Goal: Communication & Community: Answer question/provide support

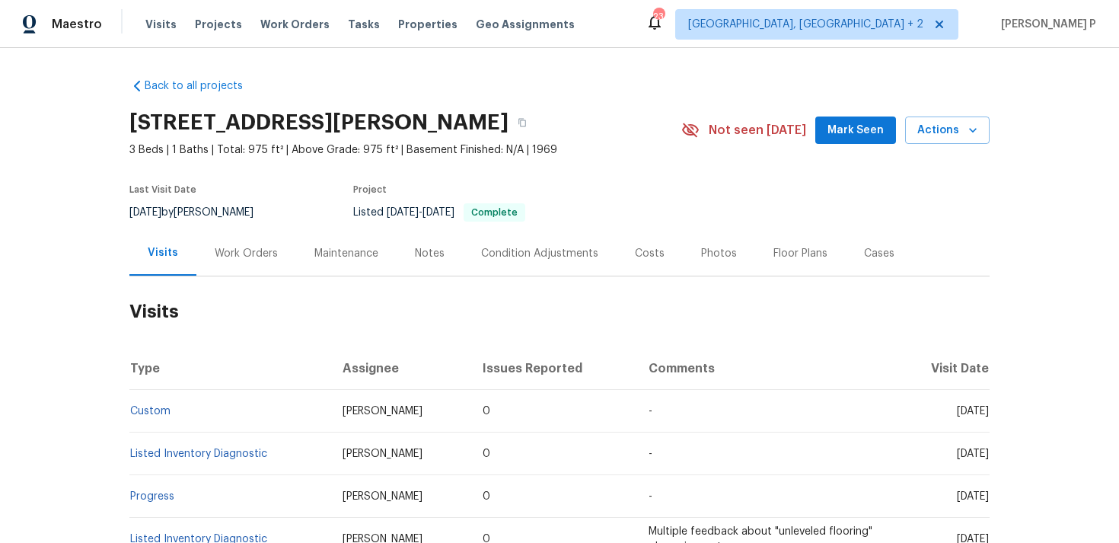
click at [251, 262] on div "Work Orders" at bounding box center [246, 253] width 100 height 45
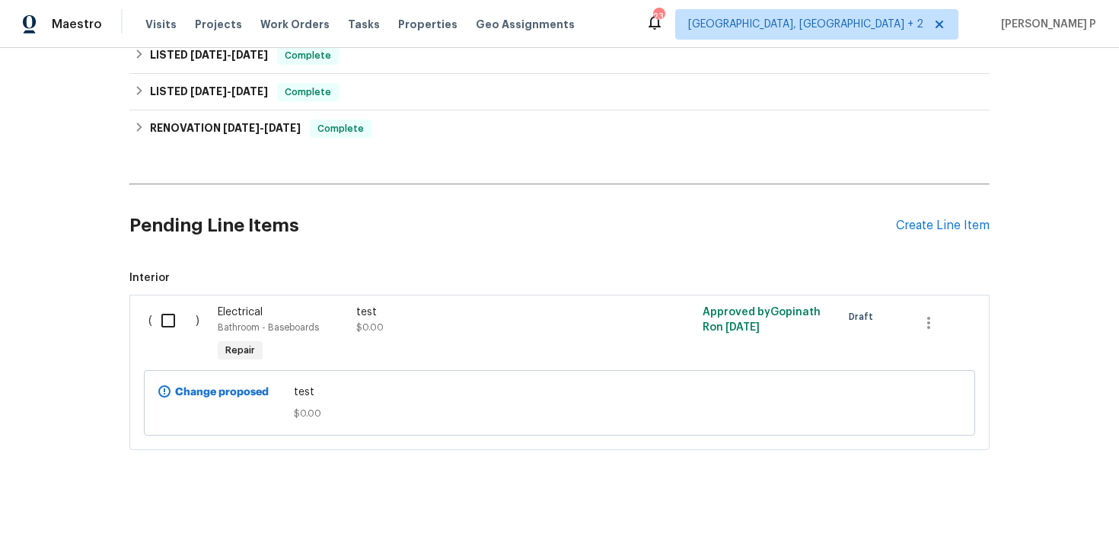
scroll to position [286, 0]
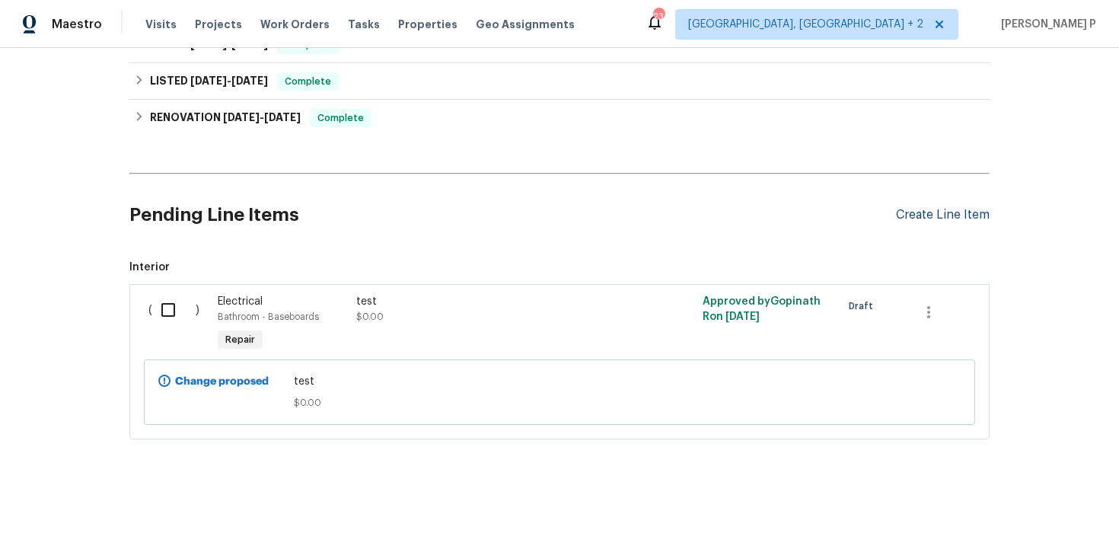
click at [946, 210] on div "Create Line Item" at bounding box center [943, 215] width 94 height 14
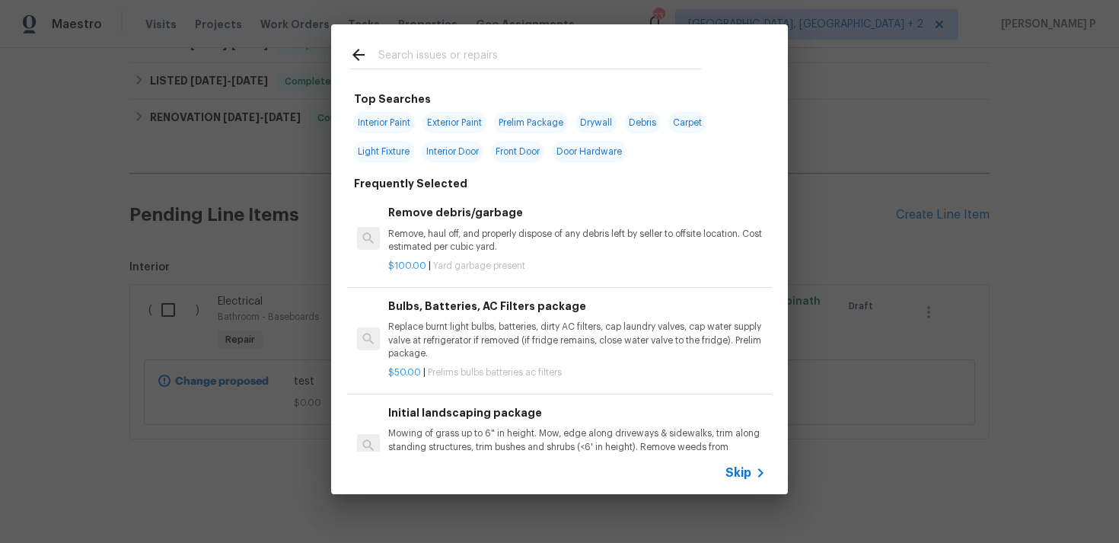
click at [748, 473] on span "Skip" at bounding box center [739, 472] width 26 height 15
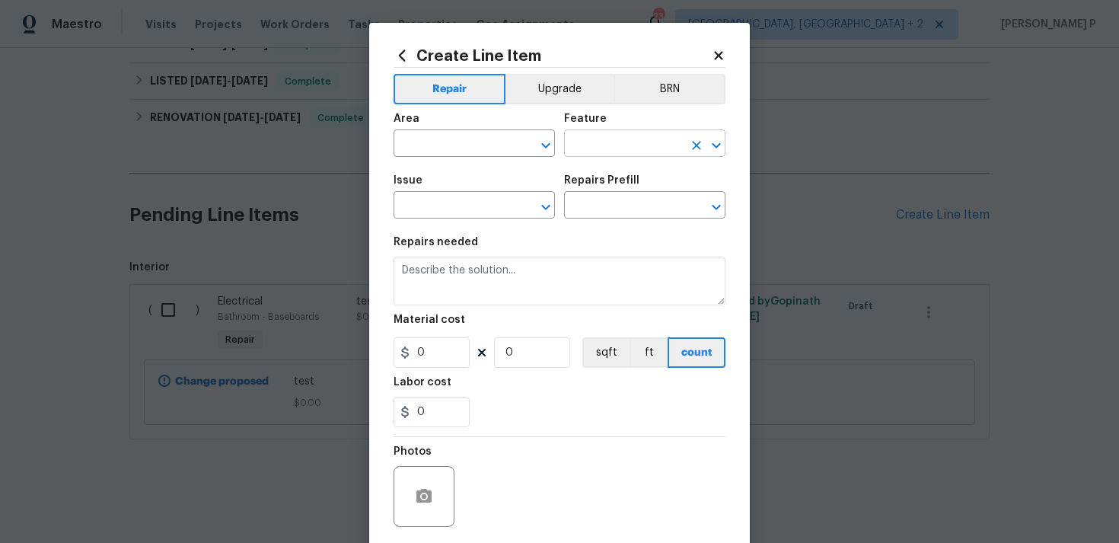
click at [616, 148] on input "text" at bounding box center [623, 145] width 119 height 24
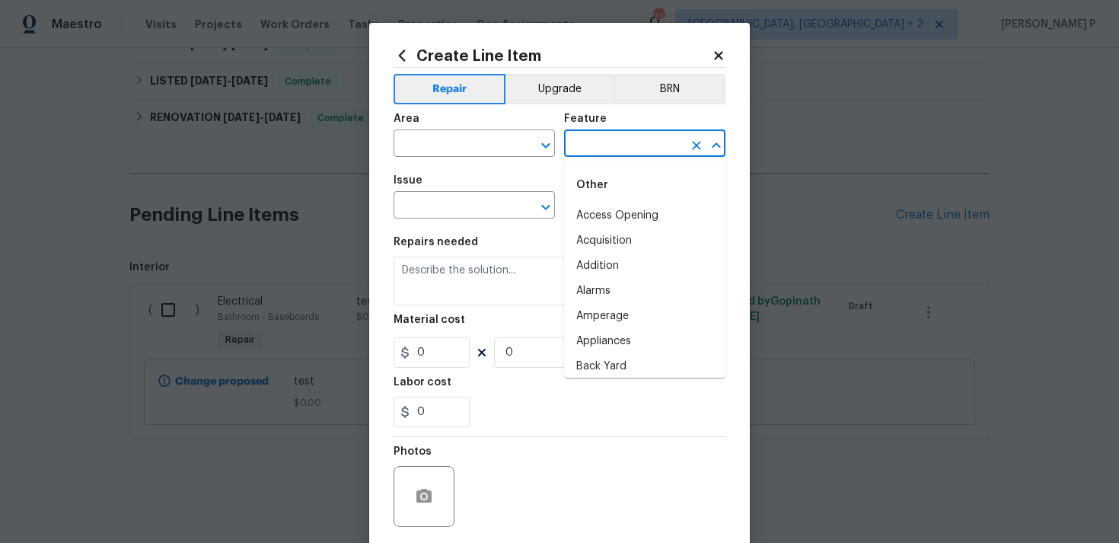
click at [608, 188] on div "Other" at bounding box center [644, 185] width 161 height 37
click at [553, 145] on icon "Open" at bounding box center [546, 145] width 18 height 18
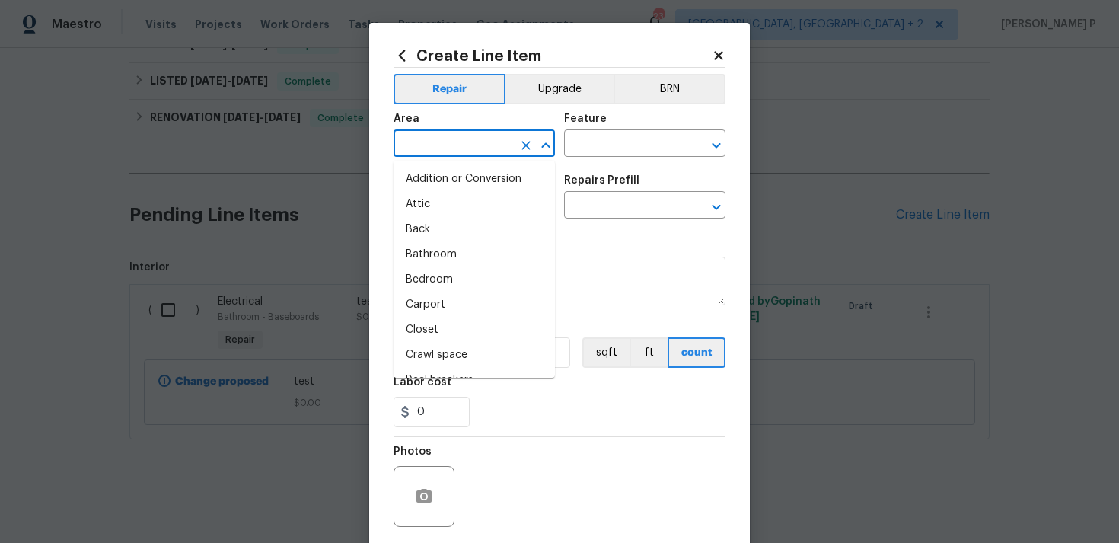
click at [553, 145] on icon "Close" at bounding box center [546, 145] width 18 height 18
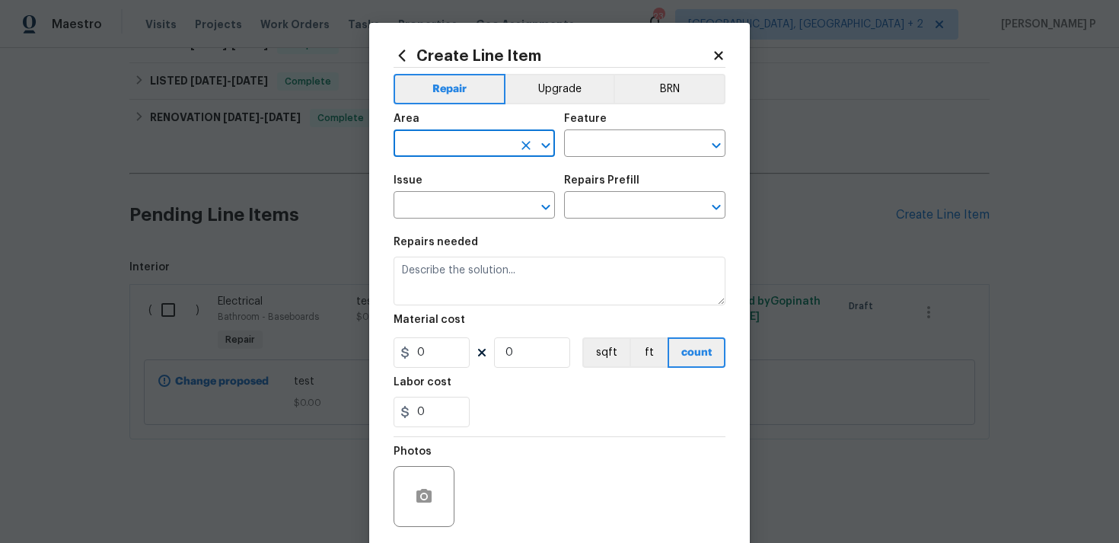
click at [553, 145] on icon "Open" at bounding box center [546, 145] width 18 height 18
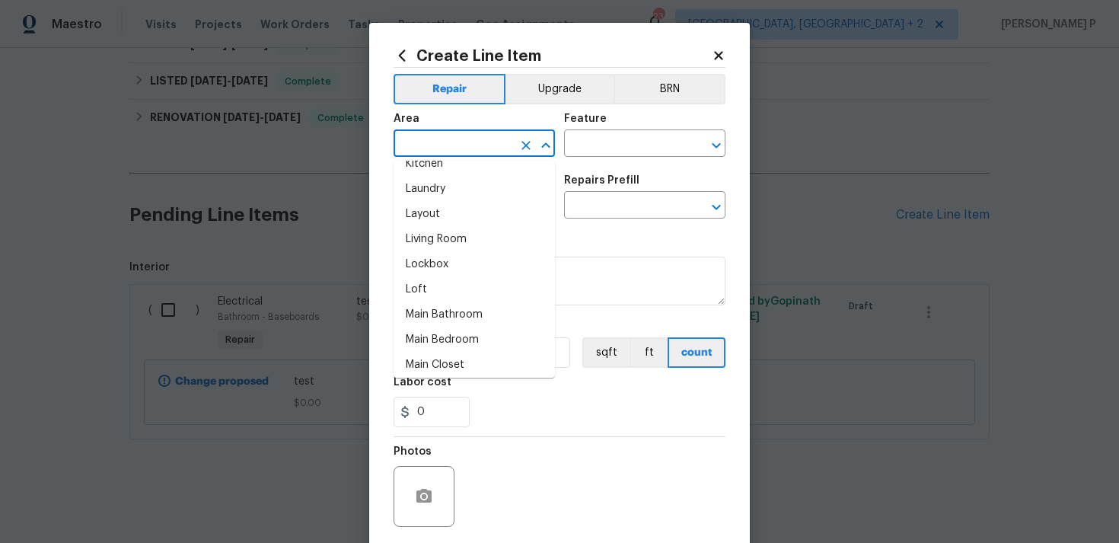
scroll to position [587, 0]
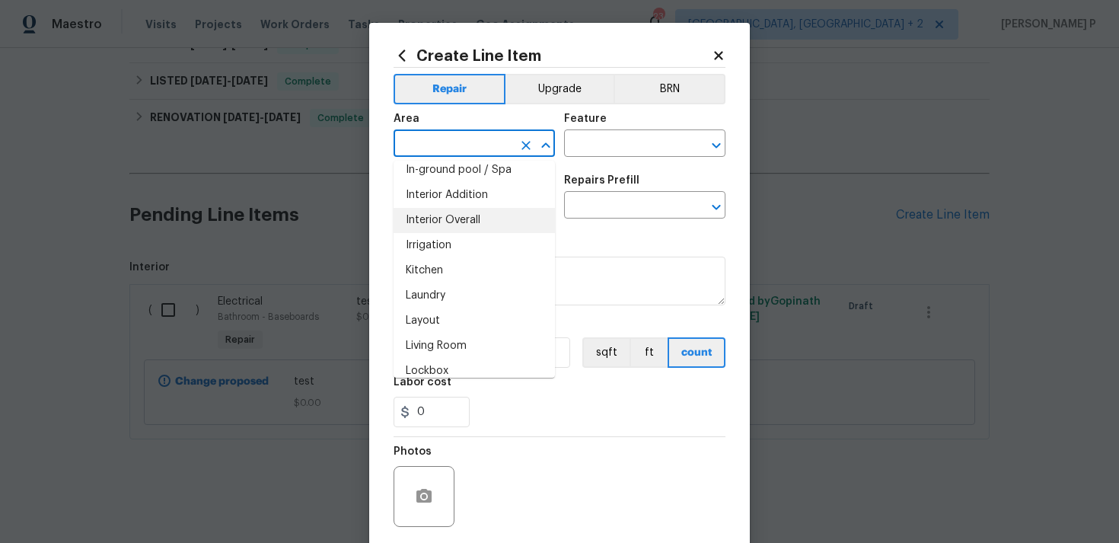
click at [460, 219] on li "Interior Overall" at bounding box center [474, 220] width 161 height 25
type input "Interior Overall"
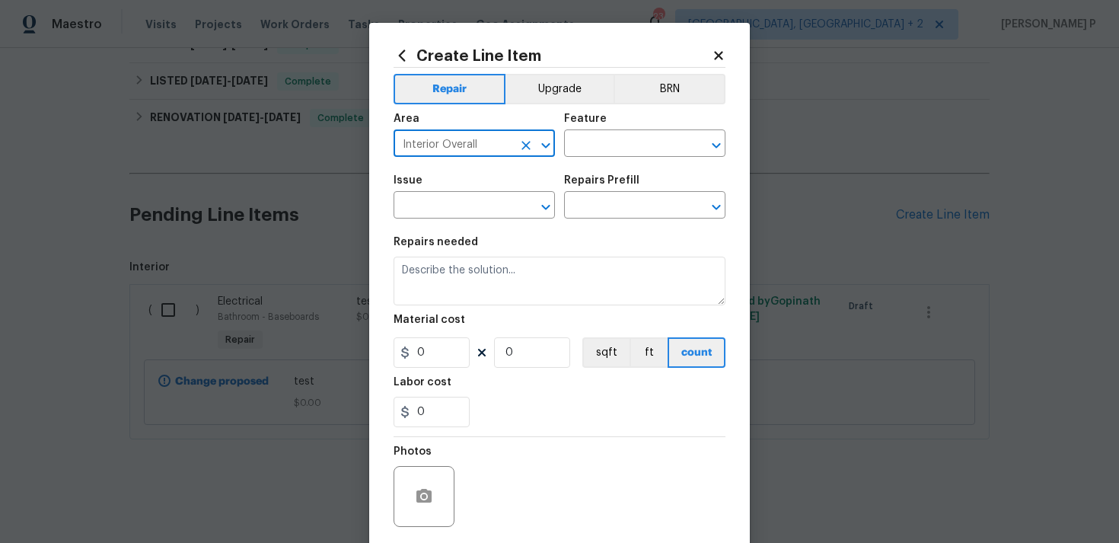
click at [573, 164] on div "Area Interior Overall ​ Feature ​" at bounding box center [560, 135] width 332 height 62
click at [600, 155] on input "text" at bounding box center [623, 145] width 119 height 24
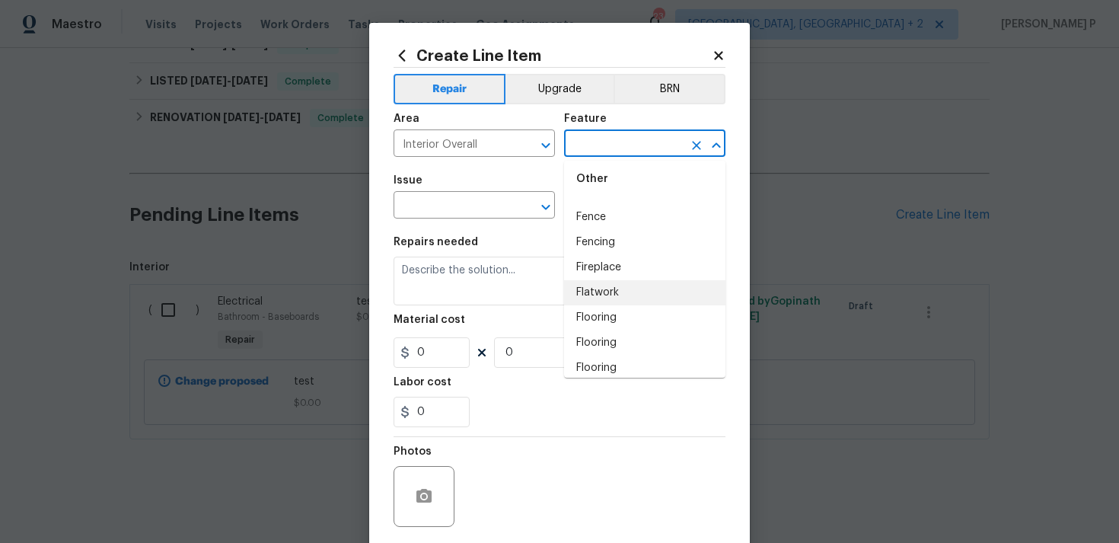
scroll to position [1361, 0]
click at [596, 301] on li "Flooring" at bounding box center [644, 298] width 161 height 25
type input "Flooring"
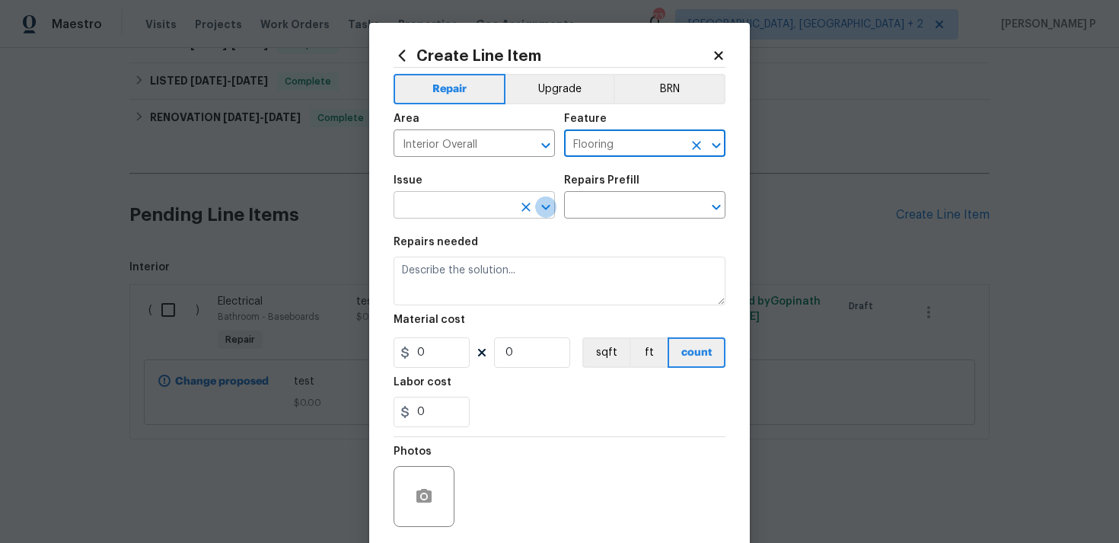
click at [550, 212] on icon "Open" at bounding box center [546, 207] width 18 height 18
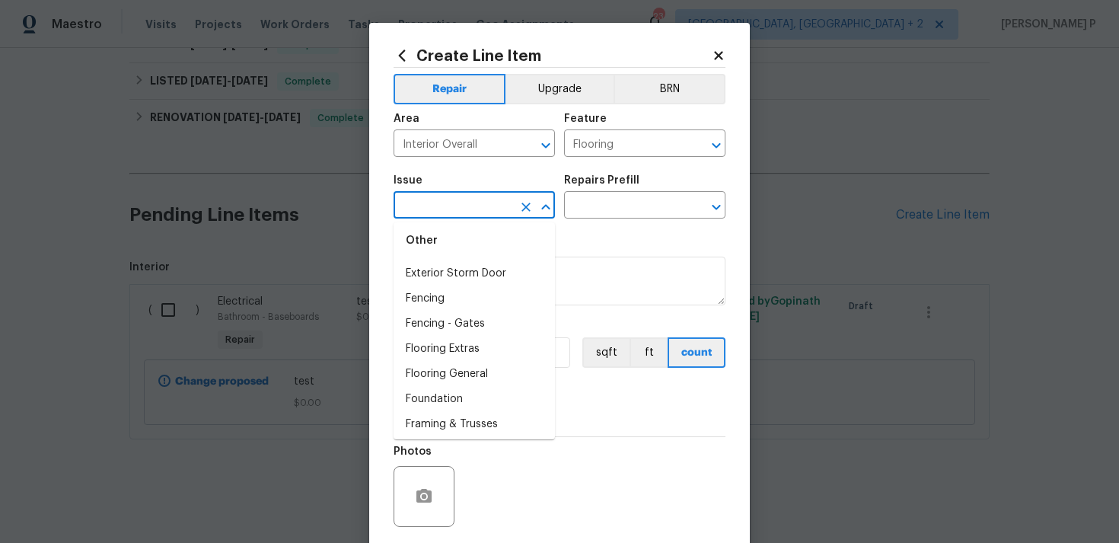
scroll to position [1020, 0]
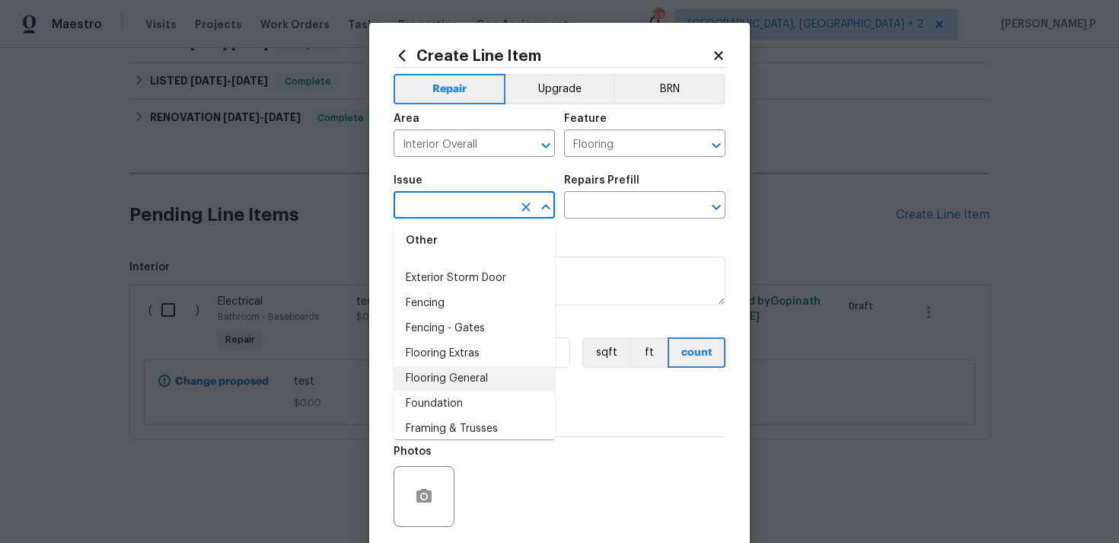
click at [448, 378] on li "Flooring General" at bounding box center [474, 378] width 161 height 25
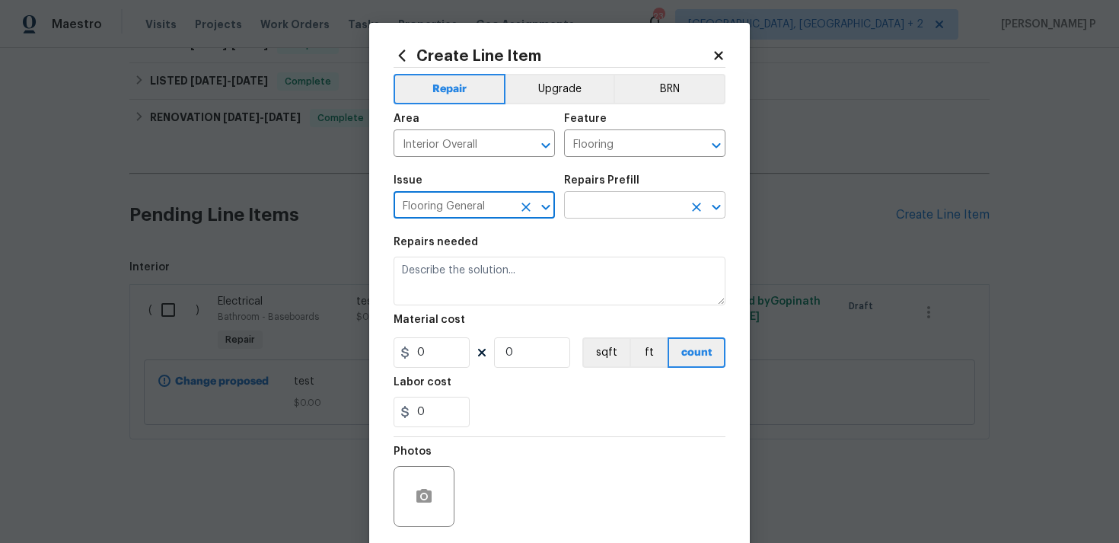
click at [605, 212] on input "text" at bounding box center [623, 207] width 119 height 24
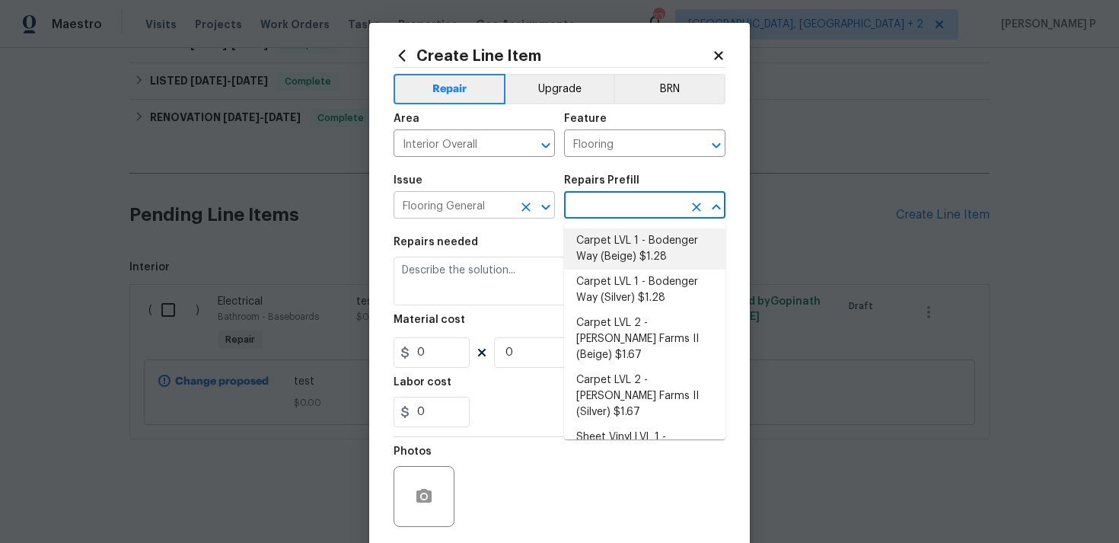
click at [550, 206] on icon "Open" at bounding box center [546, 207] width 18 height 18
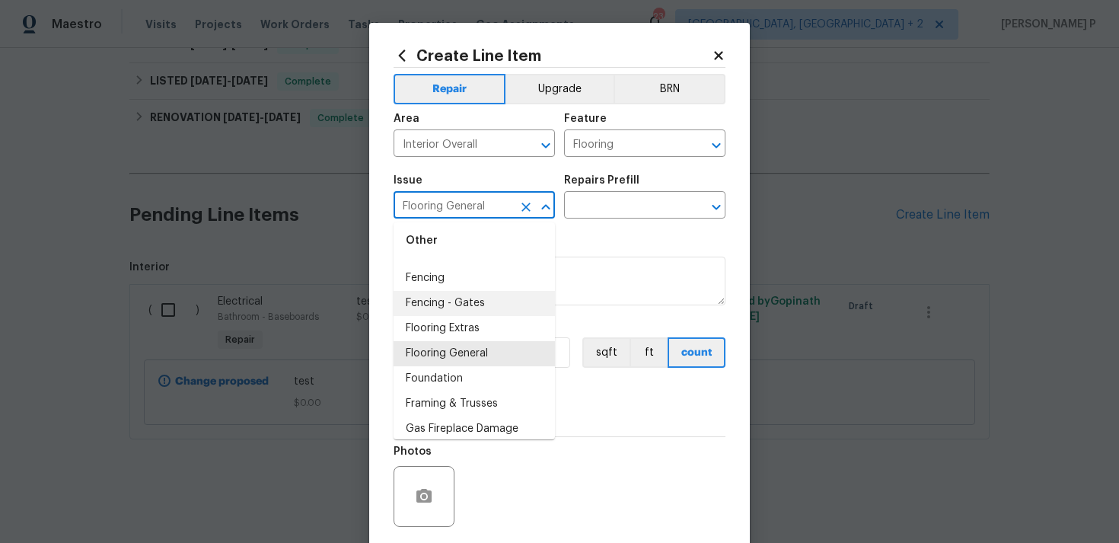
scroll to position [1068, 0]
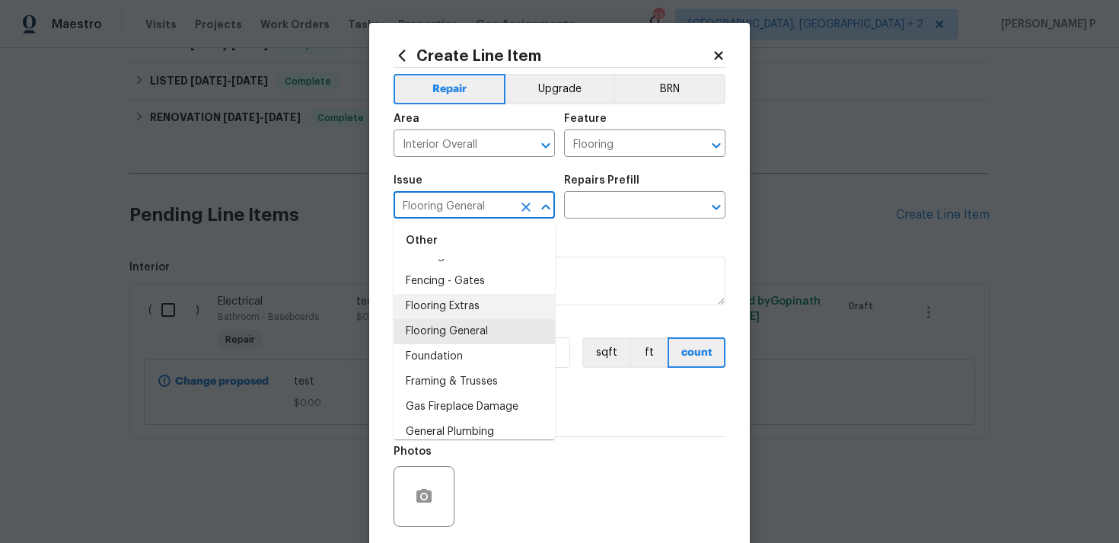
click at [465, 310] on li "Flooring Extras" at bounding box center [474, 306] width 161 height 25
type input "Flooring Extras"
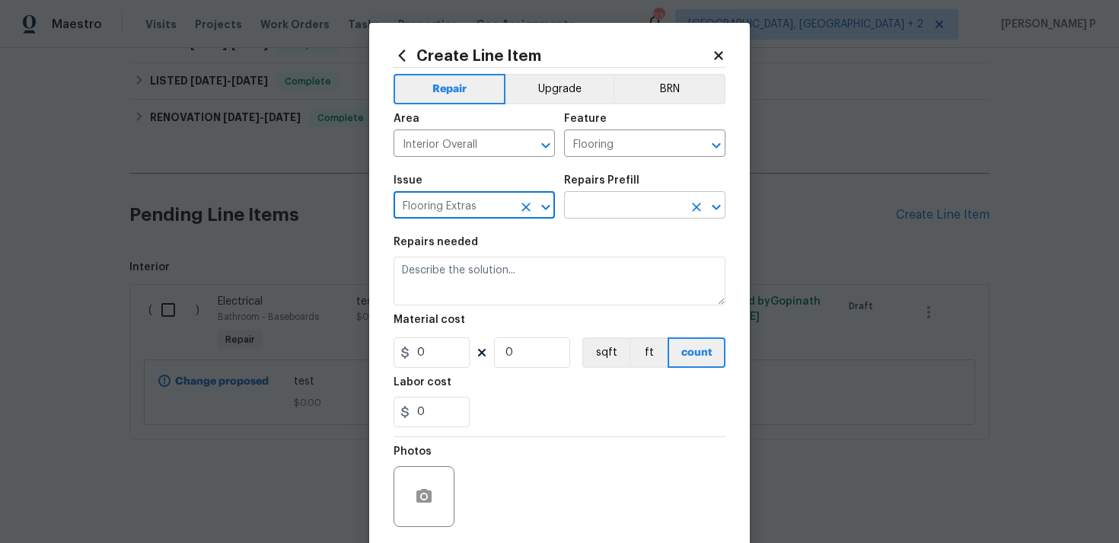
click at [615, 212] on input "text" at bounding box center [623, 207] width 119 height 24
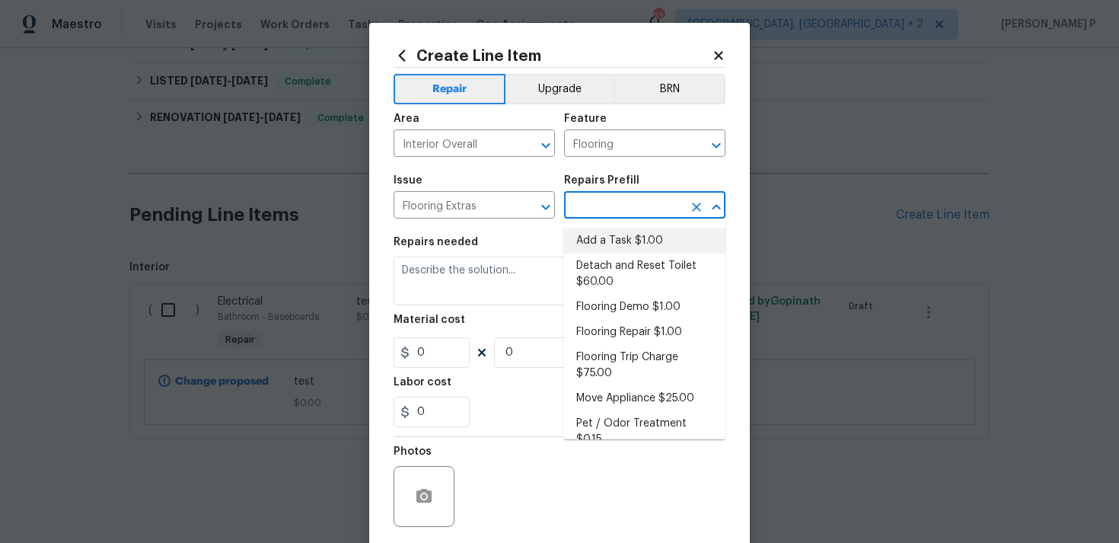
click at [610, 248] on li "Add a Task $1.00" at bounding box center [644, 240] width 161 height 25
type input "Overall Flooring"
type input "Add a Task $1.00"
type textarea "HPM to detail"
type input "1"
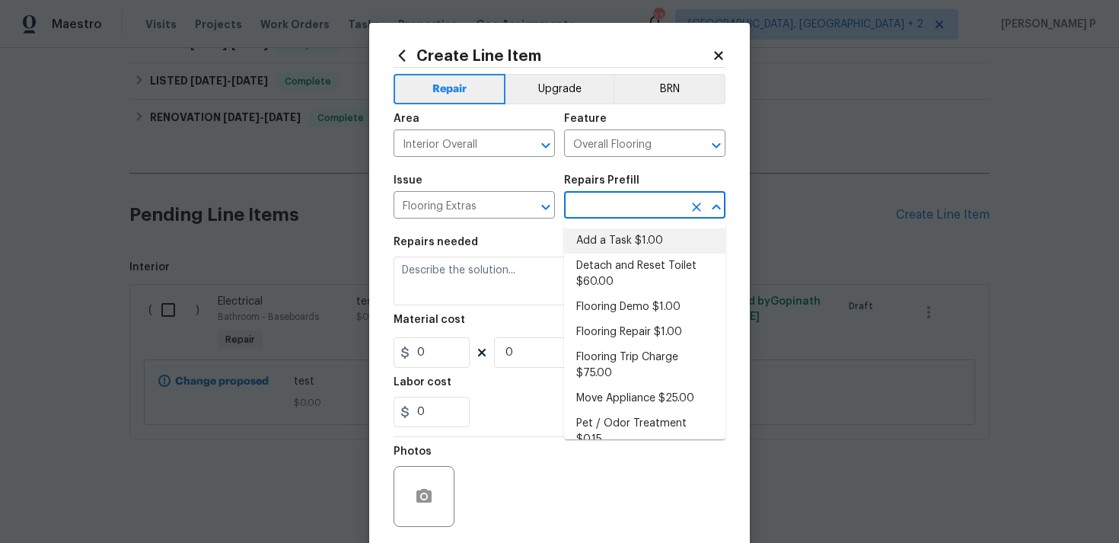
type input "1"
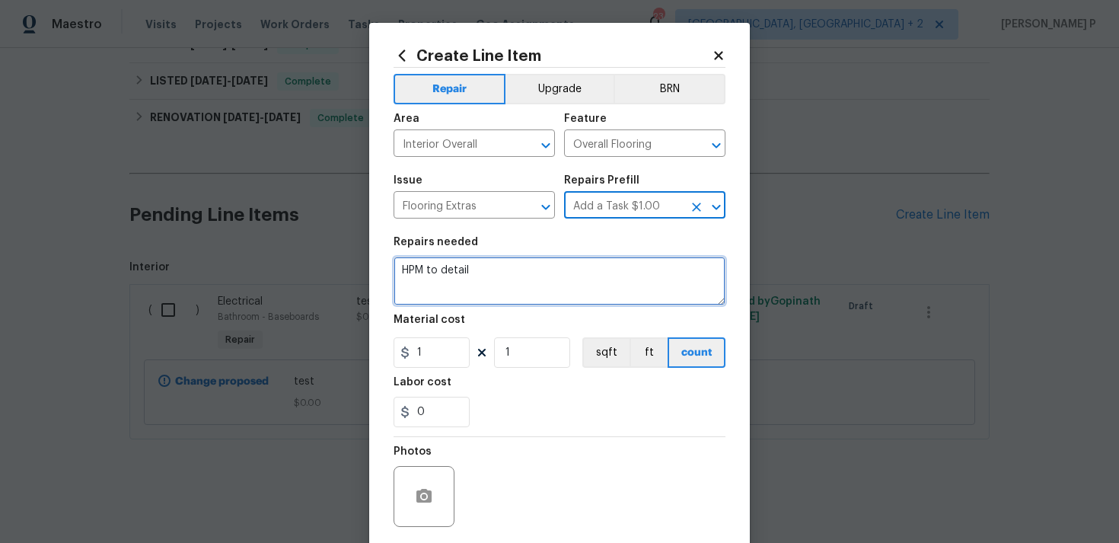
click at [489, 277] on textarea "HPM to detail" at bounding box center [560, 281] width 332 height 49
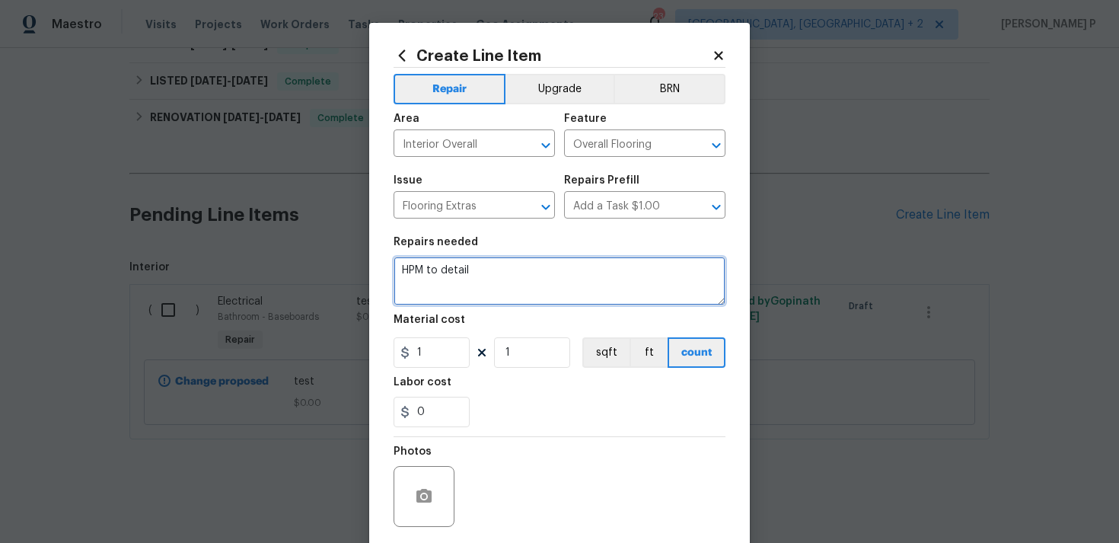
click at [489, 277] on textarea "HPM to detail" at bounding box center [560, 281] width 332 height 49
paste textarea "Feedback received that some floors are rolling and previous structural work may…"
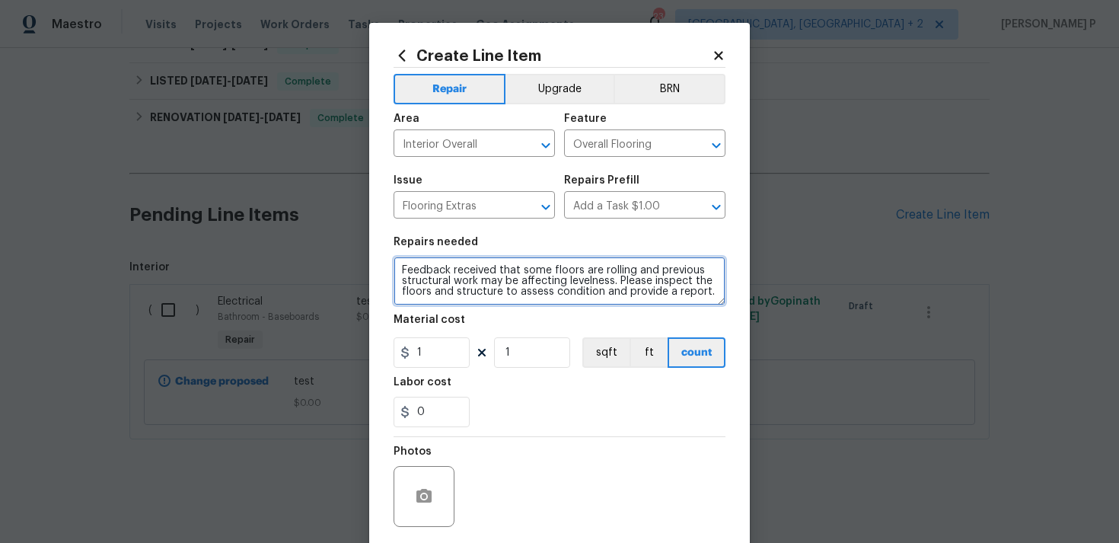
type textarea "Feedback received that some floors are rolling and previous structural work may…"
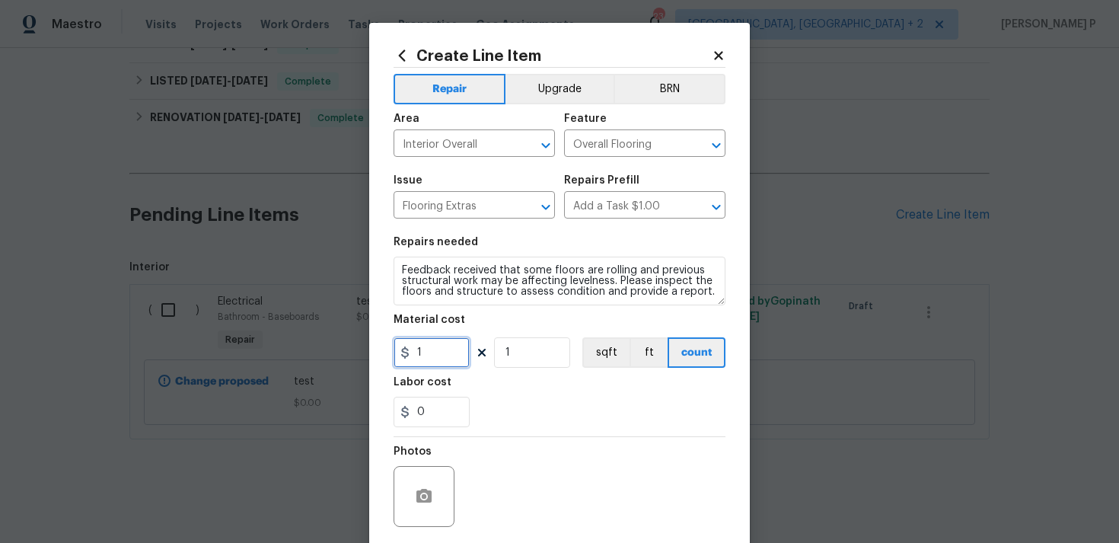
click at [461, 340] on input "1" at bounding box center [432, 352] width 76 height 30
type input "75"
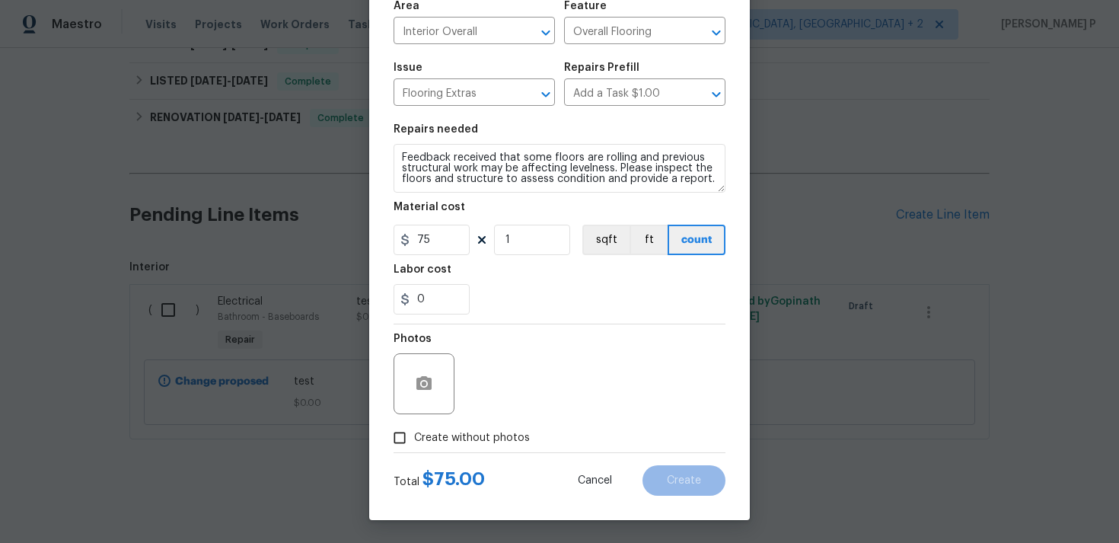
click at [402, 442] on input "Create without photos" at bounding box center [399, 437] width 29 height 29
checkbox input "true"
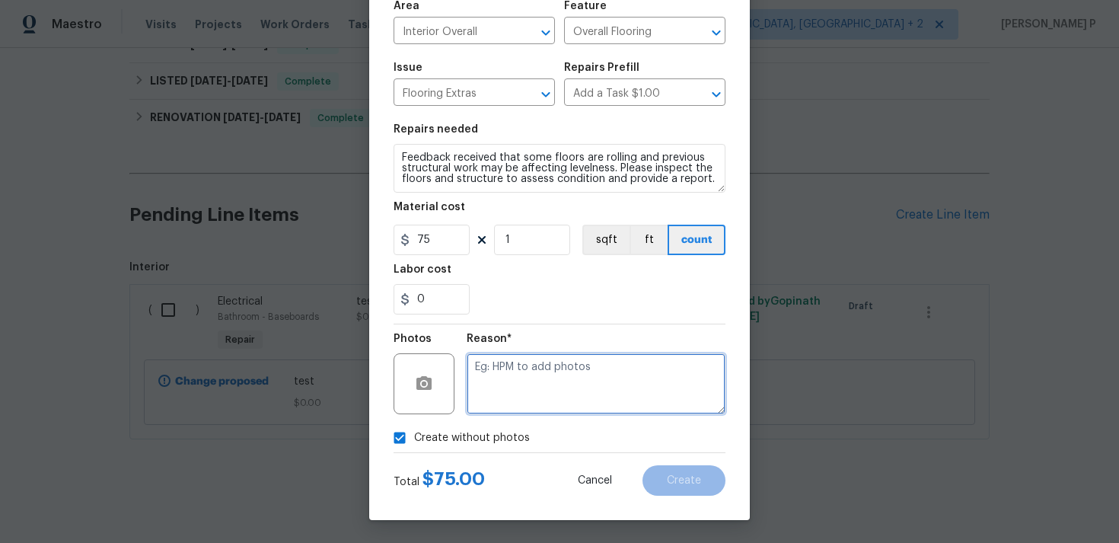
click at [536, 386] on textarea at bounding box center [596, 383] width 259 height 61
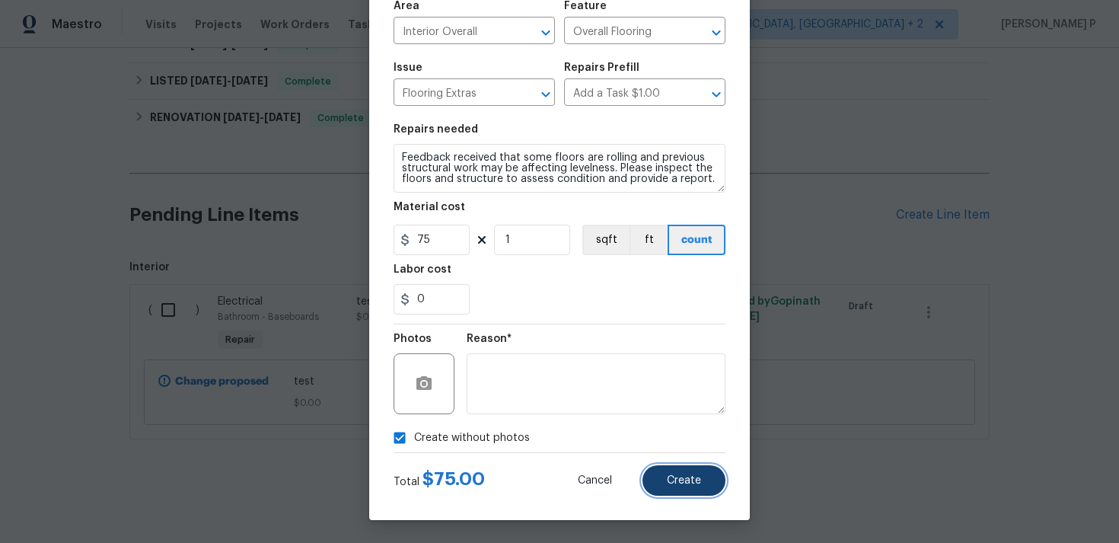
click at [685, 480] on span "Create" at bounding box center [684, 480] width 34 height 11
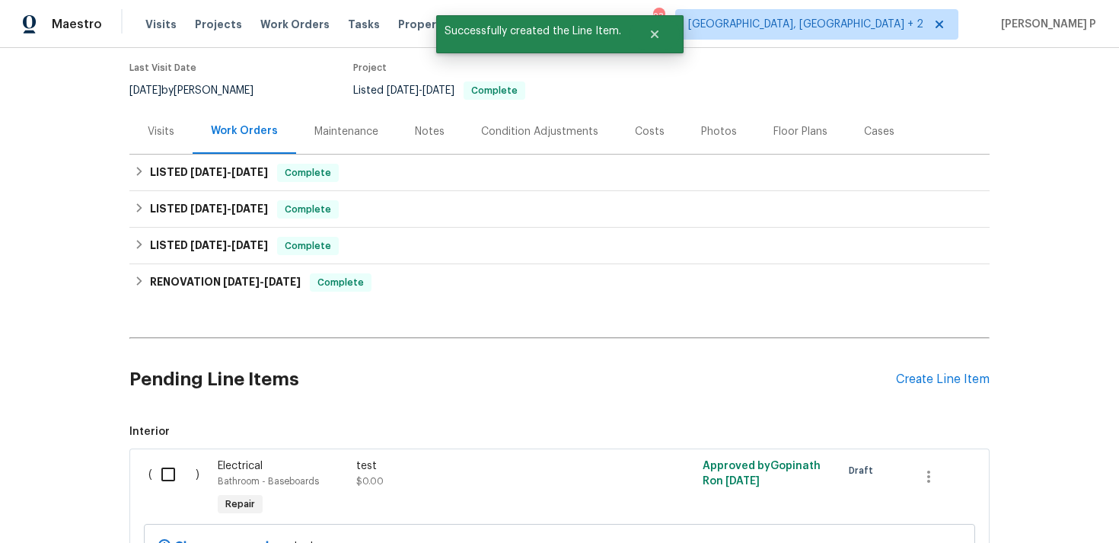
scroll to position [286, 0]
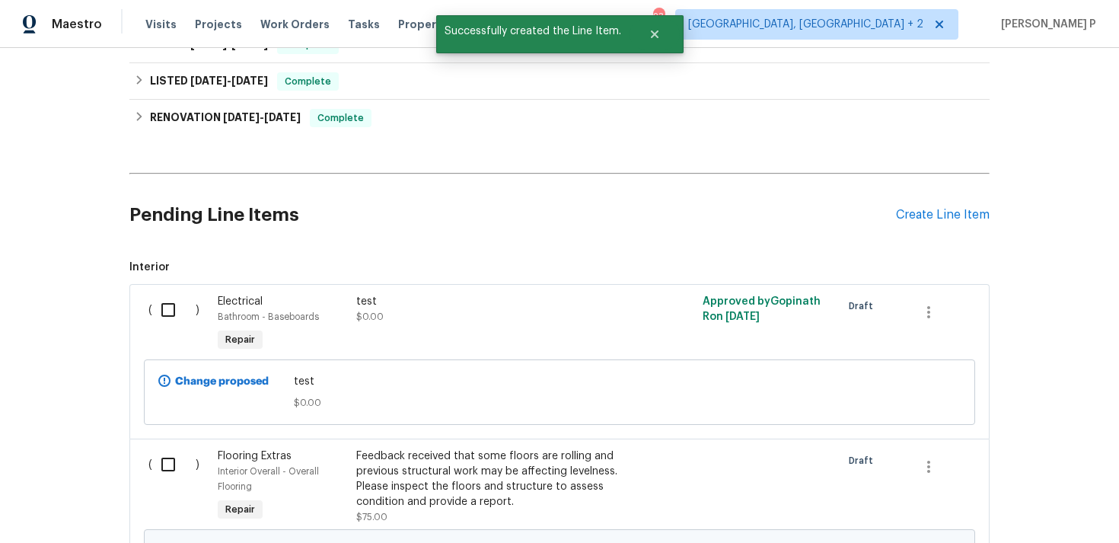
click at [164, 465] on input "checkbox" at bounding box center [173, 465] width 43 height 32
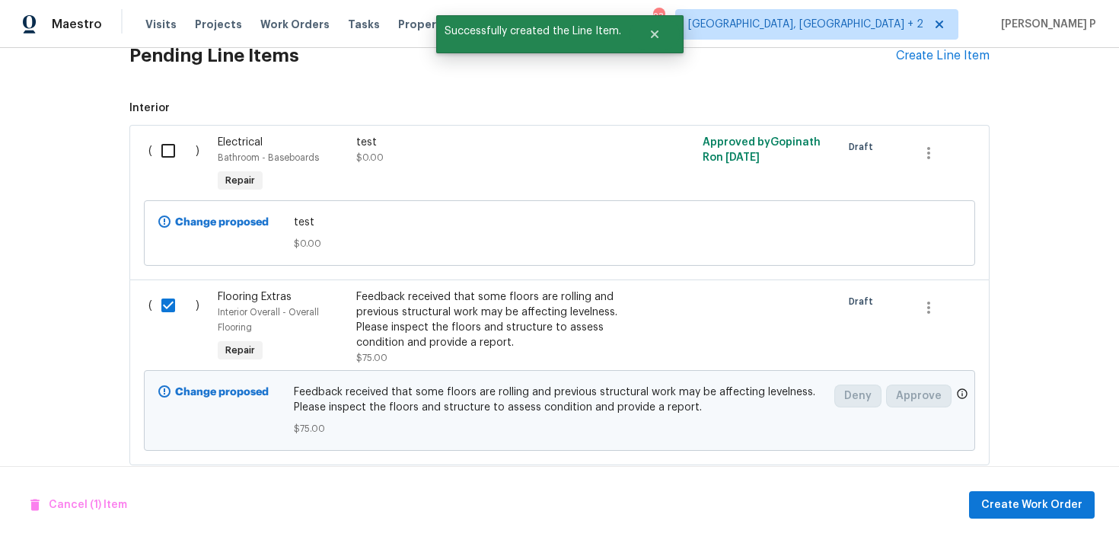
scroll to position [472, 0]
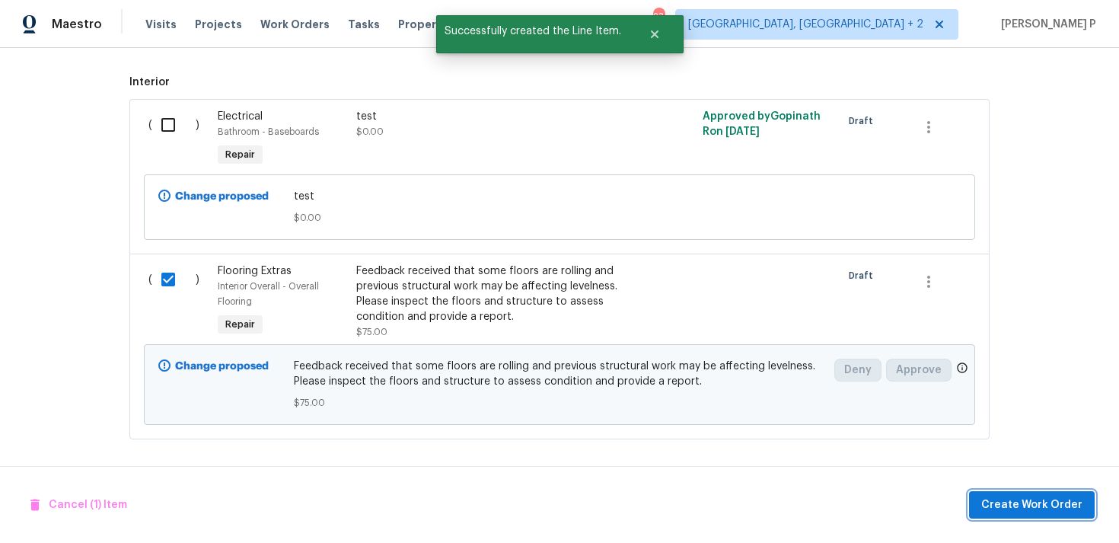
click at [1043, 506] on span "Create Work Order" at bounding box center [1032, 505] width 101 height 19
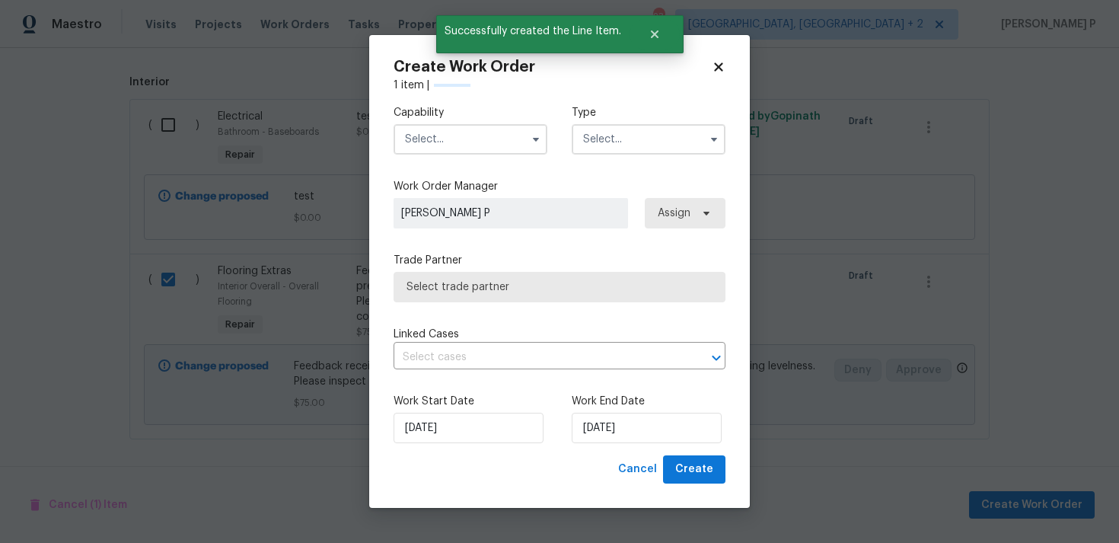
checkbox input "false"
click at [643, 144] on input "text" at bounding box center [649, 139] width 154 height 30
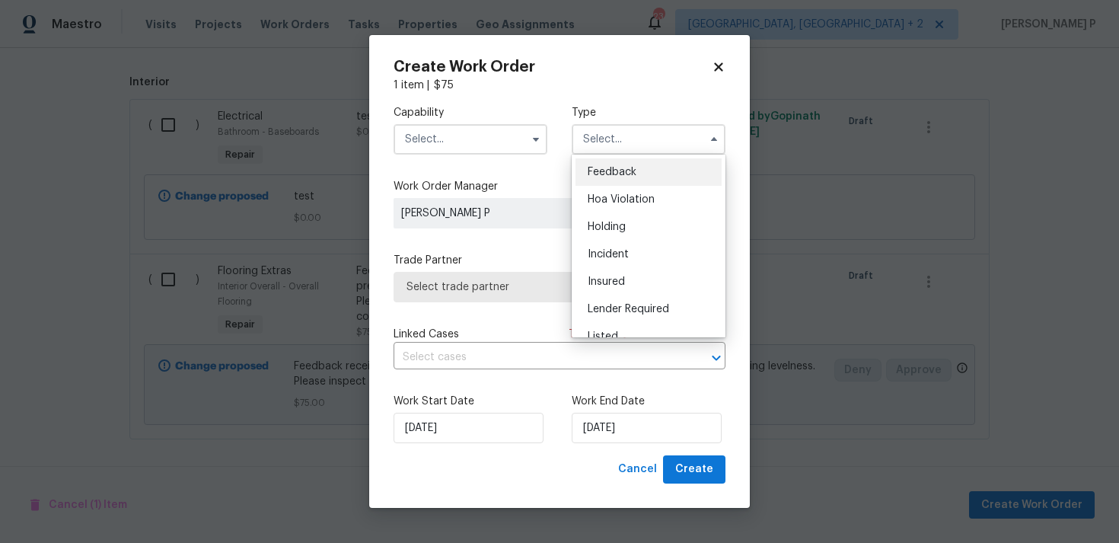
click at [622, 170] on span "Feedback" at bounding box center [612, 172] width 49 height 11
type input "Feedback"
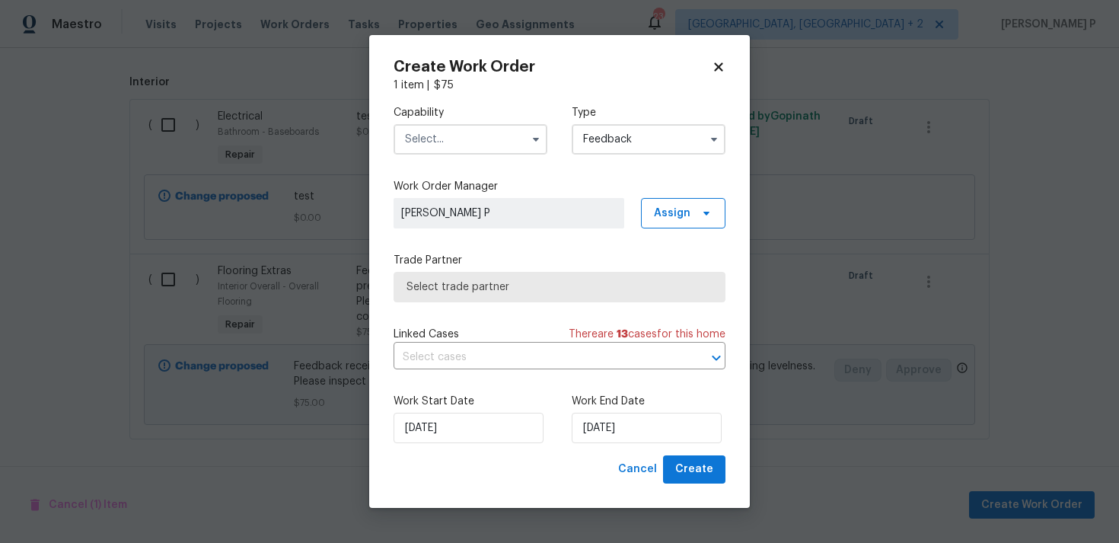
click at [448, 119] on label "Capability" at bounding box center [471, 112] width 154 height 15
click at [449, 143] on input "text" at bounding box center [471, 139] width 154 height 30
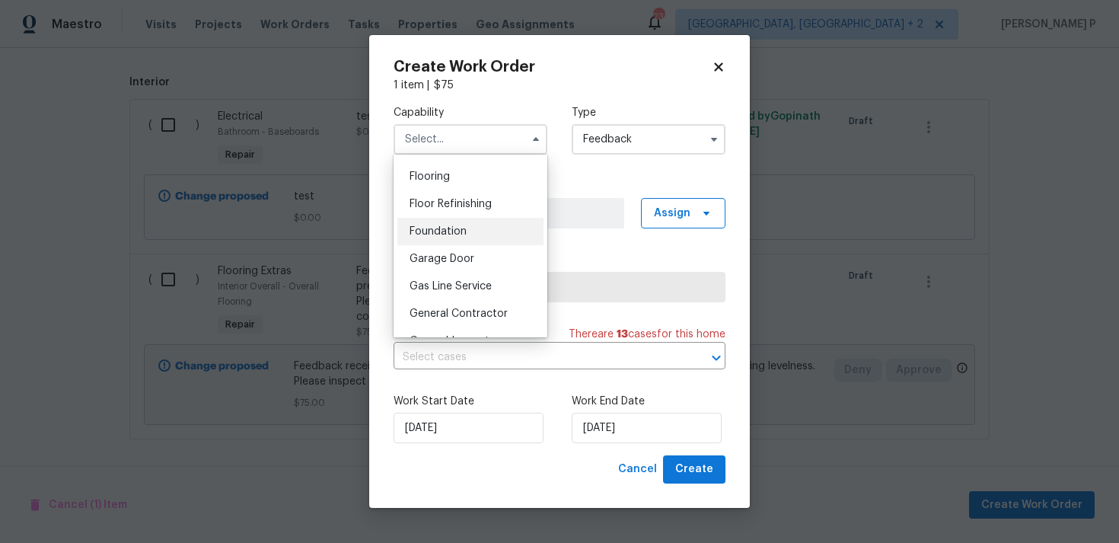
scroll to position [546, 0]
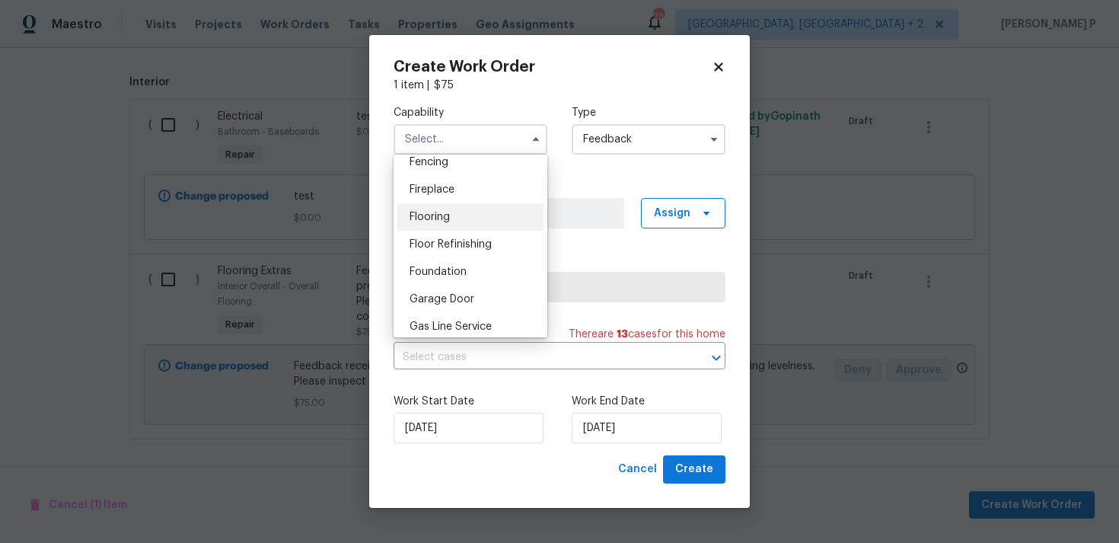
click at [439, 223] on div "Flooring" at bounding box center [471, 216] width 146 height 27
type input "Flooring"
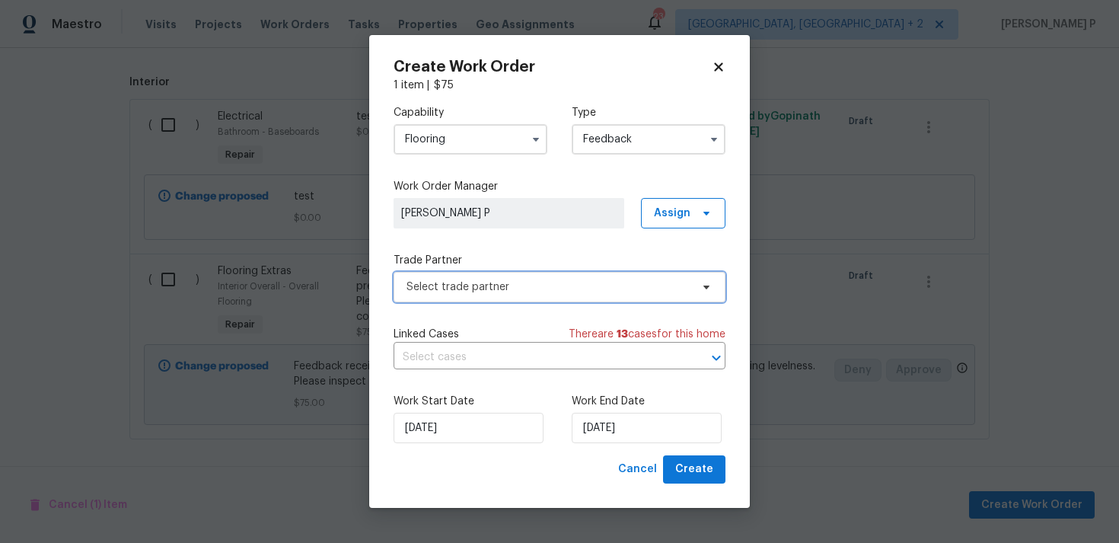
click at [539, 290] on span "Select trade partner" at bounding box center [549, 286] width 284 height 15
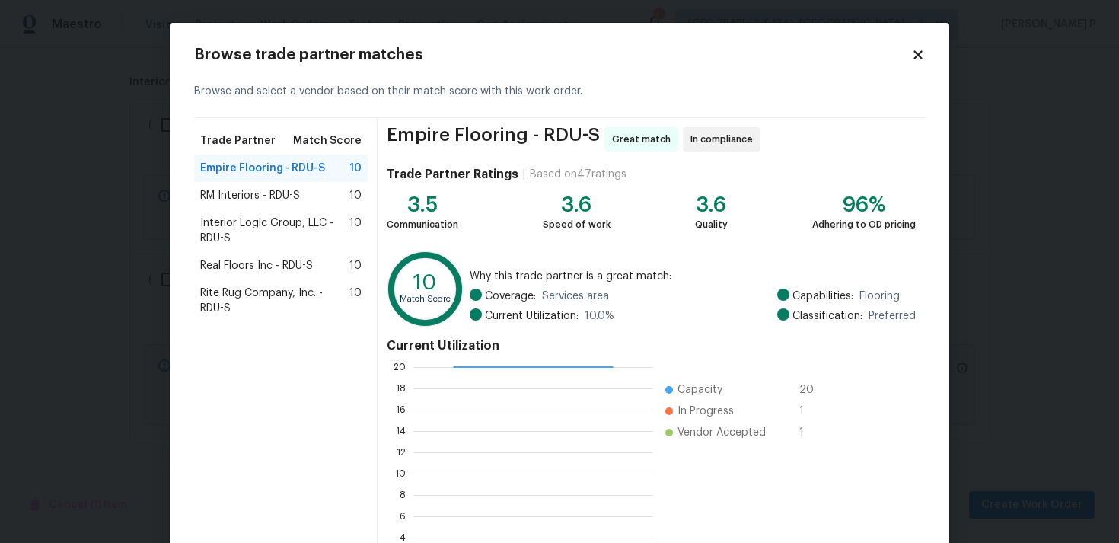
scroll to position [129, 0]
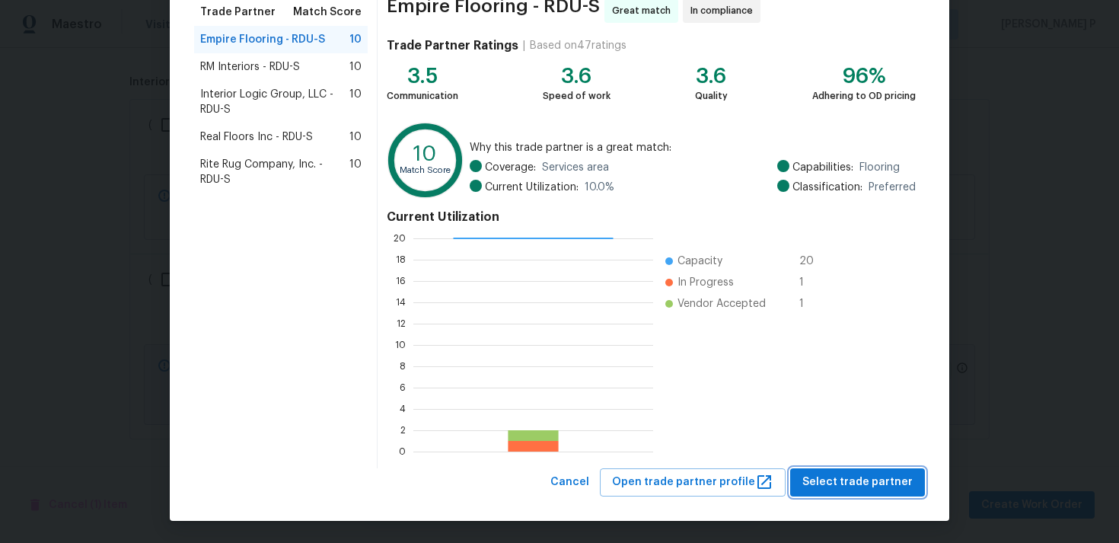
click at [826, 479] on span "Select trade partner" at bounding box center [858, 482] width 110 height 19
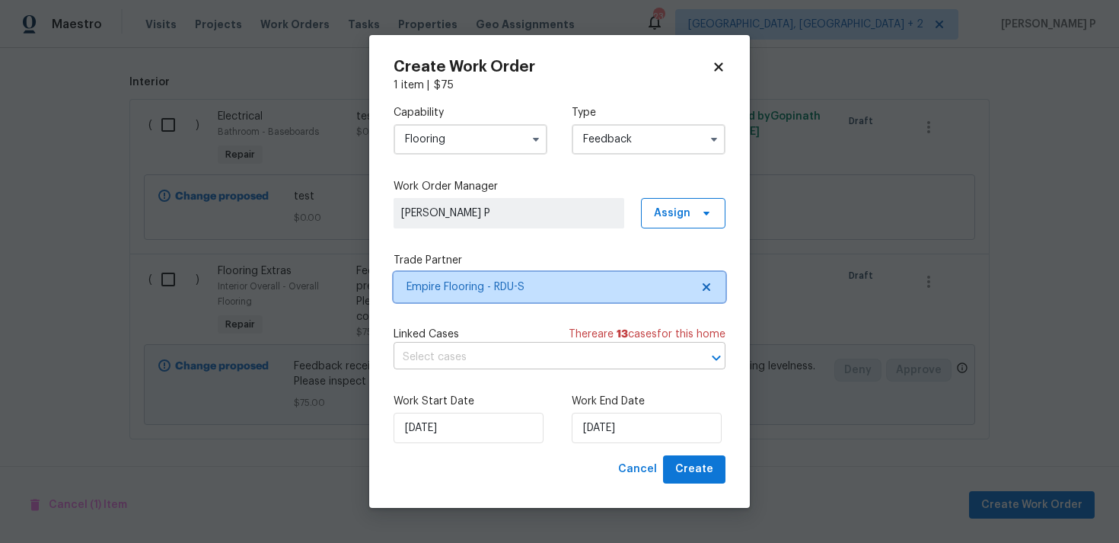
scroll to position [0, 0]
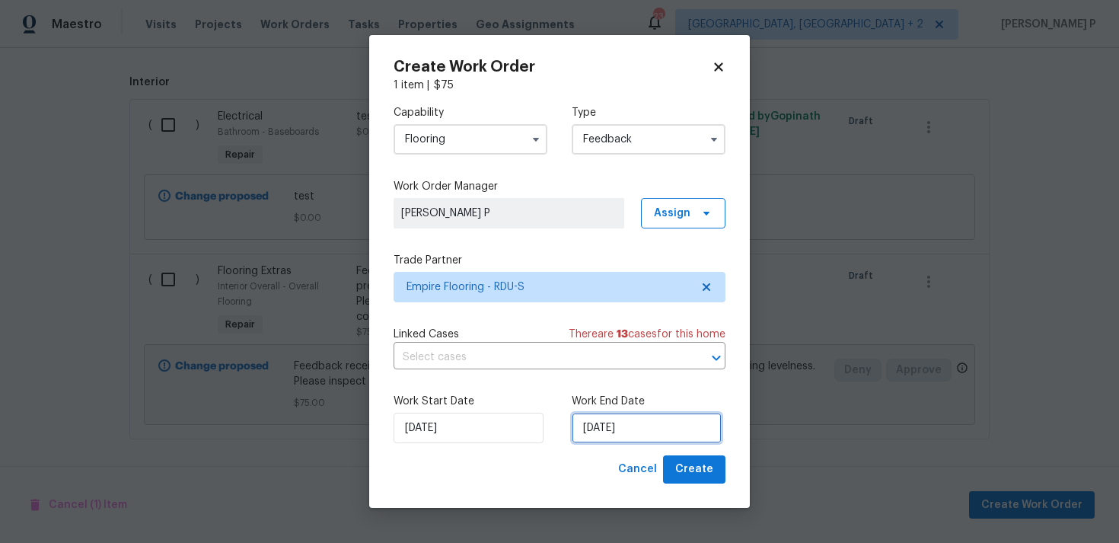
click at [597, 424] on input "[DATE]" at bounding box center [647, 428] width 150 height 30
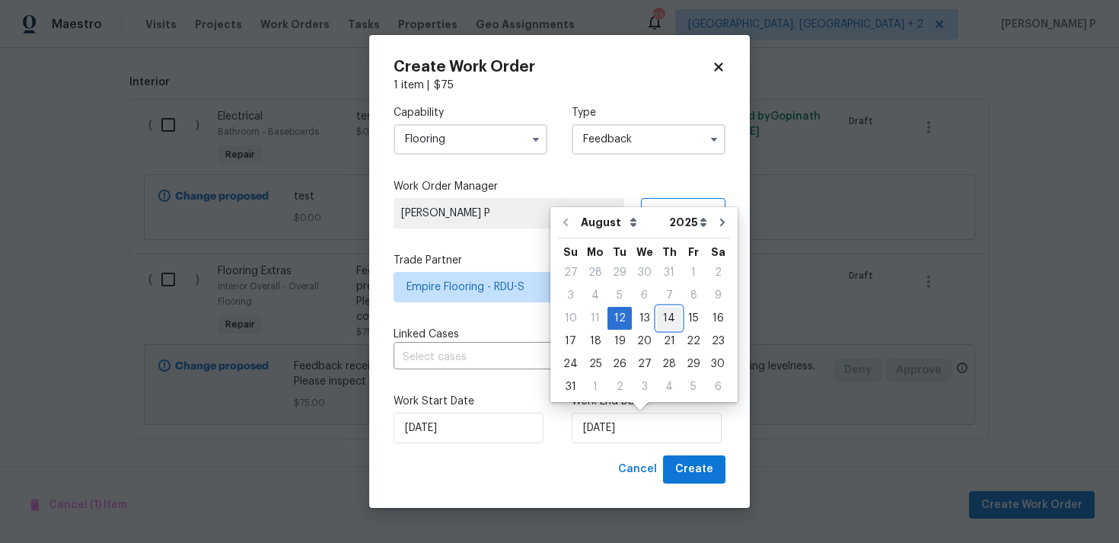
click at [664, 322] on div "14" at bounding box center [669, 318] width 24 height 21
type input "[DATE]"
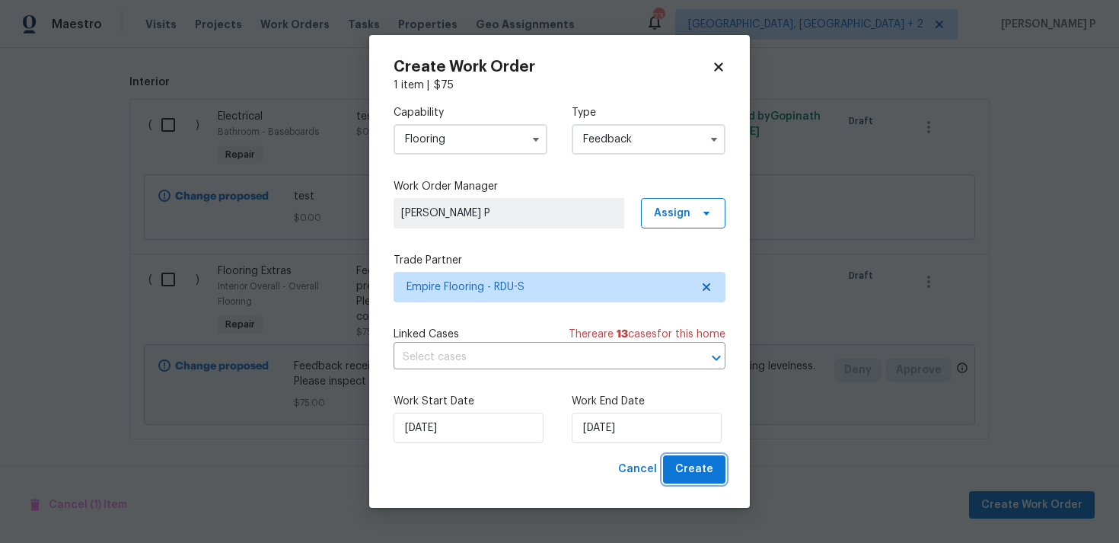
click at [718, 471] on button "Create" at bounding box center [694, 469] width 62 height 28
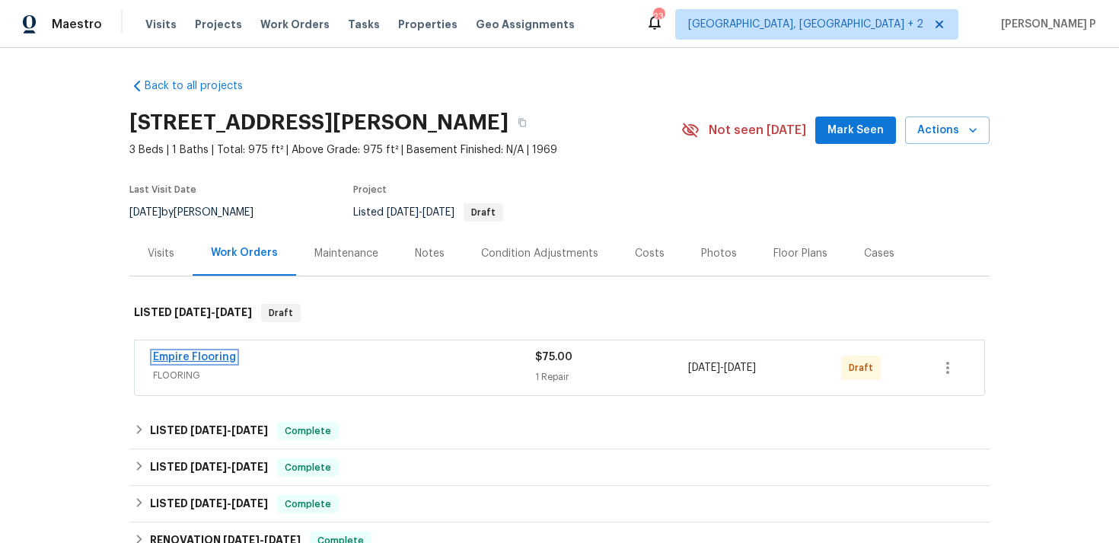
click at [184, 352] on link "Empire Flooring" at bounding box center [194, 357] width 83 height 11
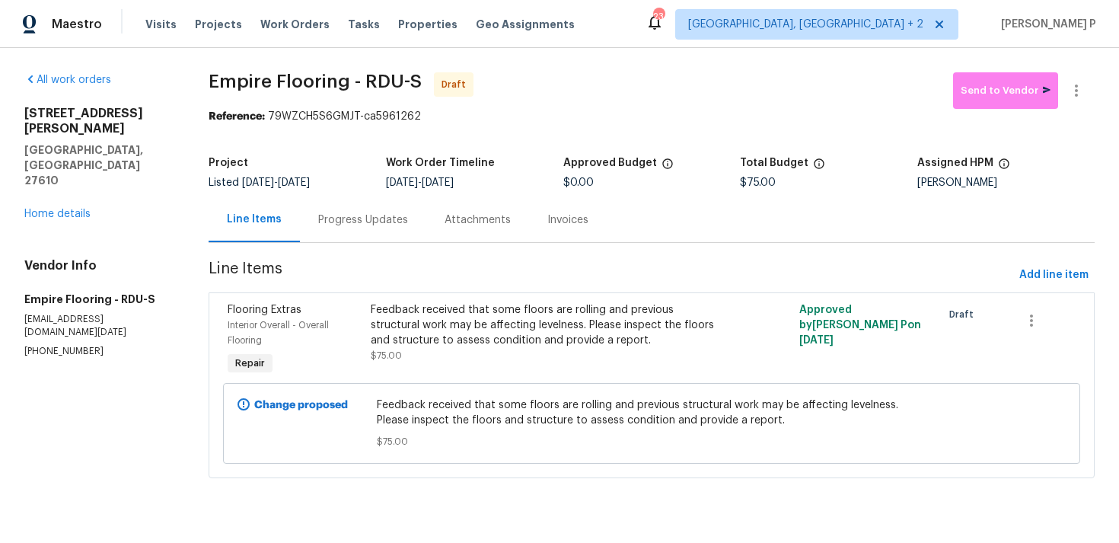
click at [1097, 91] on div "All work orders 2412 Little John Rd Raleigh, NC 27610 Home details Vendor Info …" at bounding box center [559, 284] width 1119 height 473
click at [1081, 91] on icon "button" at bounding box center [1077, 90] width 18 height 18
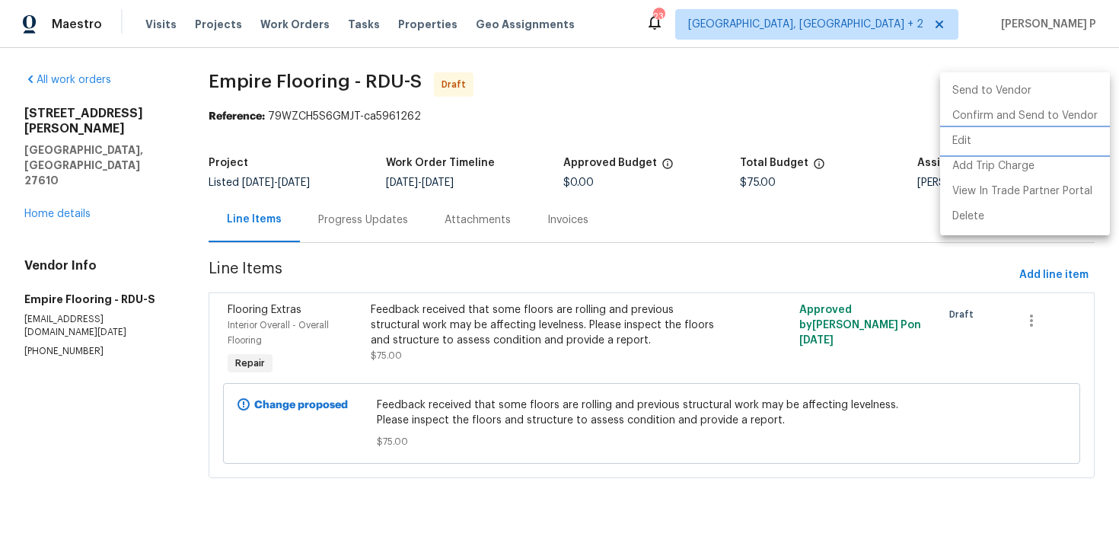
click at [991, 144] on li "Edit" at bounding box center [1026, 141] width 170 height 25
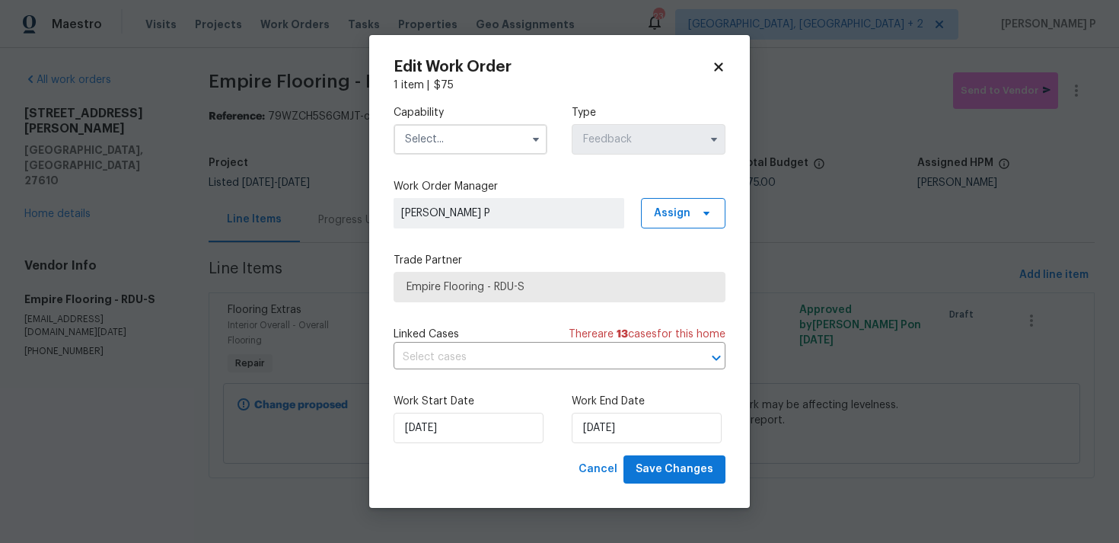
click at [430, 146] on input "text" at bounding box center [471, 139] width 154 height 30
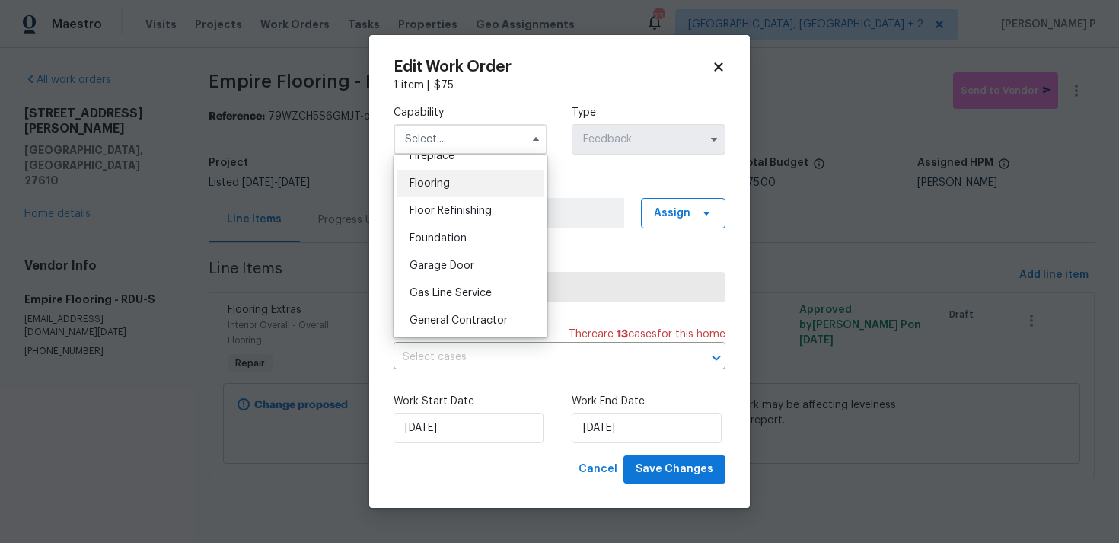
scroll to position [563, 0]
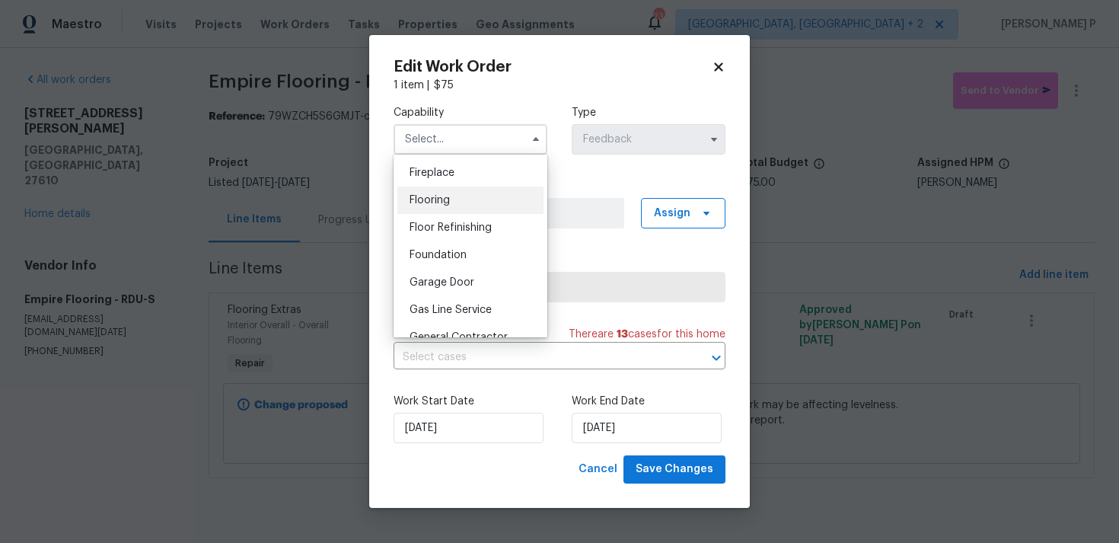
click at [449, 198] on span "Flooring" at bounding box center [430, 200] width 40 height 11
type input "Flooring"
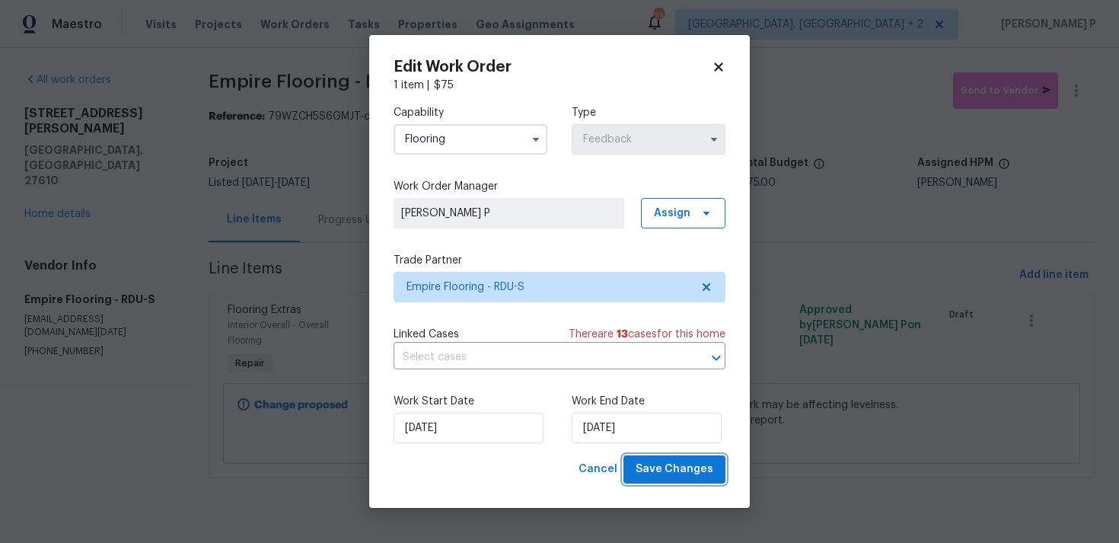
click at [660, 462] on span "Save Changes" at bounding box center [675, 469] width 78 height 19
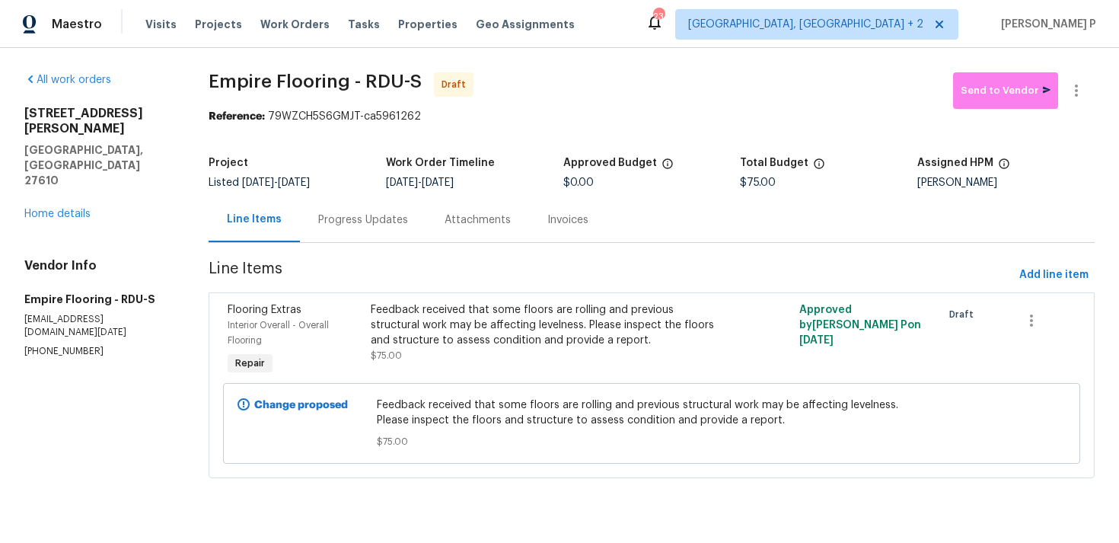
click at [384, 210] on div "Progress Updates" at bounding box center [363, 219] width 126 height 45
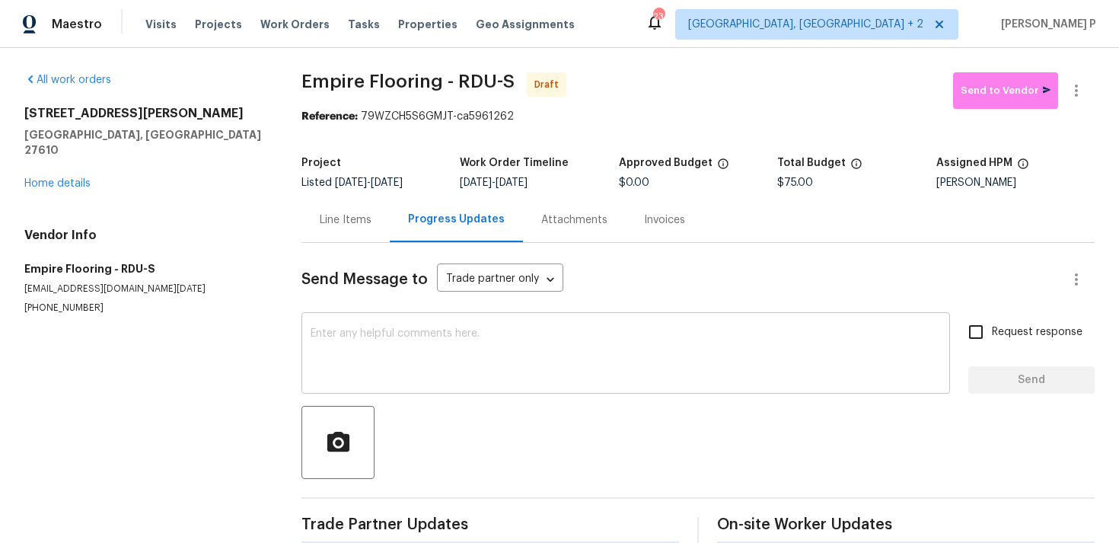
click at [406, 385] on div "x ​" at bounding box center [626, 355] width 649 height 78
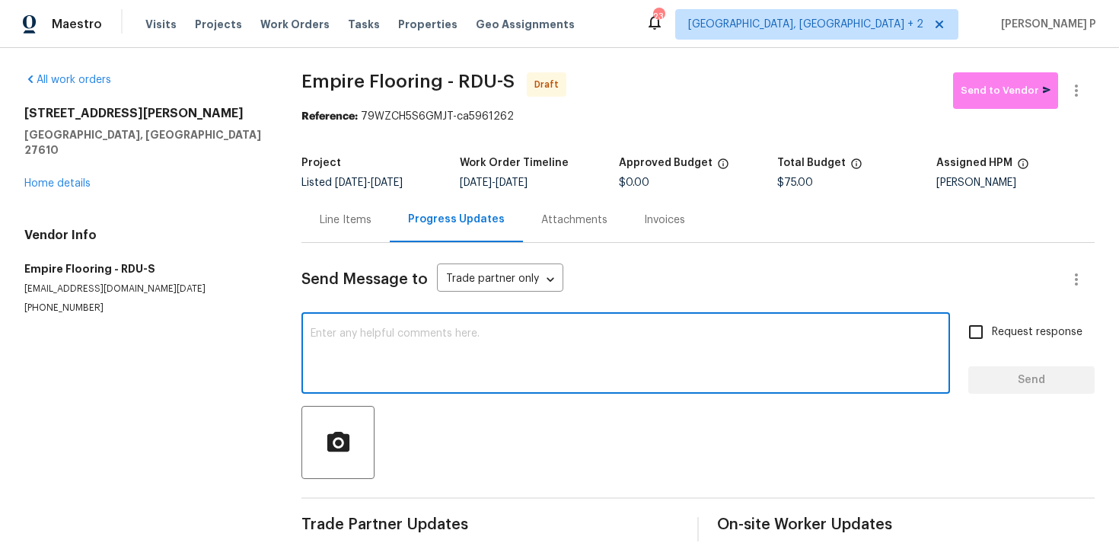
paste textarea "Hi, this is Ramyasri with Opendoor. I’m confirming you received the WO for the …"
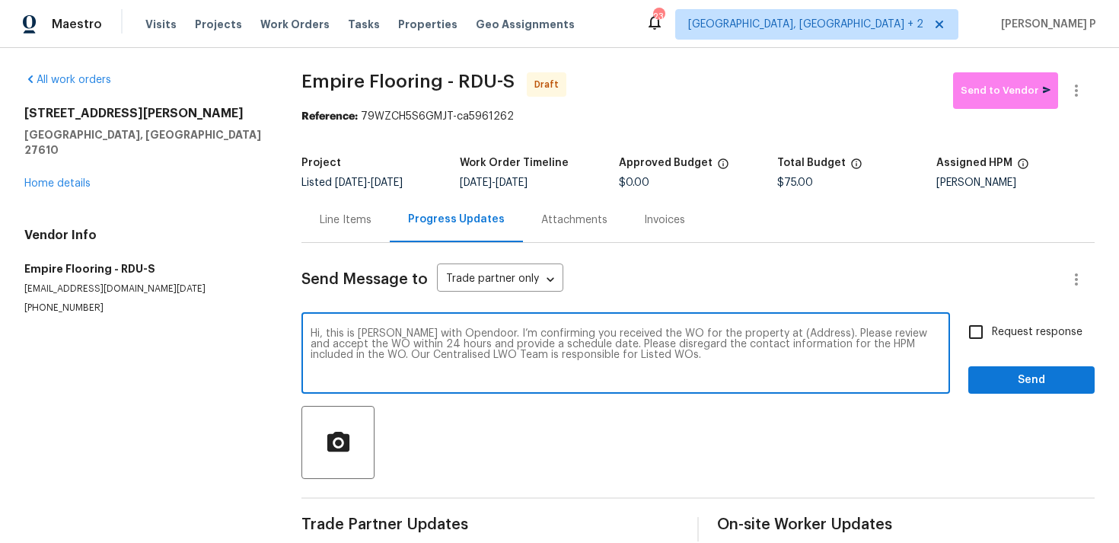
drag, startPoint x: 763, startPoint y: 335, endPoint x: 809, endPoint y: 334, distance: 45.7
click at [809, 334] on textarea "Hi, this is Ramyasri with Opendoor. I’m confirming you received the WO for the …" at bounding box center [626, 354] width 631 height 53
paste textarea "2412 Little John Rd, Raleigh, NC 27610"
type textarea "Hi, this is Ramyasri with Opendoor. I’m confirming you received the WO for the …"
click at [1006, 339] on span "Request response" at bounding box center [1037, 332] width 91 height 16
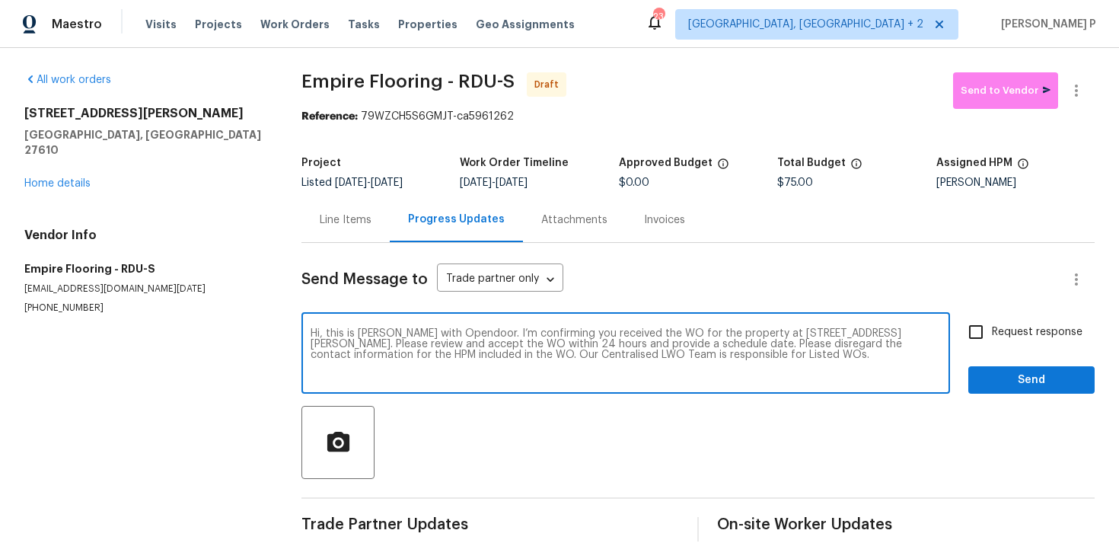
click at [992, 339] on input "Request response" at bounding box center [976, 332] width 32 height 32
checkbox input "true"
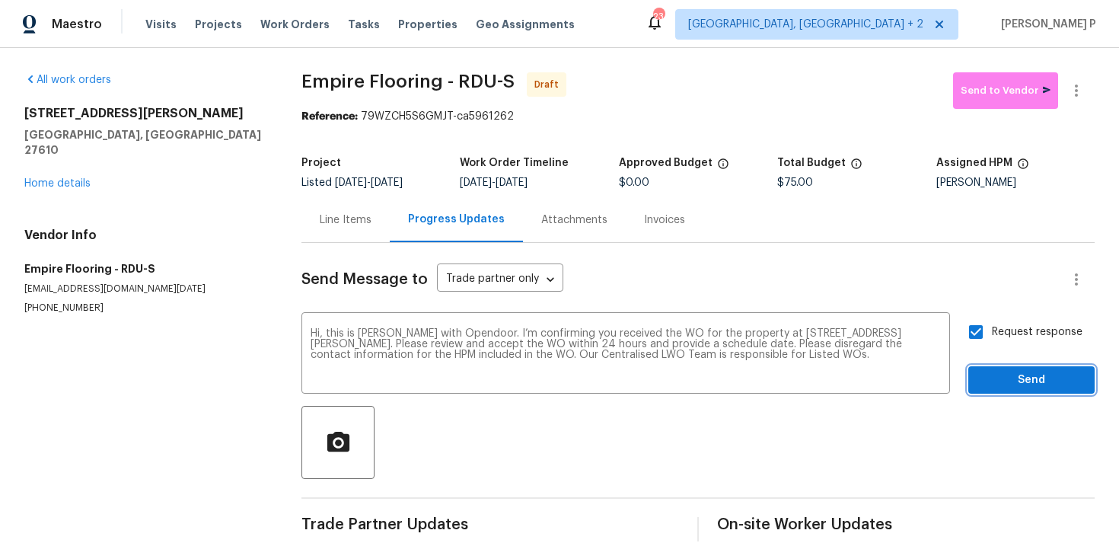
click at [992, 387] on span "Send" at bounding box center [1032, 380] width 102 height 19
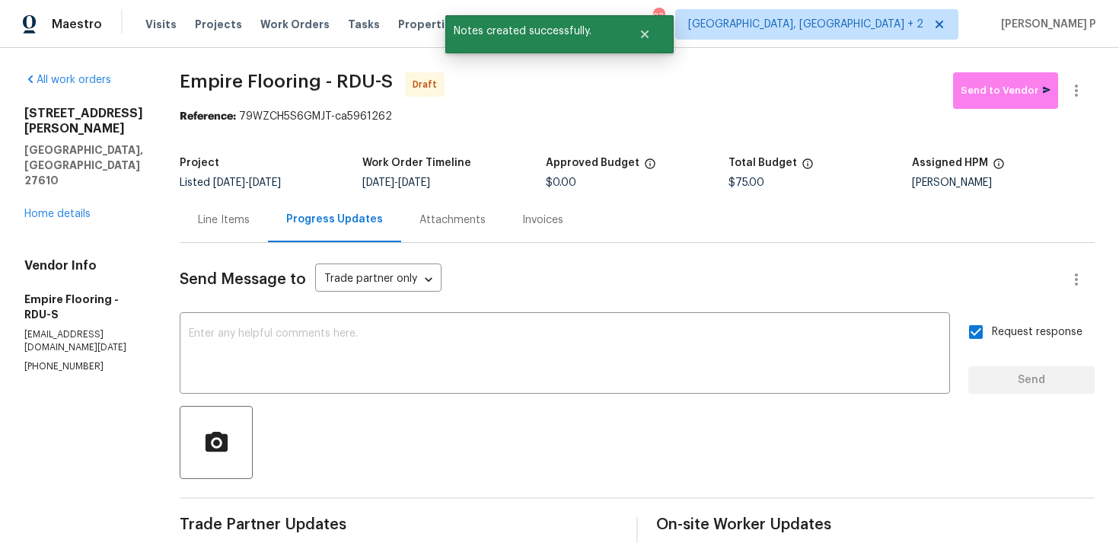
click at [640, 453] on div at bounding box center [637, 442] width 915 height 73
click at [1070, 88] on icon "button" at bounding box center [1077, 90] width 18 height 18
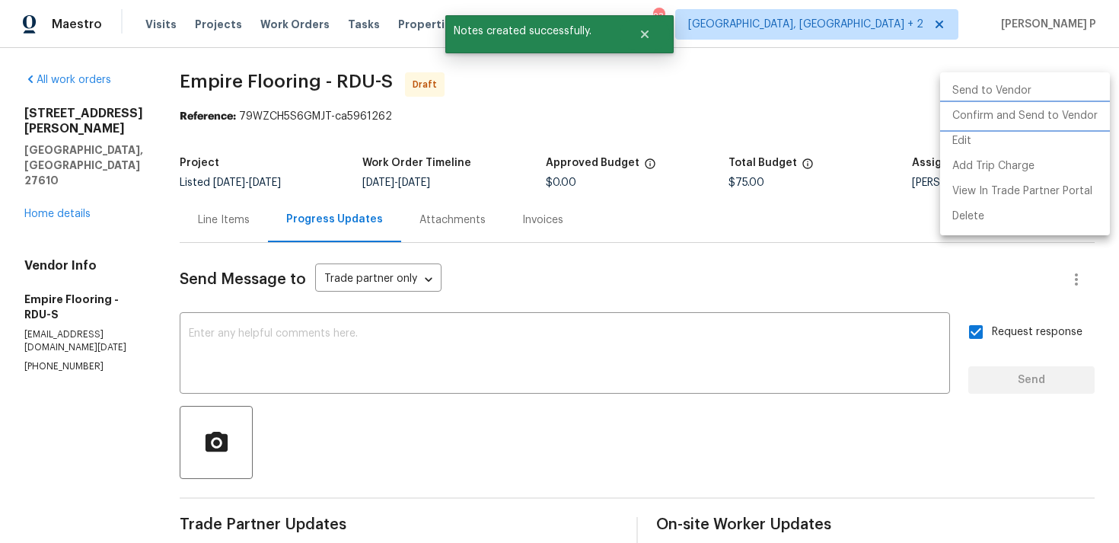
click at [997, 116] on li "Confirm and Send to Vendor" at bounding box center [1026, 116] width 170 height 25
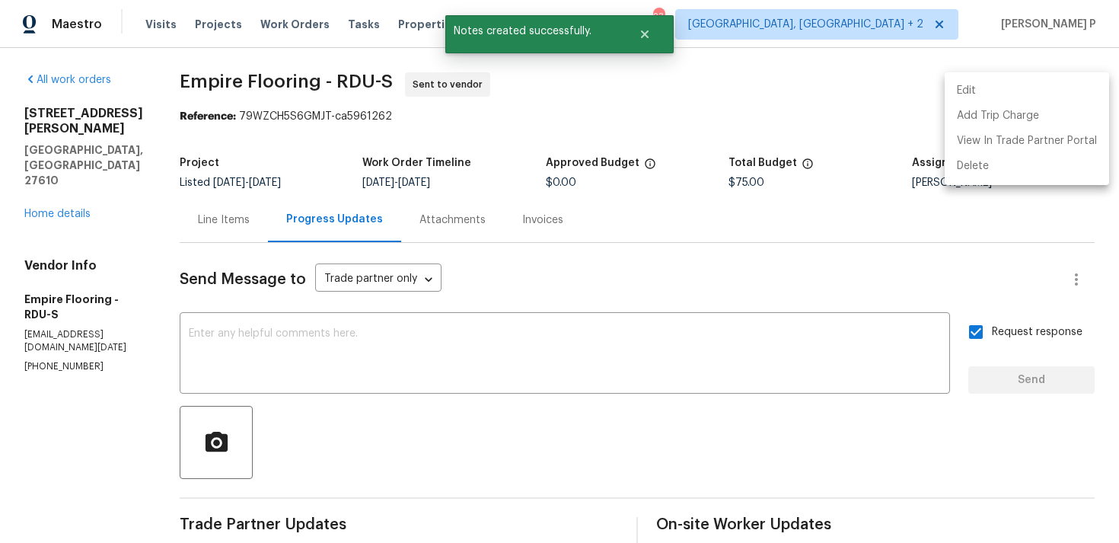
click at [518, 378] on div at bounding box center [559, 271] width 1119 height 543
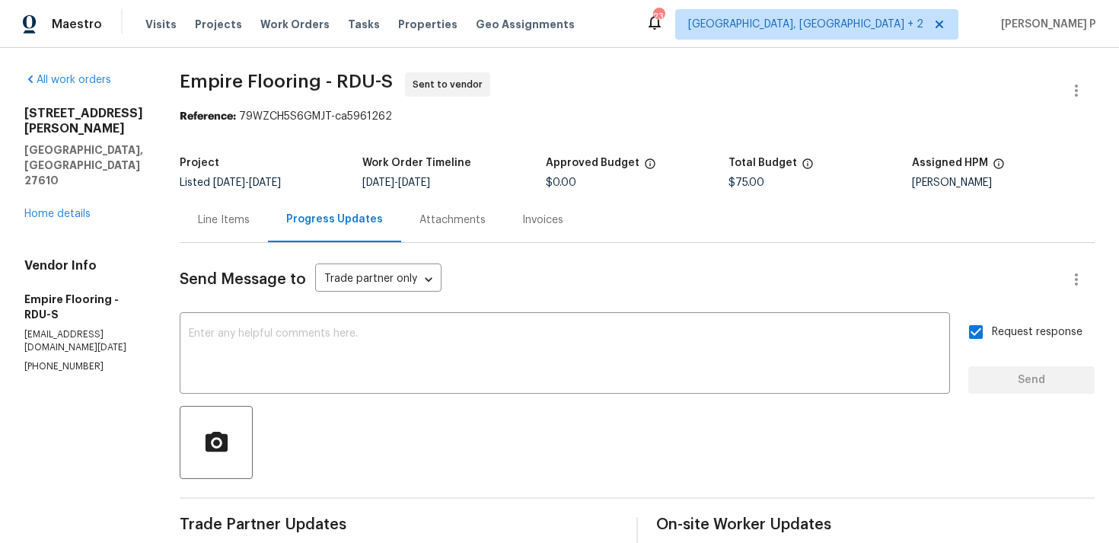
click at [320, 113] on div "Reference: 79WZCH5S6GMJT-ca5961262" at bounding box center [637, 116] width 915 height 15
drag, startPoint x: 194, startPoint y: 79, endPoint x: 404, endPoint y: 81, distance: 210.2
click at [404, 81] on div "All work orders 2412 Little John Rd Raleigh, NC 27610 Home details Vendor Info …" at bounding box center [559, 367] width 1119 height 638
copy span "Empire Flooring - RDU-S"
click at [331, 171] on div "Project" at bounding box center [271, 168] width 183 height 20
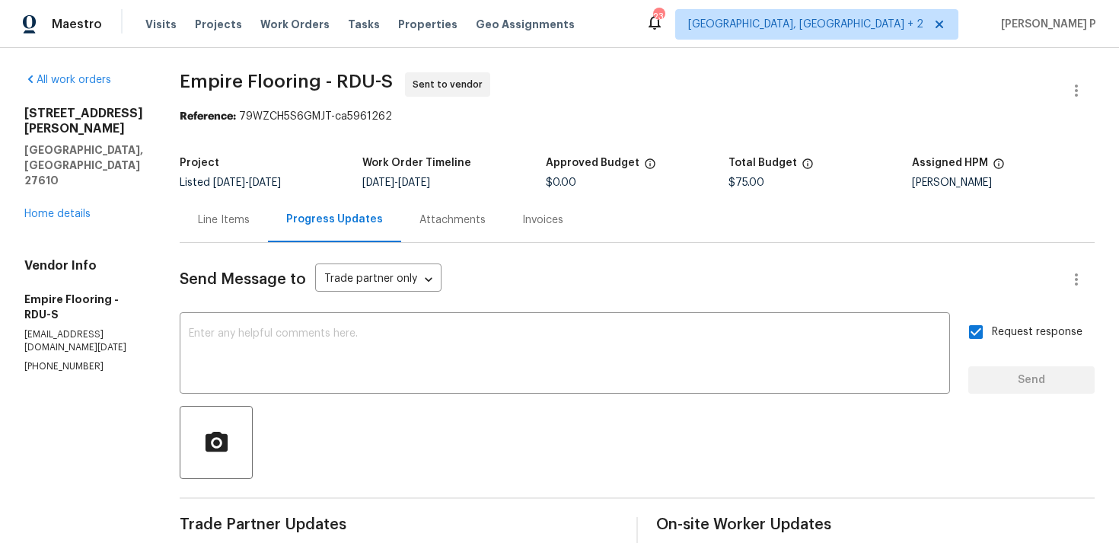
click at [391, 139] on section "Empire Flooring - RDU-S Sent to vendor Reference: 79WZCH5S6GMJT-ca5961262 Proje…" at bounding box center [637, 366] width 915 height 589
drag, startPoint x: 257, startPoint y: 116, endPoint x: 469, endPoint y: 117, distance: 211.7
click at [469, 117] on div "Reference: 79WZCH5S6GMJT-ca5961262" at bounding box center [637, 116] width 915 height 15
copy div "79WZCH5S6GMJT-ca5961262"
drag, startPoint x: 200, startPoint y: 74, endPoint x: 410, endPoint y: 82, distance: 210.4
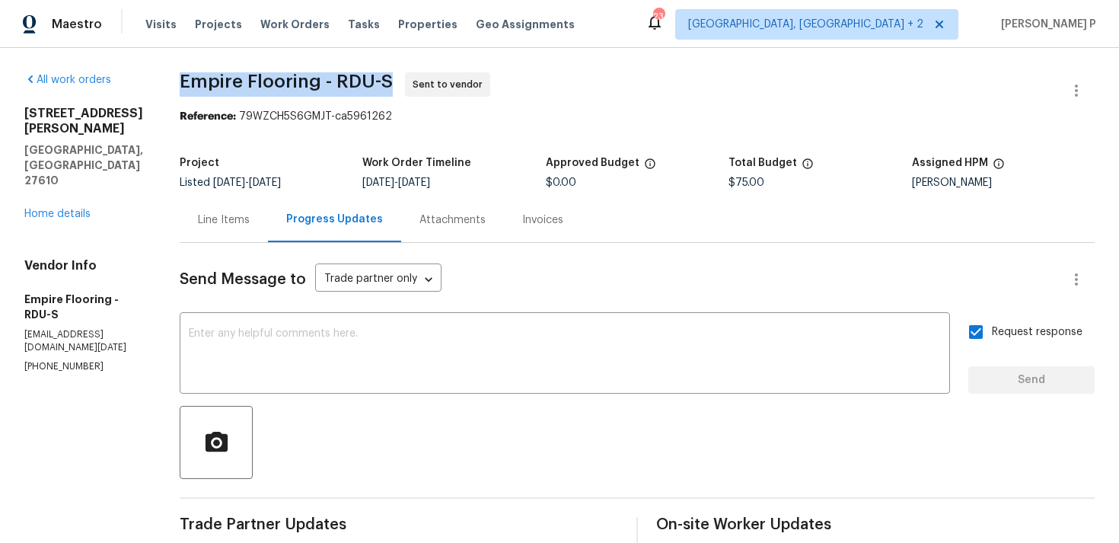
click at [410, 83] on span "Empire Flooring - RDU-S Sent to vendor" at bounding box center [619, 90] width 879 height 37
copy span "Empire Flooring - RDU-S"
click at [244, 220] on div "Line Items" at bounding box center [224, 219] width 52 height 15
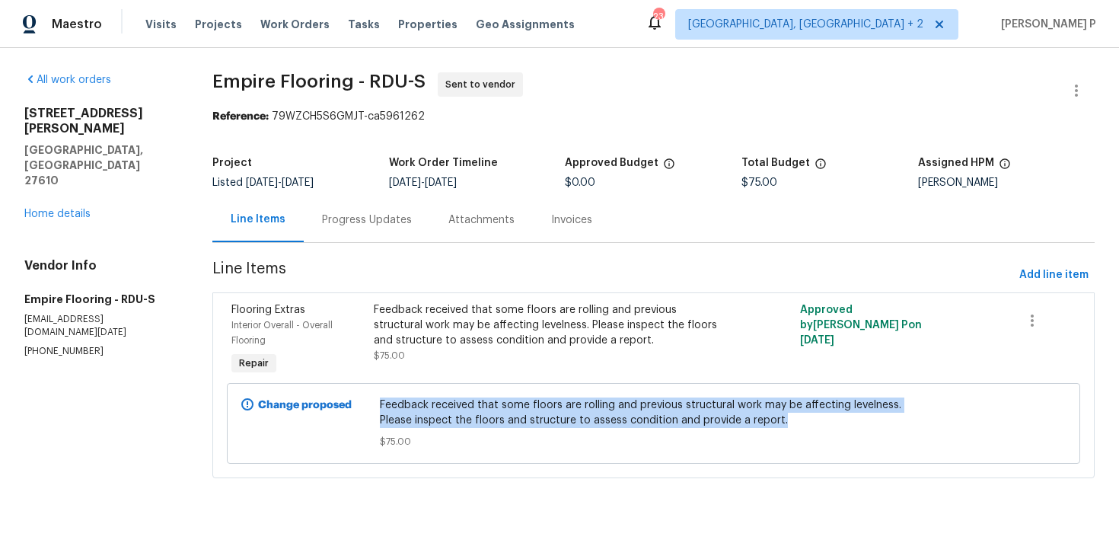
drag, startPoint x: 382, startPoint y: 404, endPoint x: 873, endPoint y: 414, distance: 491.3
click at [873, 414] on div "Feedback received that some floors are rolling and previous structural work may…" at bounding box center [653, 423] width 556 height 61
click at [686, 413] on span "Feedback received that some floors are rolling and previous structural work may…" at bounding box center [653, 413] width 547 height 30
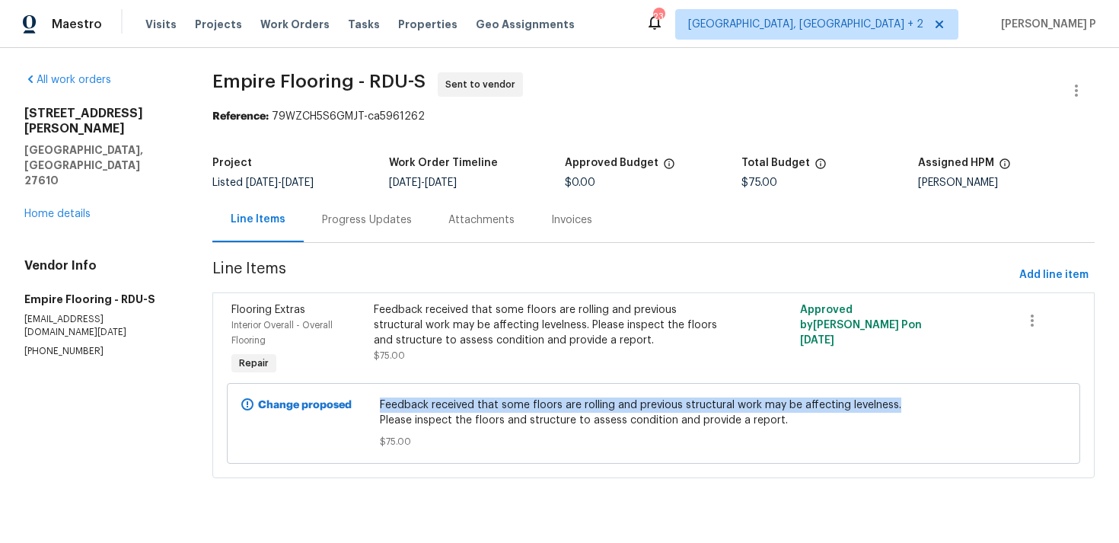
drag, startPoint x: 383, startPoint y: 405, endPoint x: 902, endPoint y: 401, distance: 518.6
click at [902, 401] on span "Feedback received that some floors are rolling and previous structural work may…" at bounding box center [653, 413] width 547 height 30
copy span "Feedback received that some floors are rolling and previous structural work may…"
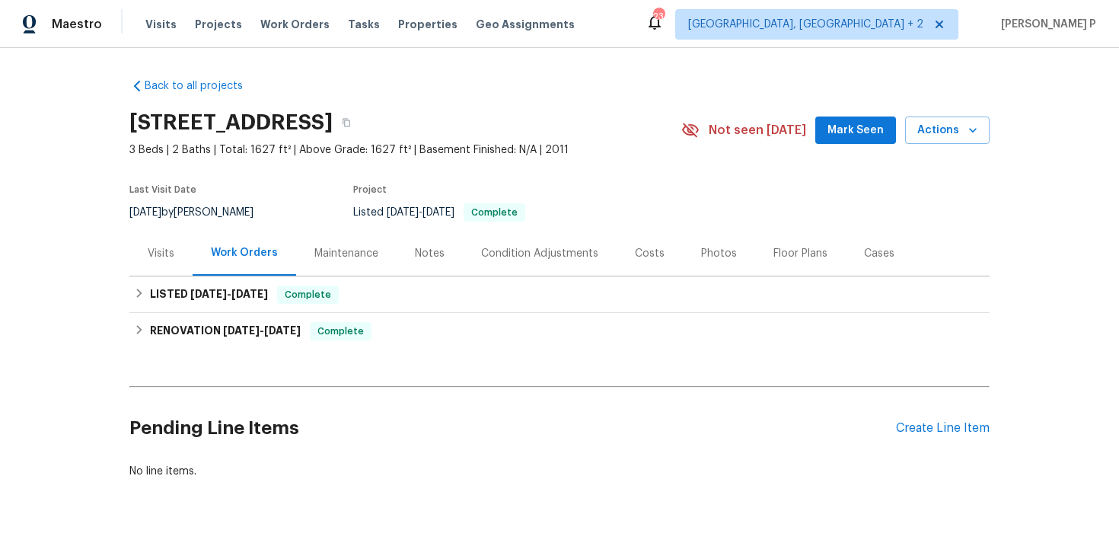
scroll to position [40, 0]
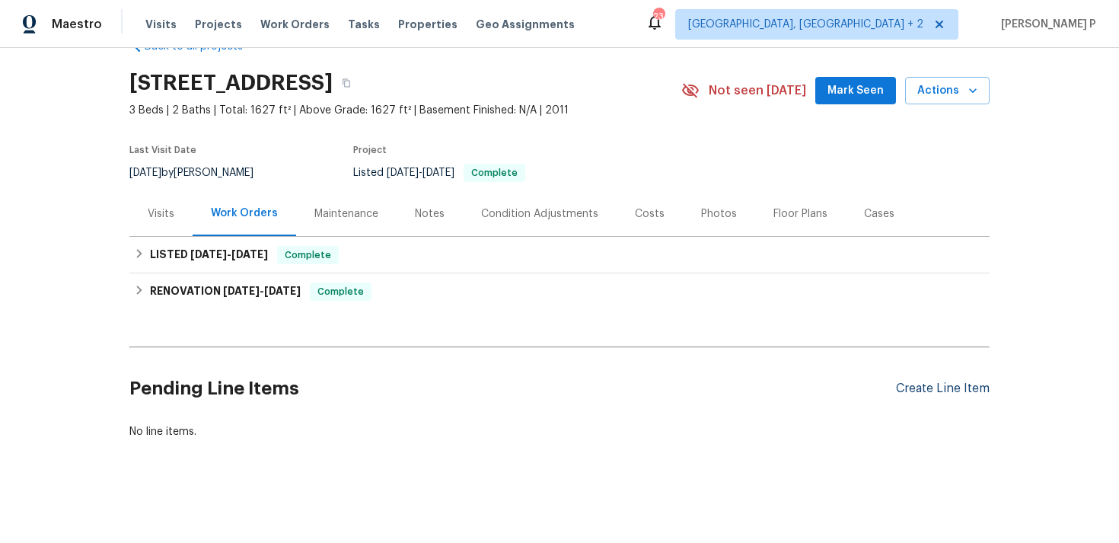
click at [938, 382] on div "Create Line Item" at bounding box center [943, 389] width 94 height 14
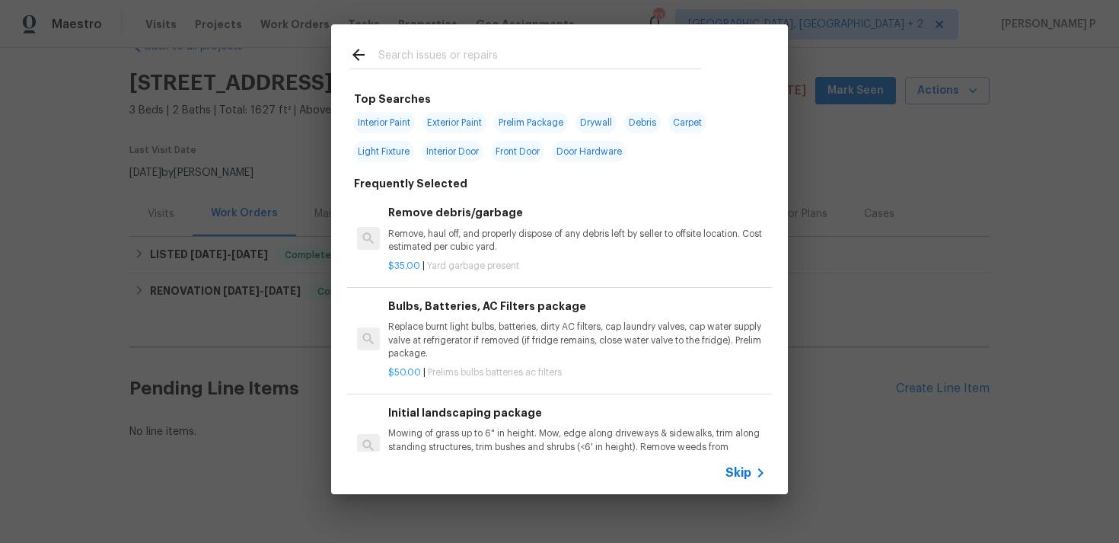
click at [734, 466] on span "Skip" at bounding box center [739, 472] width 26 height 15
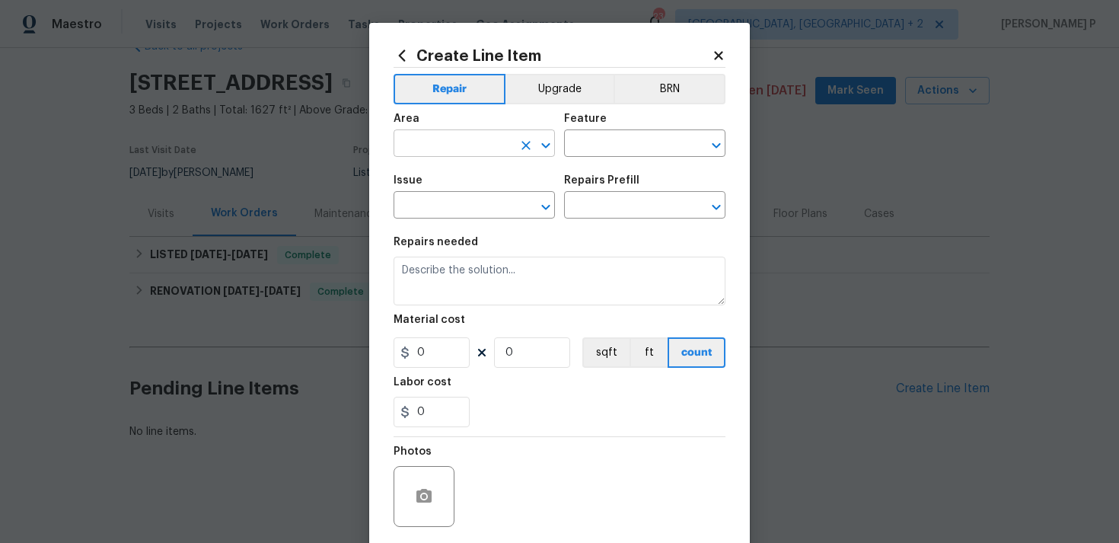
click at [439, 149] on input "text" at bounding box center [453, 145] width 119 height 24
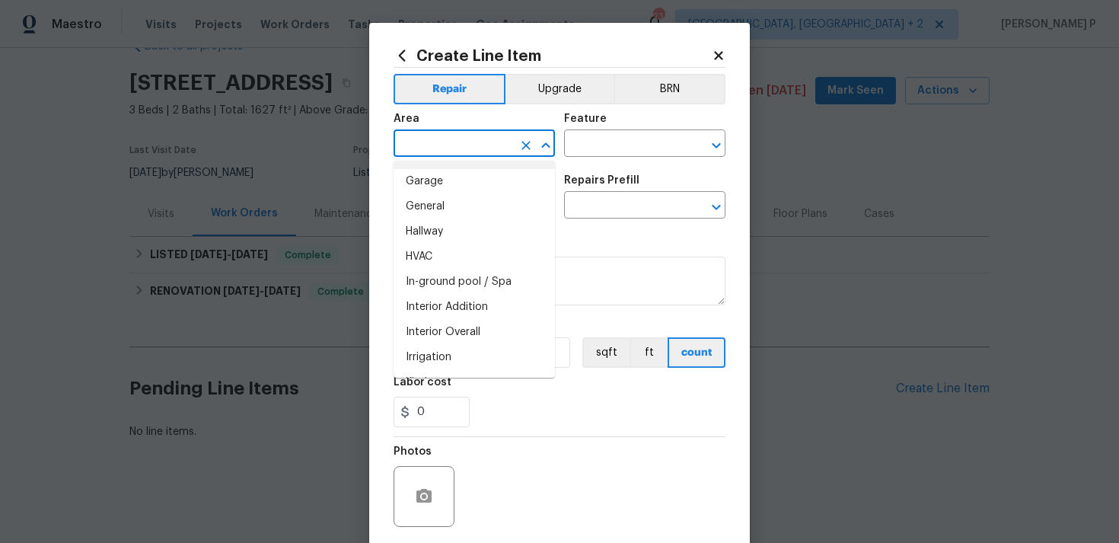
scroll to position [480, 0]
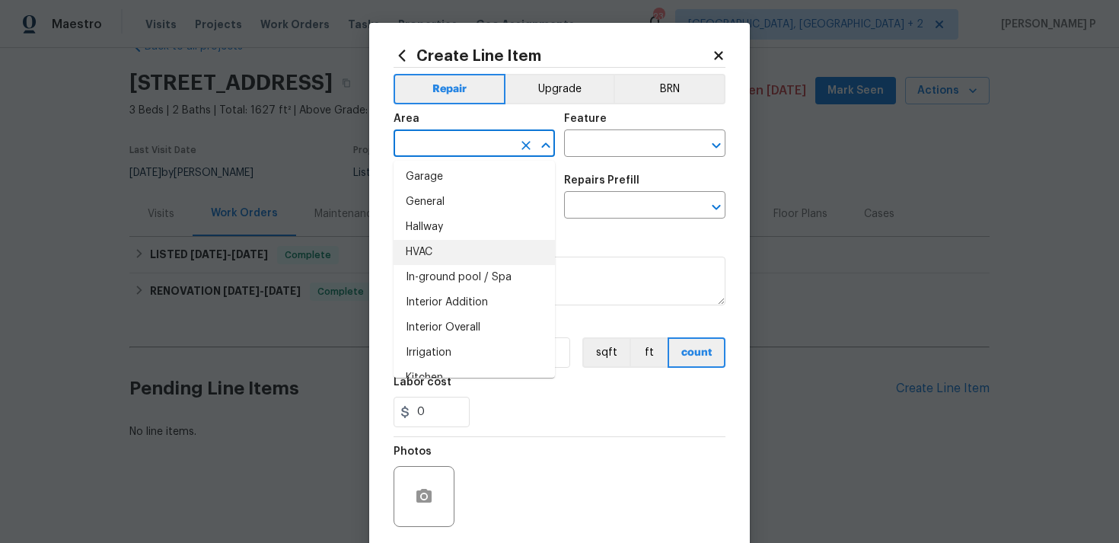
click at [436, 254] on li "HVAC" at bounding box center [474, 252] width 161 height 25
type input "HVAC"
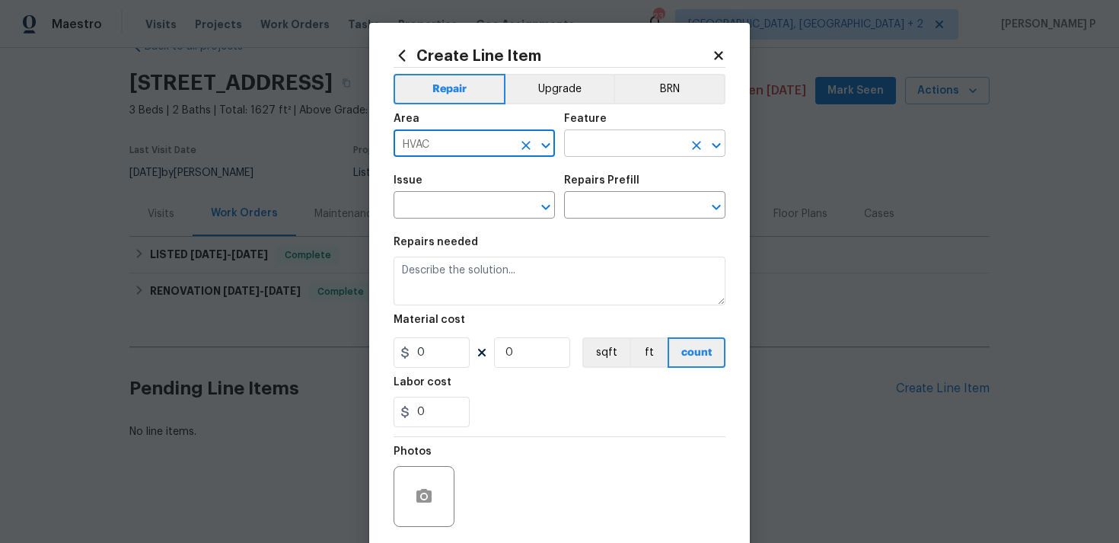
click at [606, 157] on input "text" at bounding box center [623, 145] width 119 height 24
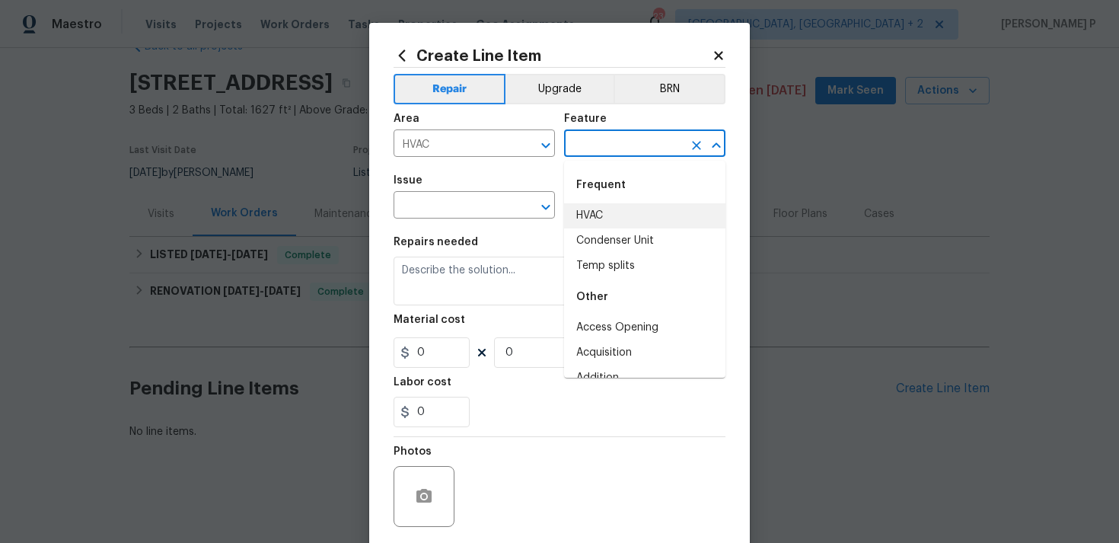
click at [597, 218] on li "HVAC" at bounding box center [644, 215] width 161 height 25
type input "HVAC"
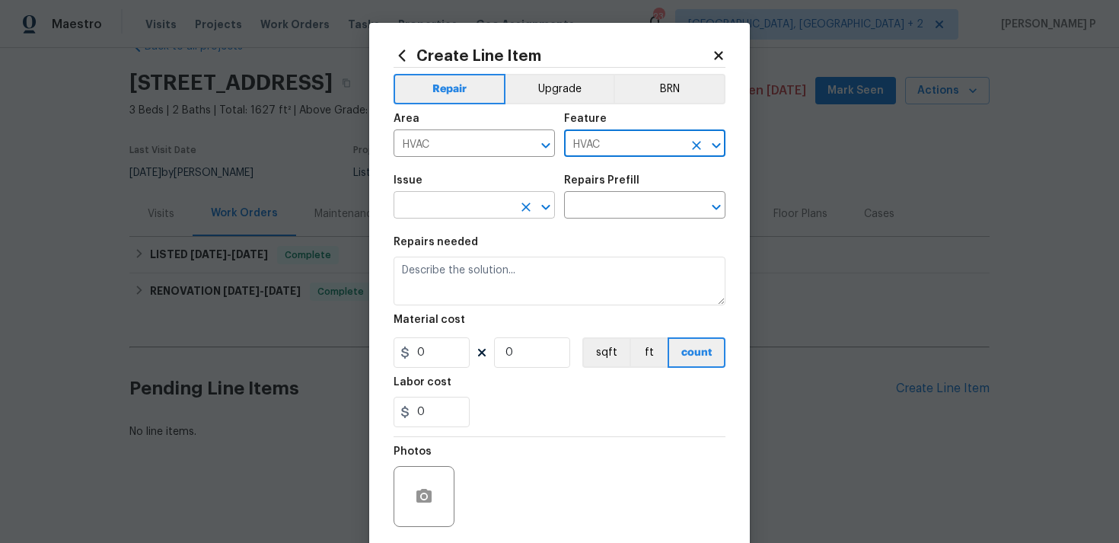
click at [546, 210] on icon "Open" at bounding box center [546, 207] width 18 height 18
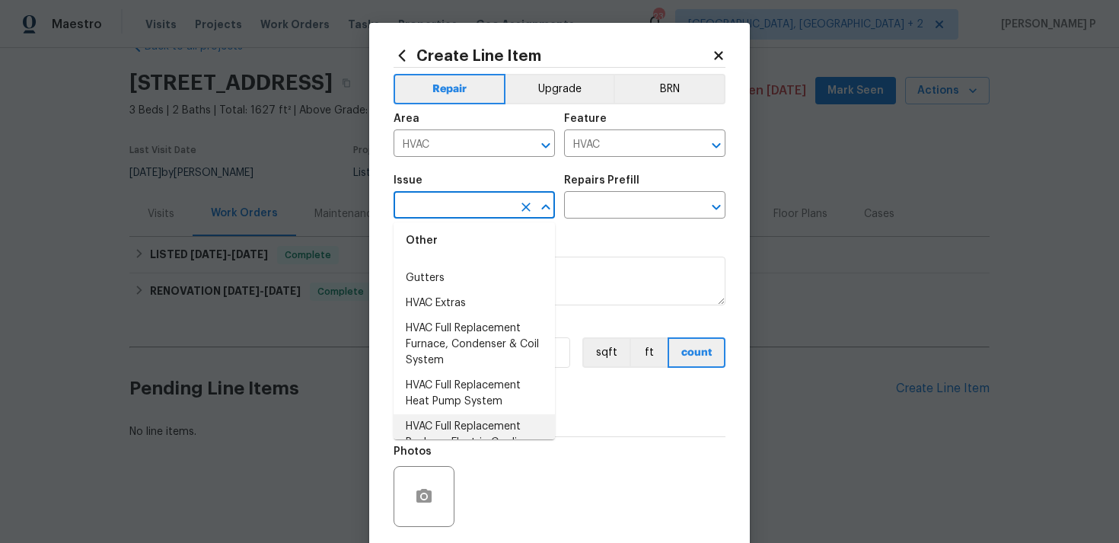
scroll to position [1431, 0]
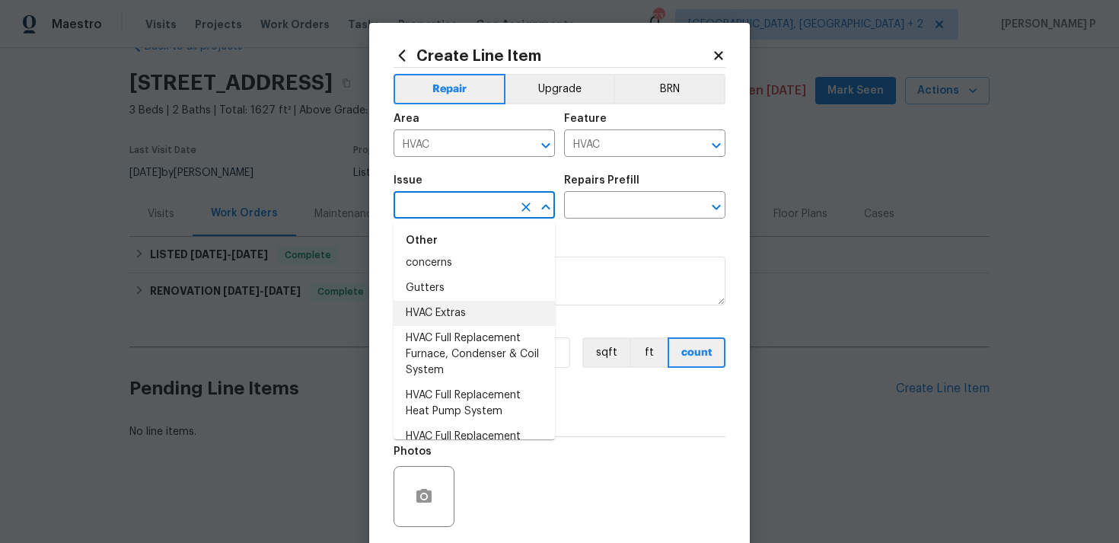
click at [449, 315] on li "HVAC Extras" at bounding box center [474, 313] width 161 height 25
type input "HVAC Extras"
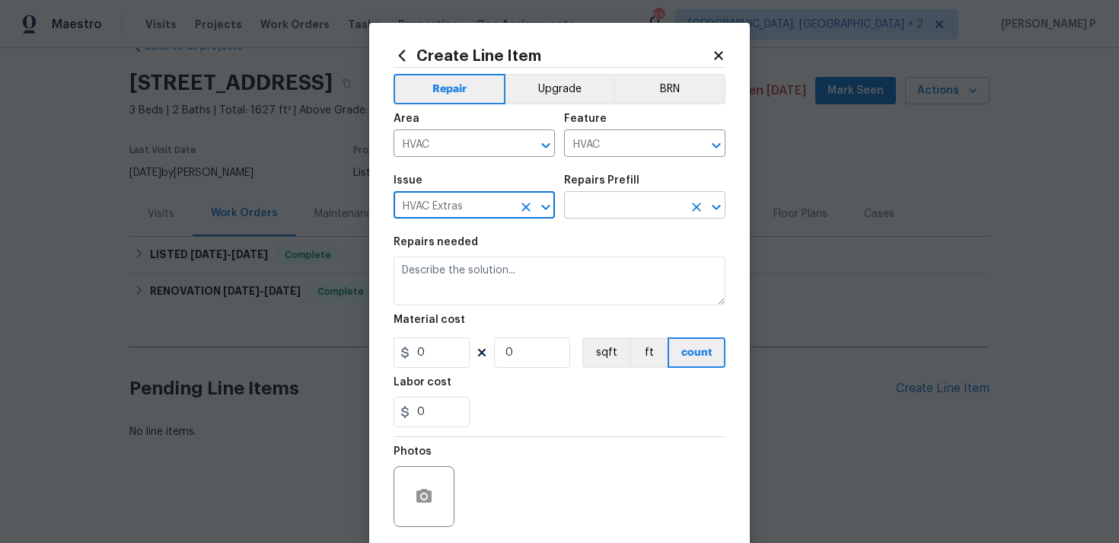
click at [614, 208] on input "text" at bounding box center [623, 207] width 119 height 24
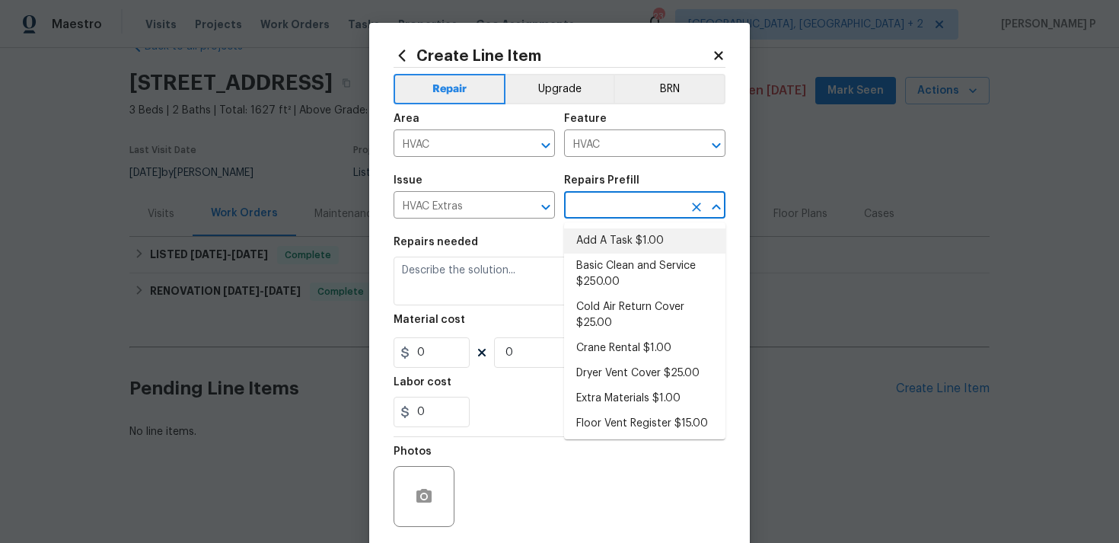
click at [608, 235] on li "Add A Task $1.00" at bounding box center [644, 240] width 161 height 25
type input "Add A Task $1.00"
type textarea "HPM to detail"
type input "1"
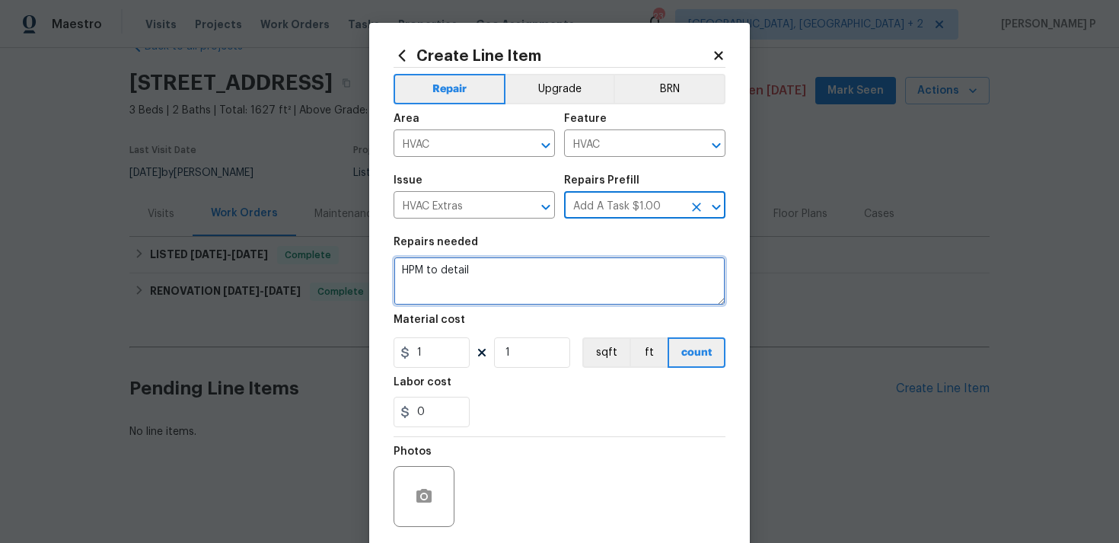
click at [506, 279] on textarea "HPM to detail" at bounding box center [560, 281] width 332 height 49
paste textarea "Feedback received that the AC is not working. Please inspect the unit, diagnose…"
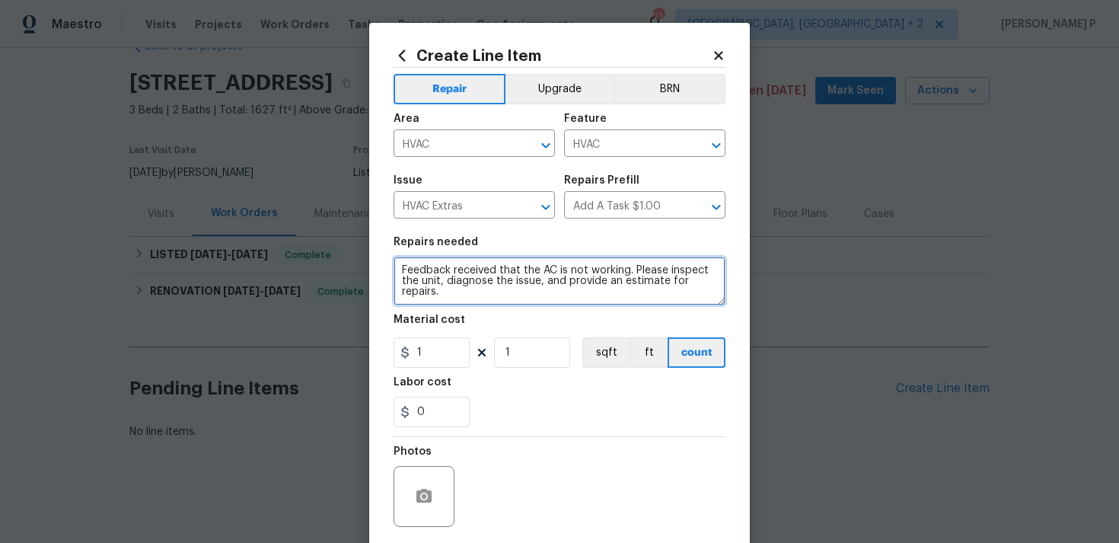
type textarea "Feedback received that the AC is not working. Please inspect the unit, diagnose…"
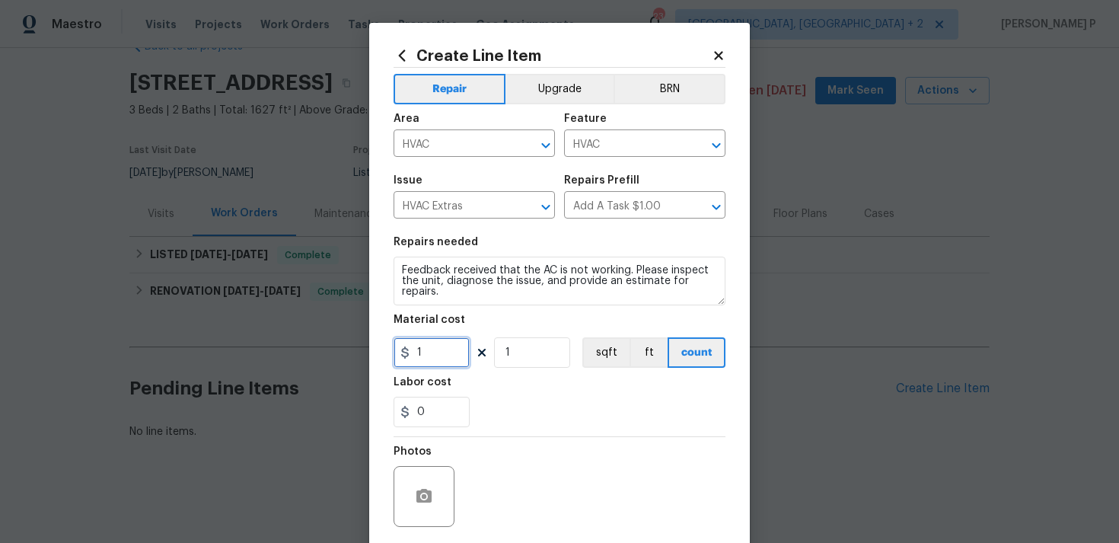
click at [417, 358] on input "1" at bounding box center [432, 352] width 76 height 30
type input "75"
click at [428, 496] on icon "button" at bounding box center [424, 496] width 15 height 14
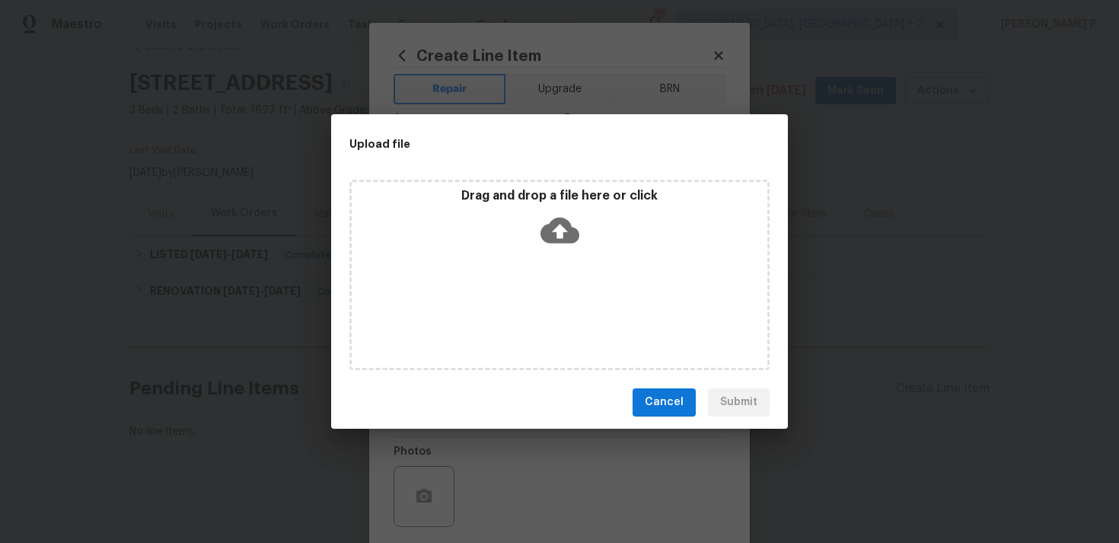
click at [564, 235] on icon at bounding box center [560, 230] width 39 height 26
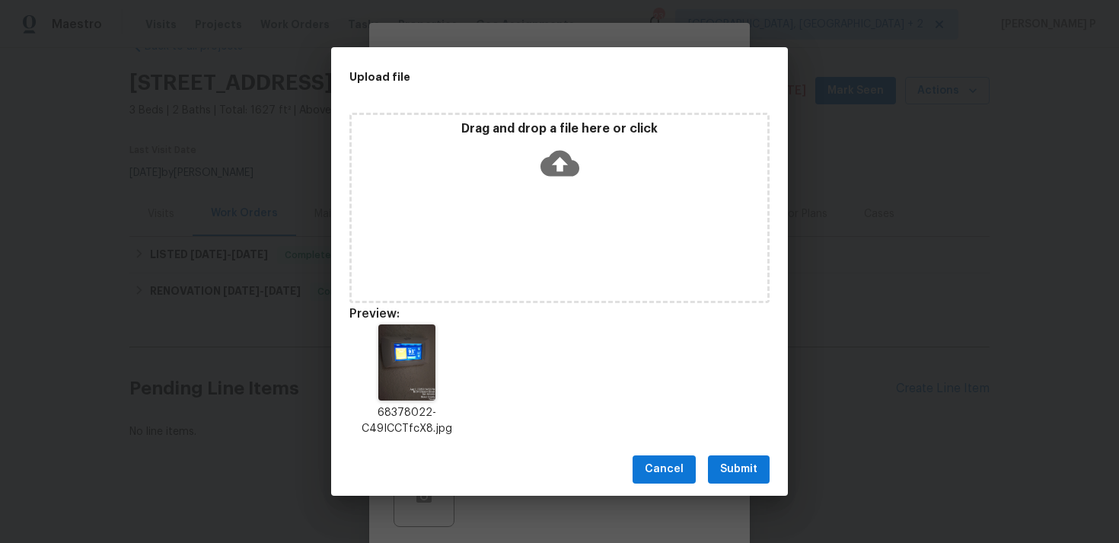
click at [726, 469] on span "Submit" at bounding box center [738, 469] width 37 height 19
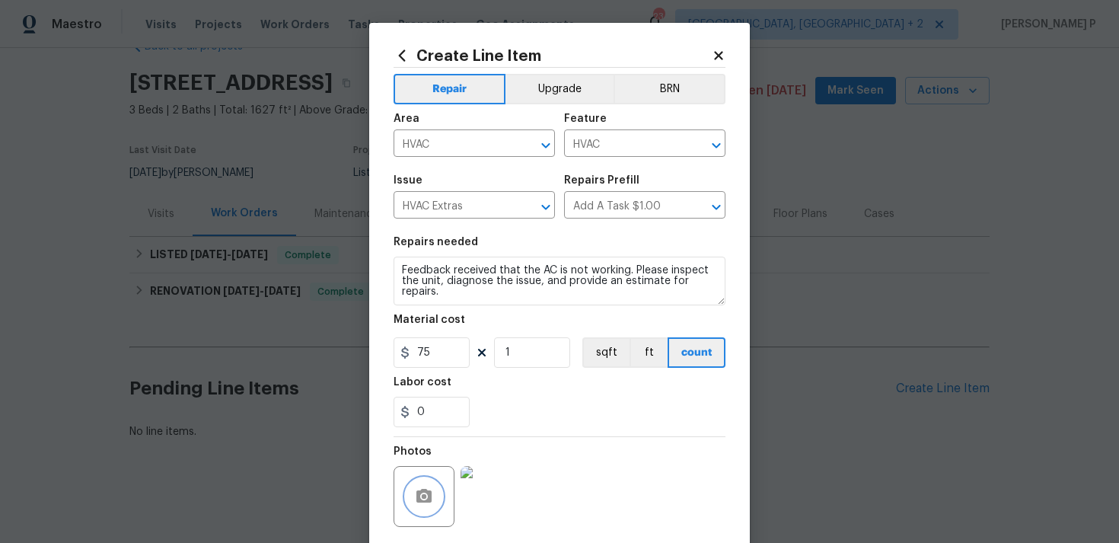
scroll to position [113, 0]
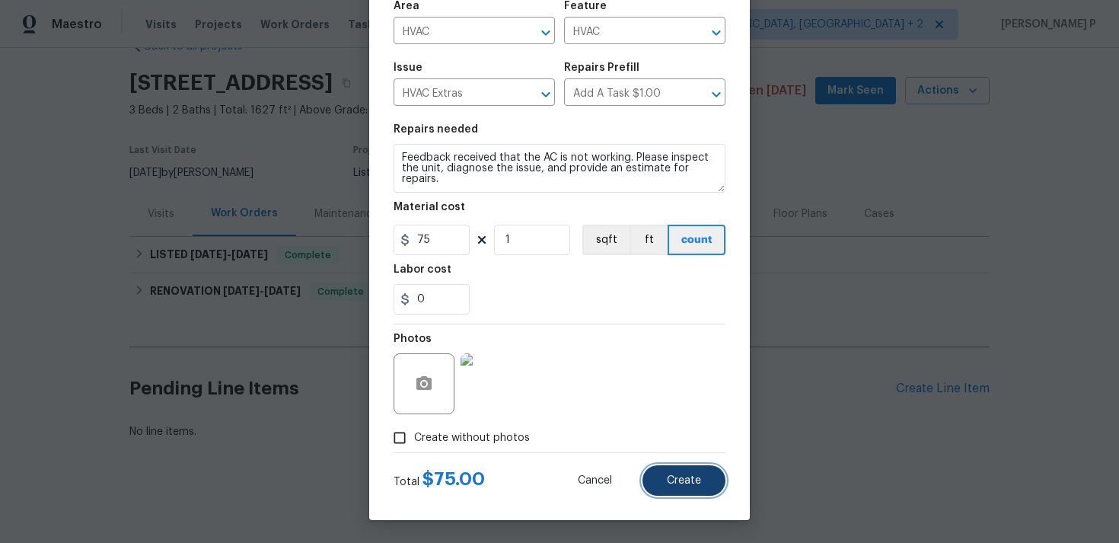
click at [675, 494] on button "Create" at bounding box center [684, 480] width 83 height 30
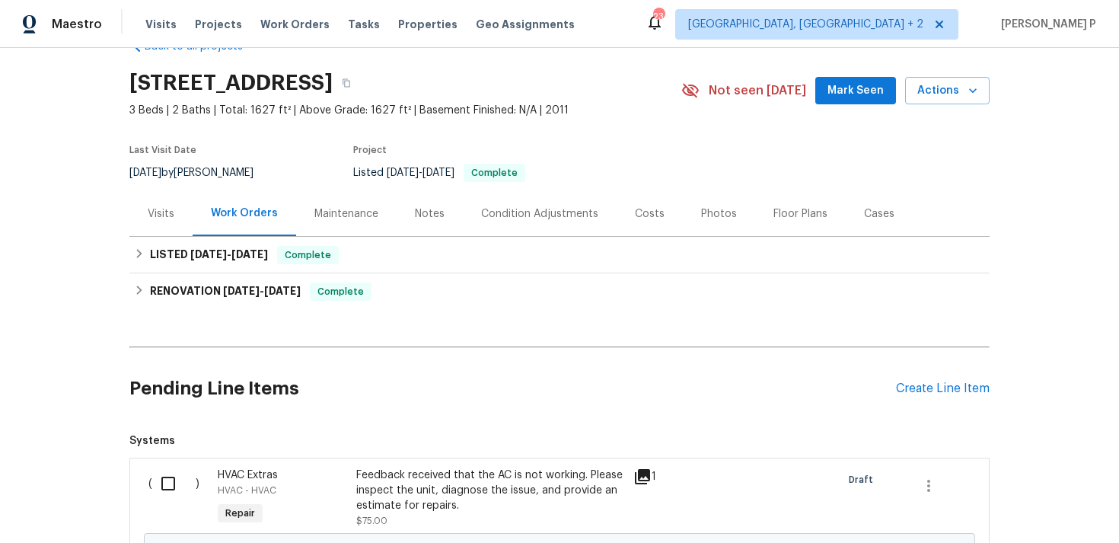
scroll to position [228, 0]
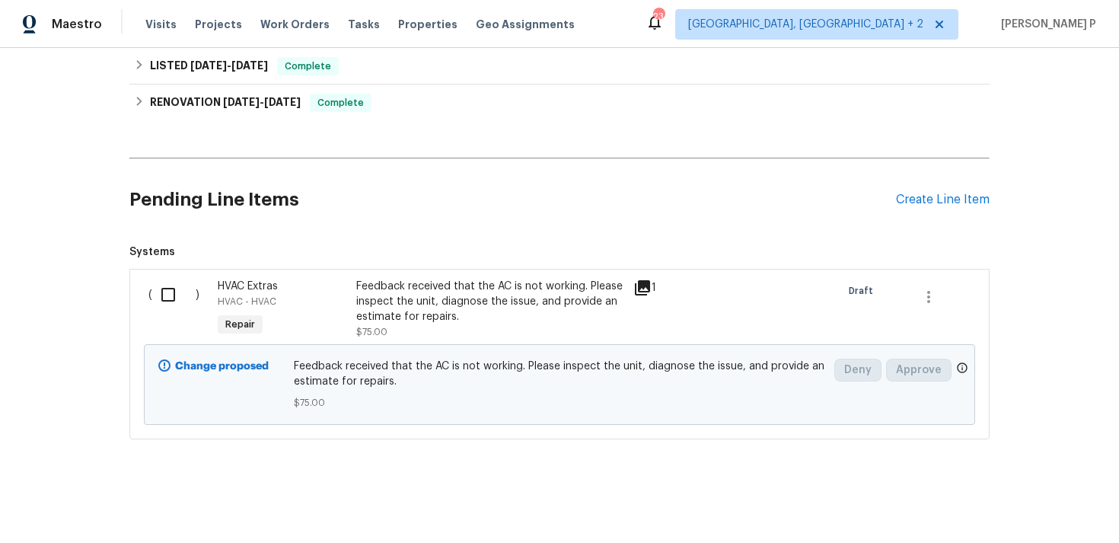
click at [170, 291] on input "checkbox" at bounding box center [173, 295] width 43 height 32
checkbox input "true"
click at [1027, 500] on span "Create Work Order" at bounding box center [1032, 505] width 101 height 19
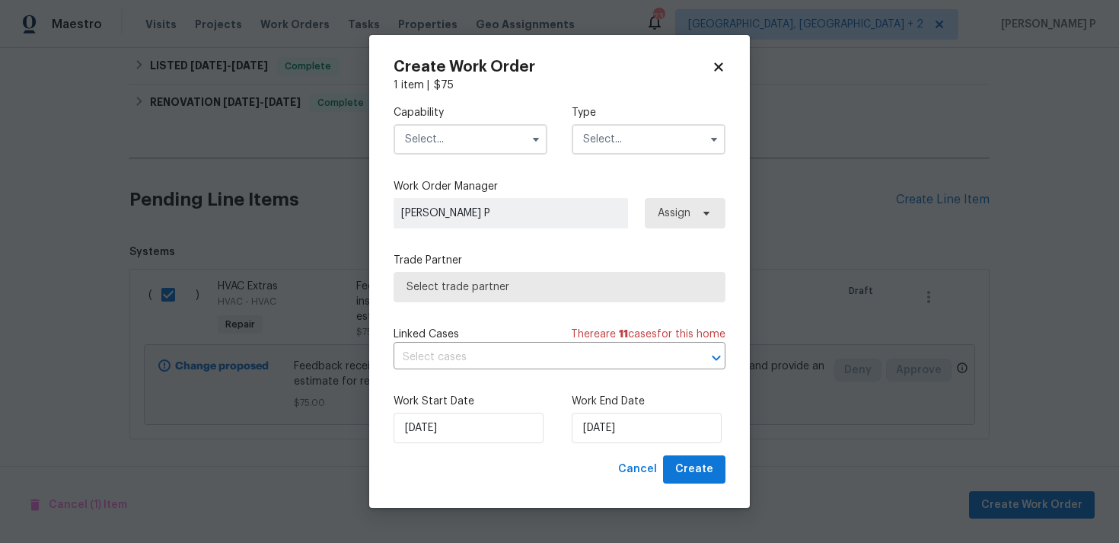
click at [632, 143] on input "text" at bounding box center [649, 139] width 154 height 30
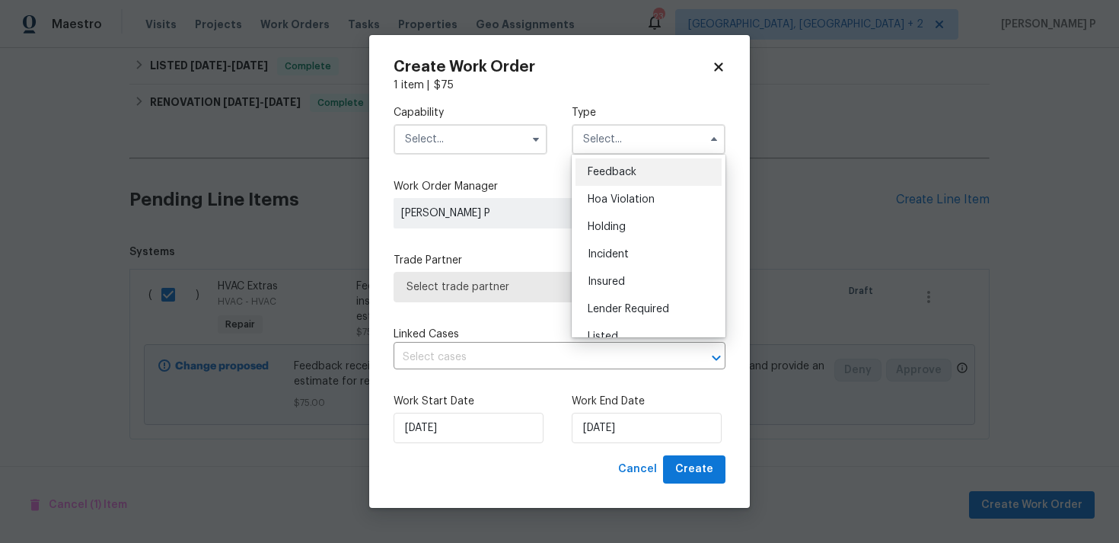
click at [620, 170] on span "Feedback" at bounding box center [612, 172] width 49 height 11
type input "Feedback"
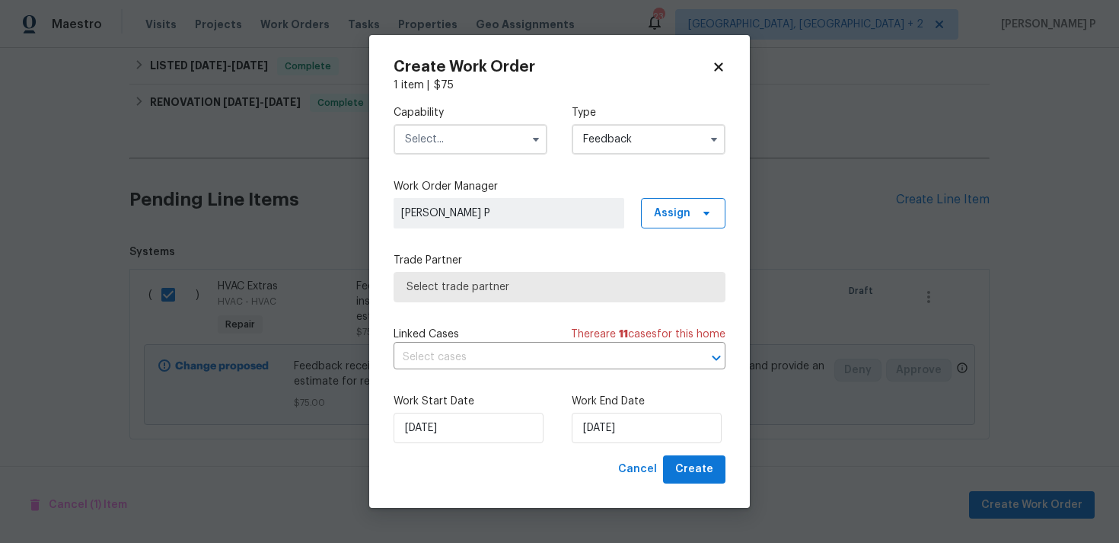
click at [489, 148] on input "text" at bounding box center [471, 139] width 154 height 30
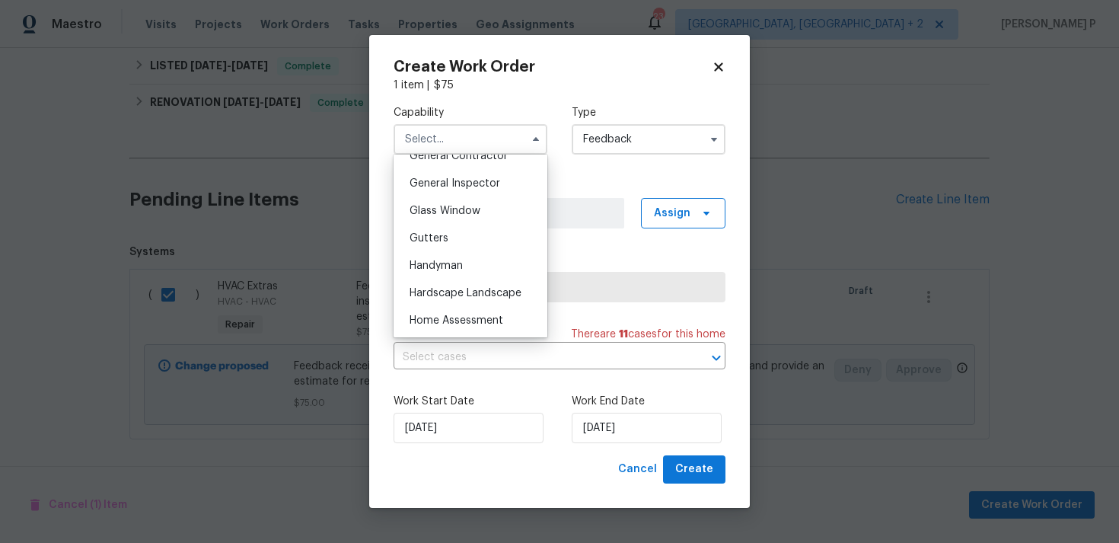
scroll to position [778, 0]
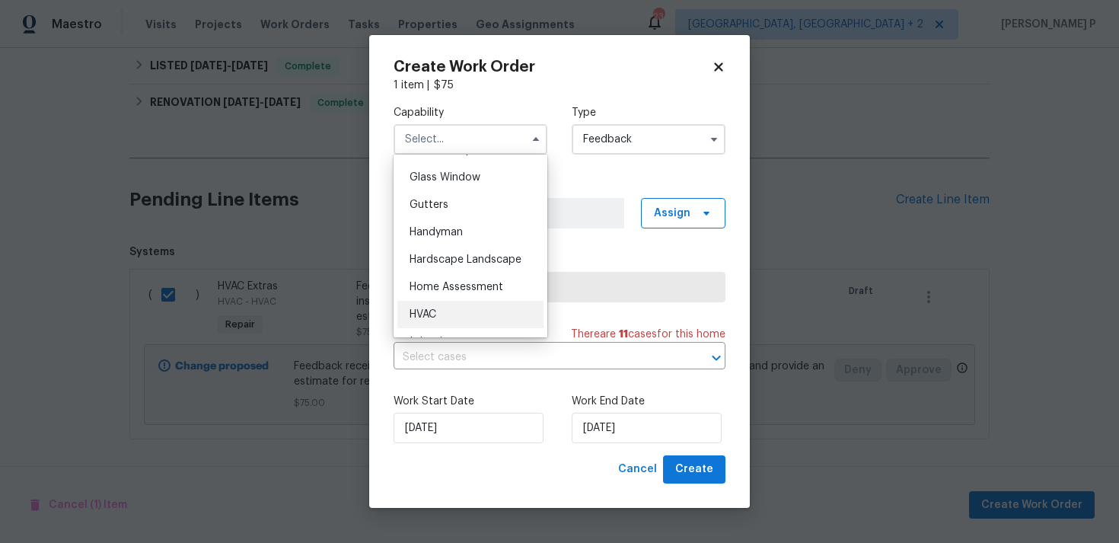
click at [442, 311] on div "HVAC" at bounding box center [471, 314] width 146 height 27
type input "HVAC"
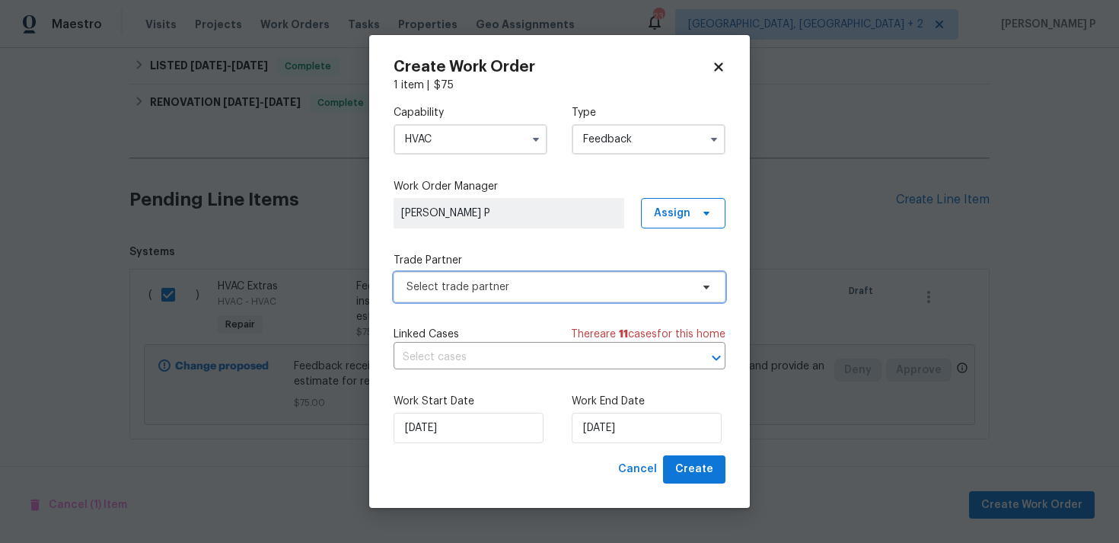
click at [522, 292] on span "Select trade partner" at bounding box center [549, 286] width 284 height 15
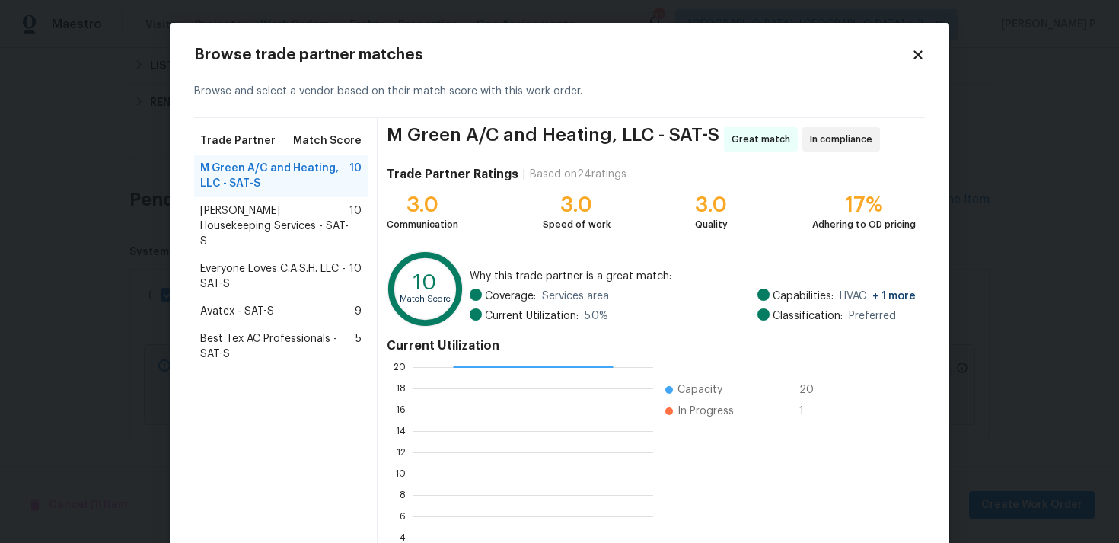
scroll to position [129, 0]
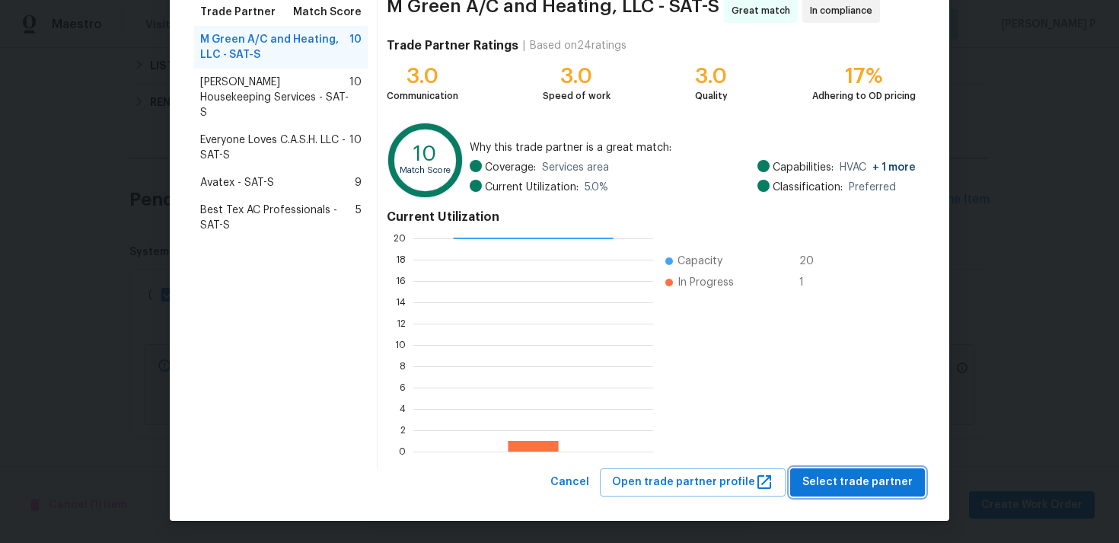
click at [838, 479] on span "Select trade partner" at bounding box center [858, 482] width 110 height 19
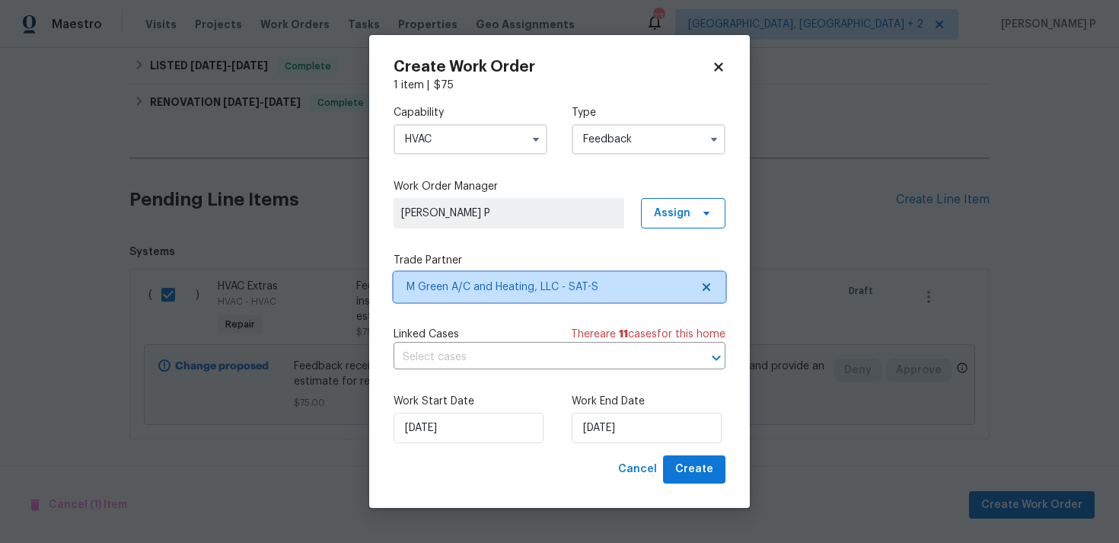
scroll to position [0, 0]
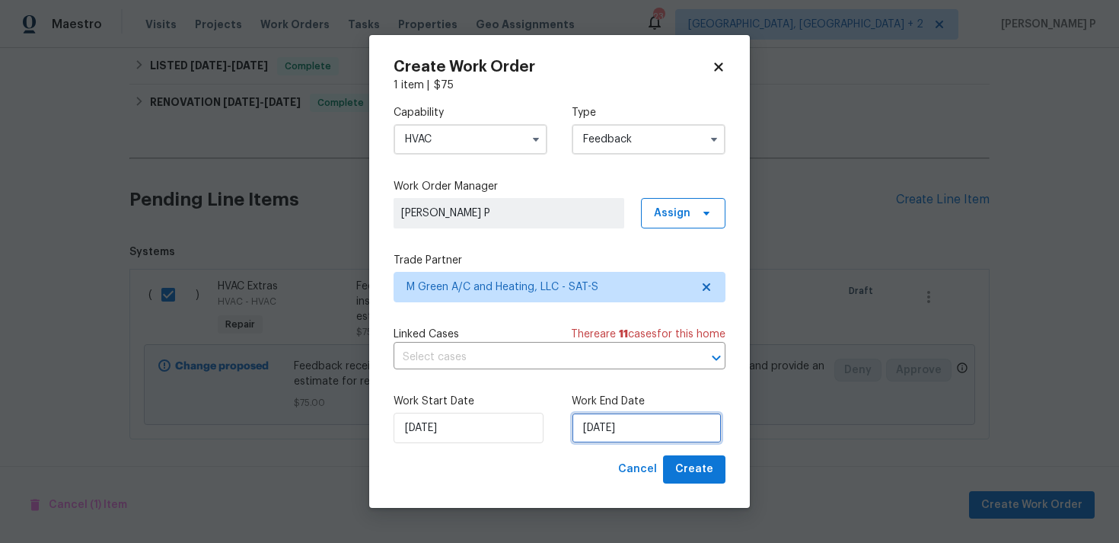
click at [623, 435] on input "[DATE]" at bounding box center [647, 428] width 150 height 30
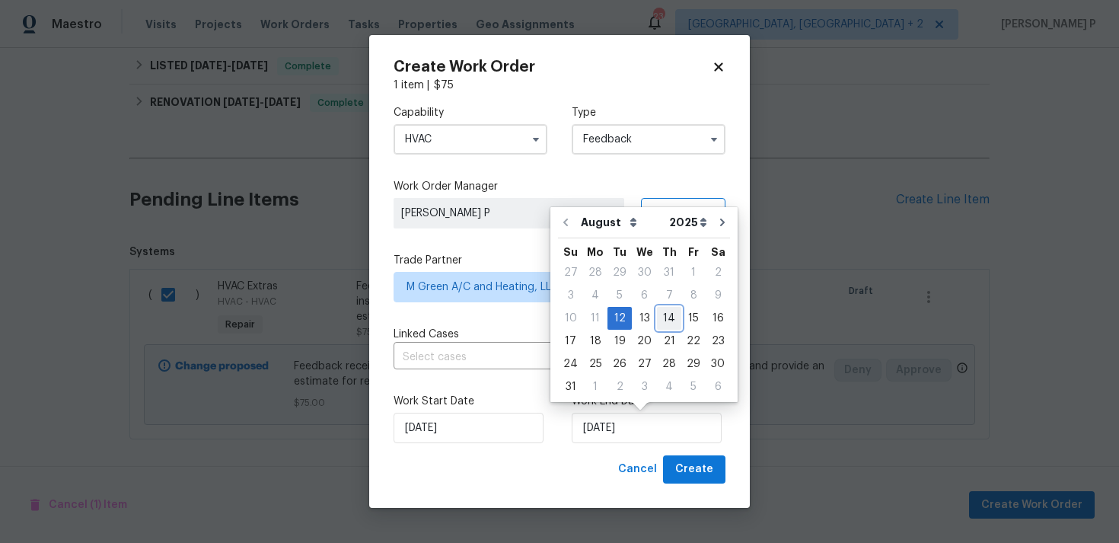
click at [670, 318] on div "14" at bounding box center [669, 318] width 24 height 21
type input "[DATE]"
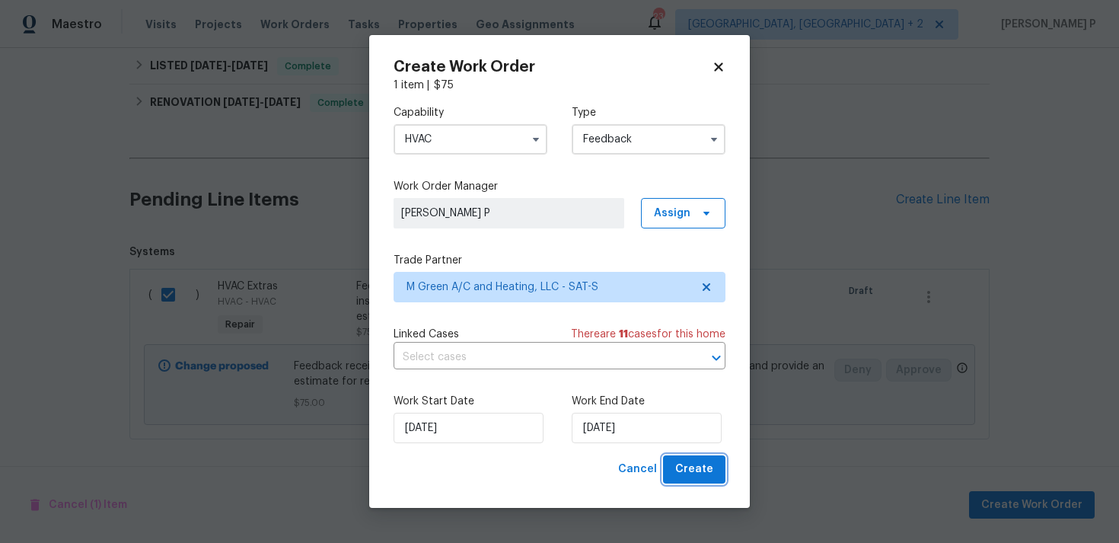
click at [702, 475] on span "Create" at bounding box center [694, 469] width 38 height 19
checkbox input "false"
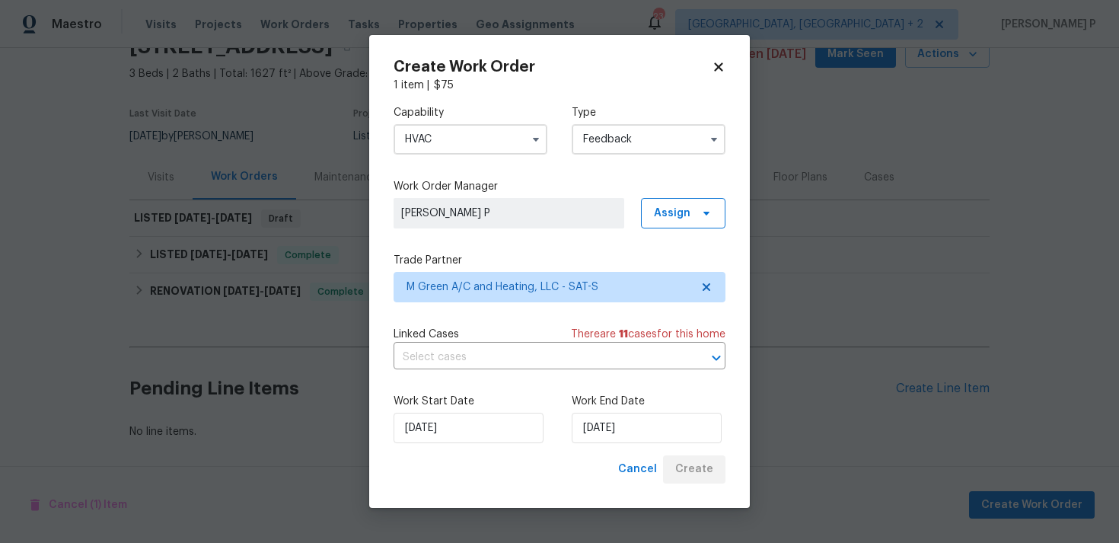
scroll to position [76, 0]
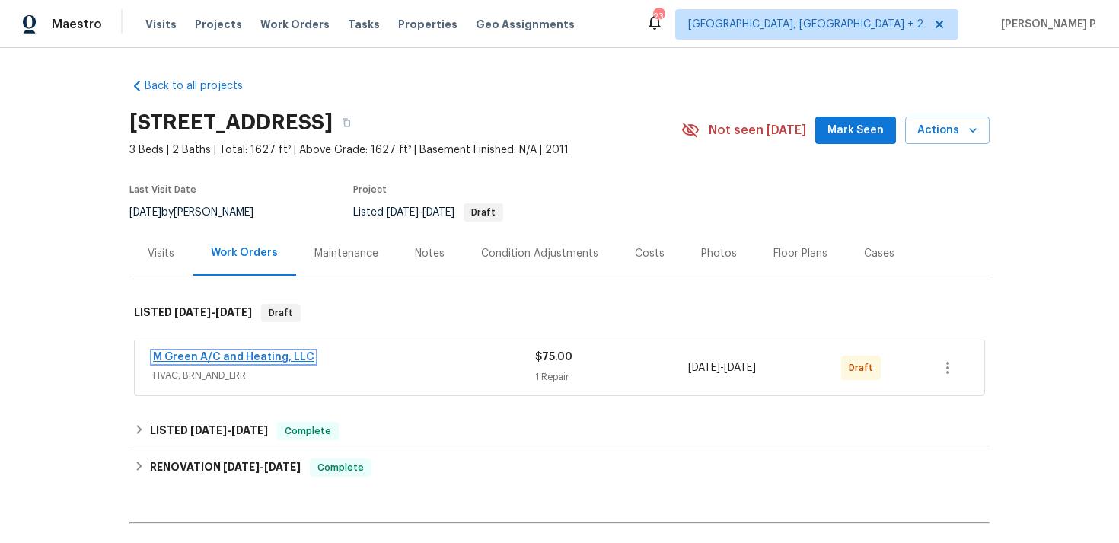
click at [246, 353] on link "M Green A/C and Heating, LLC" at bounding box center [233, 357] width 161 height 11
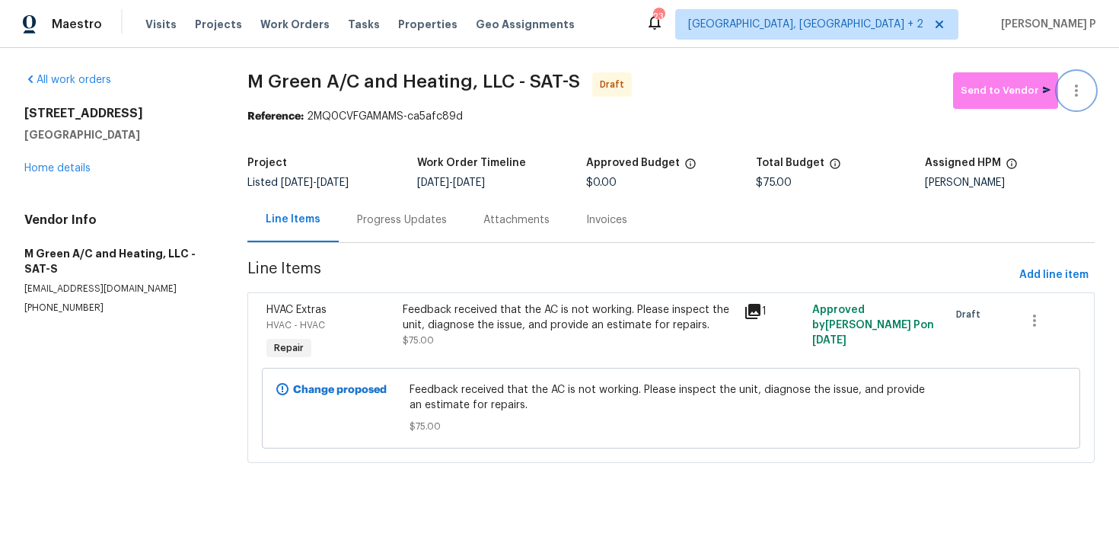
click at [1085, 91] on icon "button" at bounding box center [1077, 90] width 18 height 18
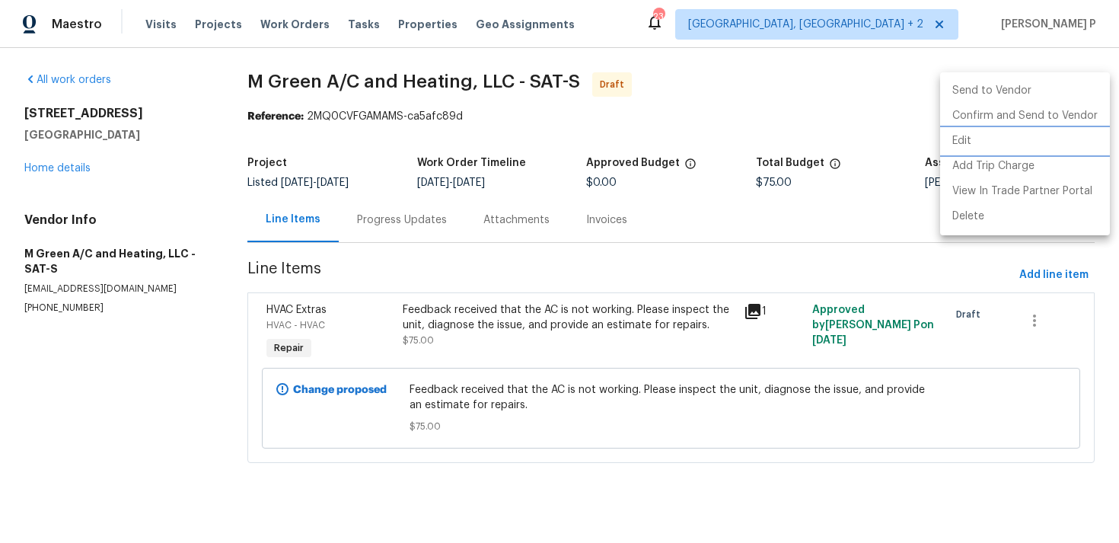
click at [997, 142] on li "Edit" at bounding box center [1026, 141] width 170 height 25
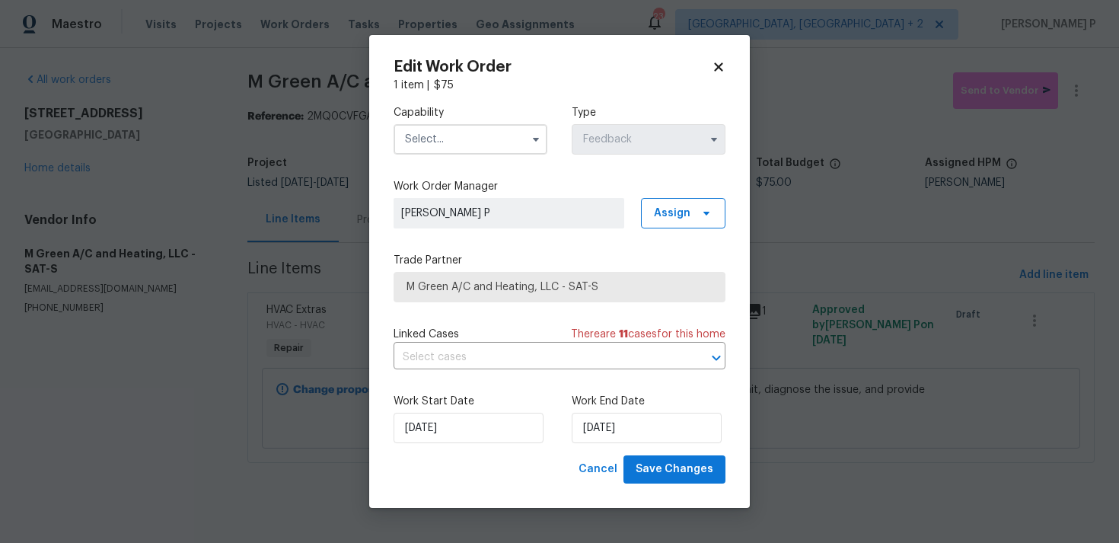
click at [487, 139] on input "text" at bounding box center [471, 139] width 154 height 30
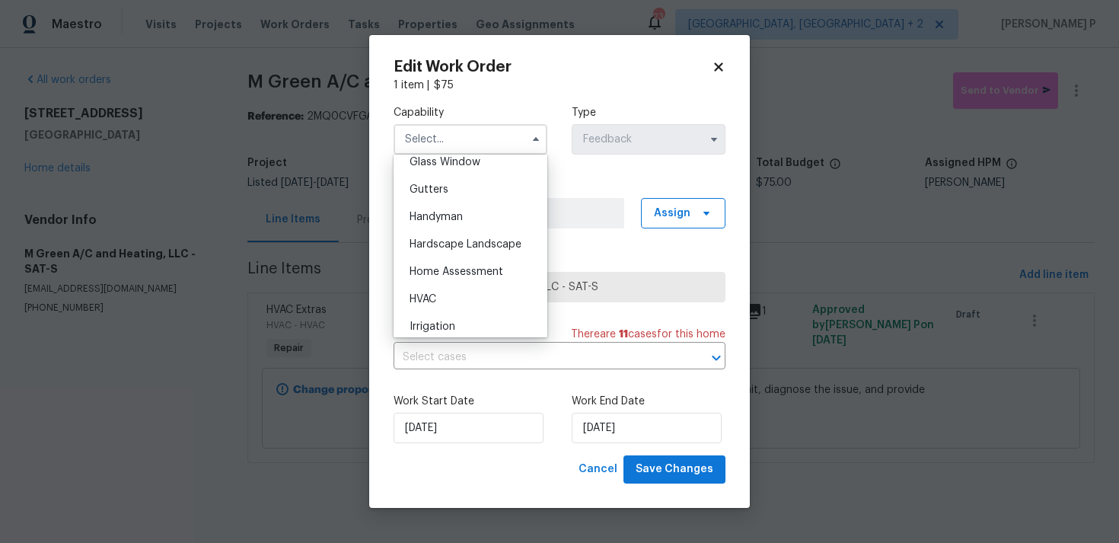
scroll to position [845, 0]
click at [442, 247] on div "HVAC" at bounding box center [471, 247] width 146 height 27
type input "HVAC"
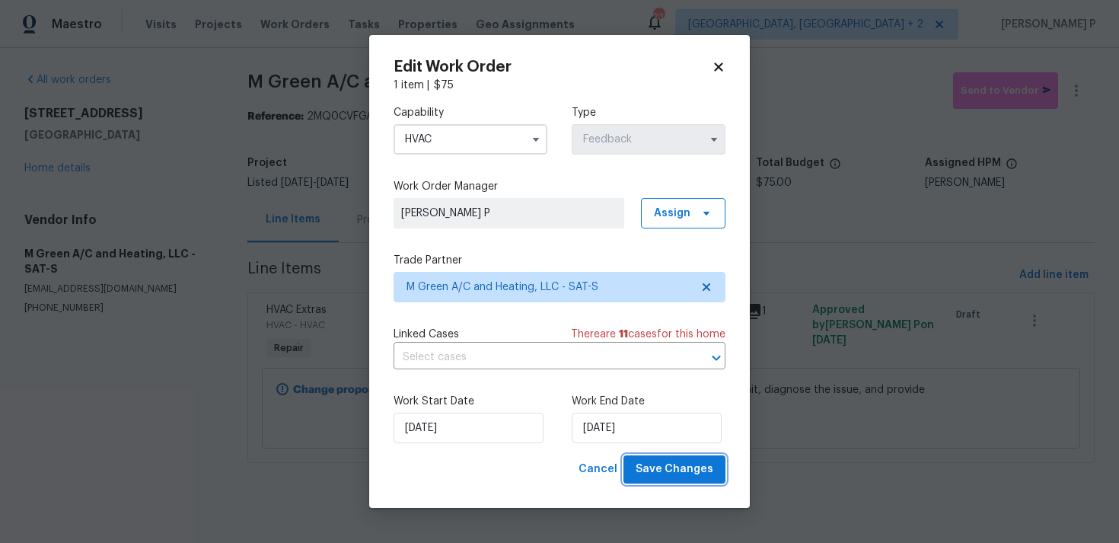
click at [698, 471] on span "Save Changes" at bounding box center [675, 469] width 78 height 19
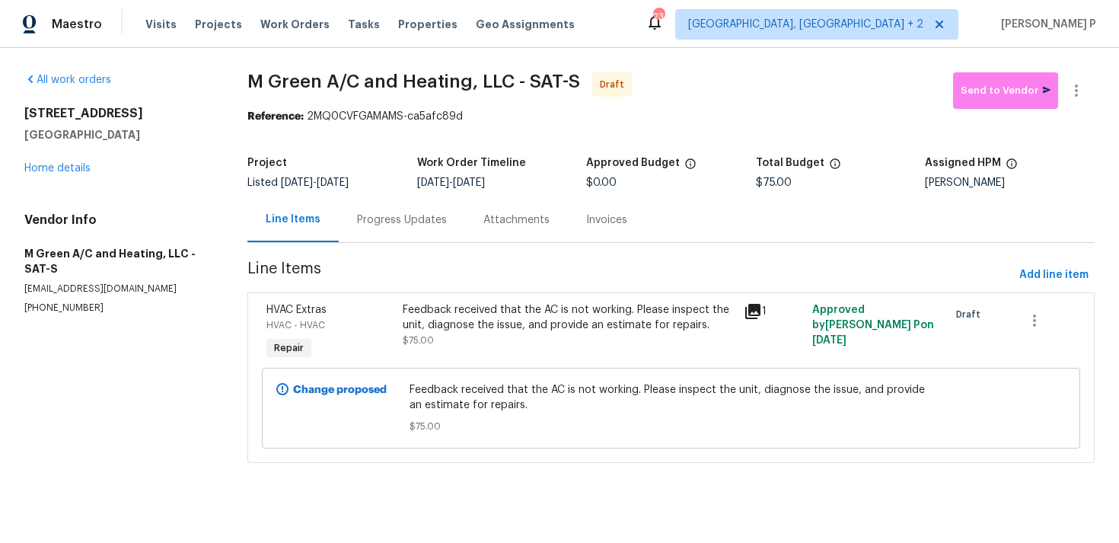
click at [426, 211] on div "Progress Updates" at bounding box center [402, 219] width 126 height 45
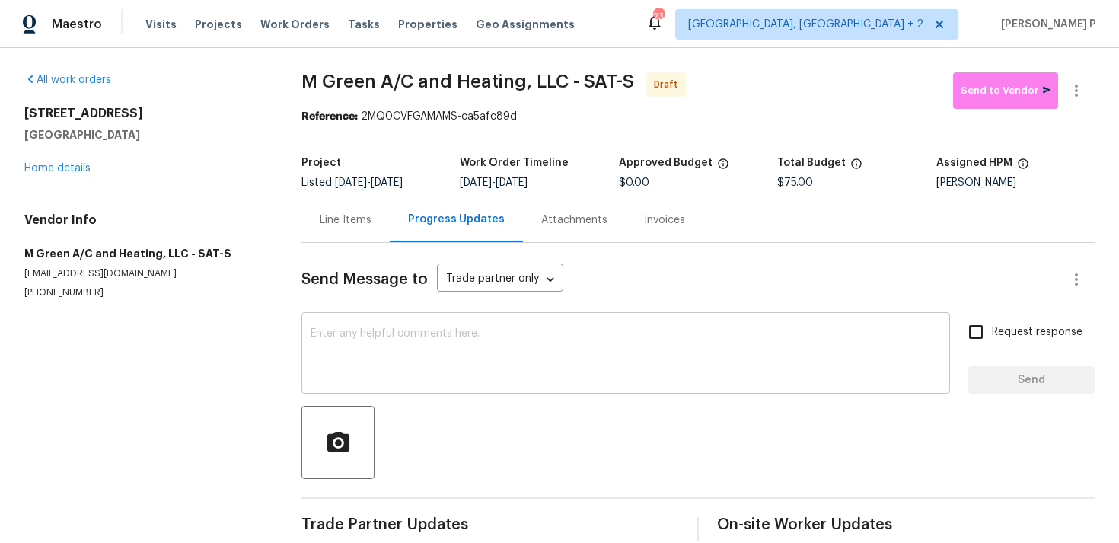
click at [414, 349] on textarea at bounding box center [626, 354] width 631 height 53
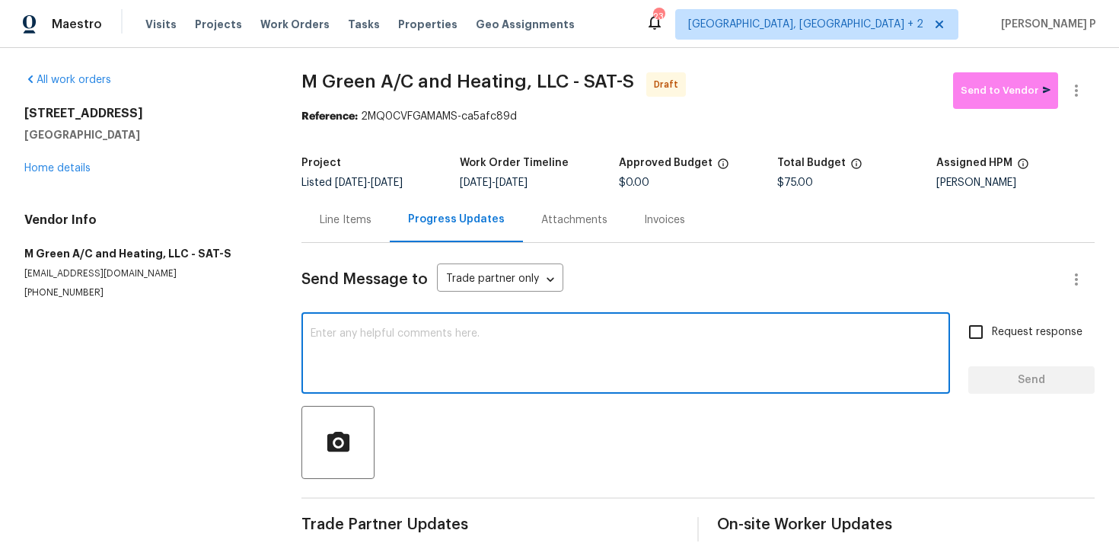
paste textarea "Hi, this is Ramyasri with Opendoor. I’m confirming you received the WO for the …"
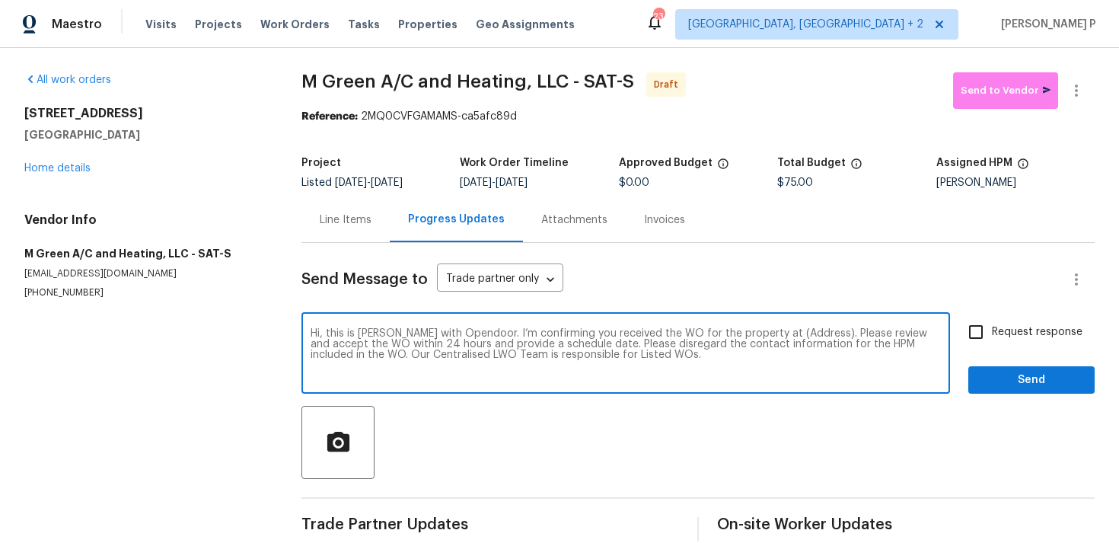
drag, startPoint x: 765, startPoint y: 334, endPoint x: 810, endPoint y: 334, distance: 45.7
click at [810, 334] on textarea "Hi, this is Ramyasri with Opendoor. I’m confirming you received the WO for the …" at bounding box center [626, 354] width 631 height 53
paste textarea "[STREET_ADDRESS]"
type textarea "Hi, this is Ramyasri with Opendoor. I’m confirming you received the WO for the …"
click at [986, 332] on input "Request response" at bounding box center [976, 332] width 32 height 32
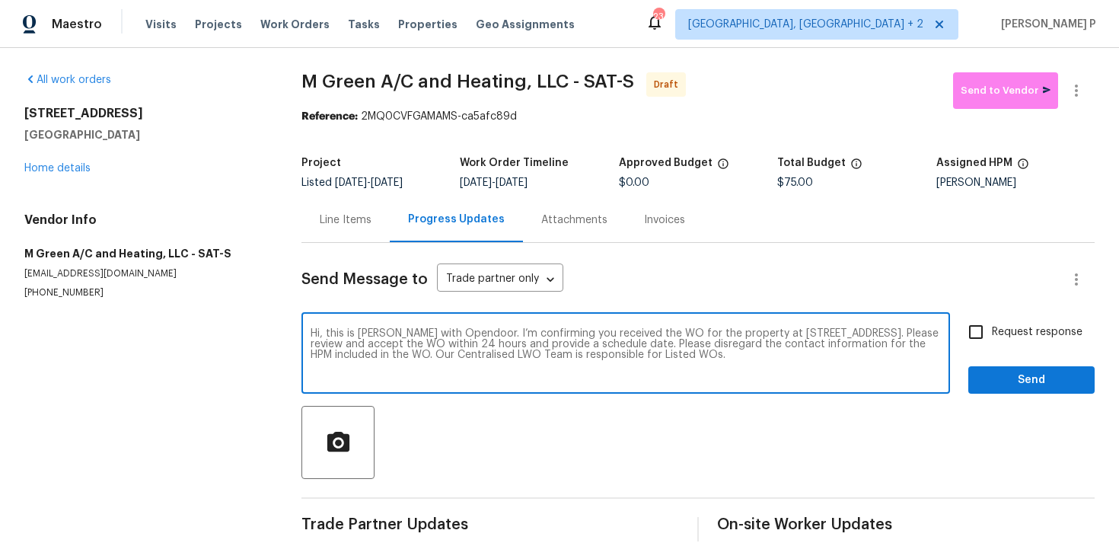
checkbox input "true"
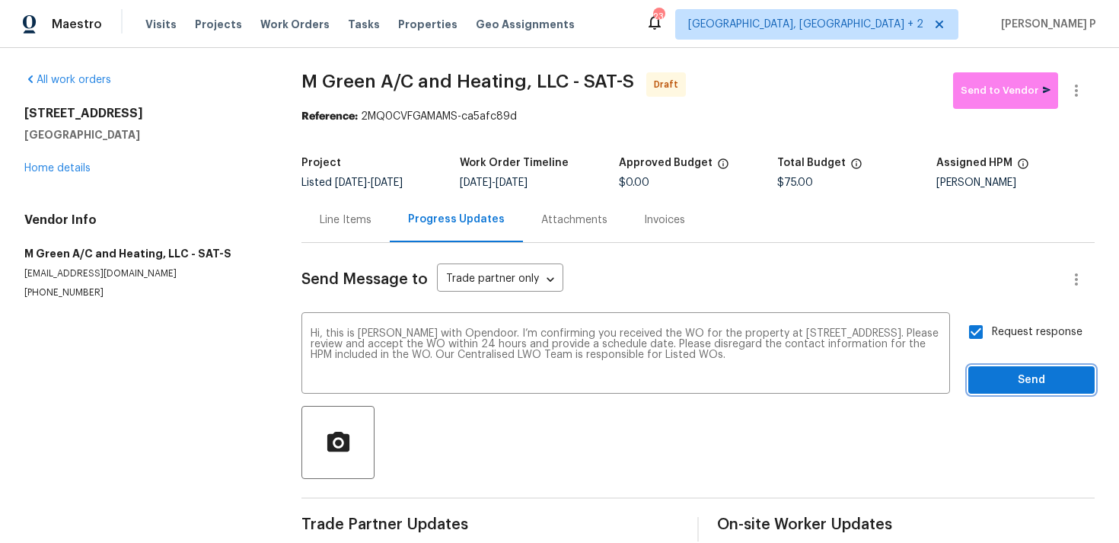
click at [991, 383] on span "Send" at bounding box center [1032, 380] width 102 height 19
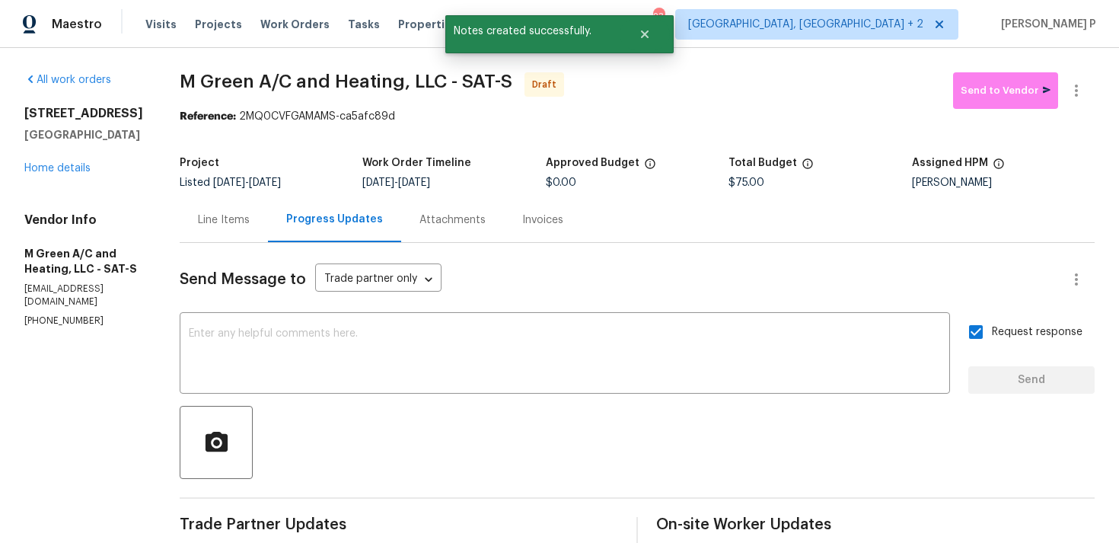
click at [726, 449] on div at bounding box center [637, 442] width 915 height 73
click at [1076, 89] on icon "button" at bounding box center [1076, 91] width 3 height 12
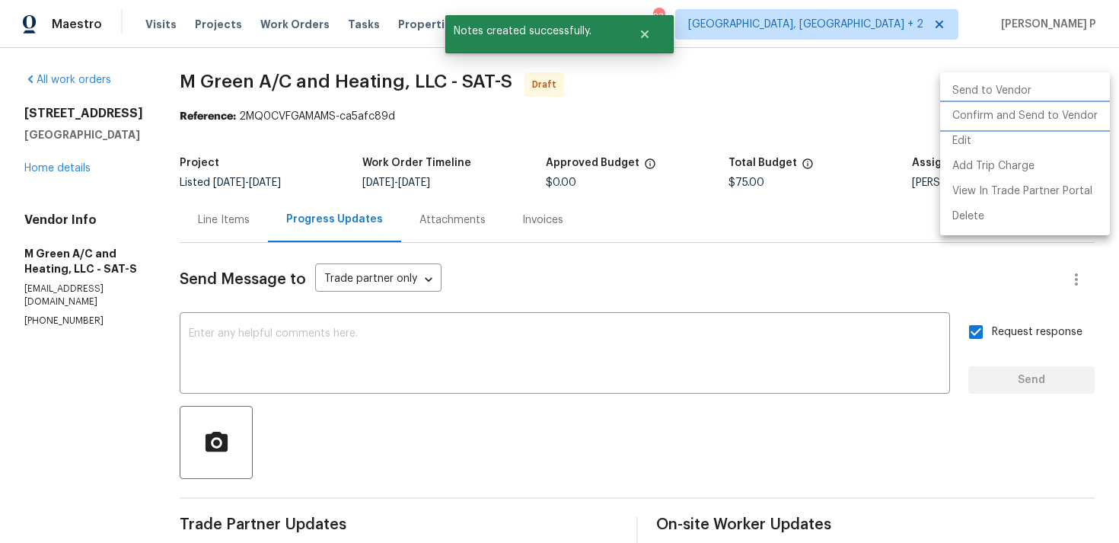
click at [1032, 113] on li "Confirm and Send to Vendor" at bounding box center [1026, 116] width 170 height 25
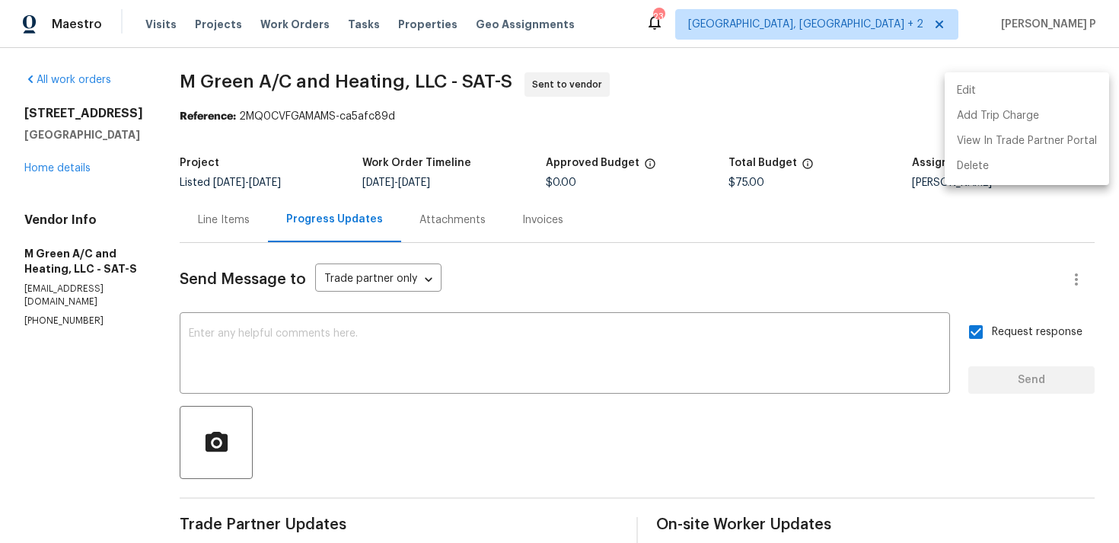
click at [420, 451] on div at bounding box center [559, 271] width 1119 height 543
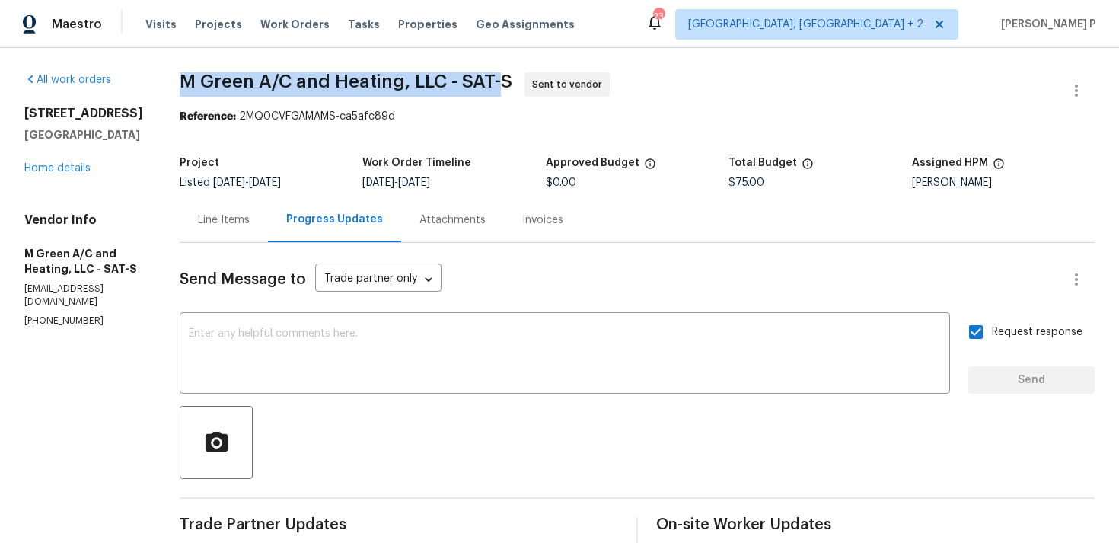
drag, startPoint x: 222, startPoint y: 81, endPoint x: 538, endPoint y: 81, distance: 316.0
click at [513, 81] on span "M Green A/C and Heating, LLC - SAT-S" at bounding box center [346, 81] width 333 height 18
click at [263, 91] on span "M Green A/C and Heating, LLC - SAT-S Sent to vendor" at bounding box center [619, 90] width 879 height 37
drag, startPoint x: 221, startPoint y: 80, endPoint x: 561, endPoint y: 80, distance: 339.7
click at [561, 80] on span "M Green A/C and Heating, LLC - SAT-S Sent to vendor" at bounding box center [619, 90] width 879 height 37
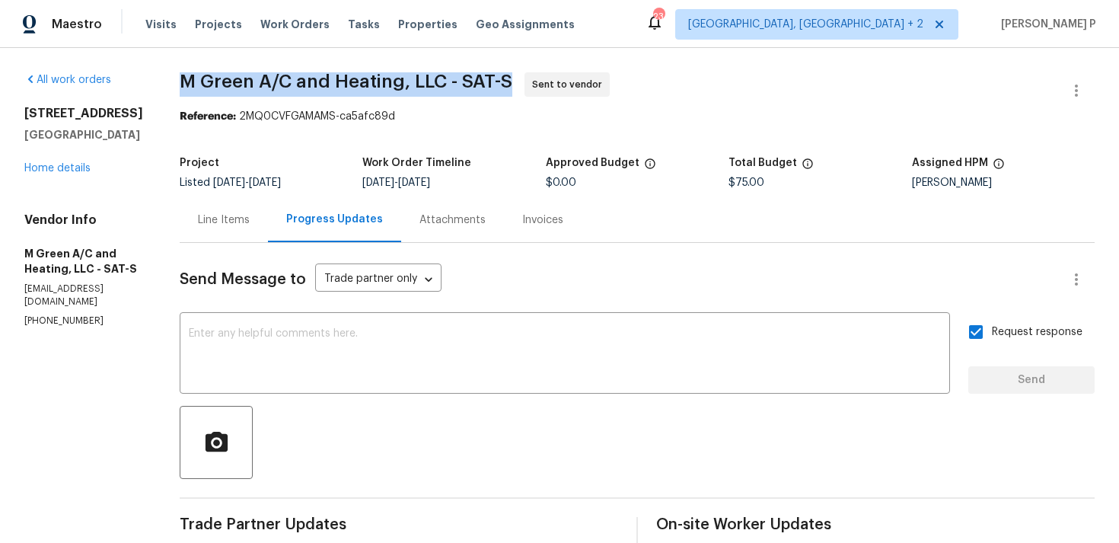
copy span "M Green A/C and Heating, LLC - SAT-S"
click at [295, 107] on span "M Green A/C and Heating, LLC - SAT-S Sent to vendor" at bounding box center [619, 90] width 879 height 37
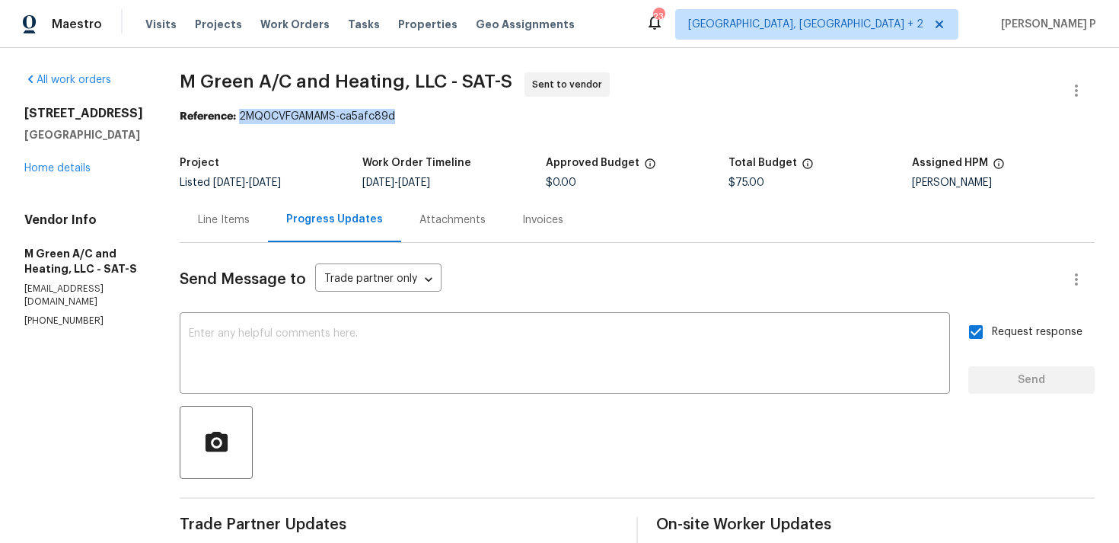
drag, startPoint x: 276, startPoint y: 115, endPoint x: 529, endPoint y: 115, distance: 252.8
click at [529, 115] on div "Reference: 2MQ0CVFGAMAMS-ca5afc89d" at bounding box center [637, 116] width 915 height 15
copy div "2MQ0CVFGAMAMS-ca5afc89d"
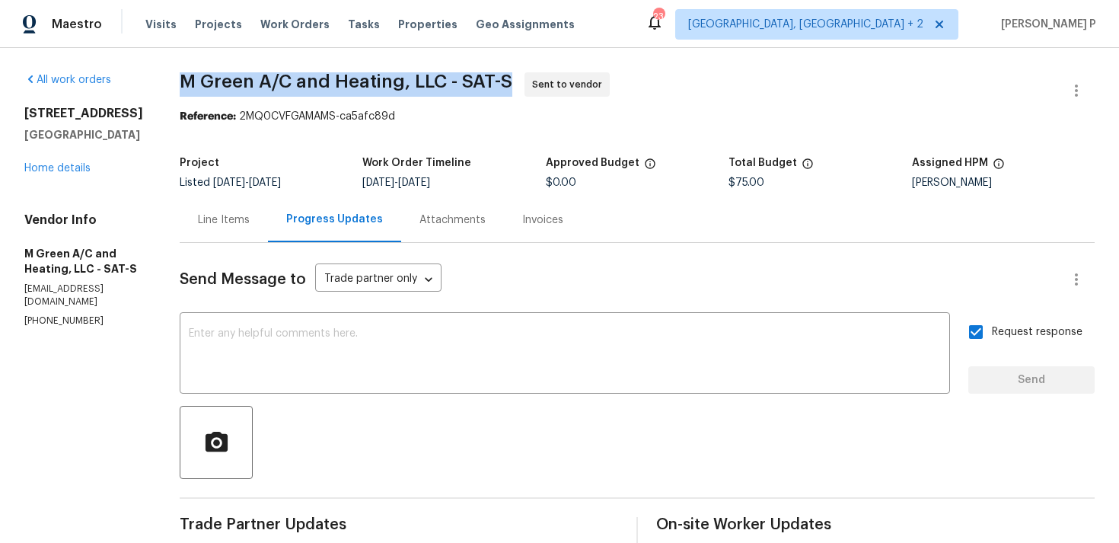
drag, startPoint x: 221, startPoint y: 81, endPoint x: 553, endPoint y: 79, distance: 332.0
click at [553, 79] on span "M Green A/C and Heating, LLC - SAT-S Sent to vendor" at bounding box center [619, 90] width 879 height 37
copy span "M Green A/C and Heating, LLC - SAT-S"
click at [255, 211] on div "Line Items" at bounding box center [224, 219] width 88 height 45
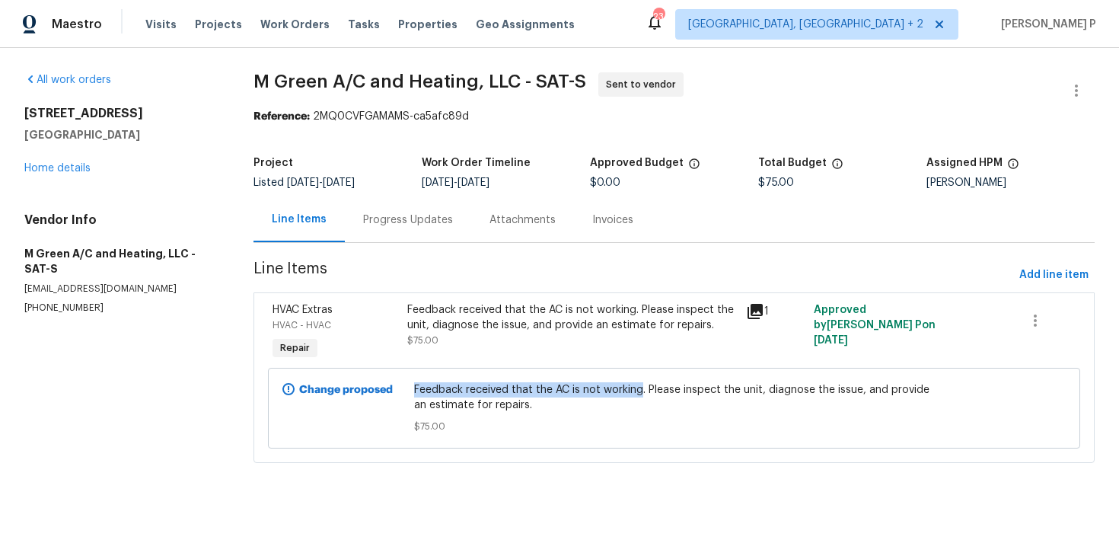
drag, startPoint x: 418, startPoint y: 391, endPoint x: 645, endPoint y: 393, distance: 226.9
click at [645, 393] on span "Feedback received that the AC is not working. Please inspect the unit, diagnose…" at bounding box center [673, 397] width 519 height 30
copy span "Feedback received that the AC is not working"
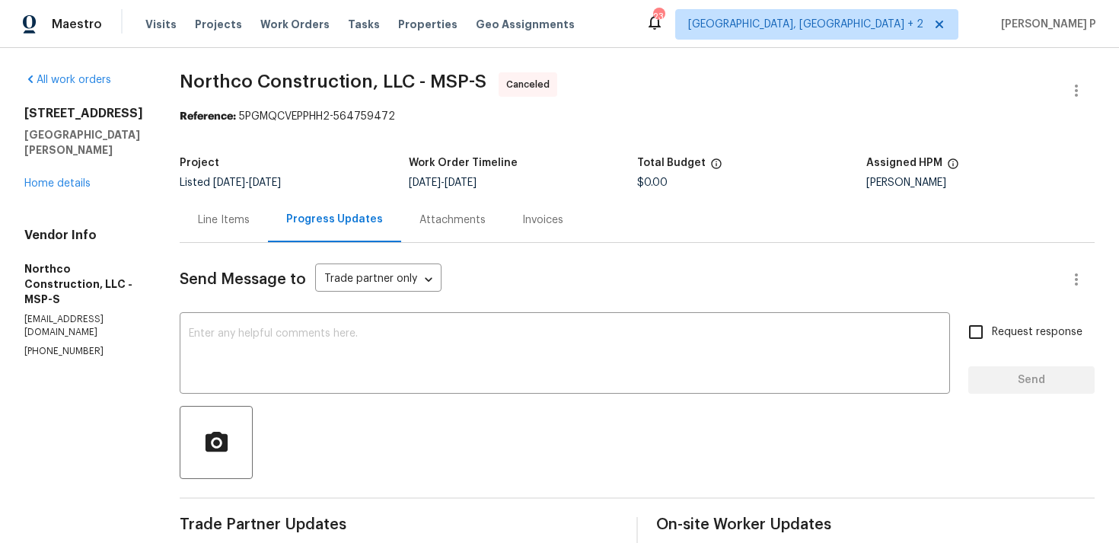
click at [82, 174] on div "1132 Lincoln Ct St. Paul Park, MN 55071 Home details" at bounding box center [83, 148] width 119 height 85
click at [81, 180] on link "Home details" at bounding box center [57, 183] width 66 height 11
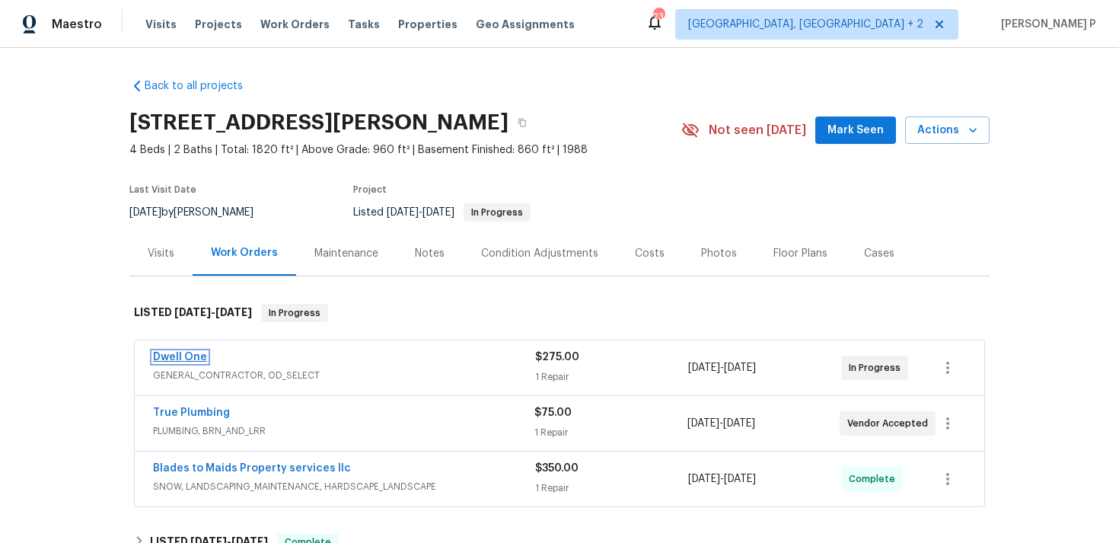
click at [184, 356] on link "Dwell One" at bounding box center [180, 357] width 54 height 11
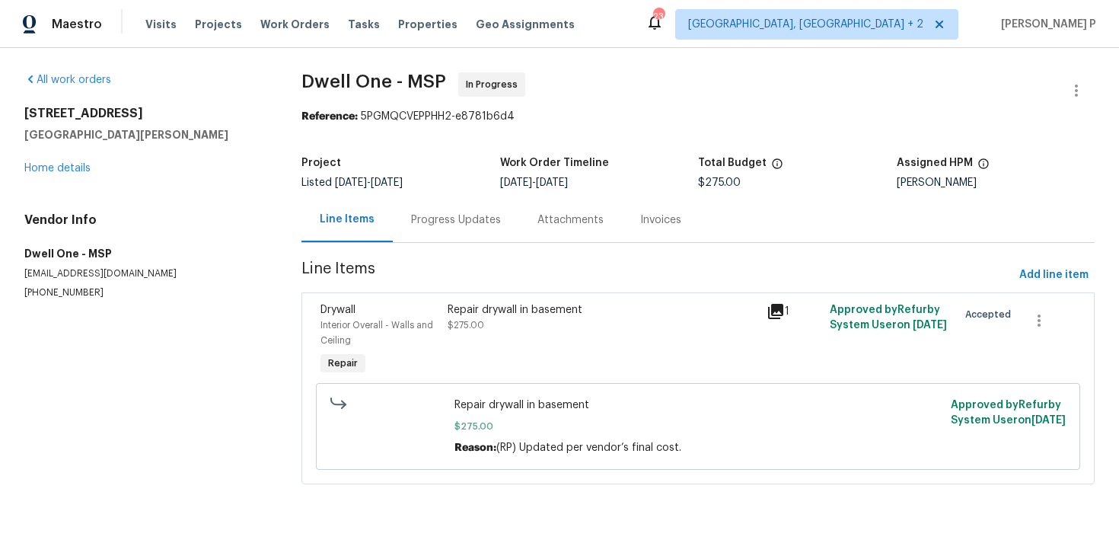
click at [411, 222] on div "Progress Updates" at bounding box center [456, 219] width 90 height 15
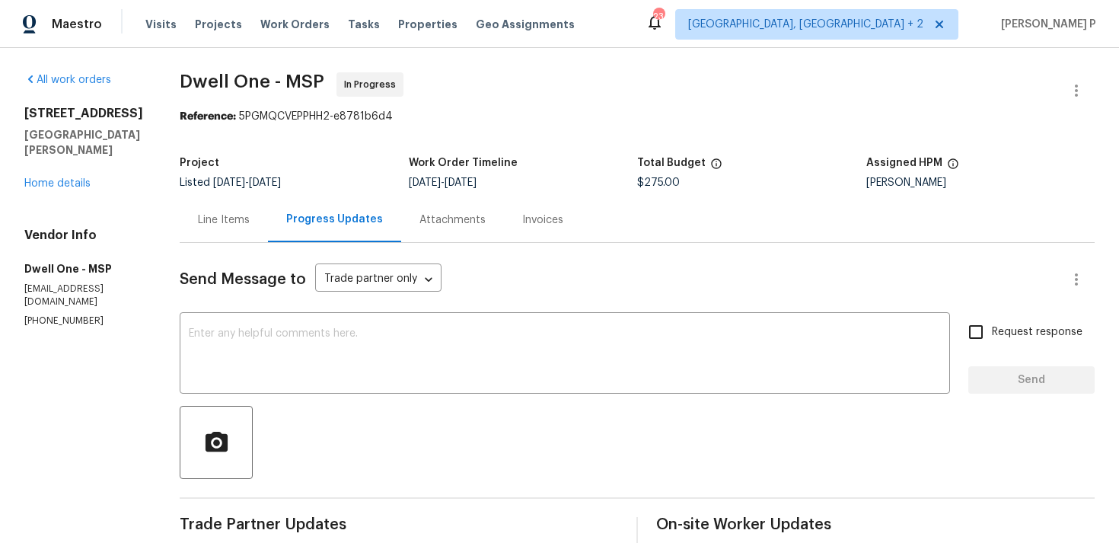
click at [219, 210] on div "Line Items" at bounding box center [224, 219] width 88 height 45
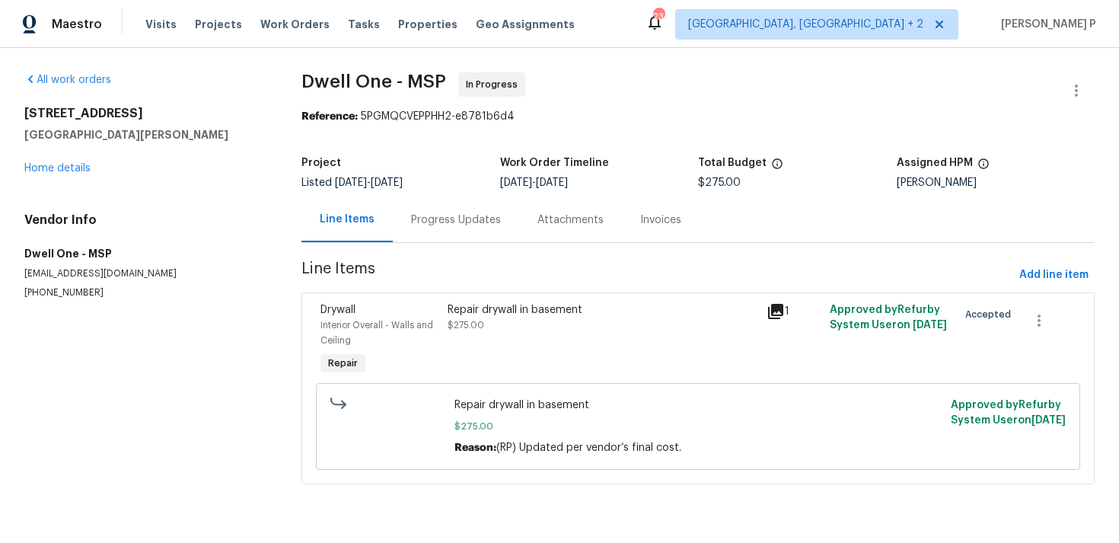
click at [523, 314] on div "Repair drywall in basement" at bounding box center [602, 309] width 309 height 15
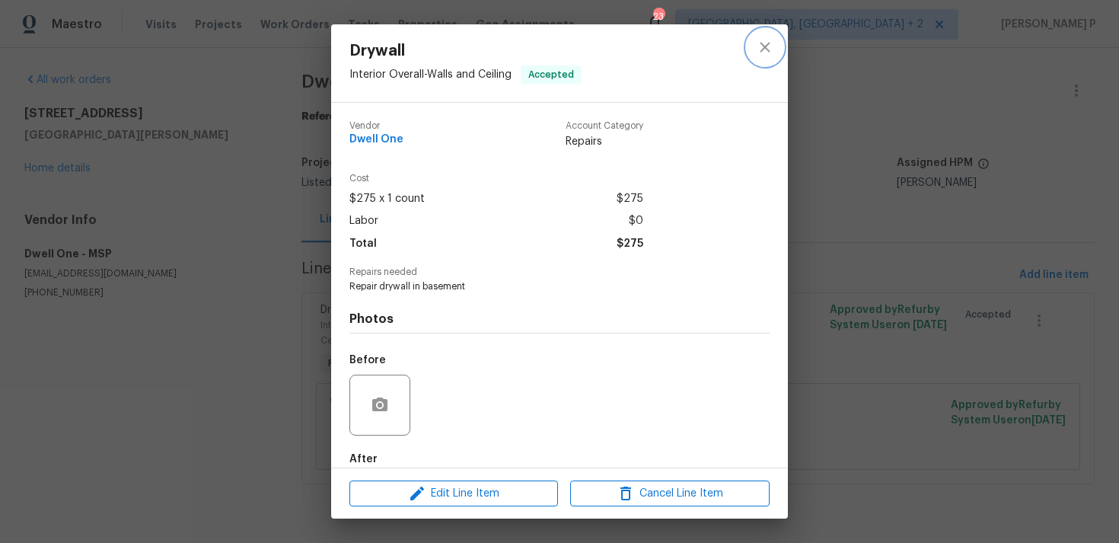
click at [749, 42] on button "close" at bounding box center [765, 47] width 37 height 37
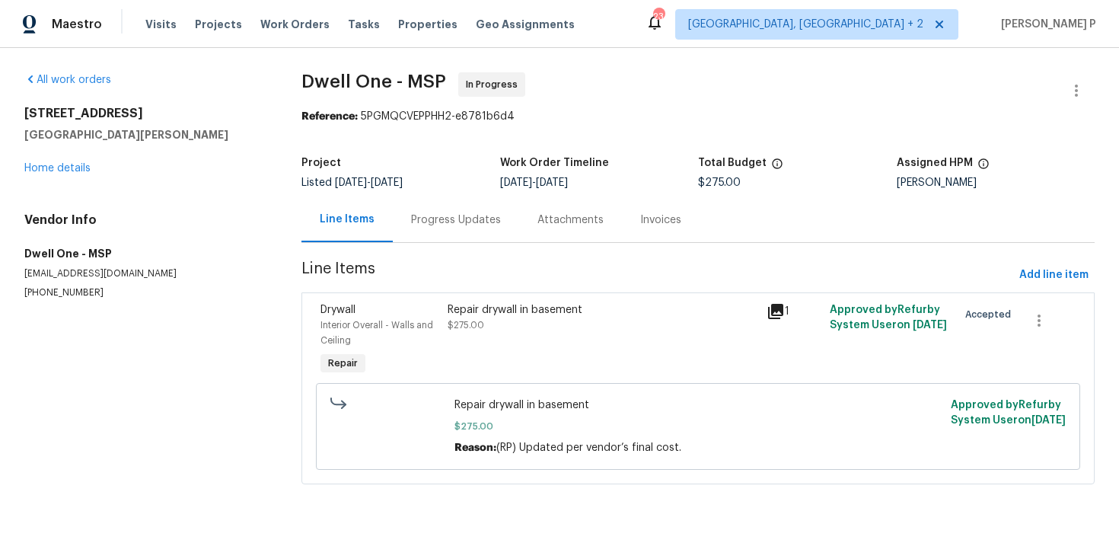
click at [452, 222] on div "Progress Updates" at bounding box center [456, 219] width 90 height 15
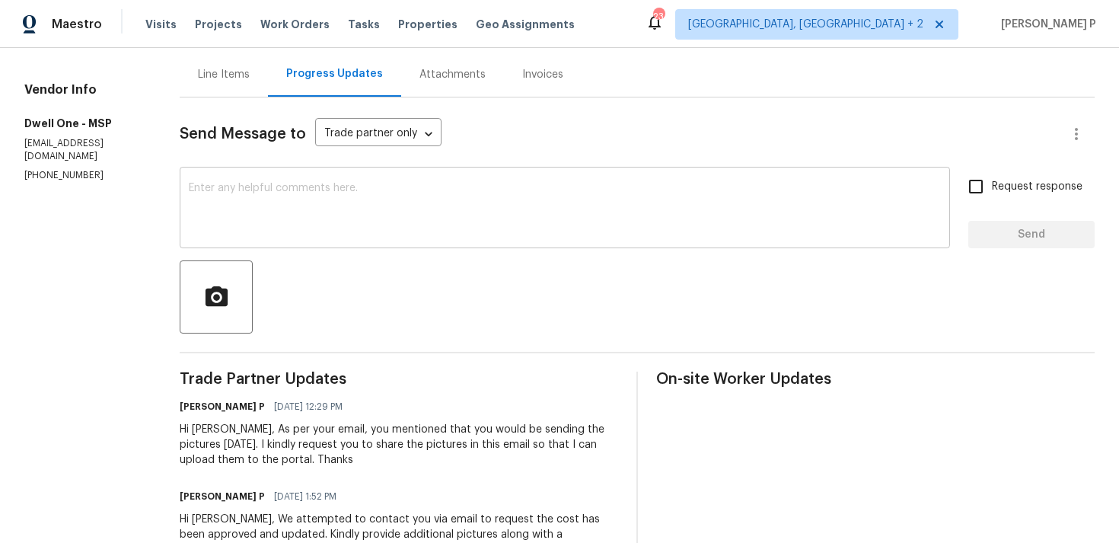
scroll to position [158, 0]
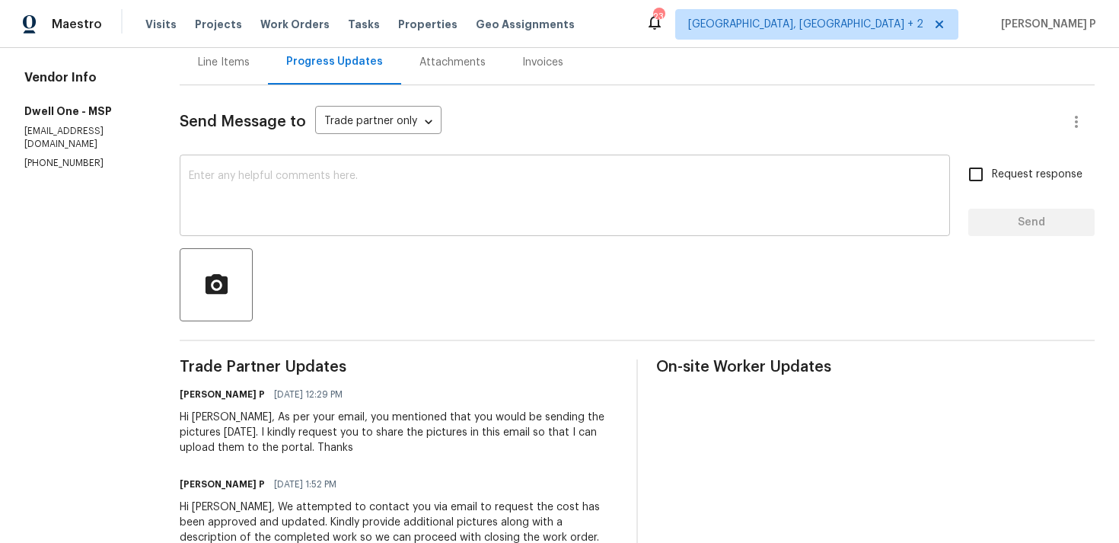
click at [410, 186] on textarea at bounding box center [565, 197] width 752 height 53
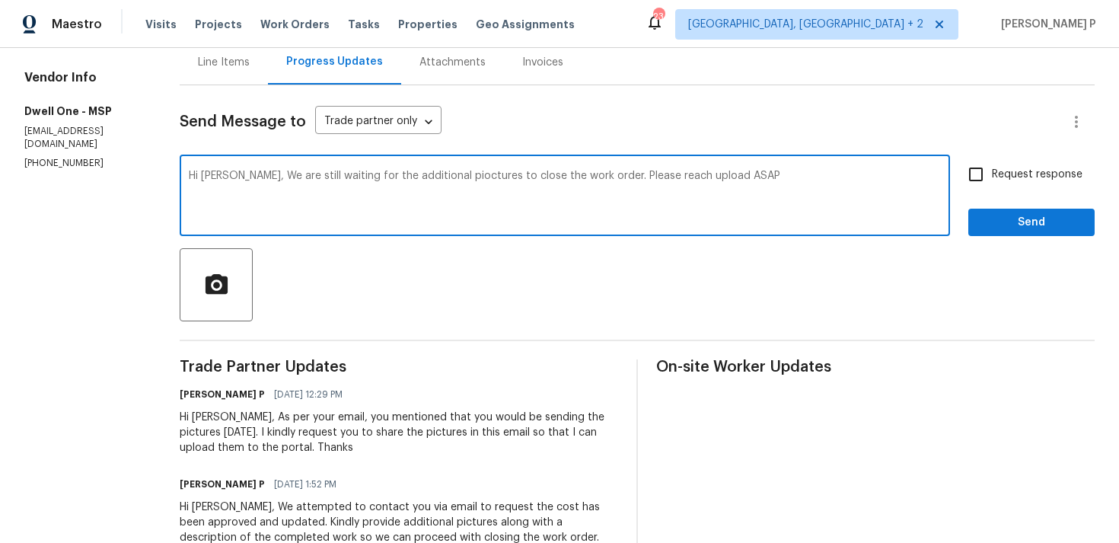
click at [436, 177] on textarea "Hi Miguel, We are still waiting for the additional pioctures to close the work …" at bounding box center [565, 197] width 752 height 53
drag, startPoint x: 239, startPoint y: 175, endPoint x: 618, endPoint y: 190, distance: 378.8
click at [618, 190] on textarea "Hi Miguel, We are still waiting for the additional pictures to close the work o…" at bounding box center [565, 197] width 752 height 53
click at [755, 189] on textarea "Hi Miguel, We are still waiting for the additional pictures to close the work o…" at bounding box center [565, 197] width 752 height 53
drag, startPoint x: 241, startPoint y: 174, endPoint x: 718, endPoint y: 172, distance: 476.7
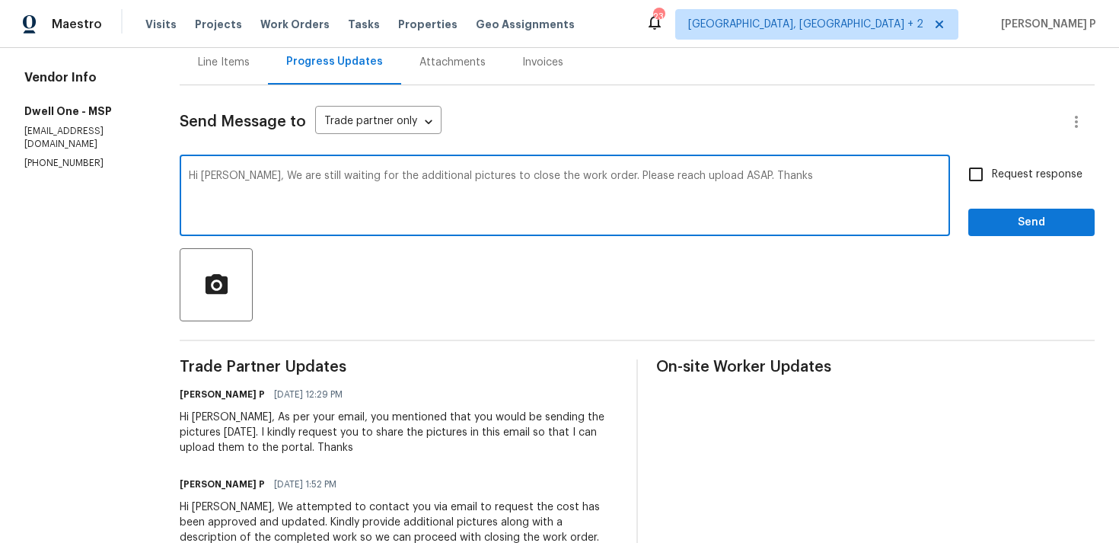
click at [718, 172] on textarea "Hi Miguel, We are still waiting for the additional pictures to close the work o…" at bounding box center [565, 197] width 752 height 53
type textarea "Hi Miguel, We are still waiting for the additional pictures to close the work o…"
click at [979, 178] on input "Request response" at bounding box center [976, 174] width 32 height 32
checkbox input "true"
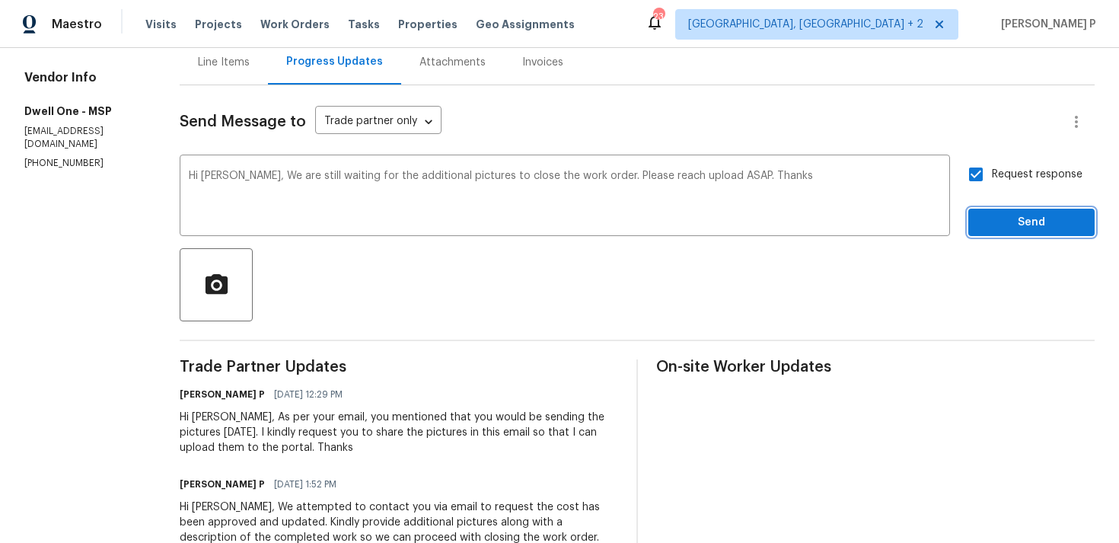
click at [990, 222] on span "Send" at bounding box center [1032, 222] width 102 height 19
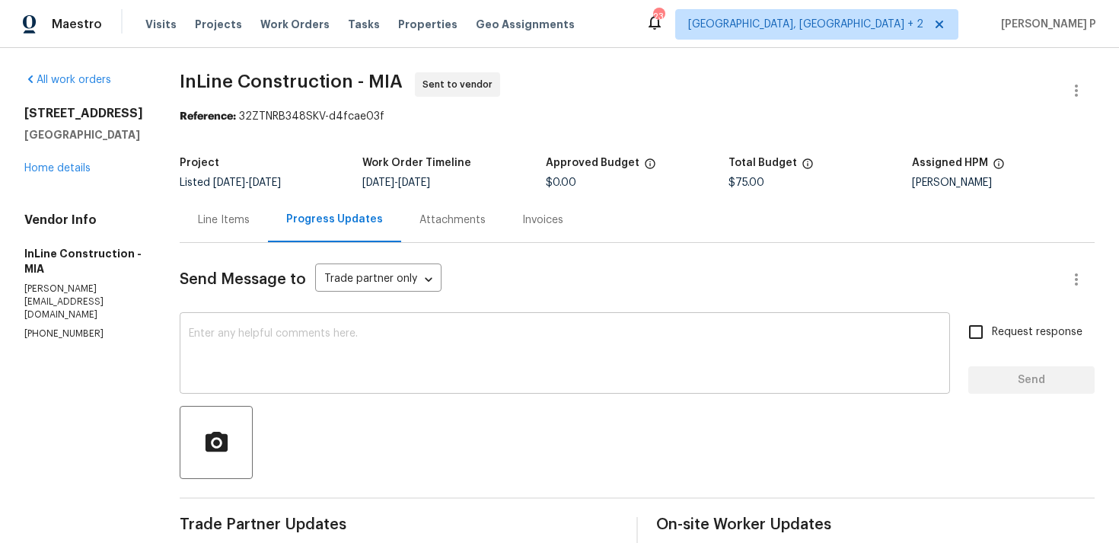
scroll to position [218, 0]
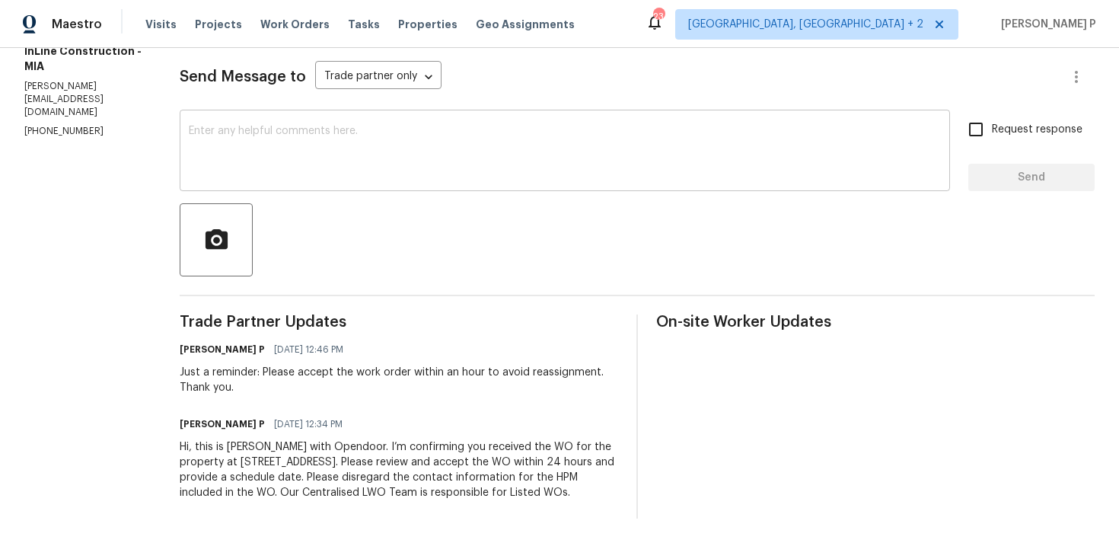
click at [240, 135] on textarea at bounding box center [565, 152] width 752 height 53
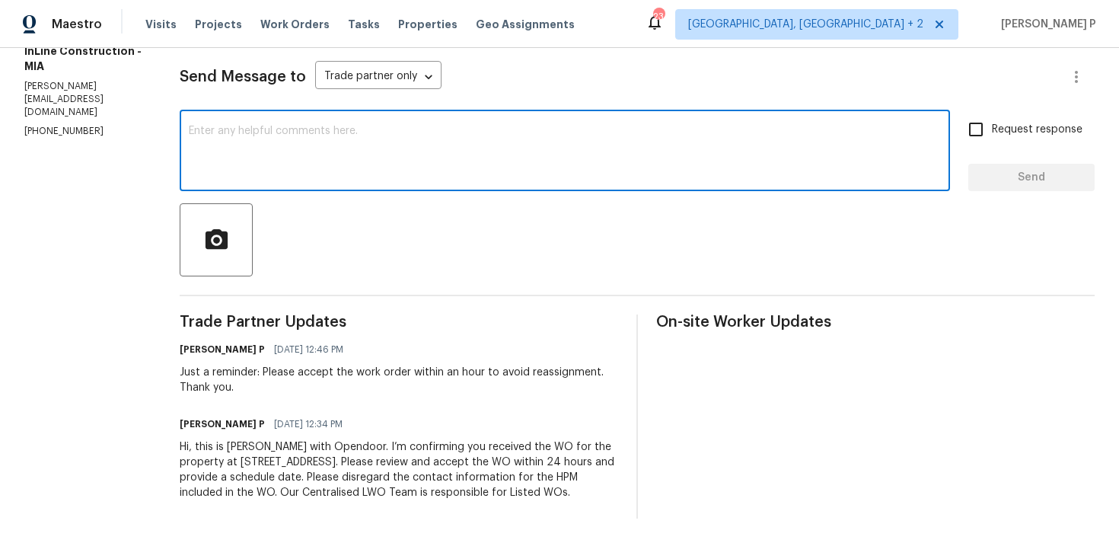
paste textarea "We regret to inform you that the work order has been reassigned as it was not a…"
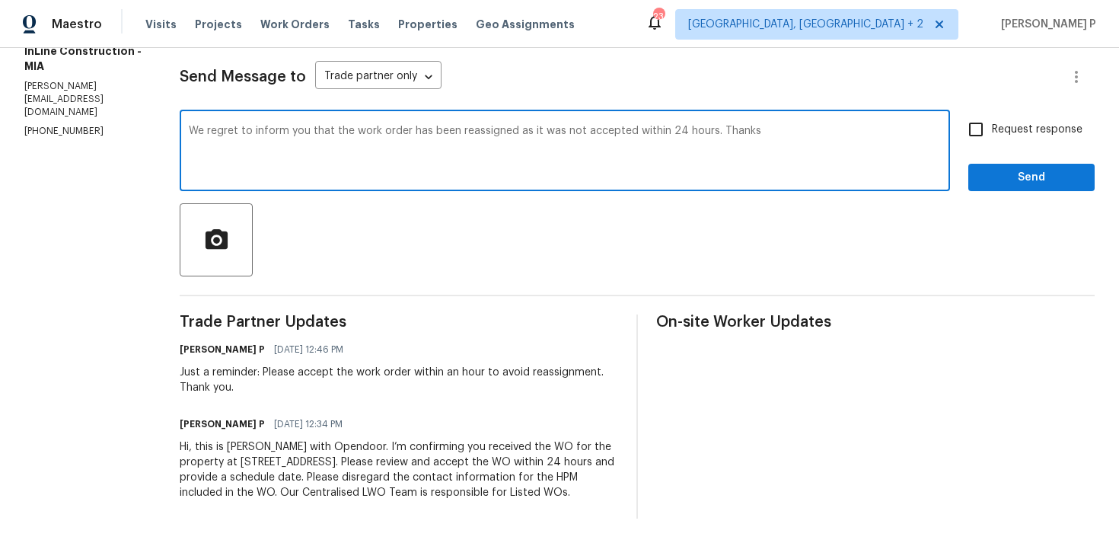
type textarea "We regret to inform you that the work order has been reassigned as it was not a…"
click at [977, 120] on input "Request response" at bounding box center [976, 129] width 32 height 32
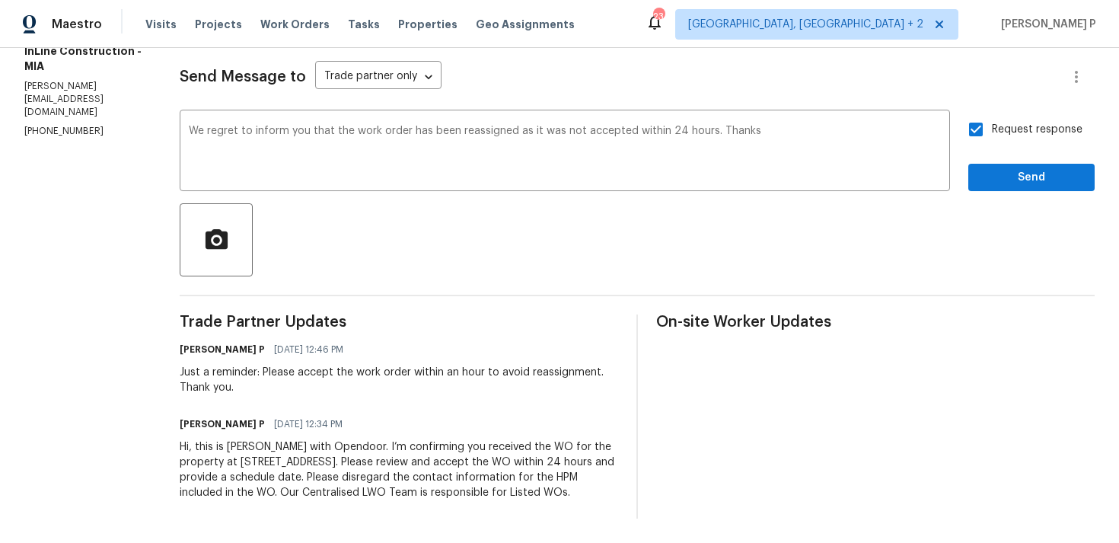
click at [989, 116] on input "Request response" at bounding box center [976, 129] width 32 height 32
checkbox input "false"
click at [992, 164] on button "Send" at bounding box center [1032, 178] width 126 height 28
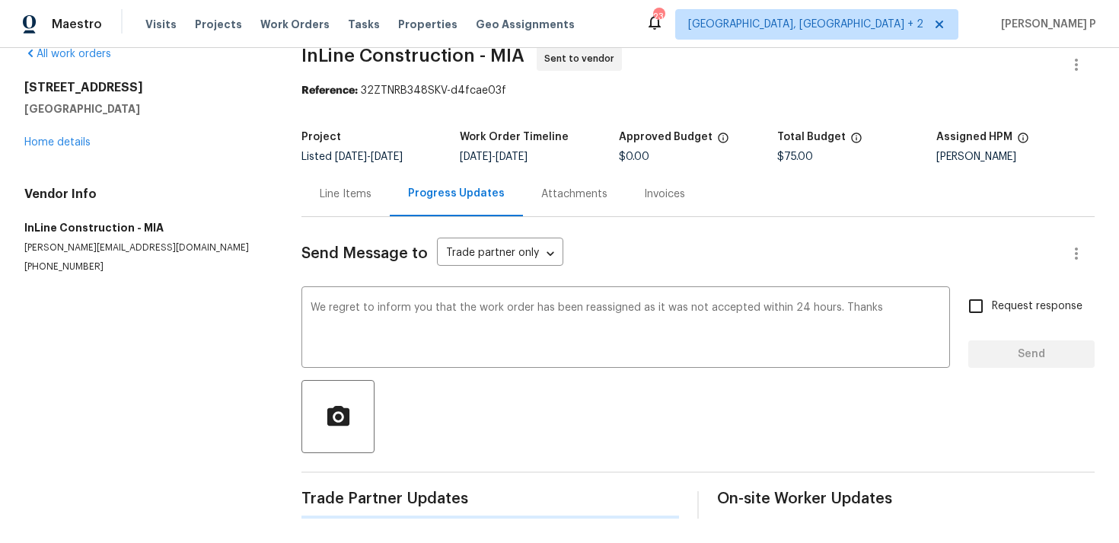
scroll to position [0, 0]
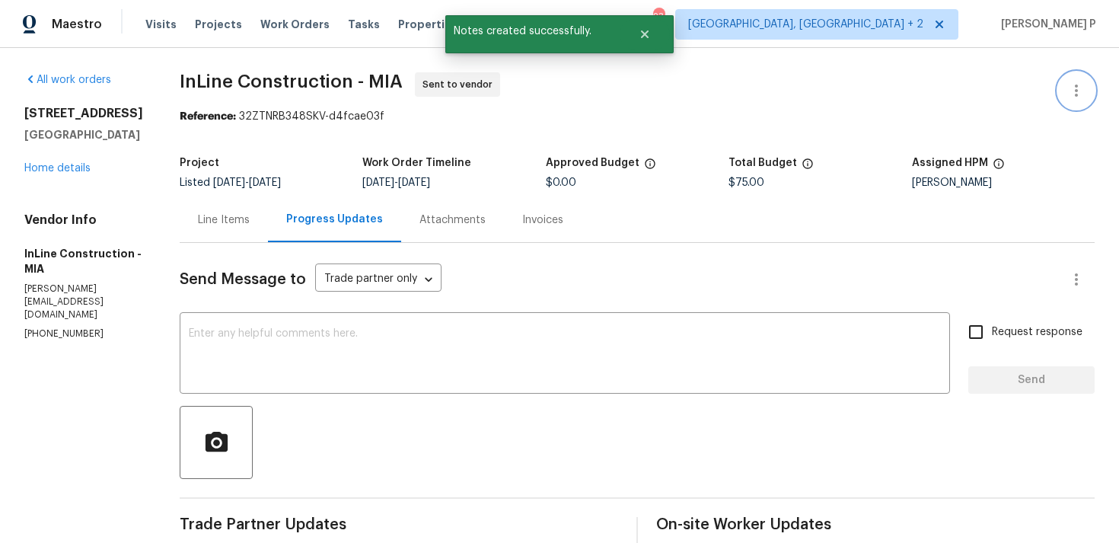
click at [1068, 92] on icon "button" at bounding box center [1077, 90] width 18 height 18
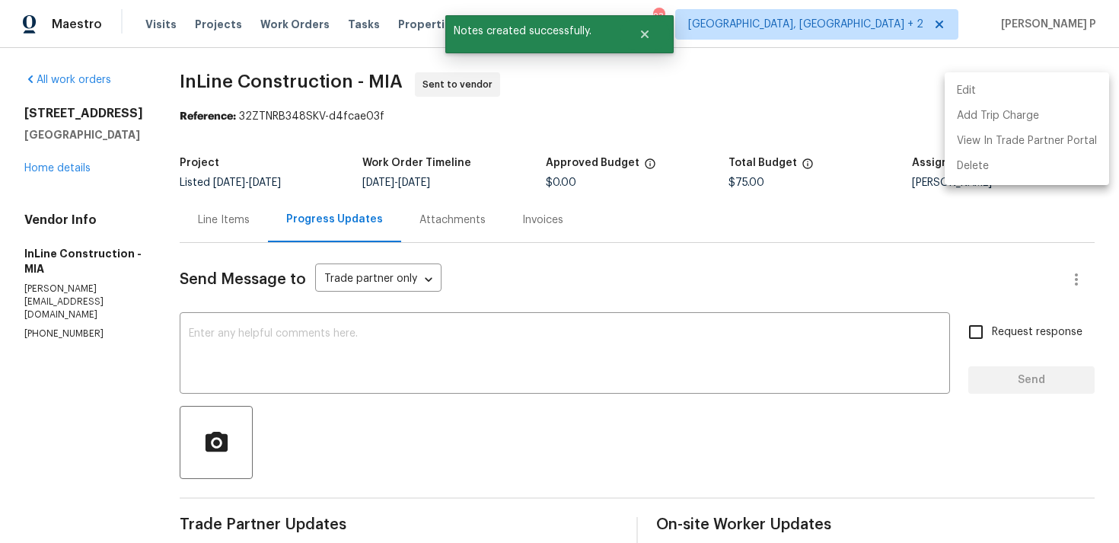
click at [1011, 87] on li "Edit" at bounding box center [1027, 90] width 164 height 25
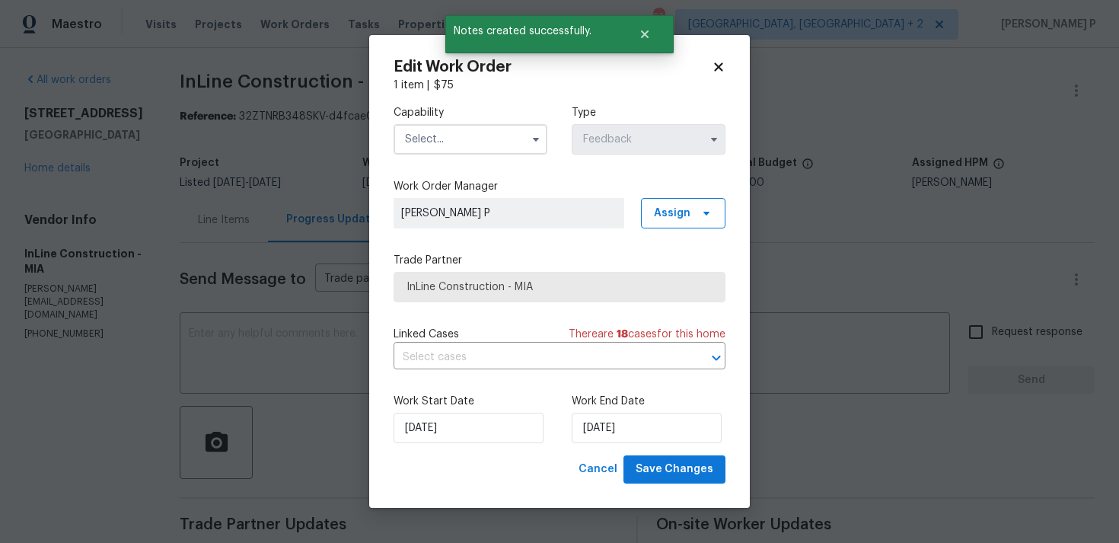
click at [446, 146] on input "text" at bounding box center [471, 139] width 154 height 30
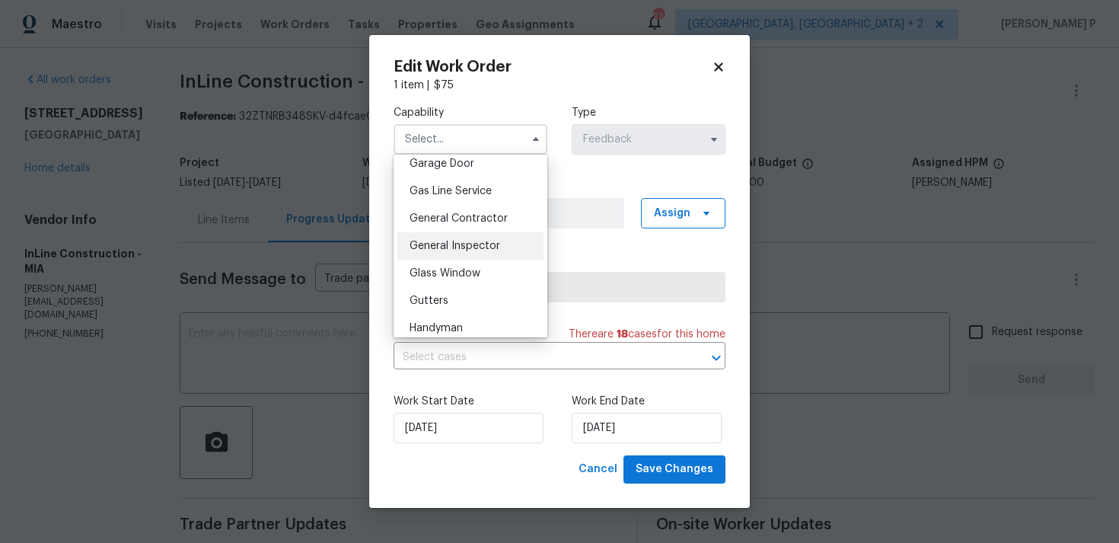
scroll to position [718, 0]
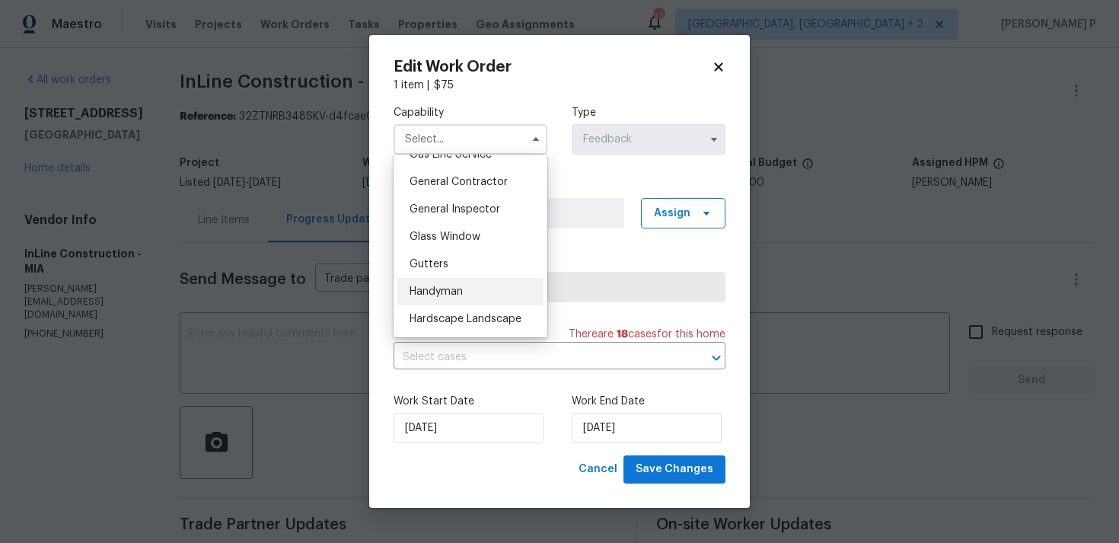
click at [434, 286] on span "Handyman" at bounding box center [436, 291] width 53 height 11
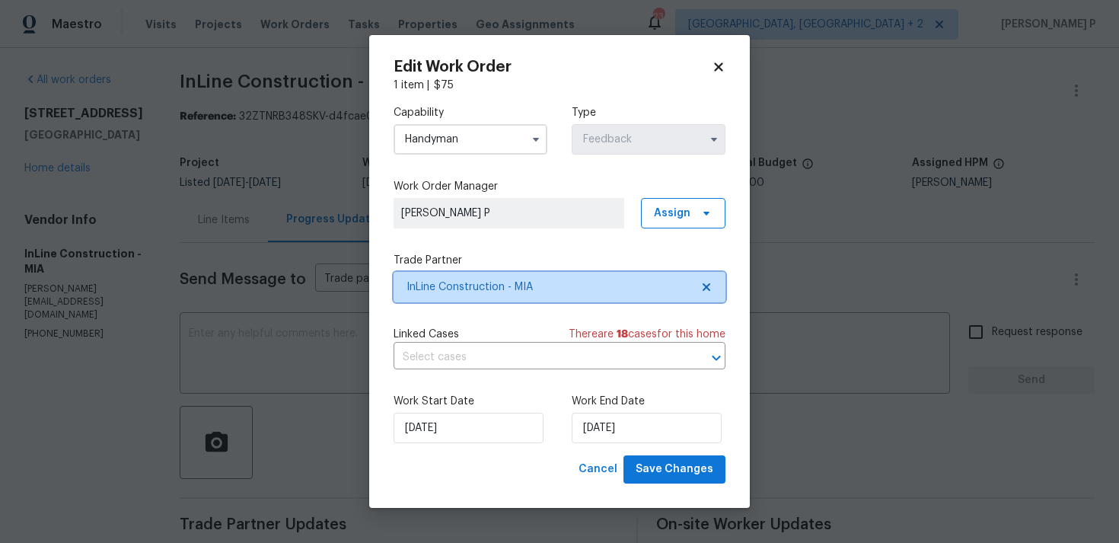
click at [525, 289] on span "InLine Construction - MIA" at bounding box center [549, 286] width 284 height 15
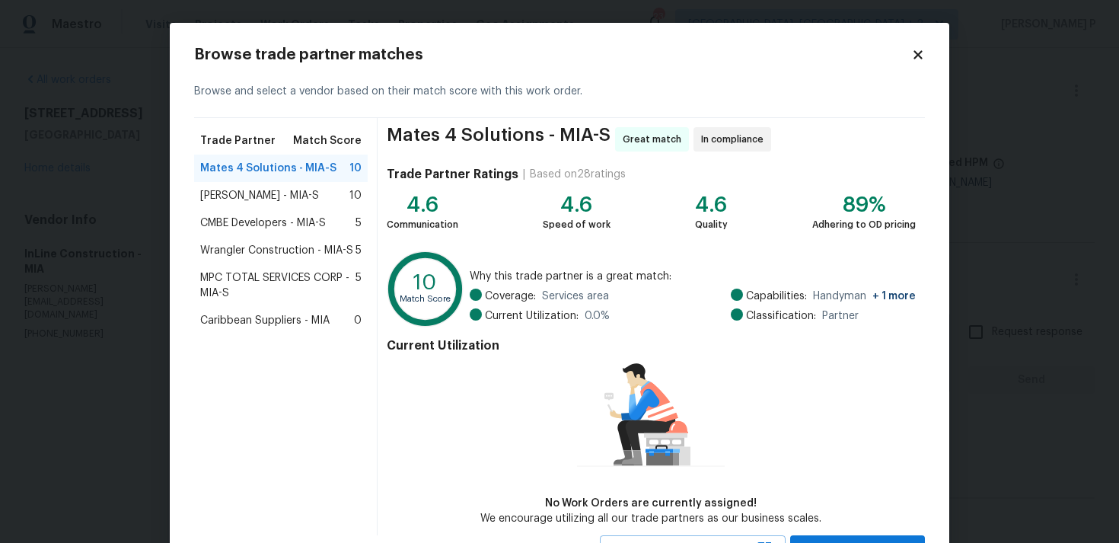
click at [917, 53] on icon at bounding box center [918, 54] width 8 height 8
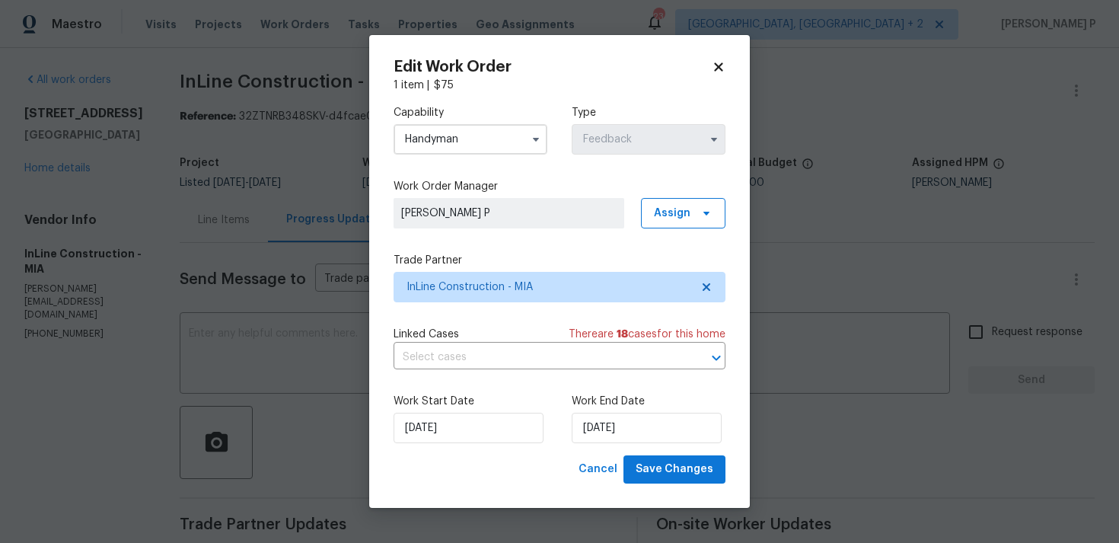
click at [458, 131] on input "Handyman" at bounding box center [471, 139] width 154 height 30
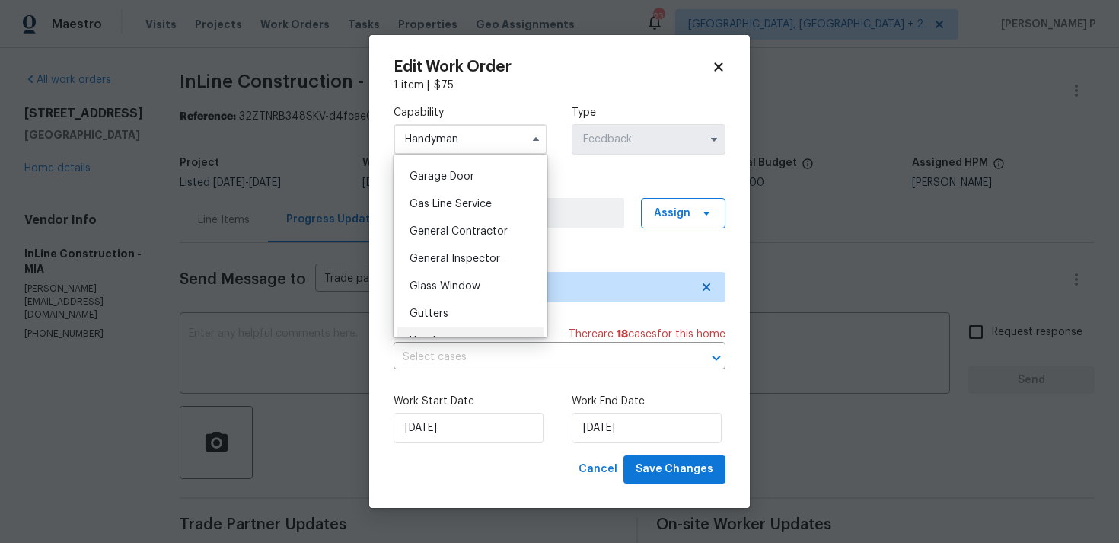
scroll to position [642, 0]
click at [453, 257] on span "General Contractor" at bounding box center [459, 258] width 98 height 11
type input "General Contractor"
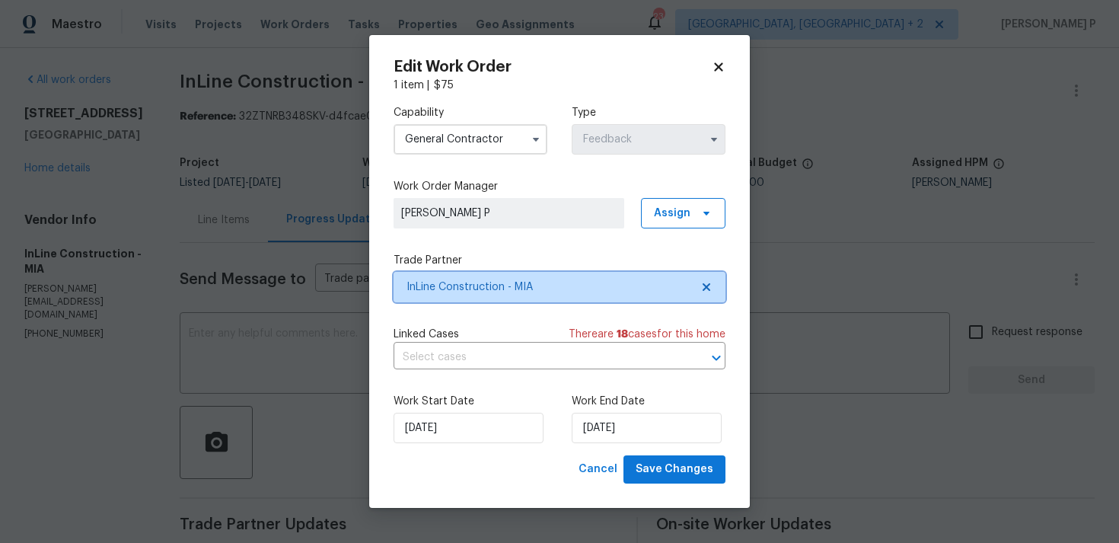
click at [463, 278] on span "InLine Construction - MIA" at bounding box center [560, 287] width 332 height 30
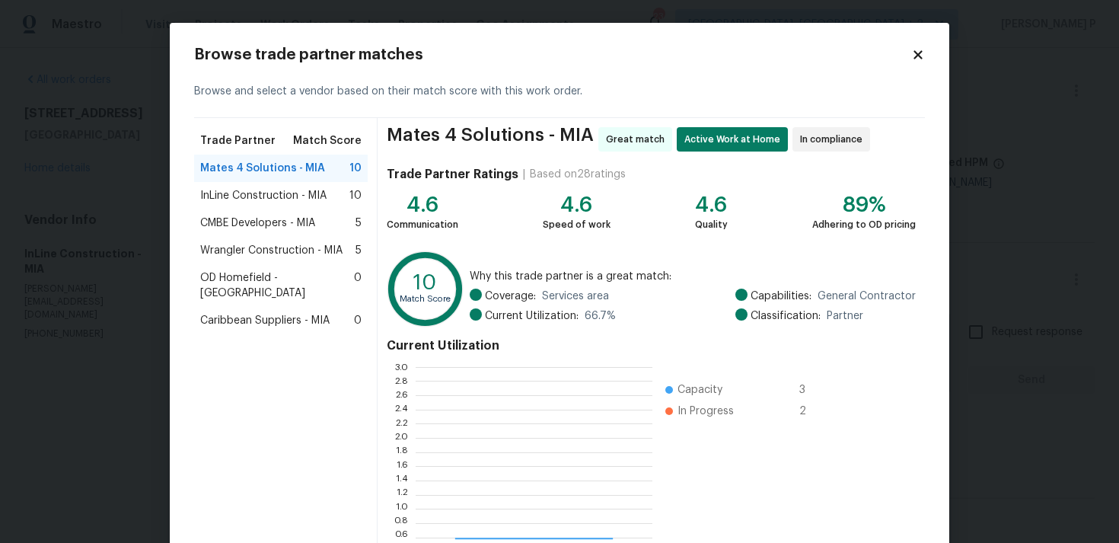
scroll to position [213, 237]
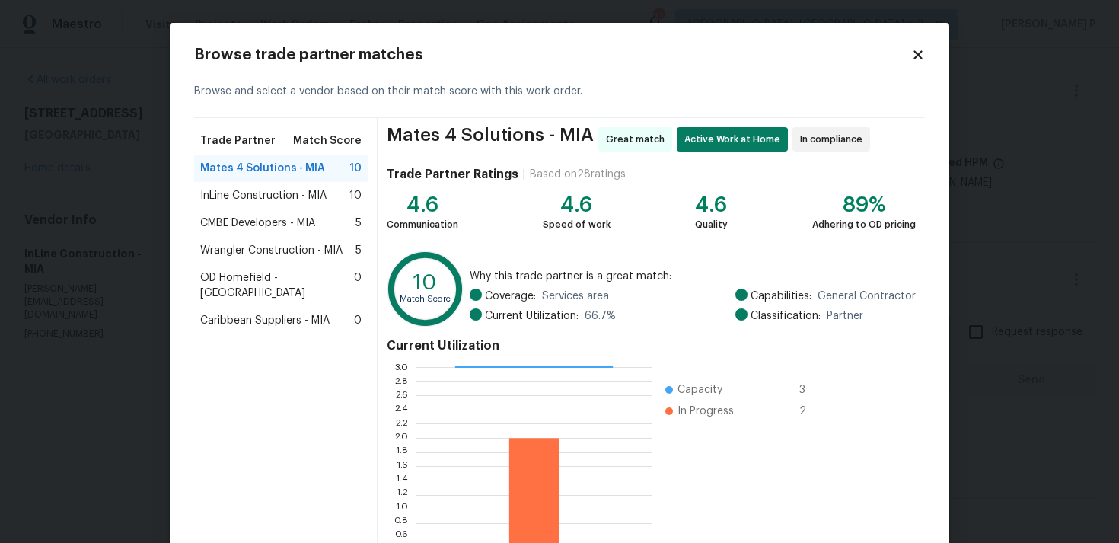
click at [244, 228] on span "CMBE Developers - MIA" at bounding box center [257, 223] width 115 height 15
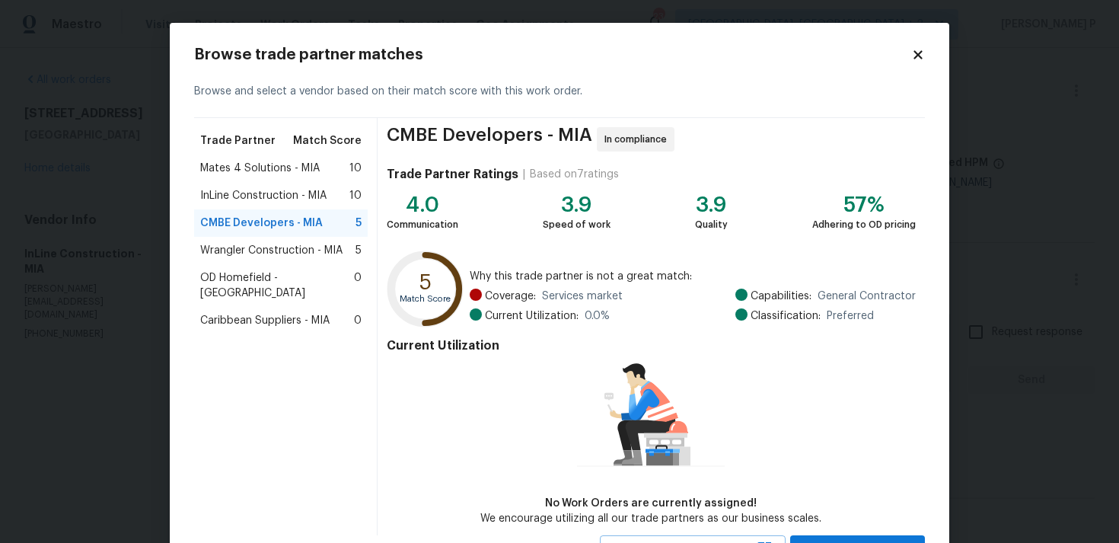
scroll to position [66, 0]
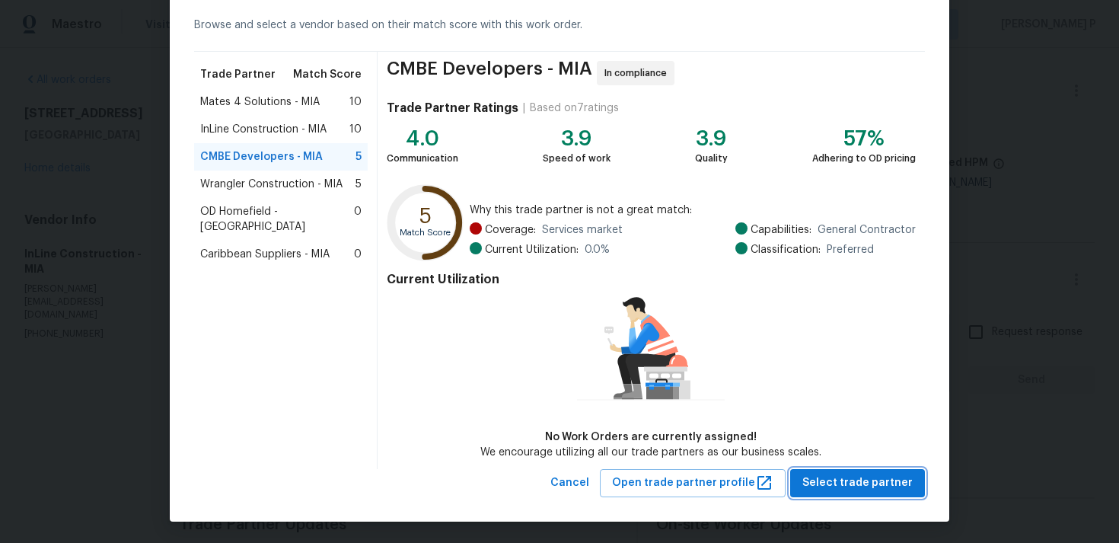
click at [877, 486] on span "Select trade partner" at bounding box center [858, 483] width 110 height 19
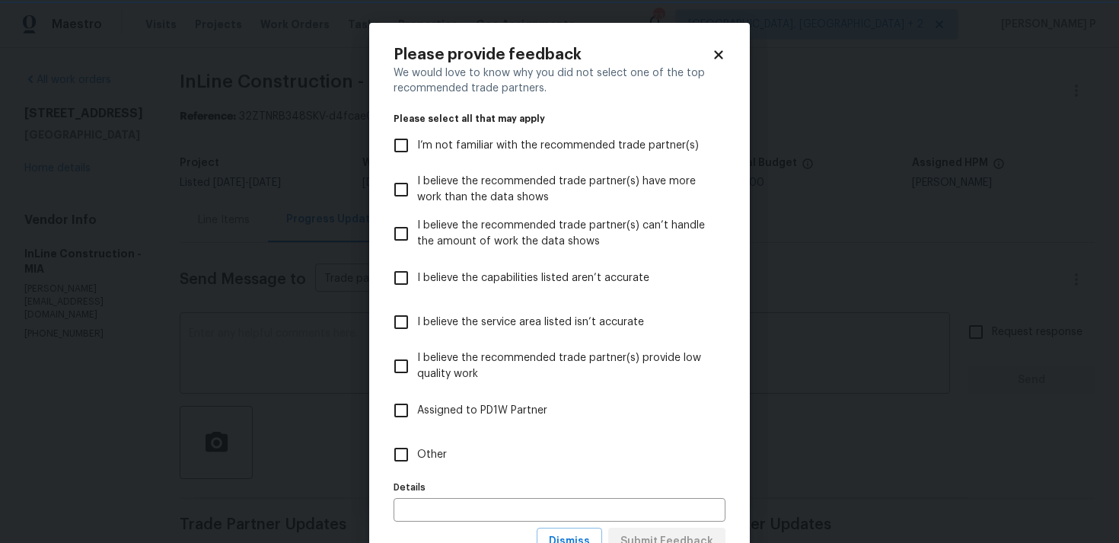
scroll to position [0, 0]
click at [408, 467] on input "Other" at bounding box center [401, 455] width 32 height 32
checkbox input "true"
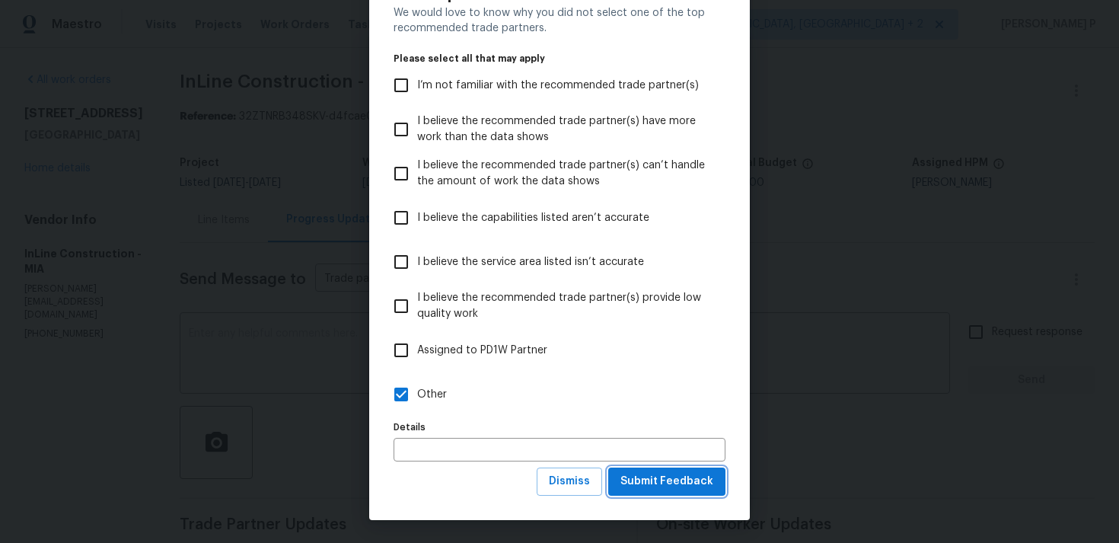
click at [651, 481] on span "Submit Feedback" at bounding box center [667, 481] width 93 height 19
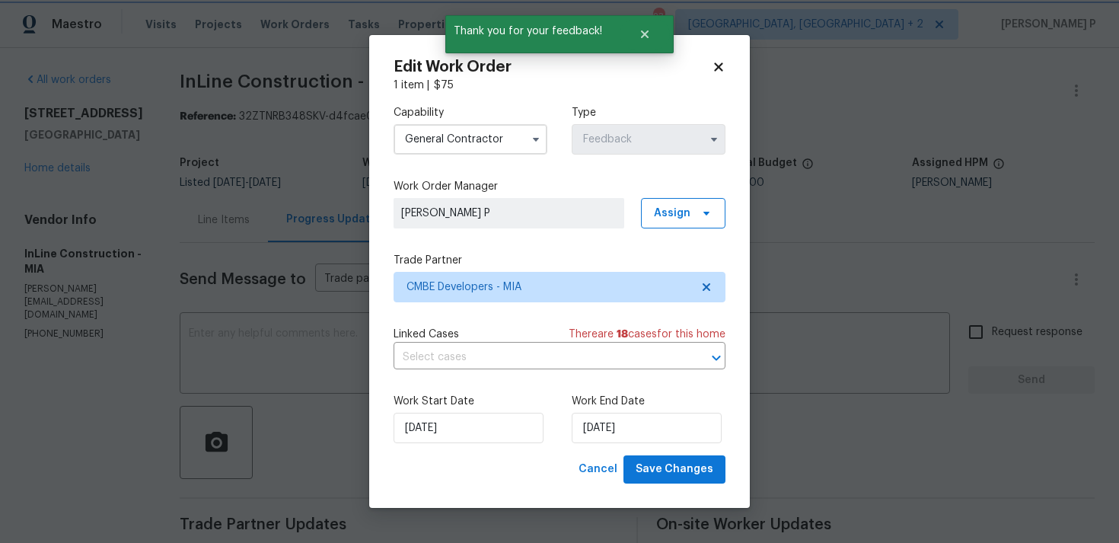
scroll to position [0, 0]
click at [631, 423] on input "13/08/2025" at bounding box center [647, 428] width 150 height 30
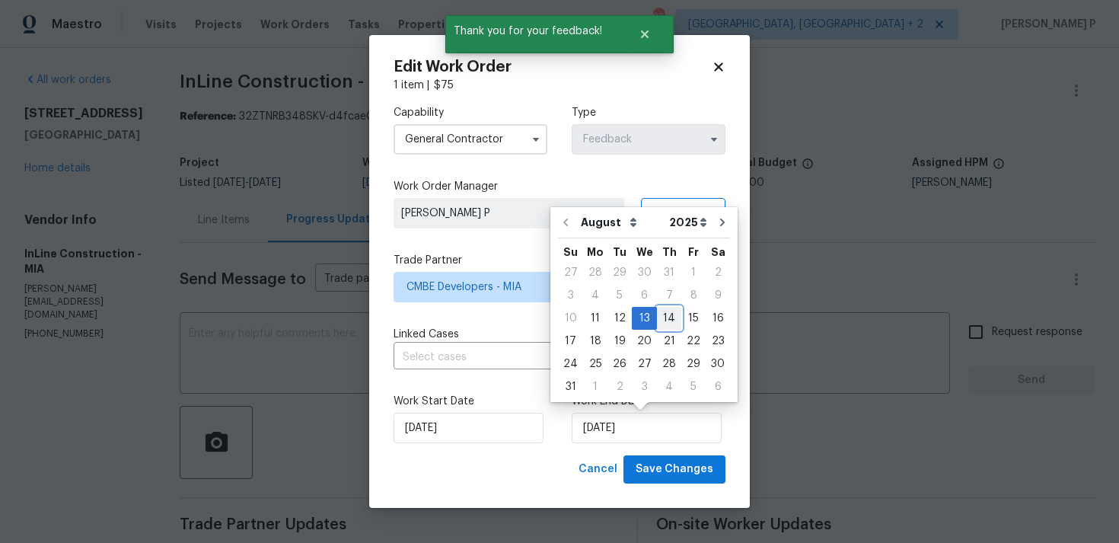
click at [666, 321] on div "14" at bounding box center [669, 318] width 24 height 21
type input "14/08/2025"
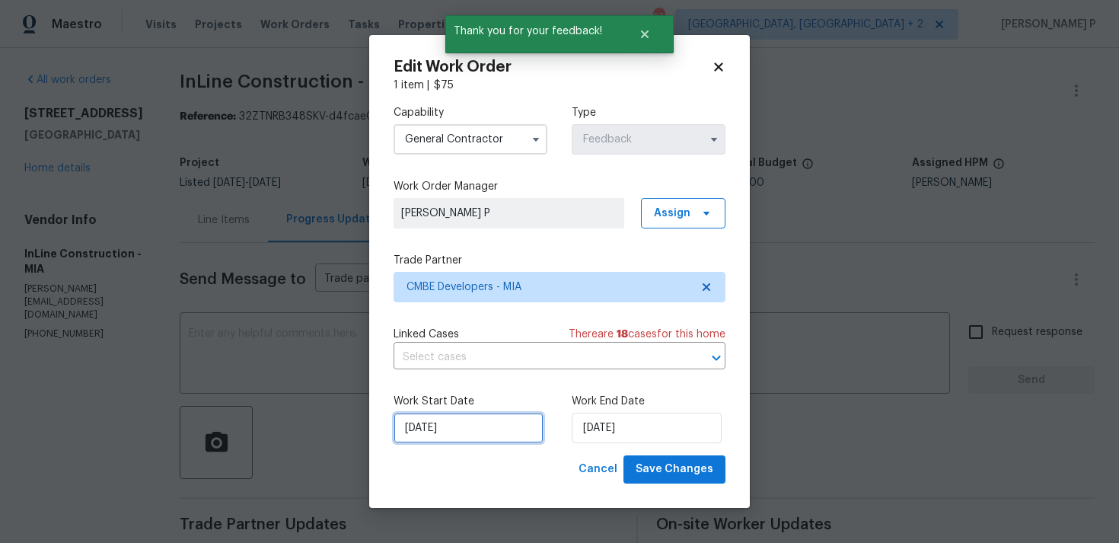
click at [475, 426] on input "11/08/2025" at bounding box center [469, 428] width 150 height 30
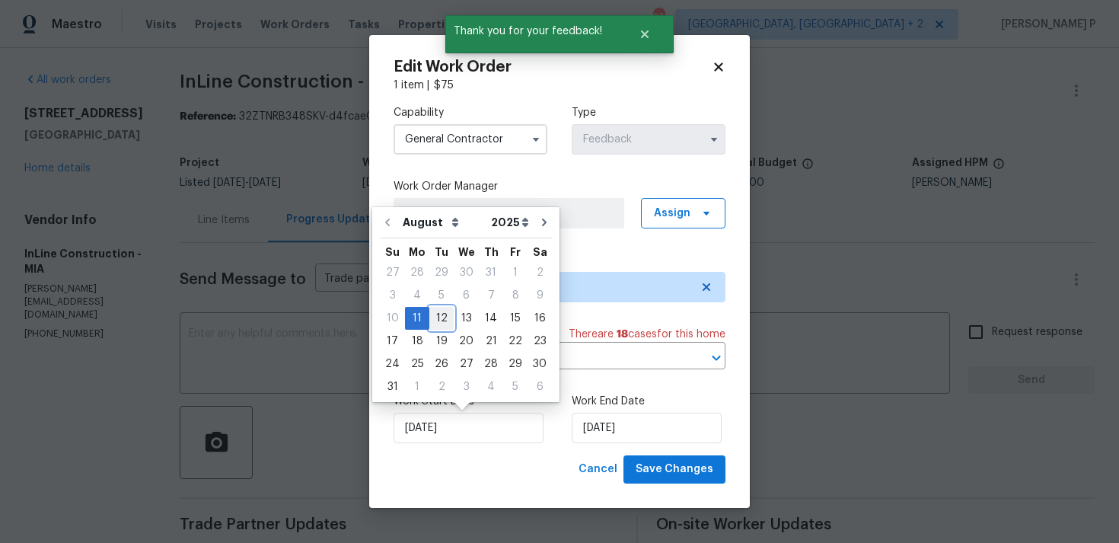
click at [438, 318] on div "12" at bounding box center [442, 318] width 24 height 21
type input "12/08/2025"
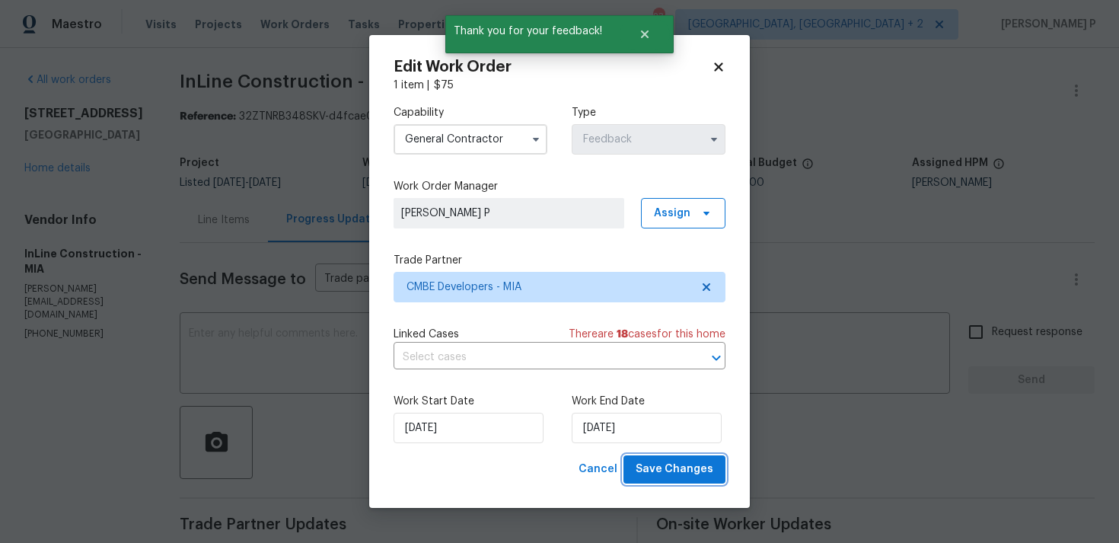
click at [687, 473] on span "Save Changes" at bounding box center [675, 469] width 78 height 19
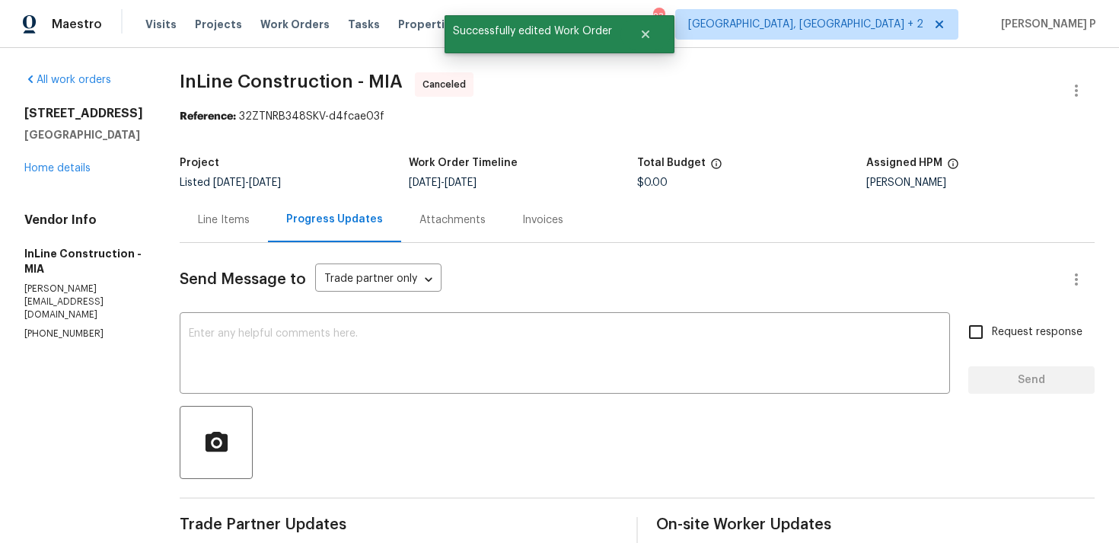
click at [64, 176] on div "10610 SW Westlawn Blvd Port Saint Lucie, FL 34987 Home details" at bounding box center [83, 141] width 119 height 70
click at [64, 174] on link "Home details" at bounding box center [57, 168] width 66 height 11
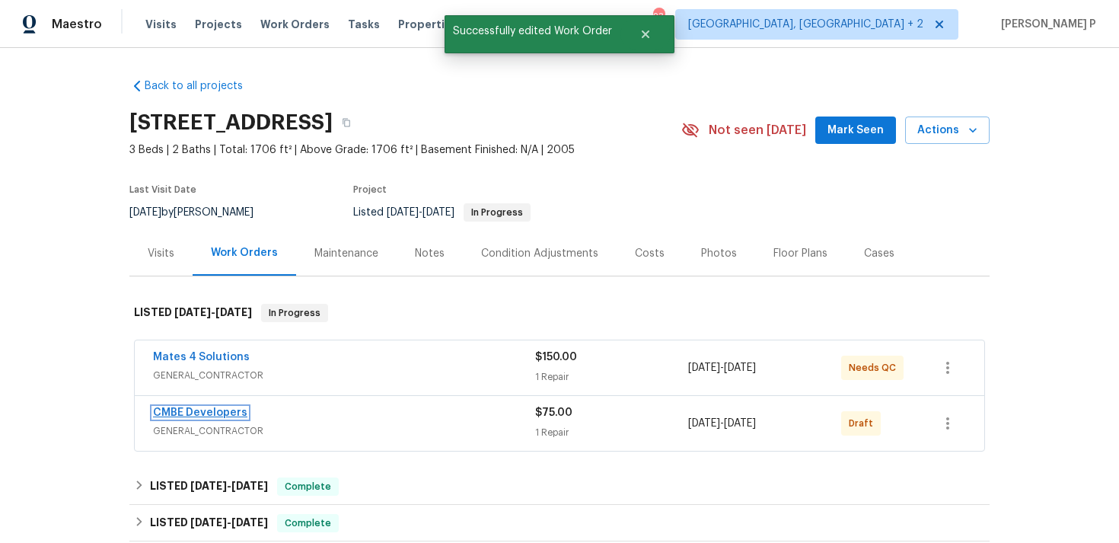
click at [209, 412] on link "CMBE Developers" at bounding box center [200, 412] width 94 height 11
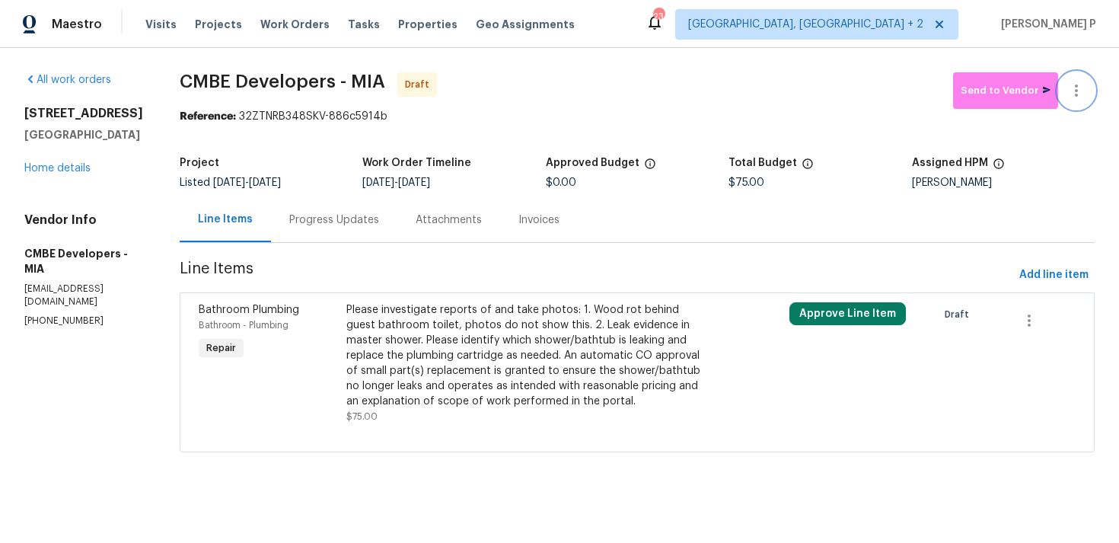
click at [1083, 97] on icon "button" at bounding box center [1077, 90] width 18 height 18
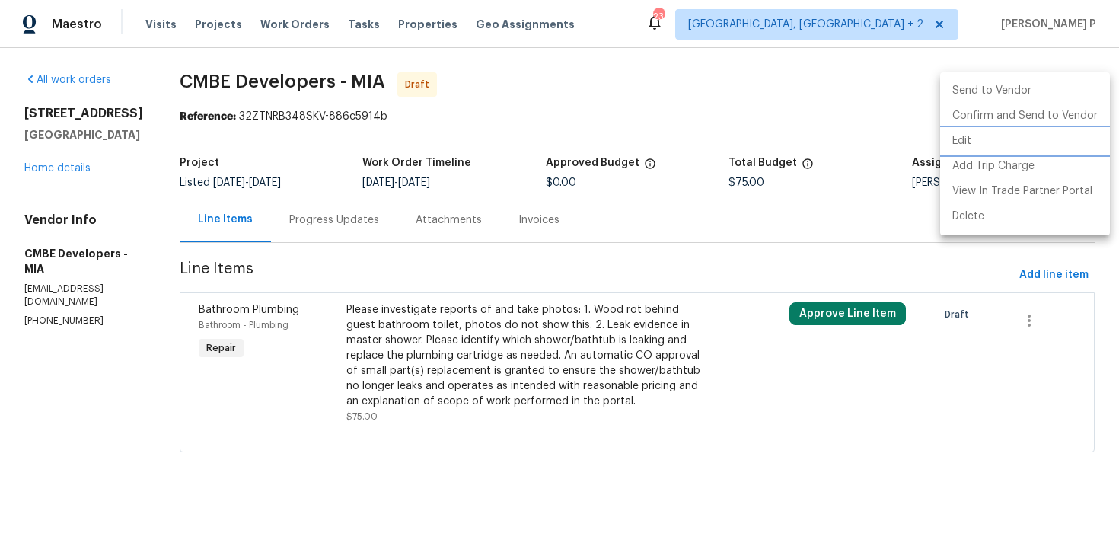
click at [1014, 135] on li "Edit" at bounding box center [1026, 141] width 170 height 25
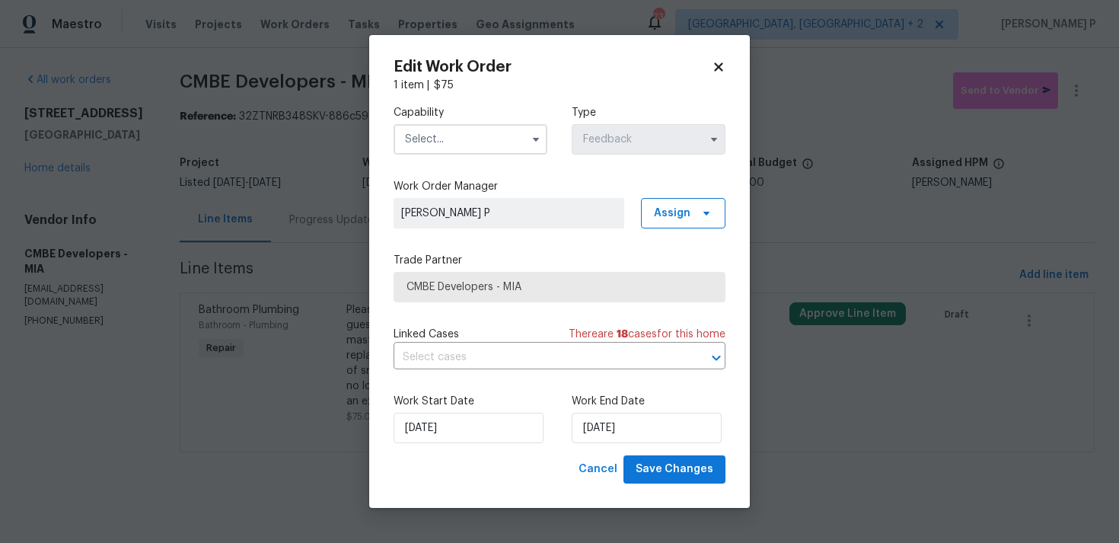
click at [474, 141] on input "text" at bounding box center [471, 139] width 154 height 30
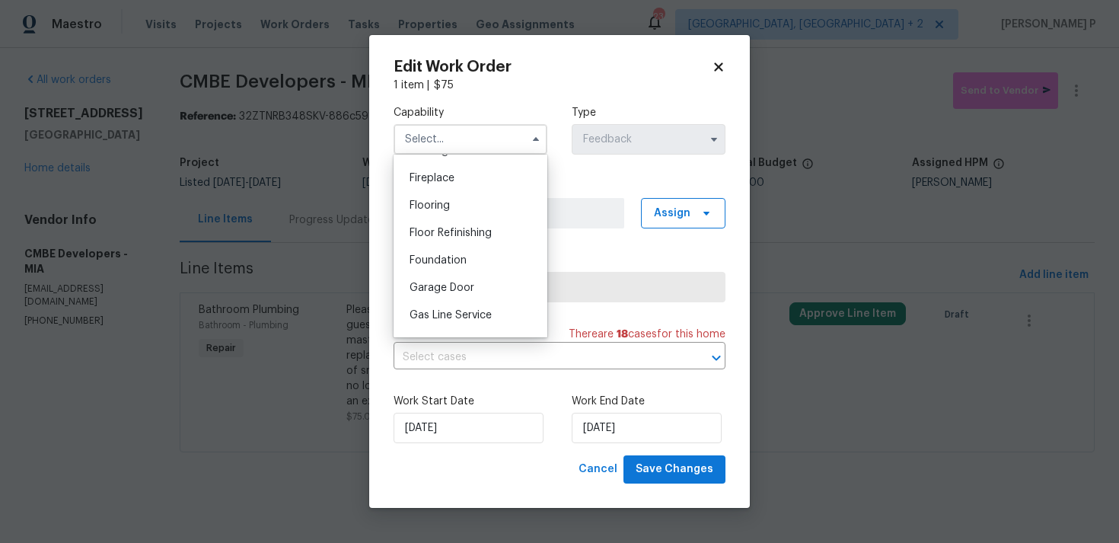
scroll to position [593, 0]
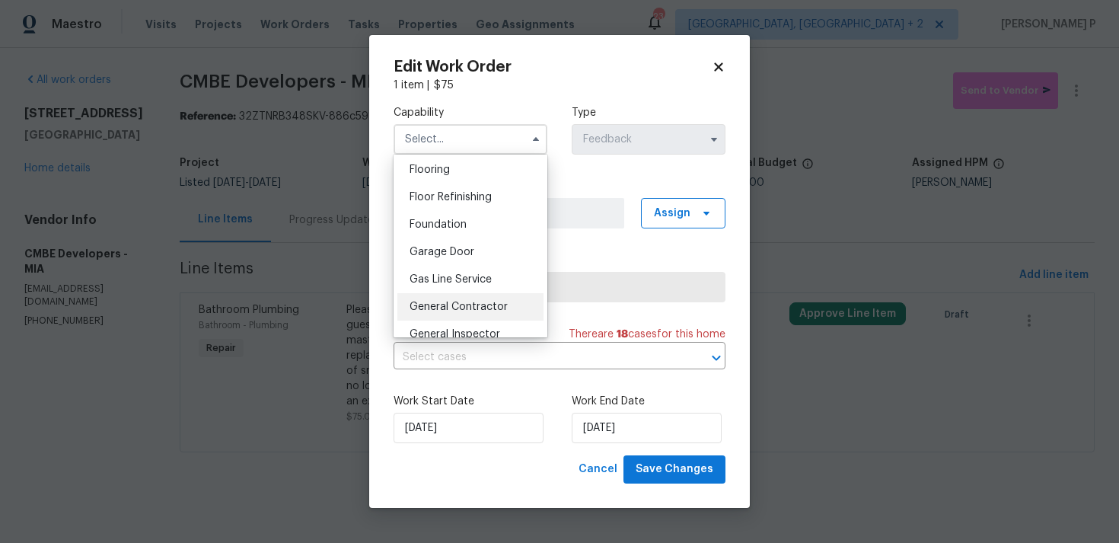
click at [446, 309] on span "General Contractor" at bounding box center [459, 307] width 98 height 11
type input "General Contractor"
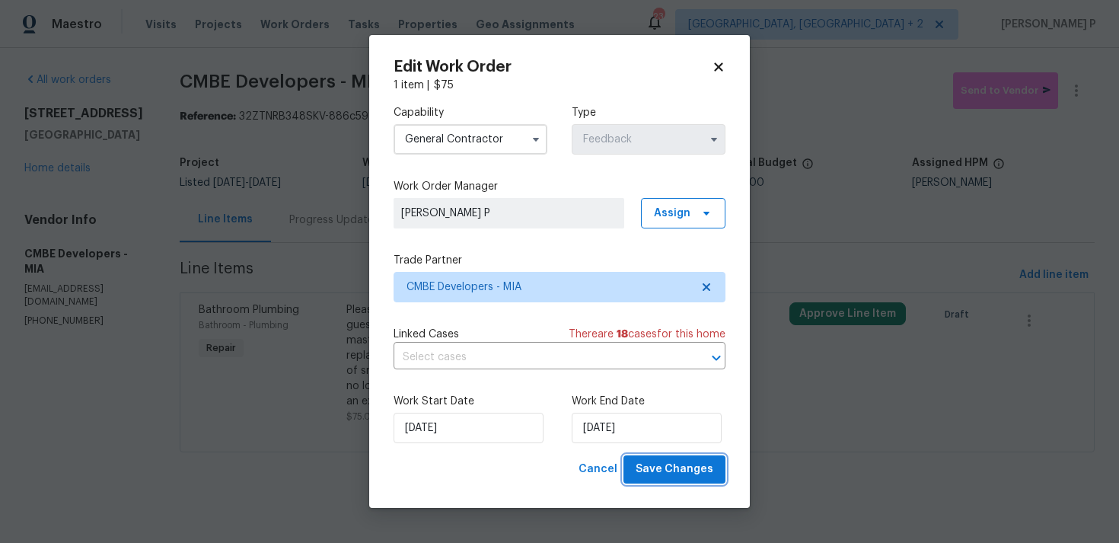
click at [663, 474] on span "Save Changes" at bounding box center [675, 469] width 78 height 19
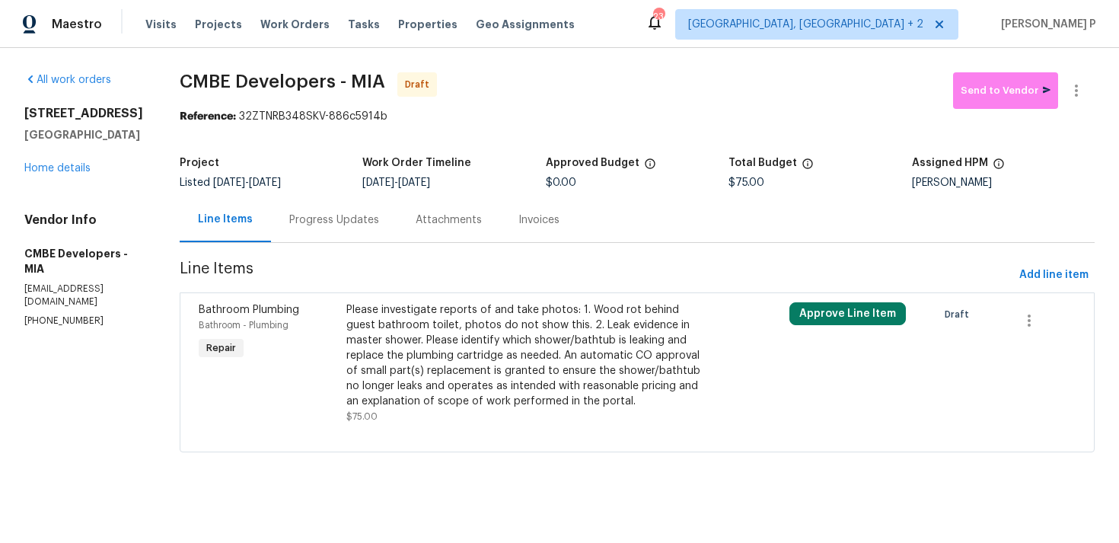
click at [310, 217] on div "Progress Updates" at bounding box center [334, 219] width 90 height 15
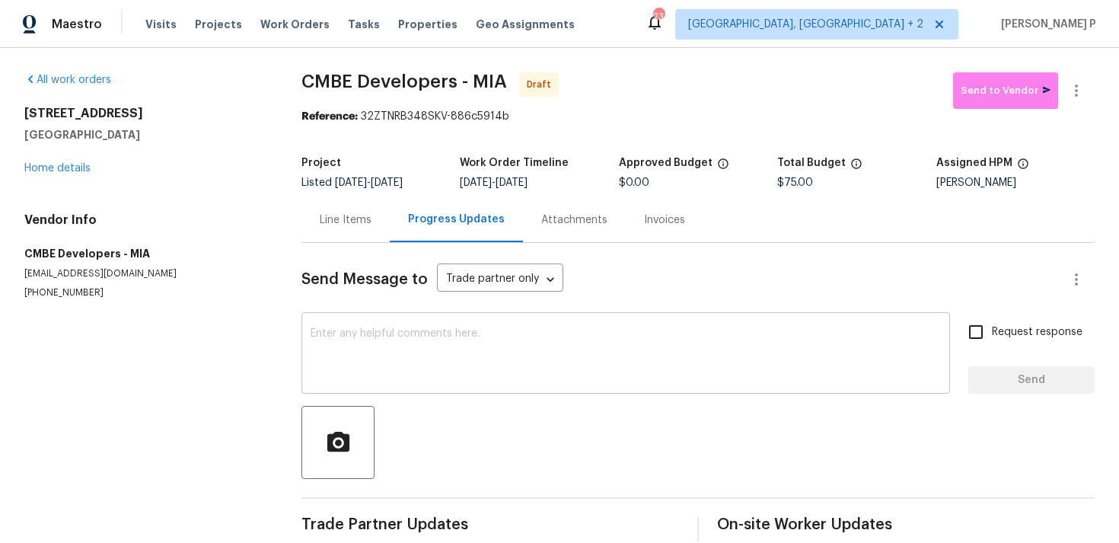
click at [365, 353] on textarea at bounding box center [626, 354] width 631 height 53
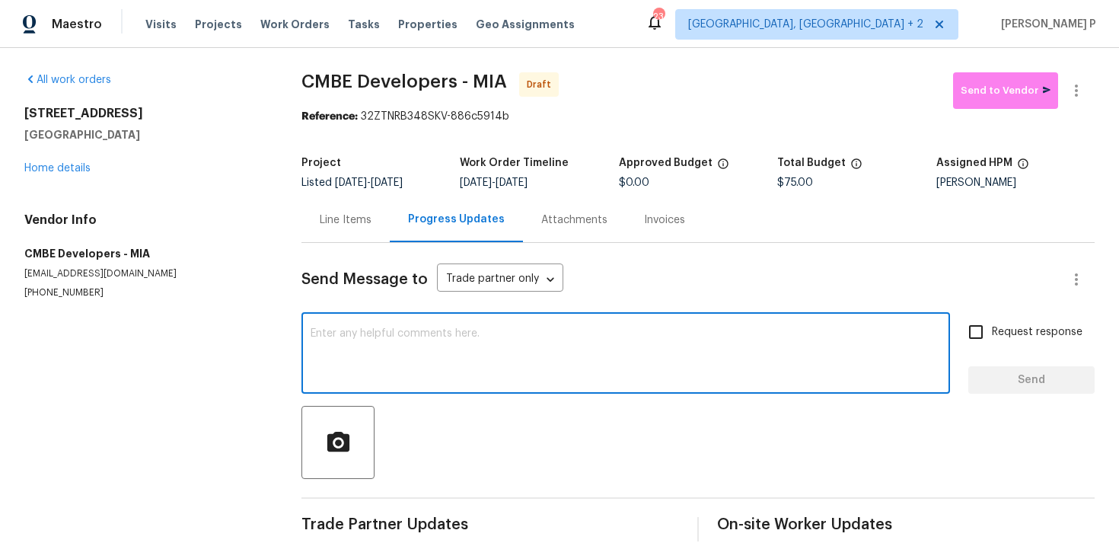
paste textarea "Hi, this is Ramyasri with Opendoor. I’m confirming you received the WO for the …"
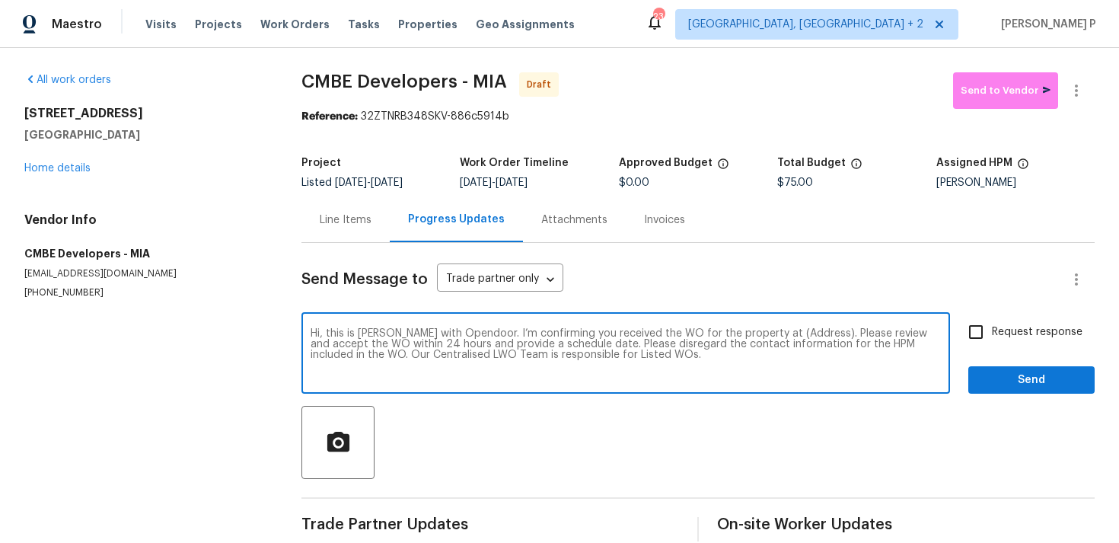
drag, startPoint x: 764, startPoint y: 333, endPoint x: 813, endPoint y: 334, distance: 48.7
click at [813, 334] on textarea "Hi, this is Ramyasri with Opendoor. I’m confirming you received the WO for the …" at bounding box center [626, 354] width 631 height 53
paste textarea "10610 SW Westlawn Blvd, Port Saint Lucie, FL 34987"
type textarea "Hi, this is Ramyasri with Opendoor. I’m confirming you received the WO for the …"
click at [998, 325] on span "Request response" at bounding box center [1037, 332] width 91 height 16
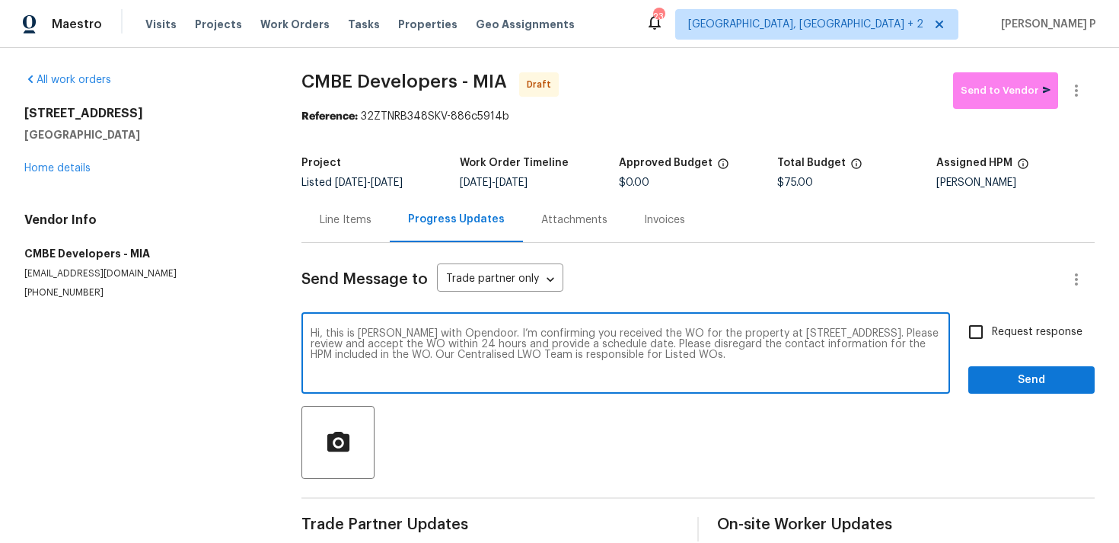
click at [992, 325] on input "Request response" at bounding box center [976, 332] width 32 height 32
checkbox input "true"
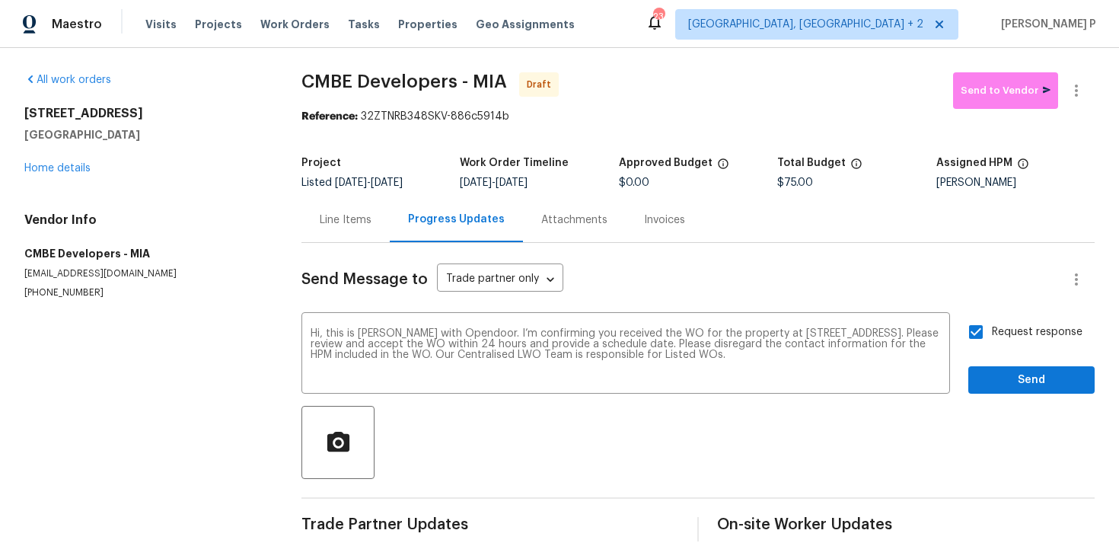
click at [987, 363] on div "Request response Send" at bounding box center [1032, 355] width 126 height 78
click at [988, 377] on span "Send" at bounding box center [1032, 380] width 102 height 19
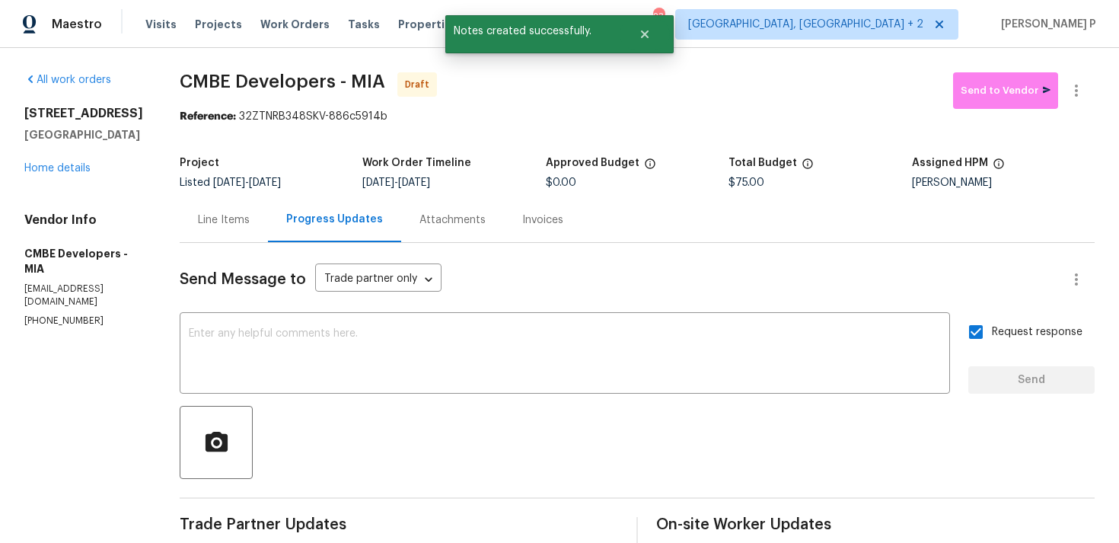
click at [572, 458] on div at bounding box center [637, 442] width 915 height 73
click at [1080, 94] on icon "button" at bounding box center [1077, 90] width 18 height 18
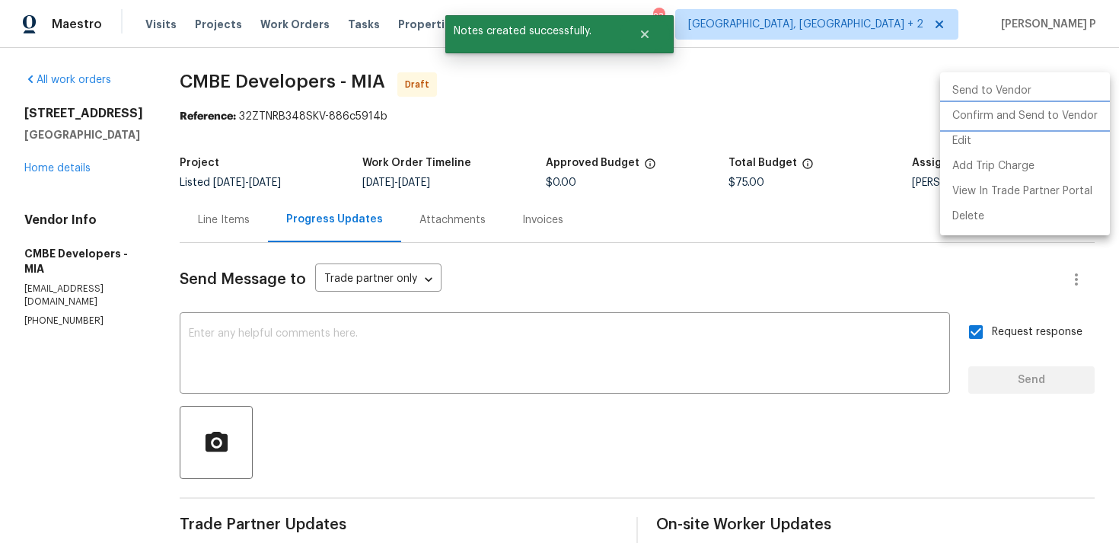
click at [1023, 117] on li "Confirm and Send to Vendor" at bounding box center [1026, 116] width 170 height 25
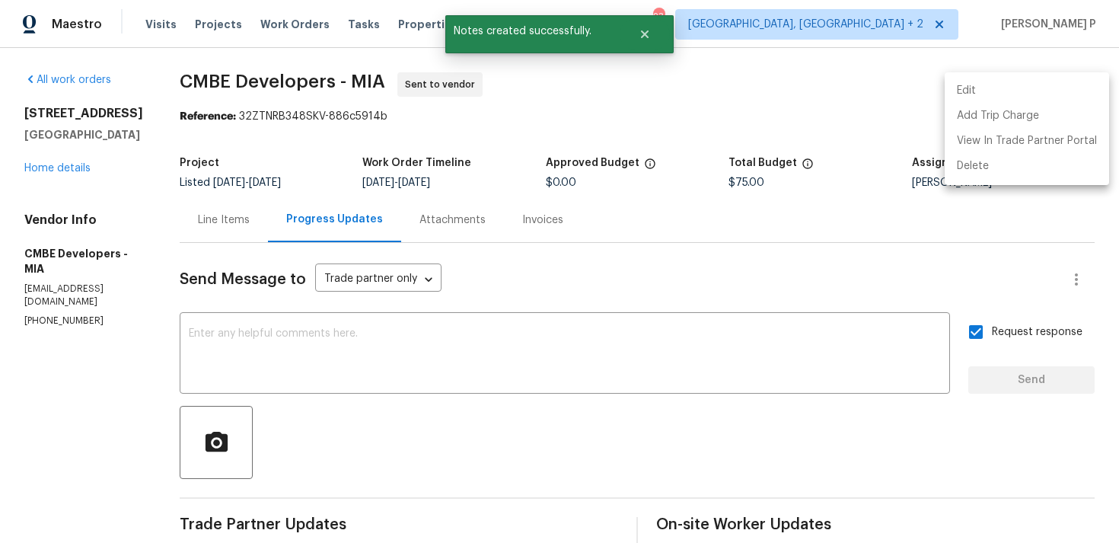
click at [455, 367] on div at bounding box center [559, 271] width 1119 height 543
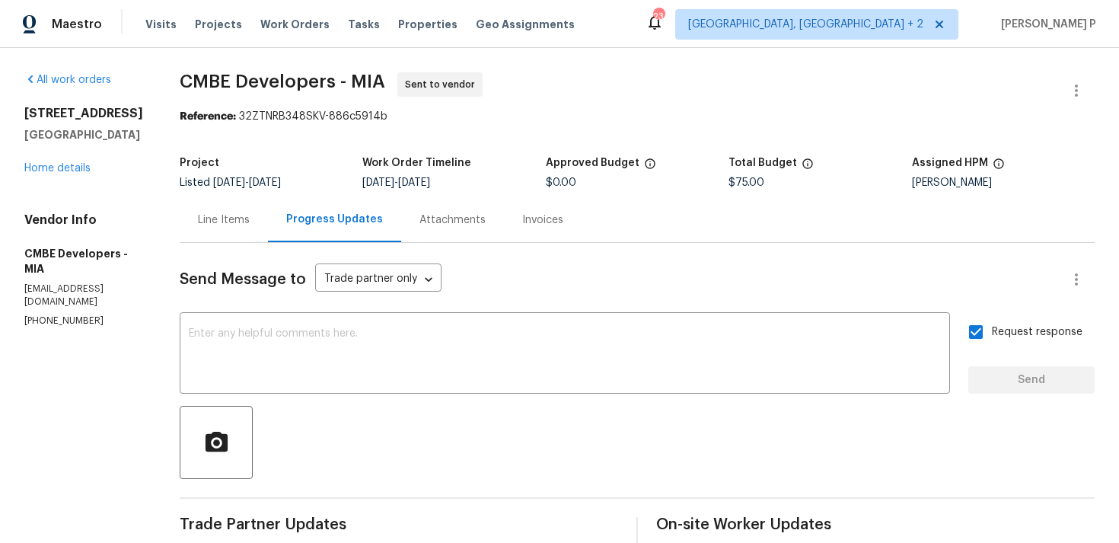
click at [196, 80] on span "CMBE Developers - MIA" at bounding box center [283, 81] width 206 height 18
drag, startPoint x: 189, startPoint y: 80, endPoint x: 407, endPoint y: 80, distance: 217.8
click at [407, 80] on span "CMBE Developers - MIA Sent to vendor" at bounding box center [619, 90] width 879 height 37
copy span "CMBE Developers - MIA"
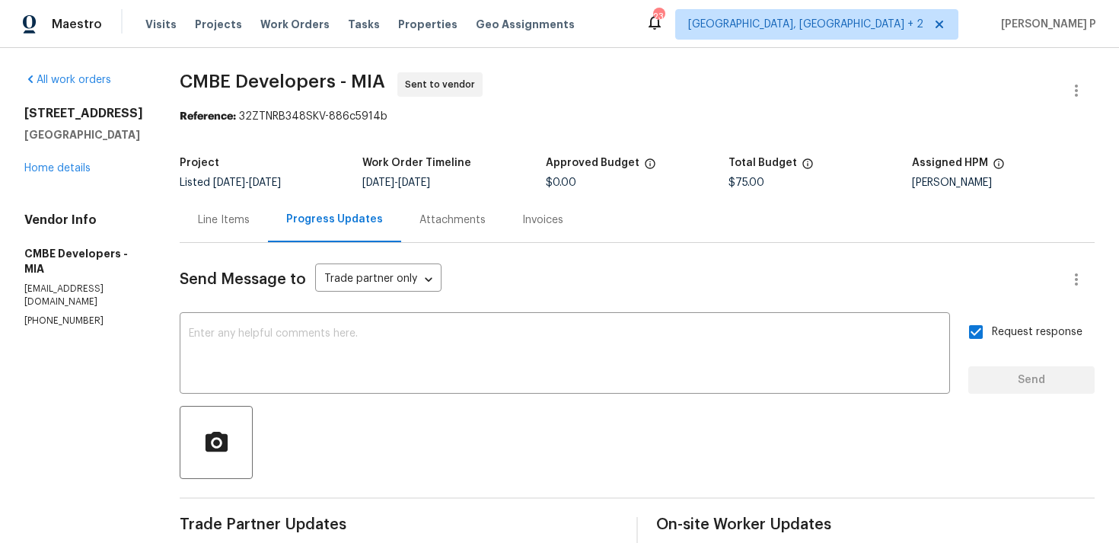
drag, startPoint x: 244, startPoint y: 116, endPoint x: 545, endPoint y: 115, distance: 300.8
click at [543, 115] on div "Reference: 32ZTNRB348SKV-886c5914b" at bounding box center [637, 116] width 915 height 15
click at [251, 133] on section "CMBE Developers - MIA Sent to vendor Reference: 32ZTNRB348SKV-886c5914b Project…" at bounding box center [637, 359] width 915 height 574
drag, startPoint x: 245, startPoint y: 114, endPoint x: 460, endPoint y: 114, distance: 214.8
click at [452, 114] on div "Reference: 32ZTNRB348SKV-886c5914b" at bounding box center [637, 116] width 915 height 15
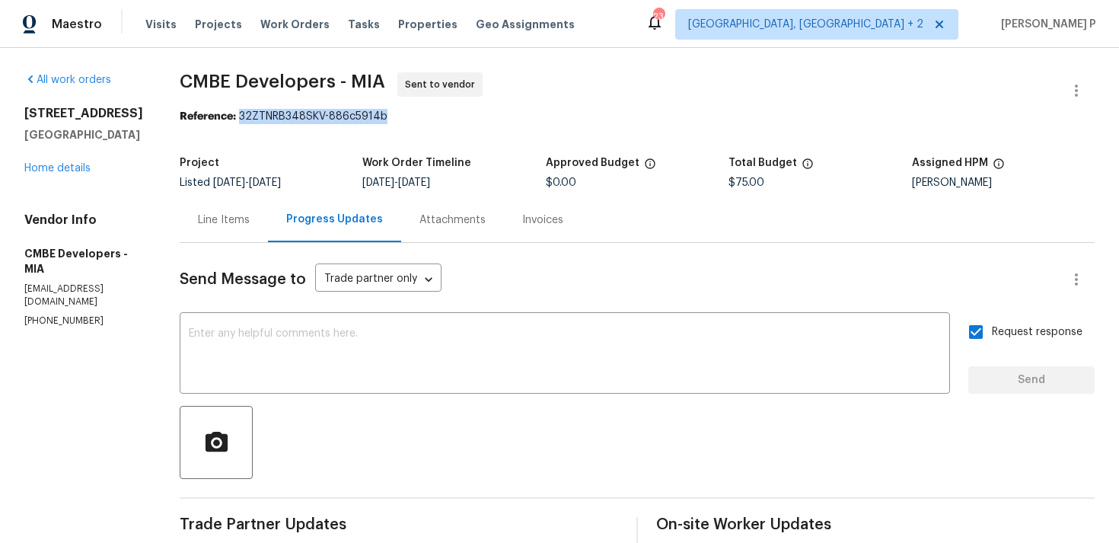
copy div "32ZTNRB348SKV-886c5914b"
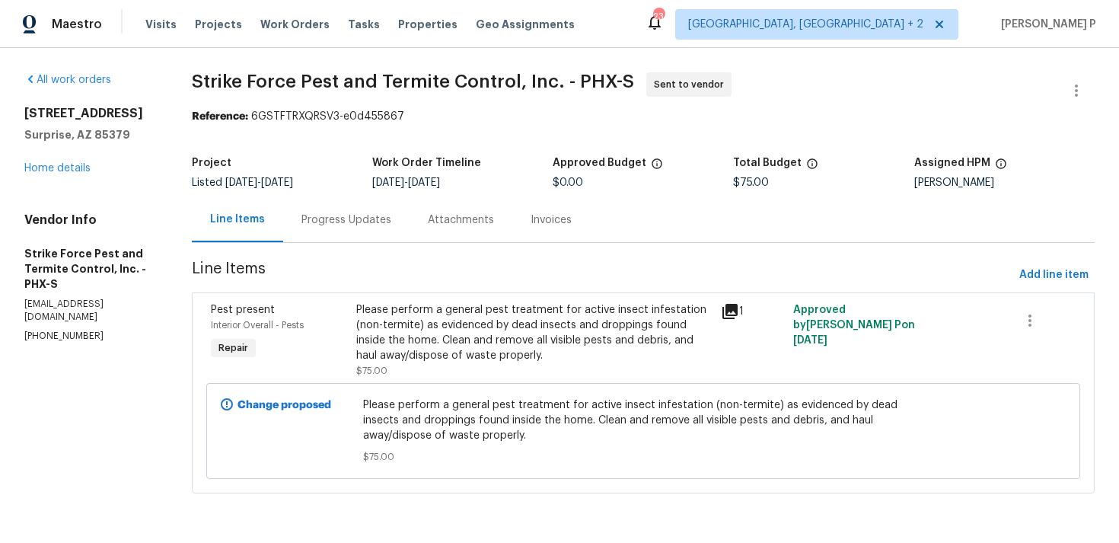
click at [337, 227] on div "Progress Updates" at bounding box center [347, 219] width 90 height 15
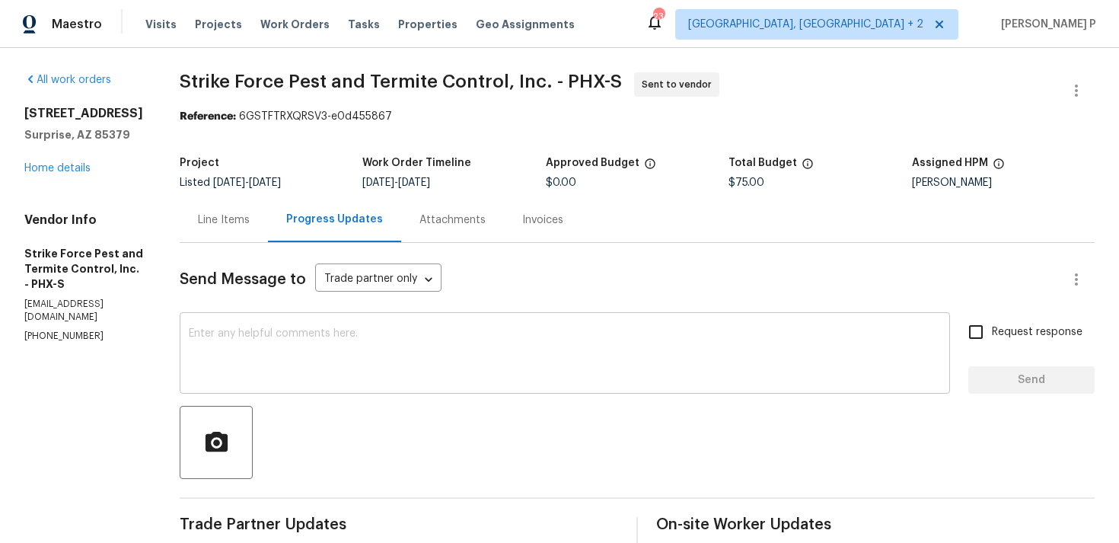
click at [359, 345] on textarea at bounding box center [565, 354] width 752 height 53
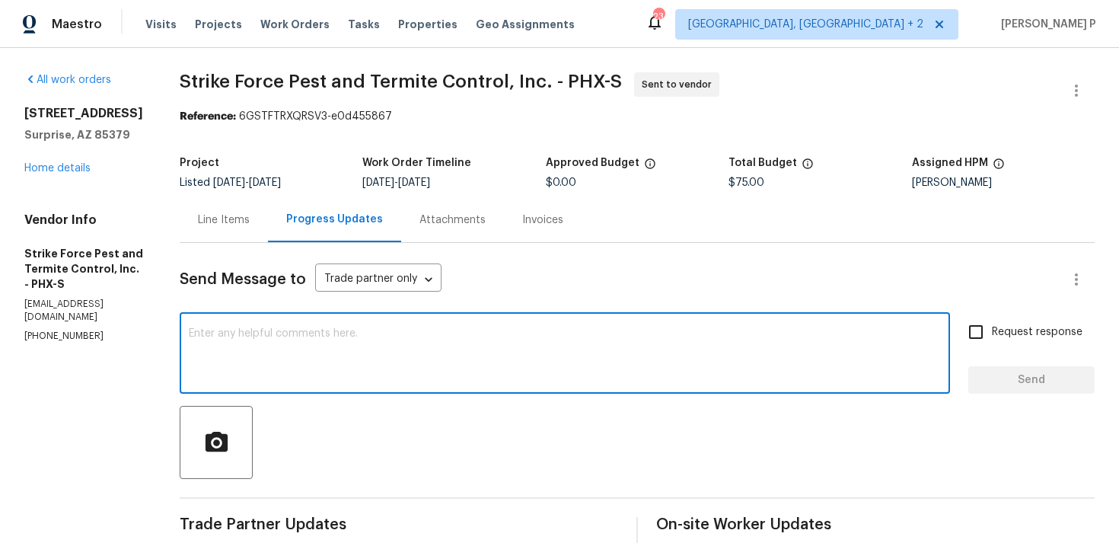
paste textarea "We regret to inform you that the work order has been reassigned as it was not a…"
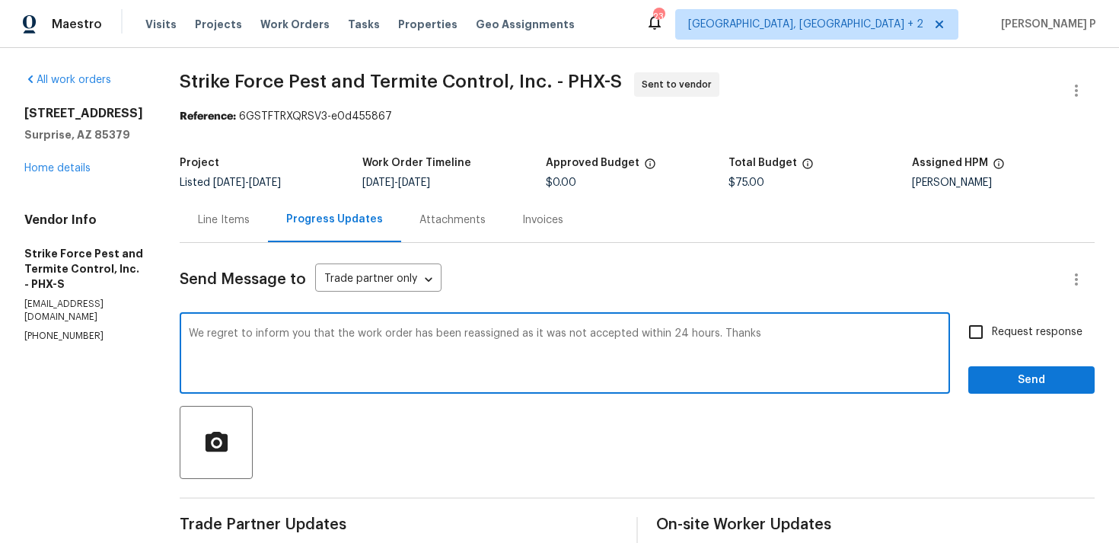
type textarea "We regret to inform you that the work order has been reassigned as it was not a…"
click at [1021, 382] on span "Send" at bounding box center [1032, 380] width 102 height 19
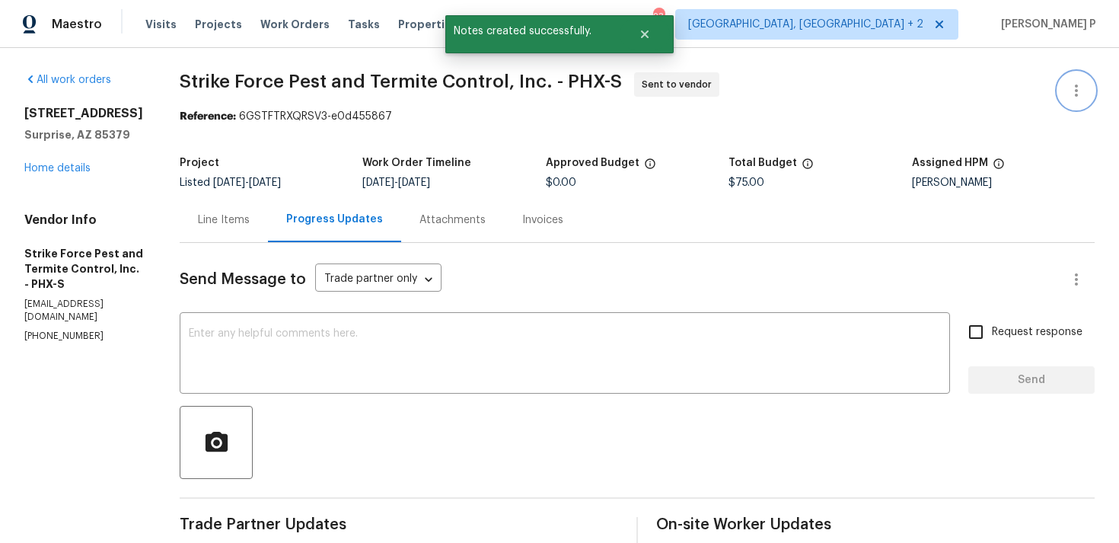
click at [1081, 84] on icon "button" at bounding box center [1077, 90] width 18 height 18
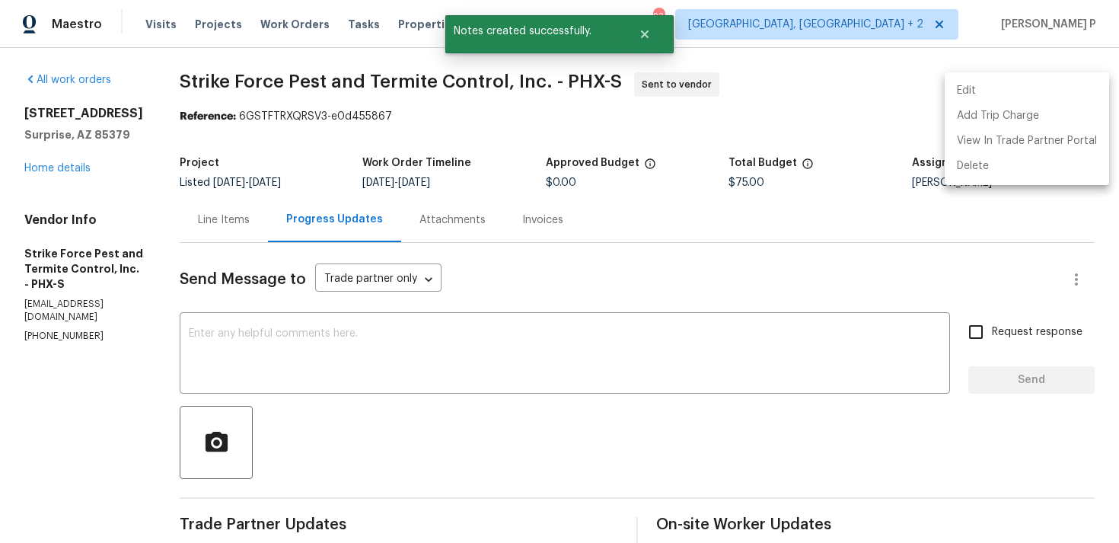
click at [1035, 93] on li "Edit" at bounding box center [1027, 90] width 164 height 25
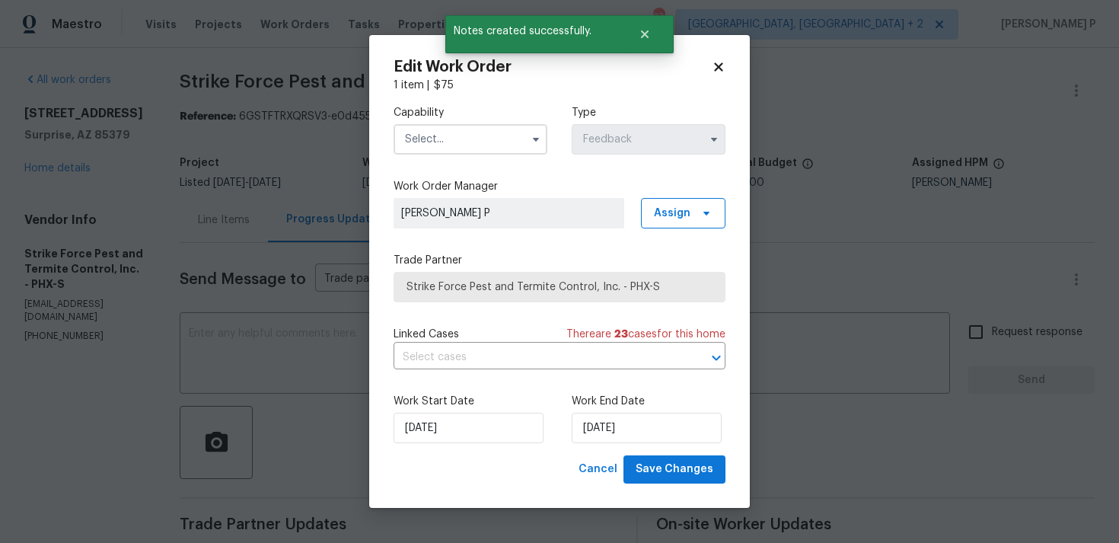
click at [478, 146] on input "text" at bounding box center [471, 139] width 154 height 30
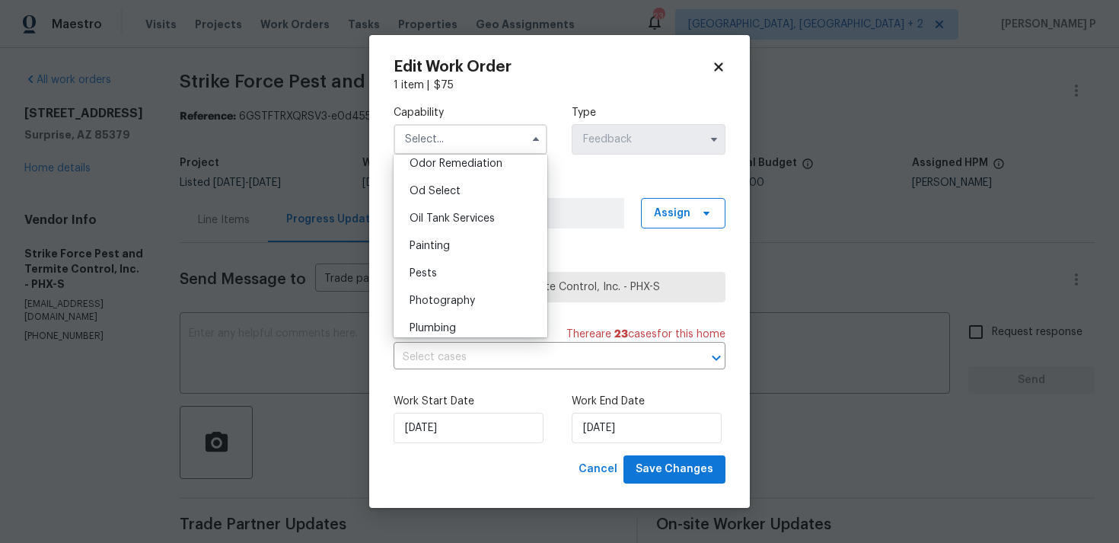
scroll to position [1254, 0]
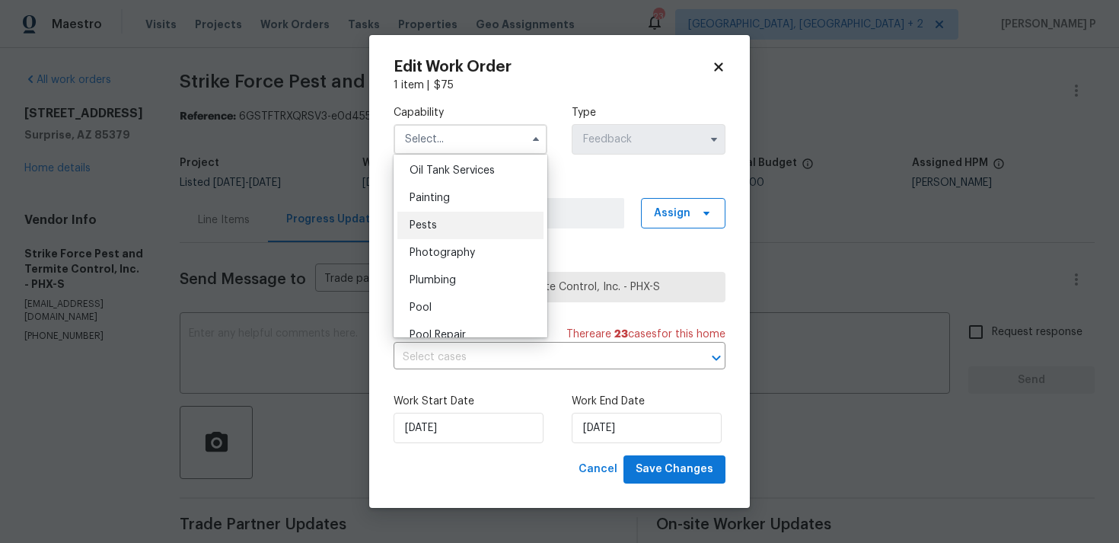
click at [438, 229] on div "Pests" at bounding box center [471, 225] width 146 height 27
type input "Pests"
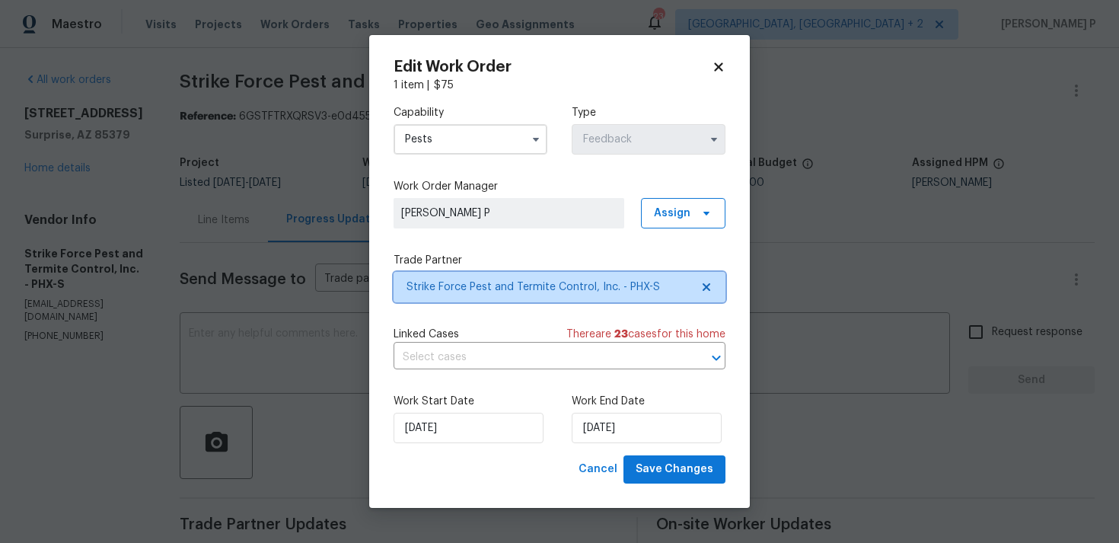
click at [473, 291] on span "Strike Force Pest and Termite Control, Inc. - PHX-S" at bounding box center [549, 286] width 284 height 15
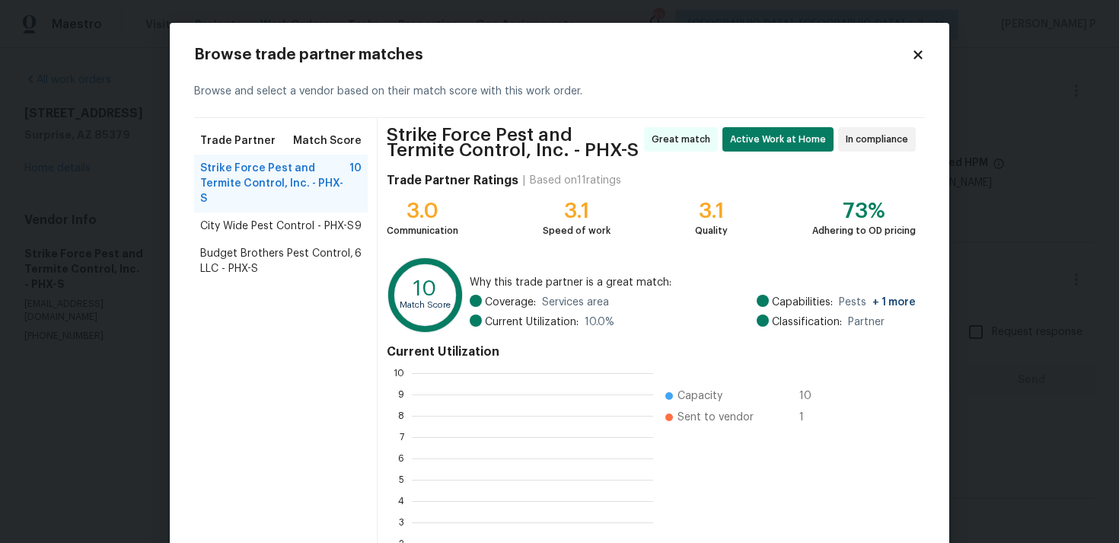
scroll to position [213, 241]
click at [256, 219] on span "City Wide Pest Control - PHX-S" at bounding box center [277, 226] width 154 height 15
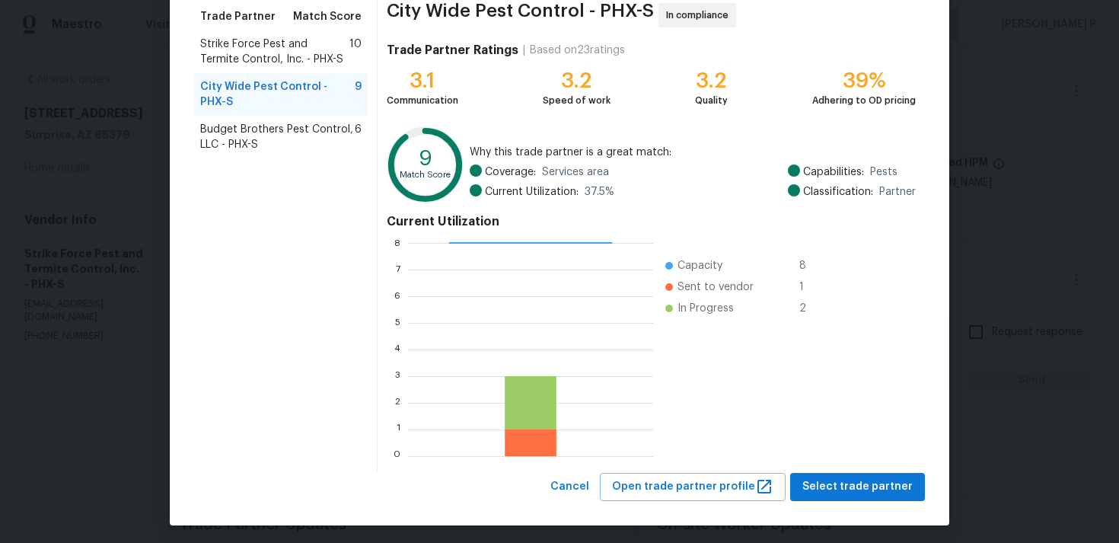
scroll to position [129, 0]
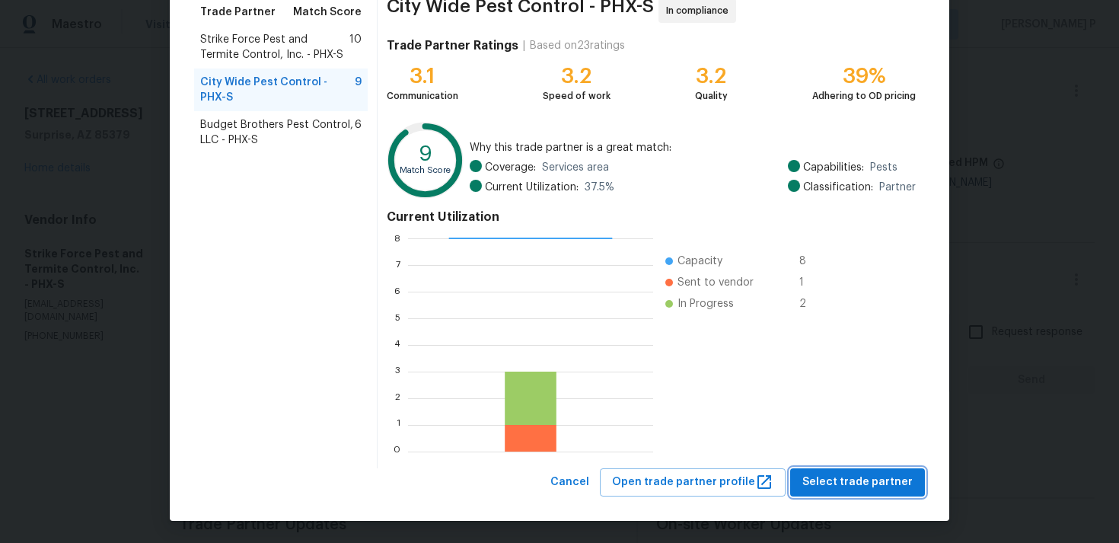
click at [822, 481] on span "Select trade partner" at bounding box center [858, 482] width 110 height 19
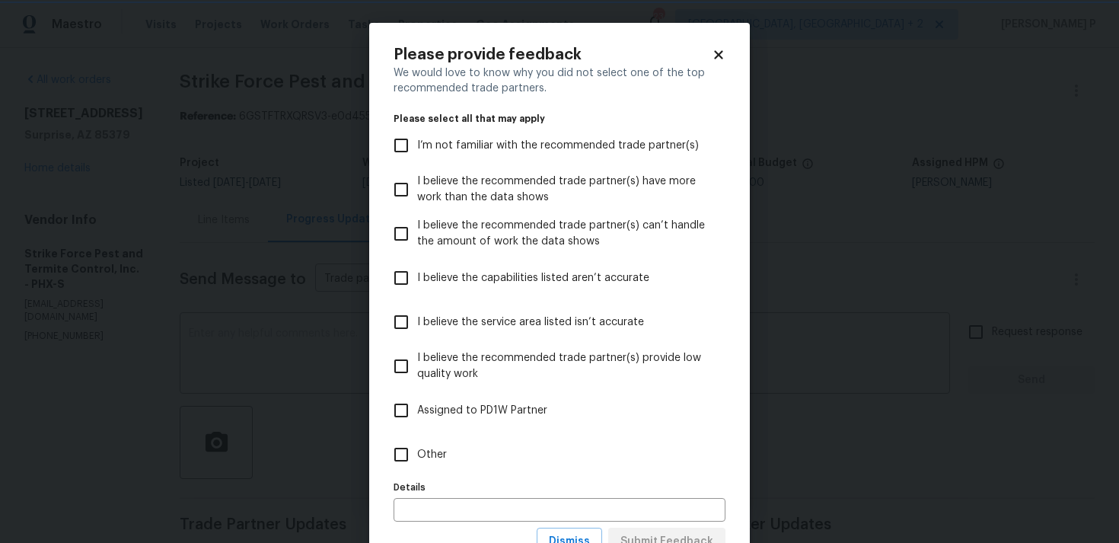
scroll to position [0, 0]
click at [417, 457] on span "Other" at bounding box center [432, 455] width 30 height 16
click at [417, 457] on input "Other" at bounding box center [401, 455] width 32 height 32
checkbox input "true"
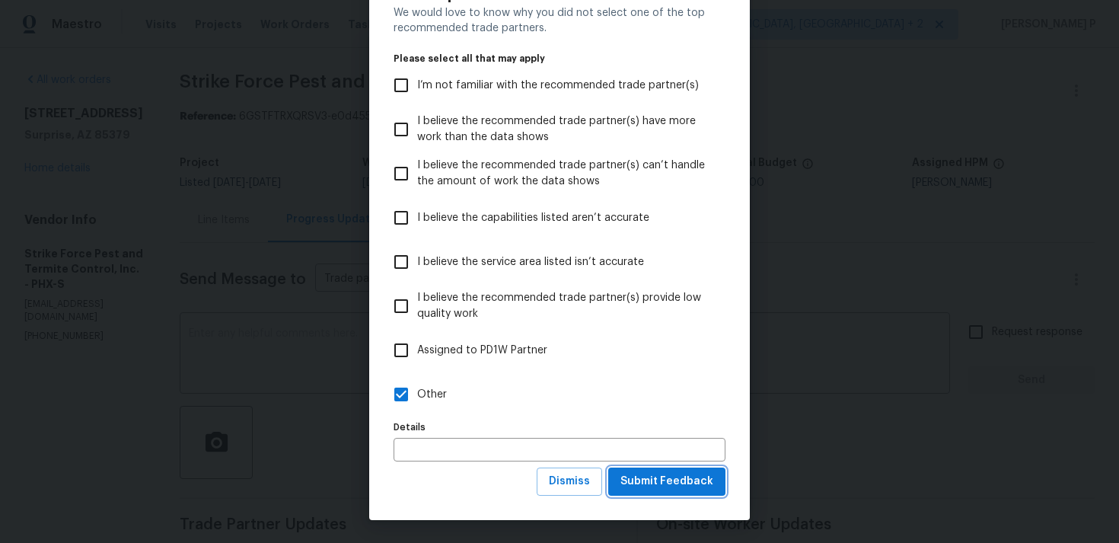
click at [654, 479] on span "Submit Feedback" at bounding box center [667, 481] width 93 height 19
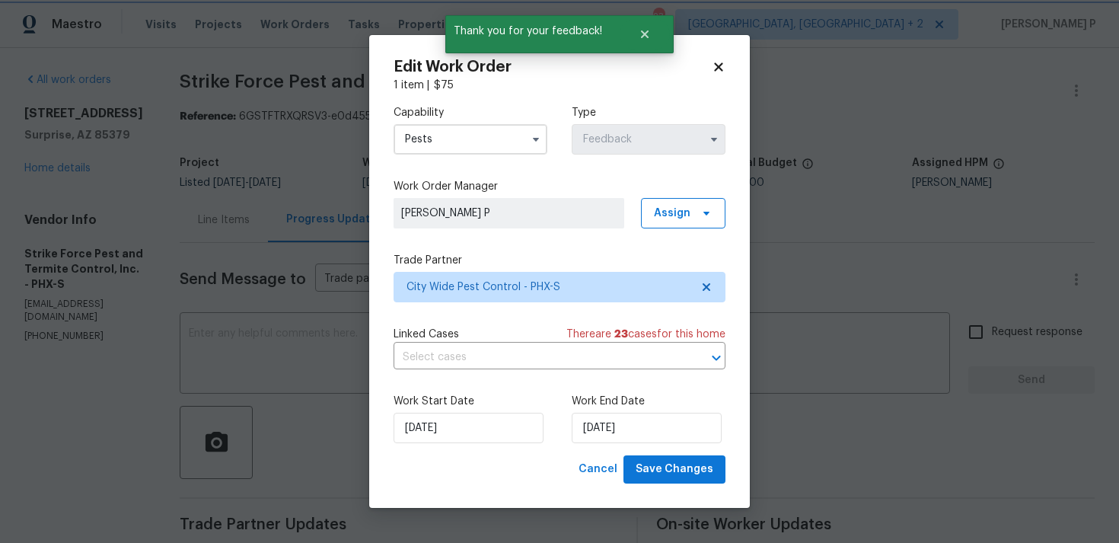
scroll to position [0, 0]
click at [589, 420] on input "13/08/2025" at bounding box center [647, 428] width 150 height 30
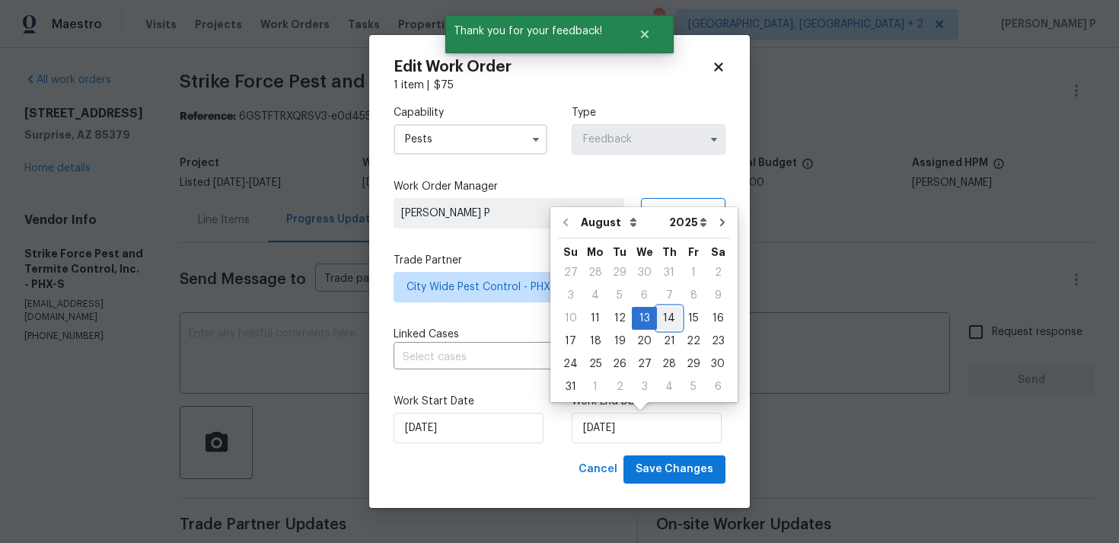
click at [663, 315] on div "14" at bounding box center [669, 318] width 24 height 21
type input "14/08/2025"
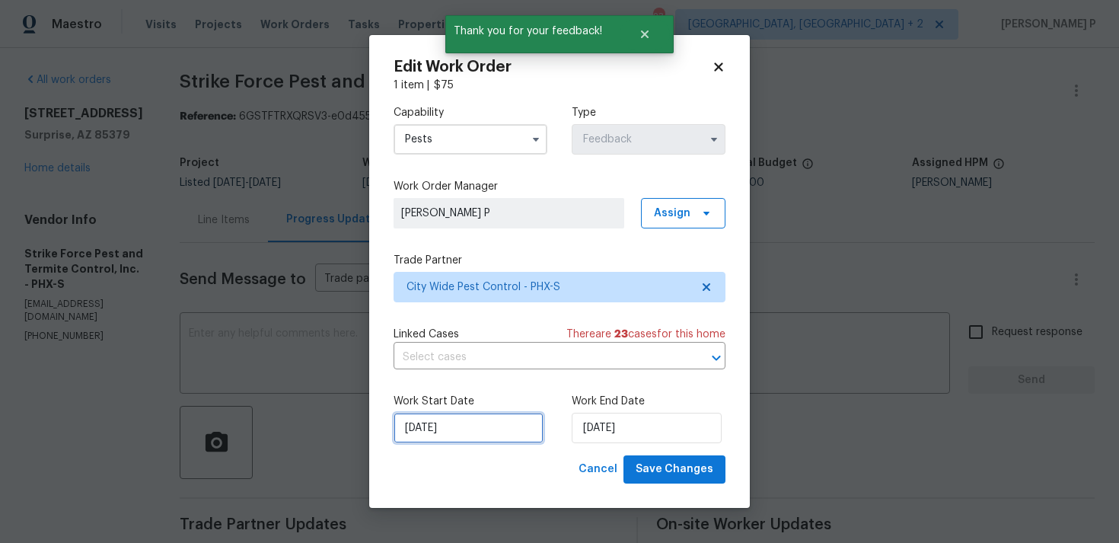
click at [444, 433] on input "11/08/2025" at bounding box center [469, 428] width 150 height 30
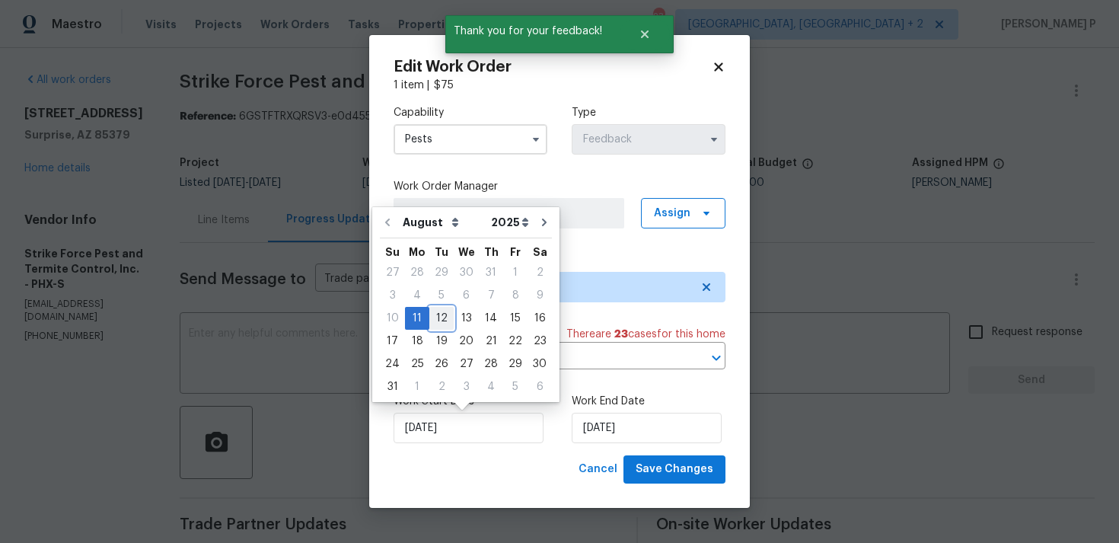
click at [436, 319] on div "12" at bounding box center [442, 318] width 24 height 21
type input "12/08/2025"
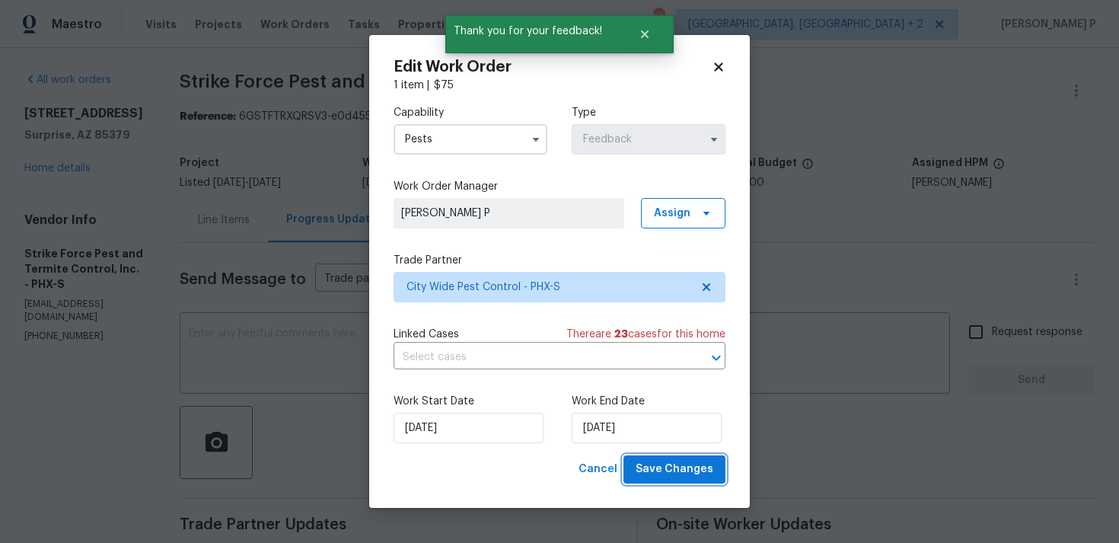
click at [654, 465] on span "Save Changes" at bounding box center [675, 469] width 78 height 19
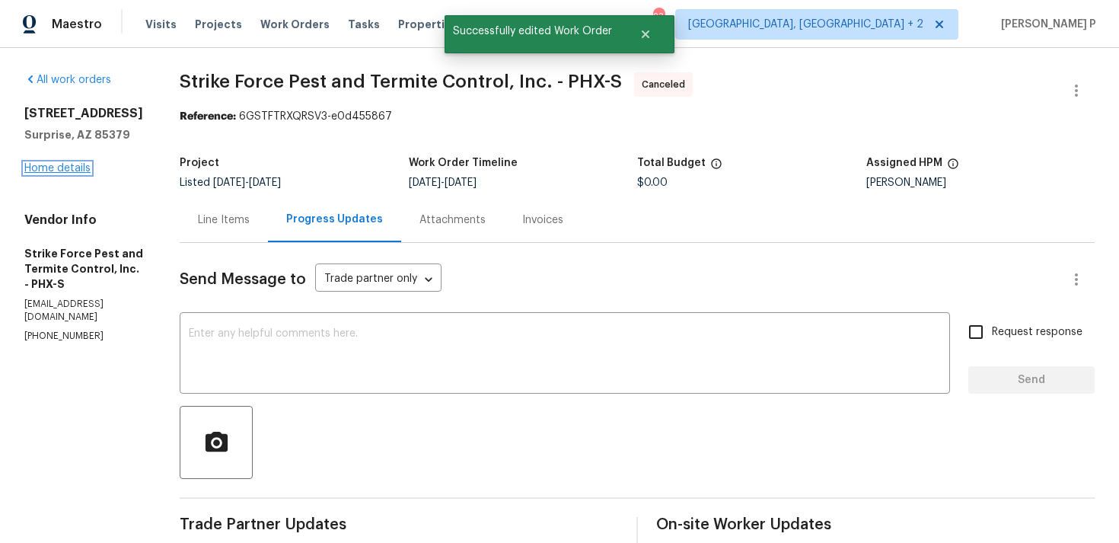
click at [58, 174] on link "Home details" at bounding box center [57, 168] width 66 height 11
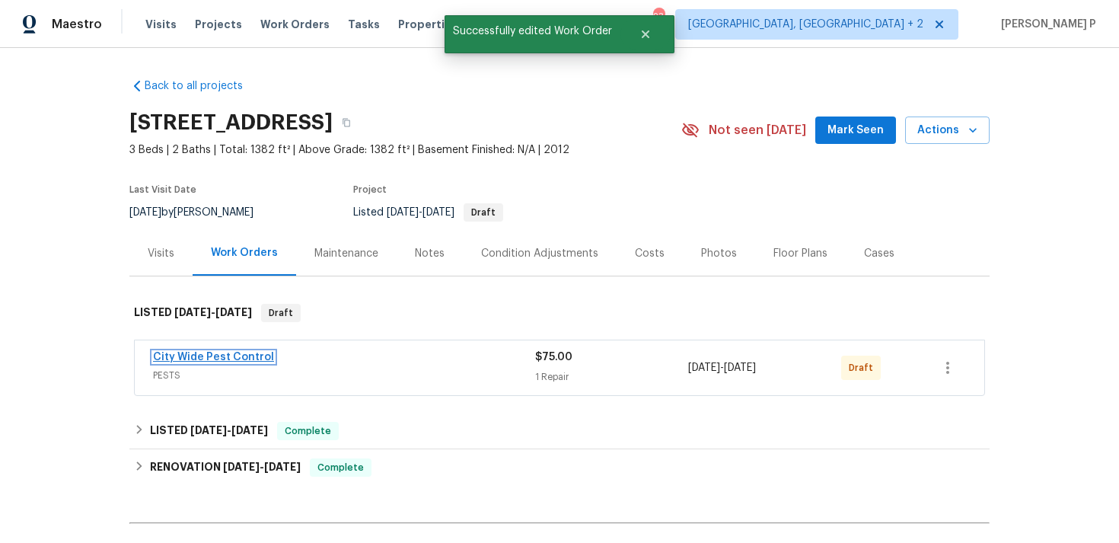
click at [219, 359] on link "City Wide Pest Control" at bounding box center [213, 357] width 121 height 11
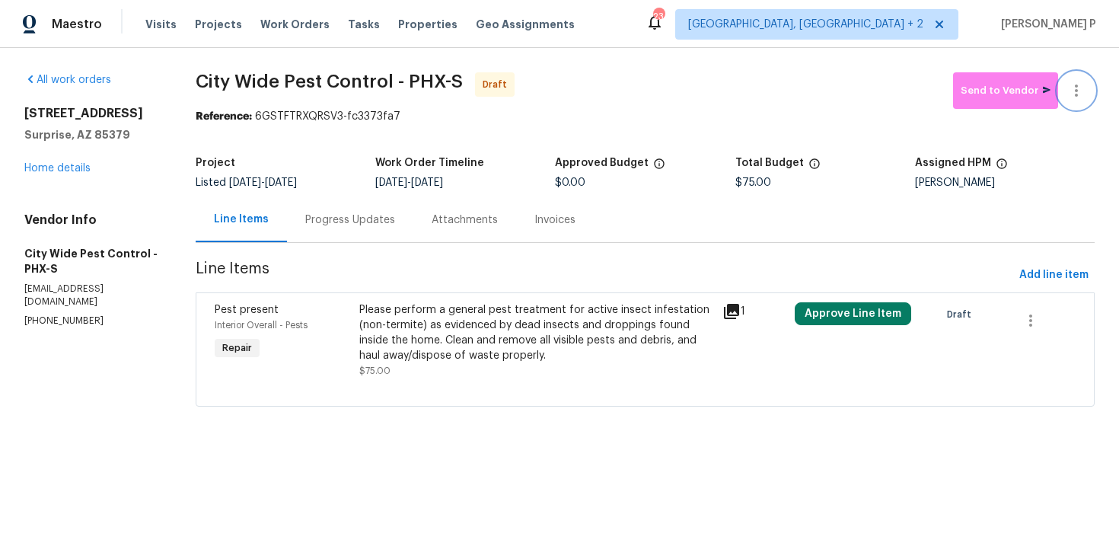
click at [1068, 86] on icon "button" at bounding box center [1077, 90] width 18 height 18
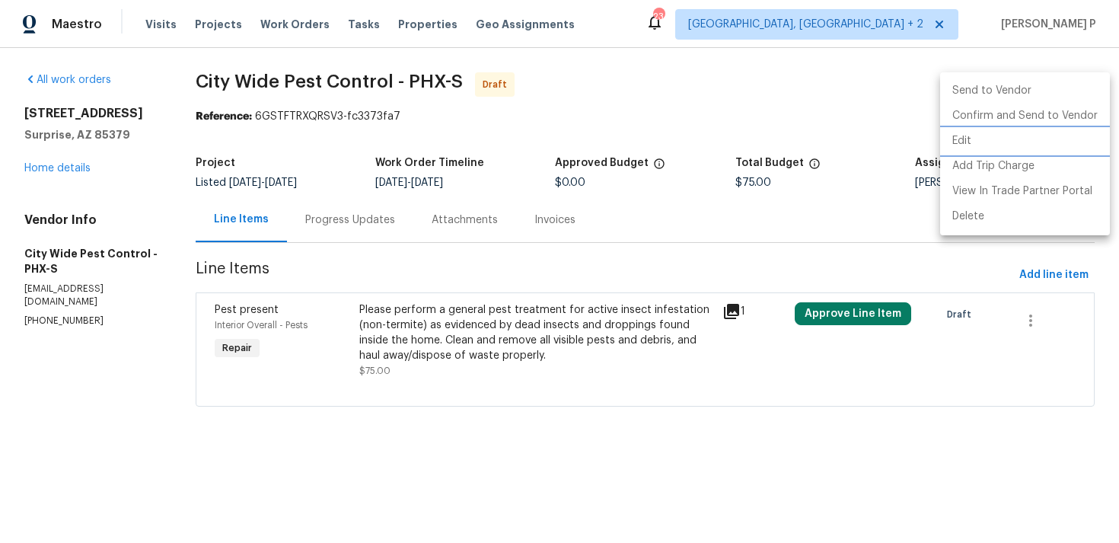
click at [987, 138] on li "Edit" at bounding box center [1026, 141] width 170 height 25
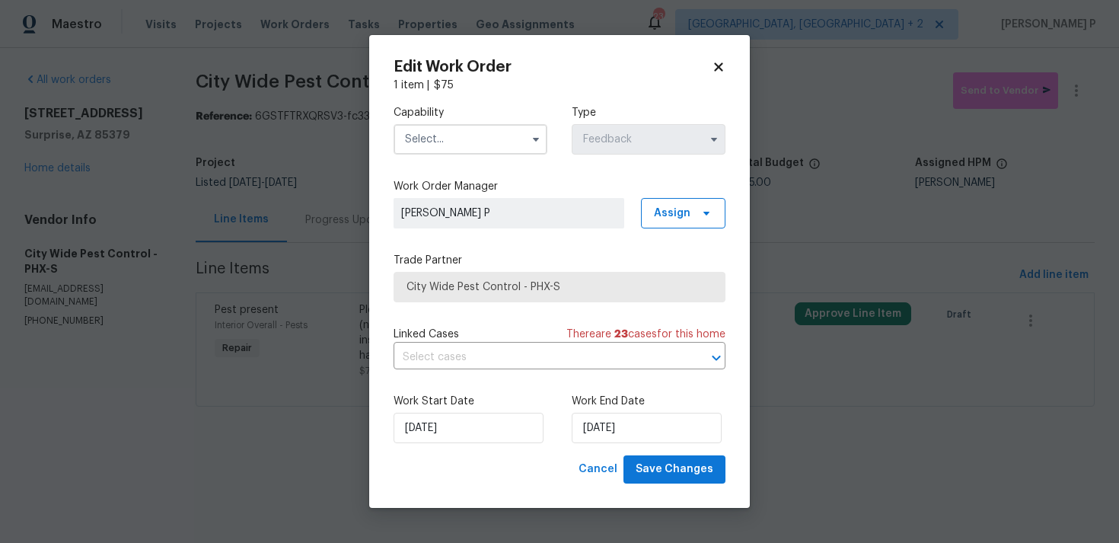
click at [457, 134] on input "text" at bounding box center [471, 139] width 154 height 30
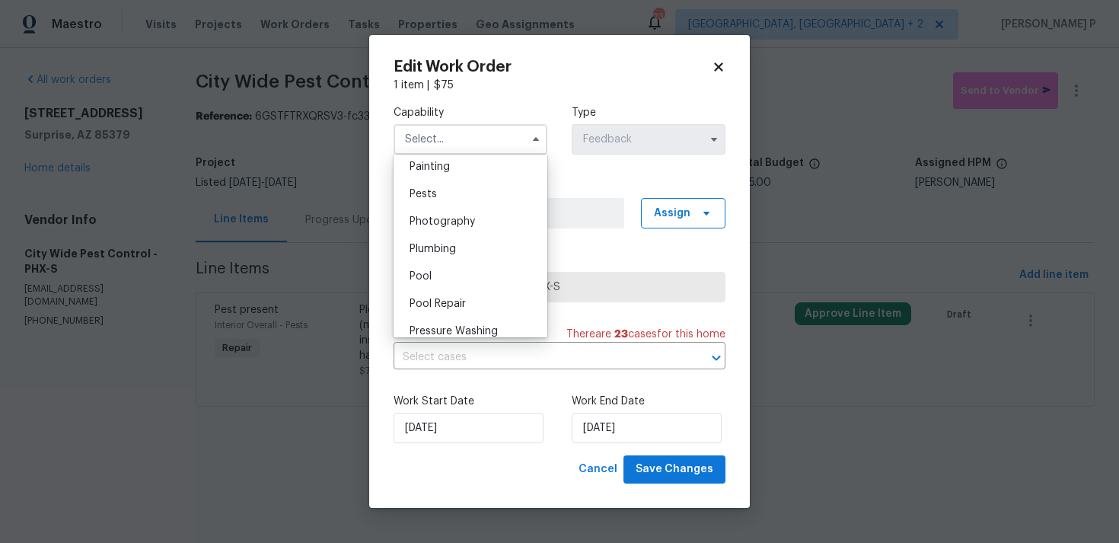
scroll to position [1260, 0]
click at [451, 214] on div "Pests" at bounding box center [471, 218] width 146 height 27
type input "Pests"
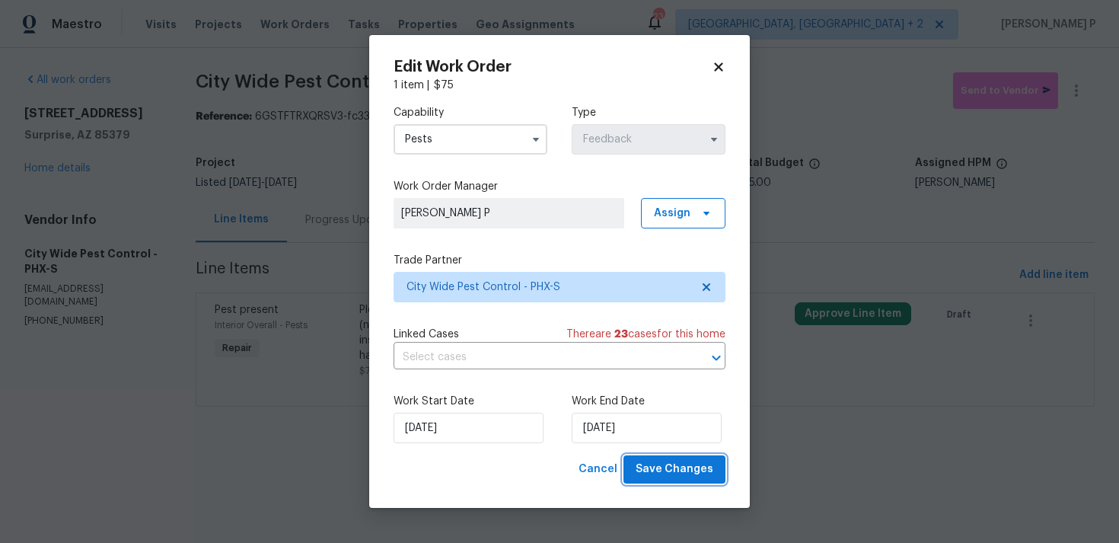
click at [657, 468] on span "Save Changes" at bounding box center [675, 469] width 78 height 19
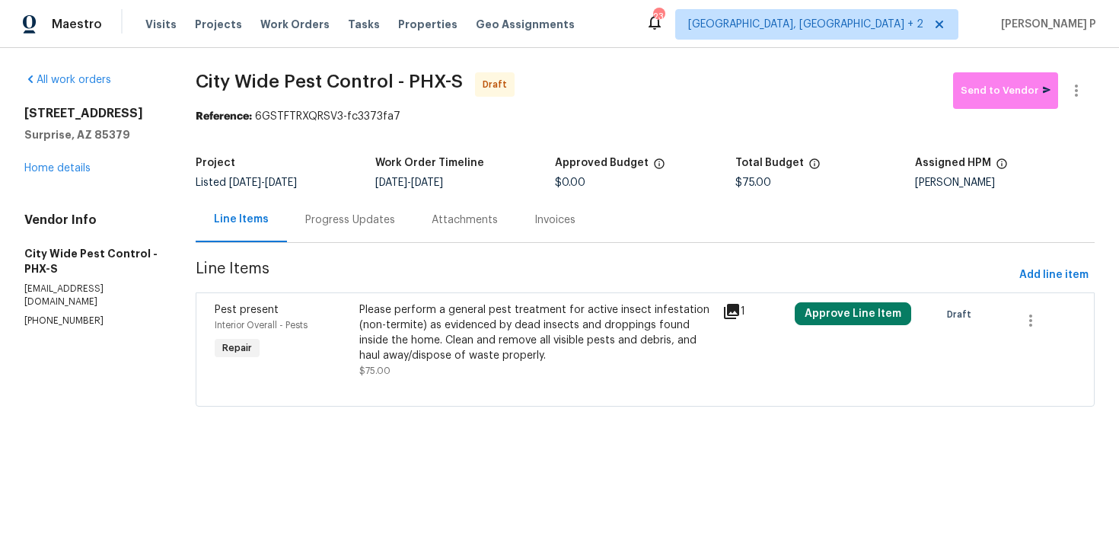
click at [366, 233] on div "Progress Updates" at bounding box center [350, 219] width 126 height 45
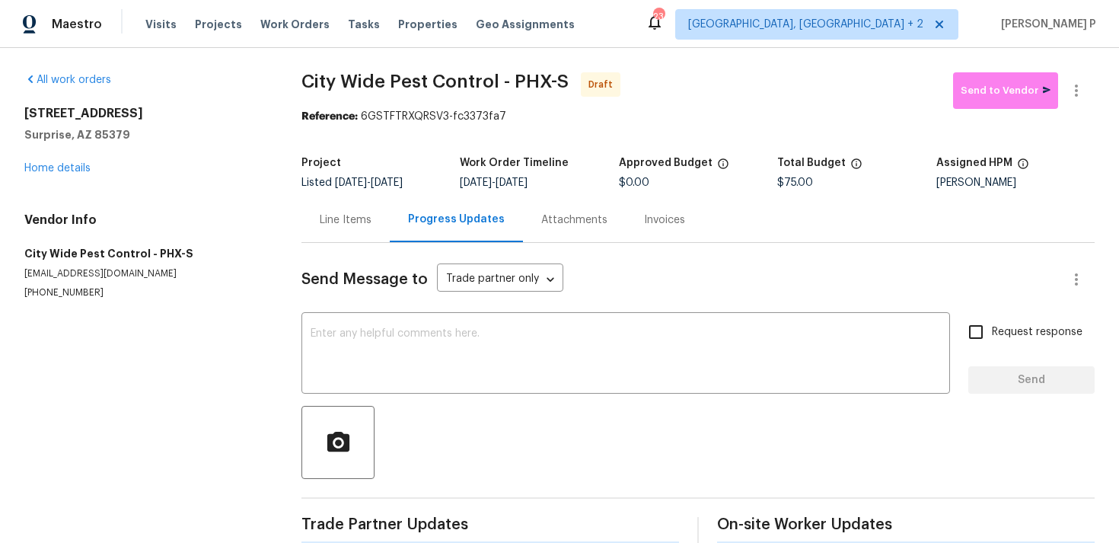
click at [366, 300] on div "Send Message to Trade partner only Trade partner only ​ x ​ Request response Se…" at bounding box center [699, 394] width 794 height 302
click at [362, 350] on textarea at bounding box center [626, 354] width 631 height 53
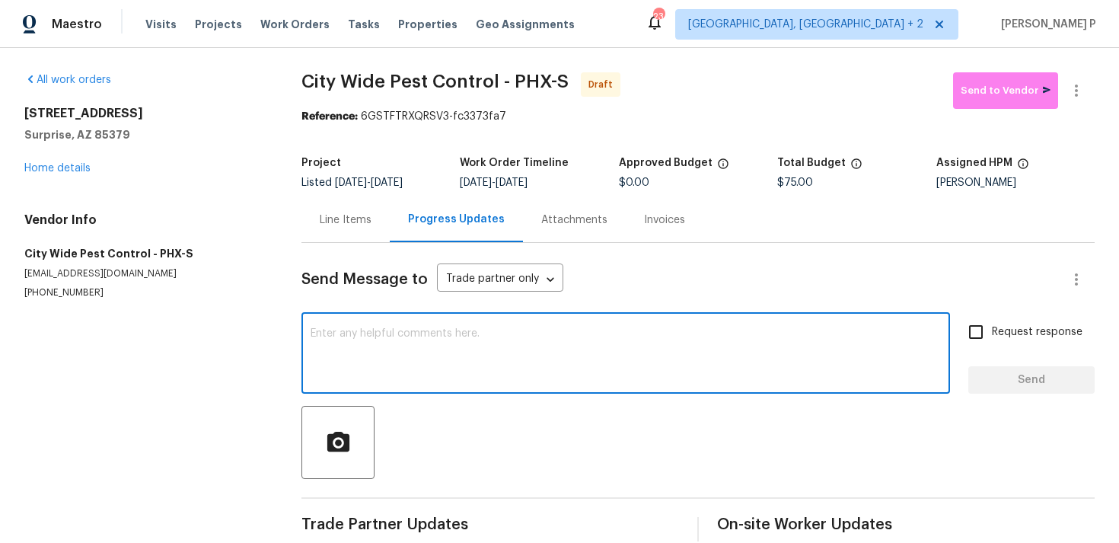
paste textarea "Hi, this is Ramyasri with Opendoor. I’m confirming you received the WO for the …"
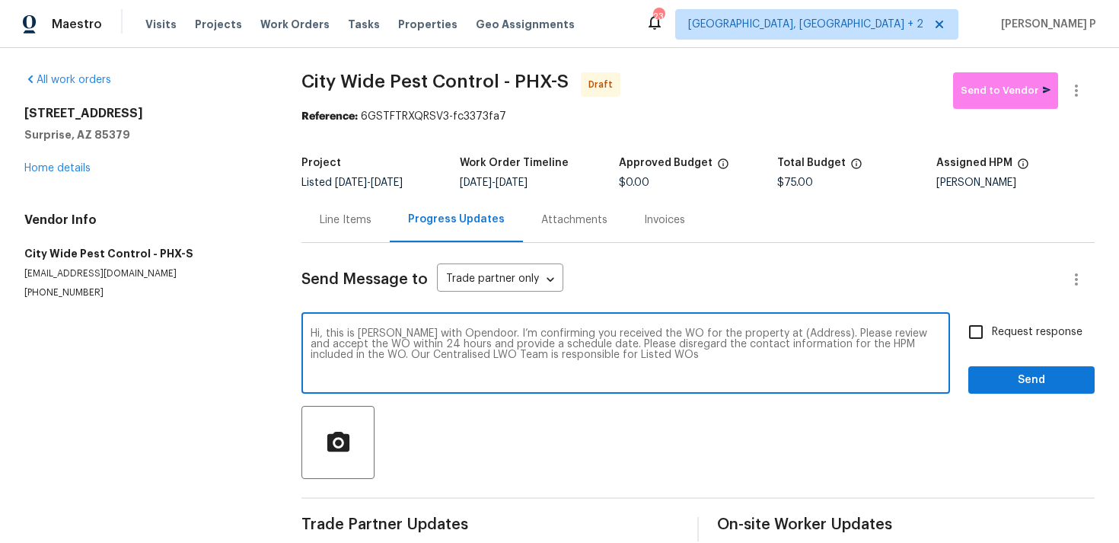
drag, startPoint x: 763, startPoint y: 334, endPoint x: 810, endPoint y: 334, distance: 47.2
click at [810, 334] on textarea "Hi, this is Ramyasri with Opendoor. I’m confirming you received the WO for the …" at bounding box center [626, 354] width 631 height 53
paste textarea "15369 W Wethersfield Rd, Surprise, AZ 85379"
type textarea "Hi, this is Ramyasri with Opendoor. I’m confirming you received the WO for the …"
click at [973, 333] on input "Request response" at bounding box center [976, 332] width 32 height 32
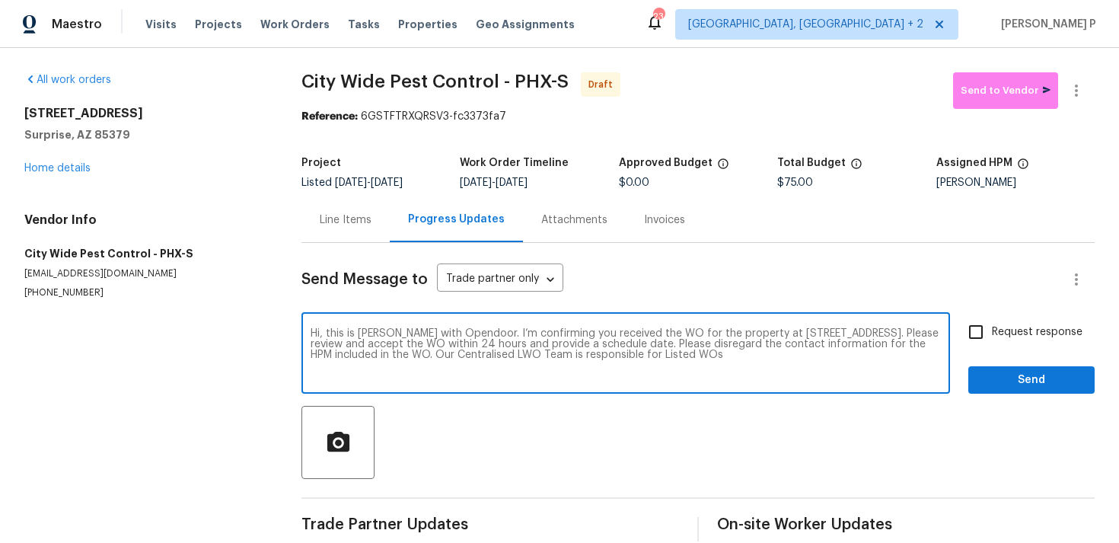
checkbox input "true"
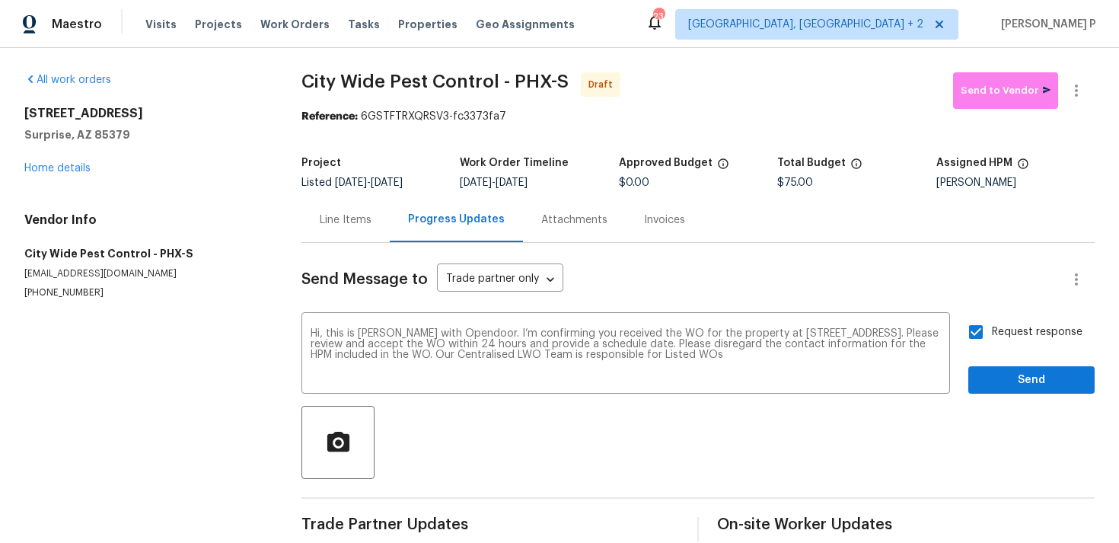
click at [1011, 395] on div "Send Message to Trade partner only Trade partner only ​ Hi, this is Ramyasri wi…" at bounding box center [699, 392] width 794 height 299
click at [1015, 382] on span "Send" at bounding box center [1032, 380] width 102 height 19
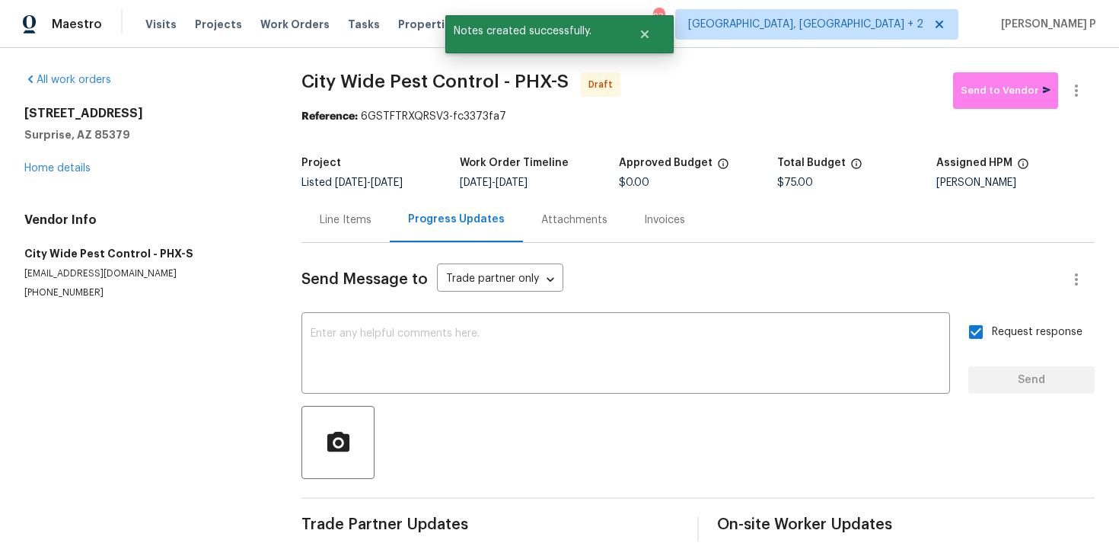
click at [663, 457] on div at bounding box center [699, 442] width 794 height 73
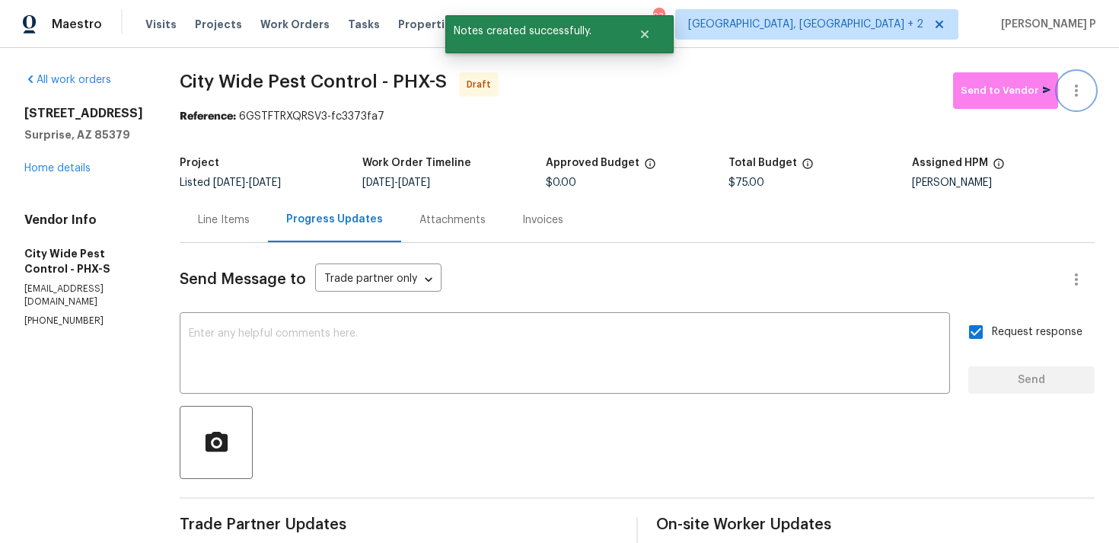
click at [1070, 99] on icon "button" at bounding box center [1077, 90] width 18 height 18
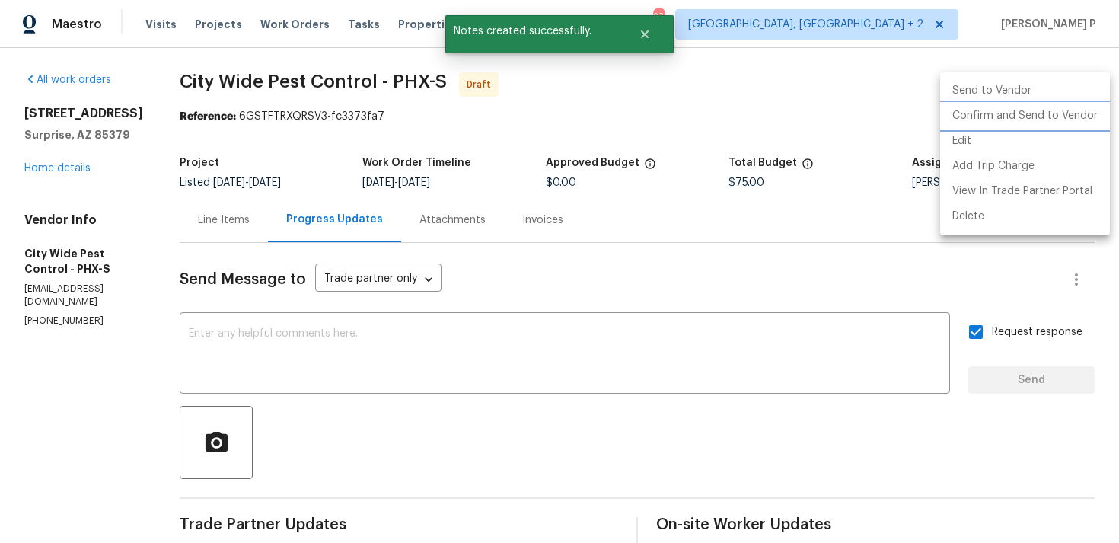
click at [1052, 112] on li "Confirm and Send to Vendor" at bounding box center [1026, 116] width 170 height 25
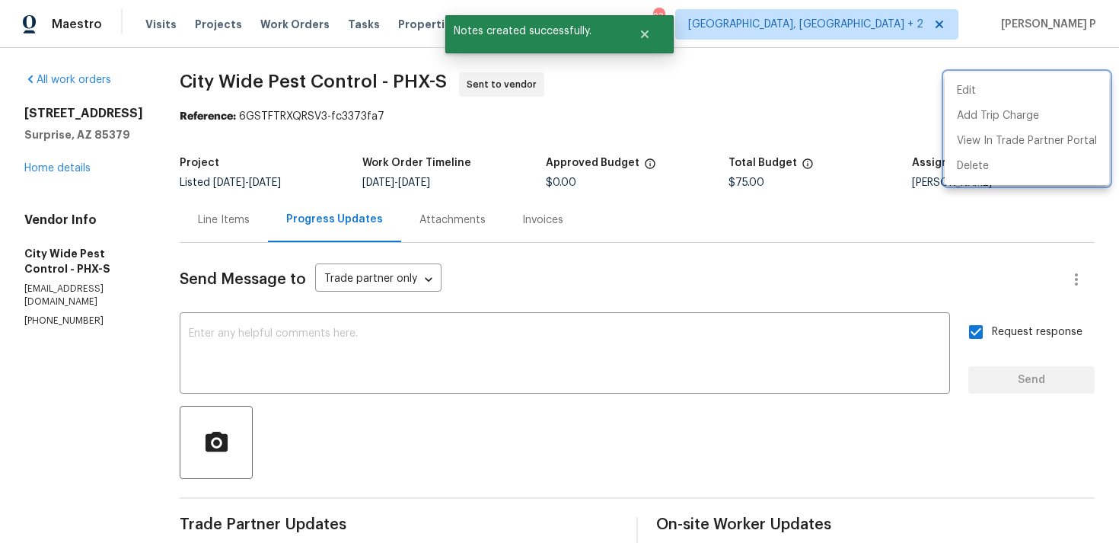
click at [421, 418] on div at bounding box center [559, 271] width 1119 height 543
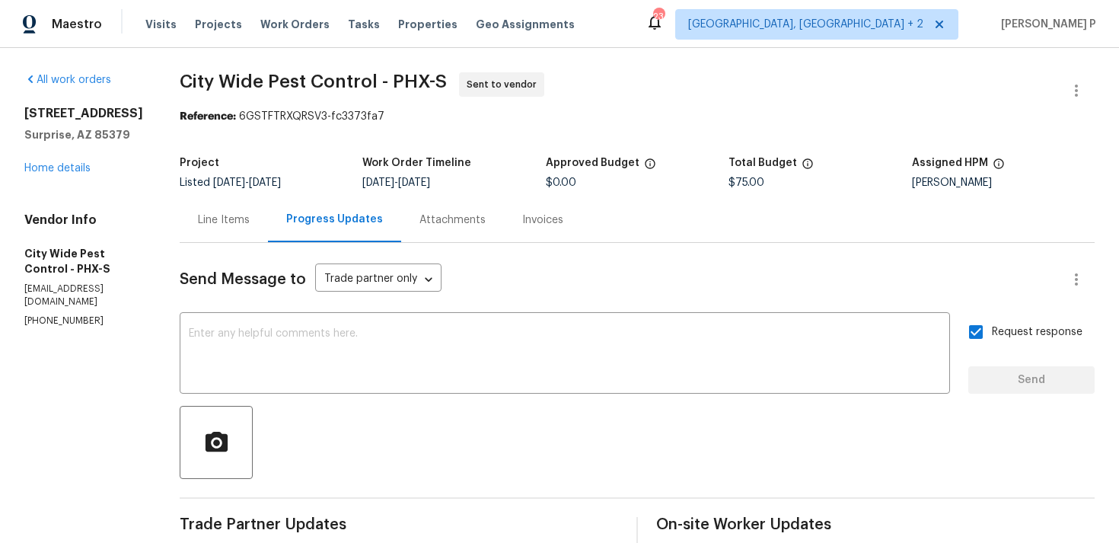
click at [417, 405] on div "Send Message to Trade partner only Trade partner only ​ x ​ Request response Se…" at bounding box center [637, 445] width 915 height 404
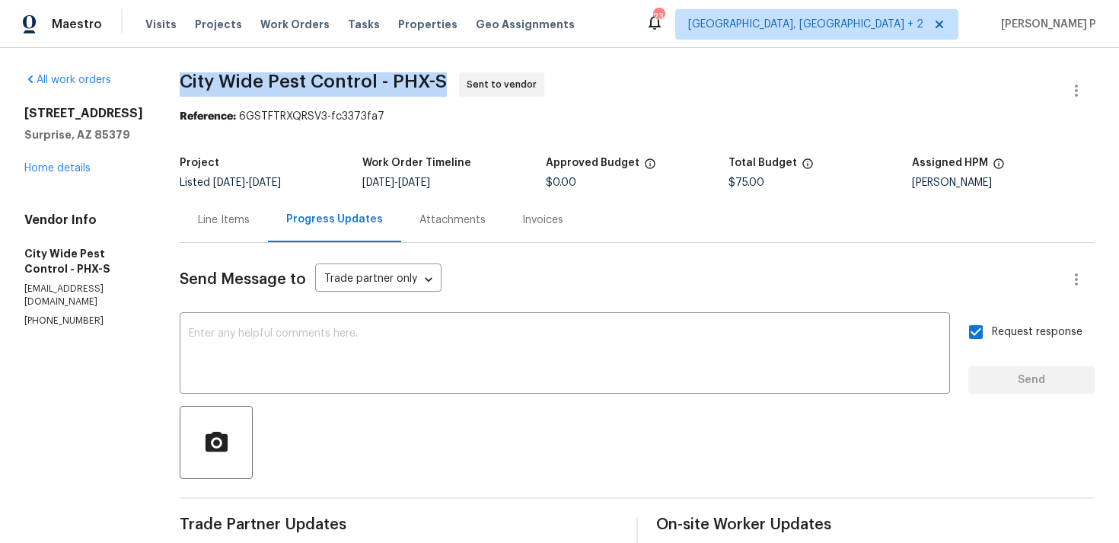
drag, startPoint x: 183, startPoint y: 81, endPoint x: 462, endPoint y: 82, distance: 279.5
click at [462, 82] on span "City Wide Pest Control - PHX-S Sent to vendor" at bounding box center [619, 90] width 879 height 37
copy span "City Wide Pest Control - PHX-S"
click at [336, 147] on section "City Wide Pest Control - PHX-S Sent to vendor Reference: 6GSTFTRXQRSV3-fc3373fa…" at bounding box center [637, 359] width 915 height 574
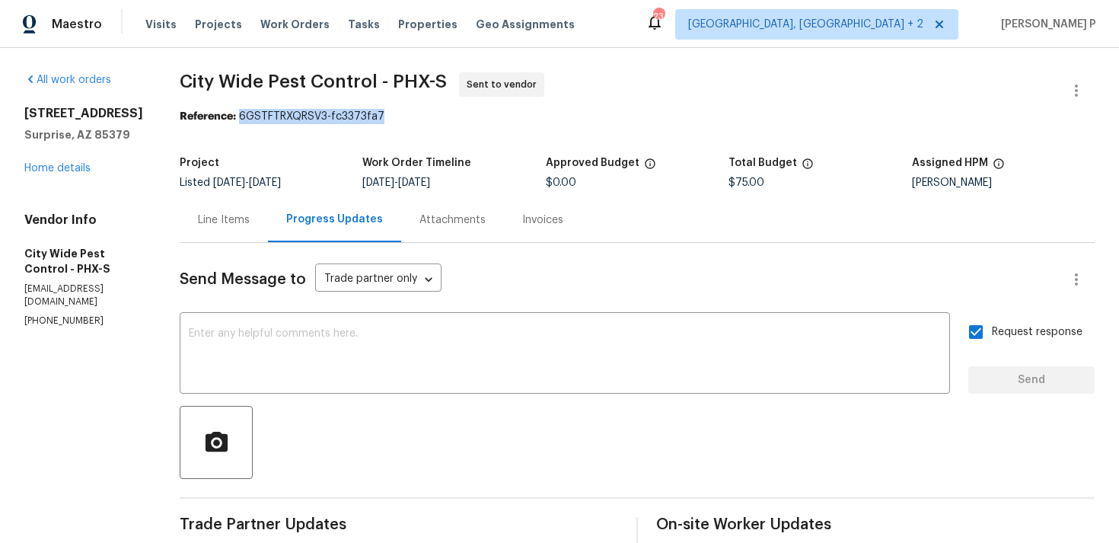
drag, startPoint x: 241, startPoint y: 117, endPoint x: 454, endPoint y: 117, distance: 212.5
click at [444, 117] on div "Reference: 6GSTFTRXQRSV3-fc3373fa7" at bounding box center [637, 116] width 915 height 15
copy div "6GSTFTRXQRSV3-fc3373fa7"
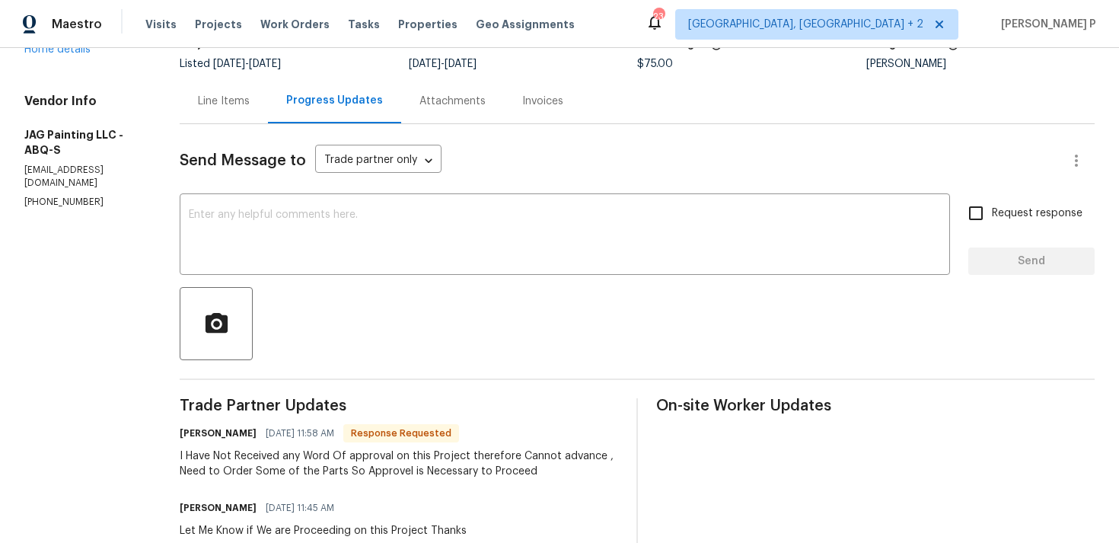
scroll to position [120, 0]
click at [297, 259] on textarea at bounding box center [565, 234] width 752 height 53
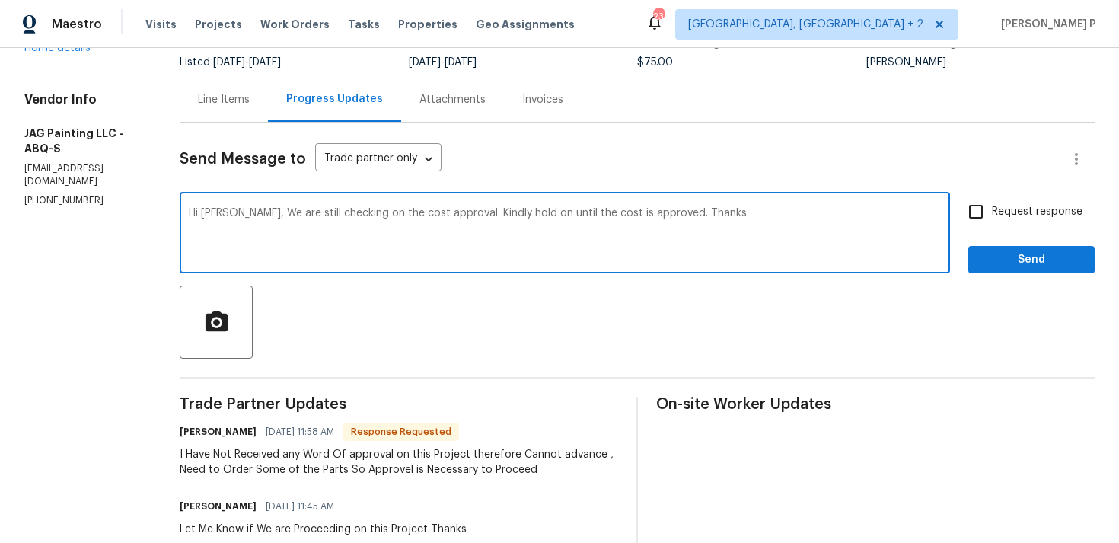
type textarea "Hi [PERSON_NAME], We are still checking on the cost approval. Kindly hold on un…"
click at [1013, 261] on span "Send" at bounding box center [1032, 260] width 102 height 19
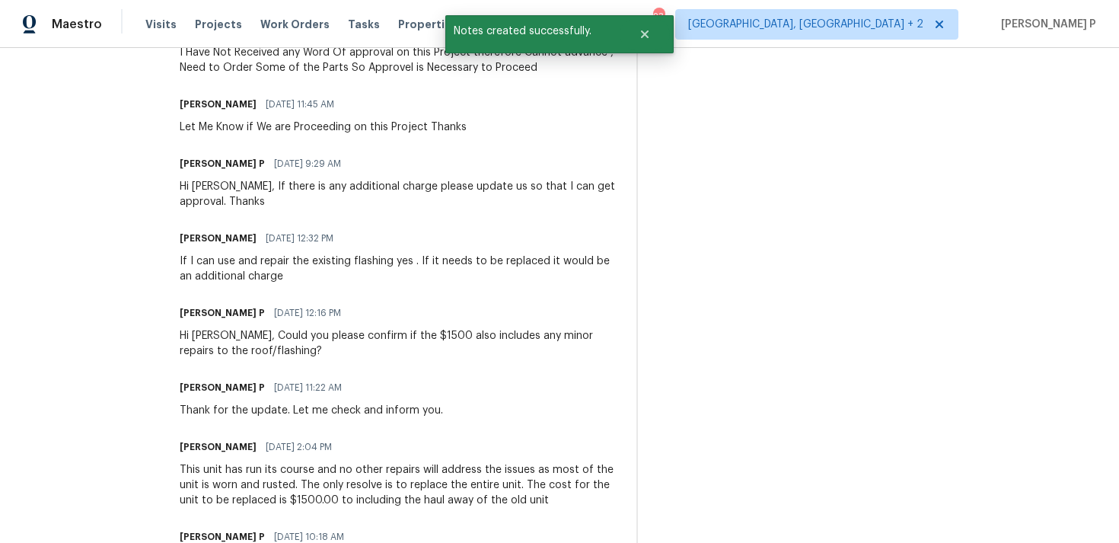
scroll to position [600, 0]
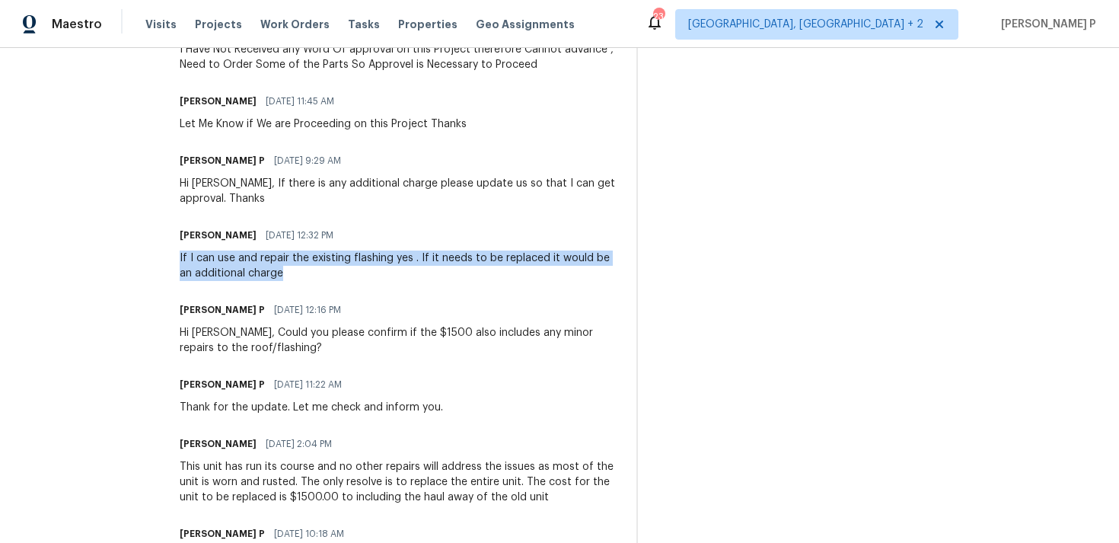
drag, startPoint x: 177, startPoint y: 257, endPoint x: 273, endPoint y: 273, distance: 97.4
click at [273, 273] on div "All work orders [STREET_ADDRESS] Home details Vendor Info JAG Painting LLC - AB…" at bounding box center [559, 50] width 1119 height 1205
copy div "If I can use and repair the existing flashing yes . If it needs to be replaced …"
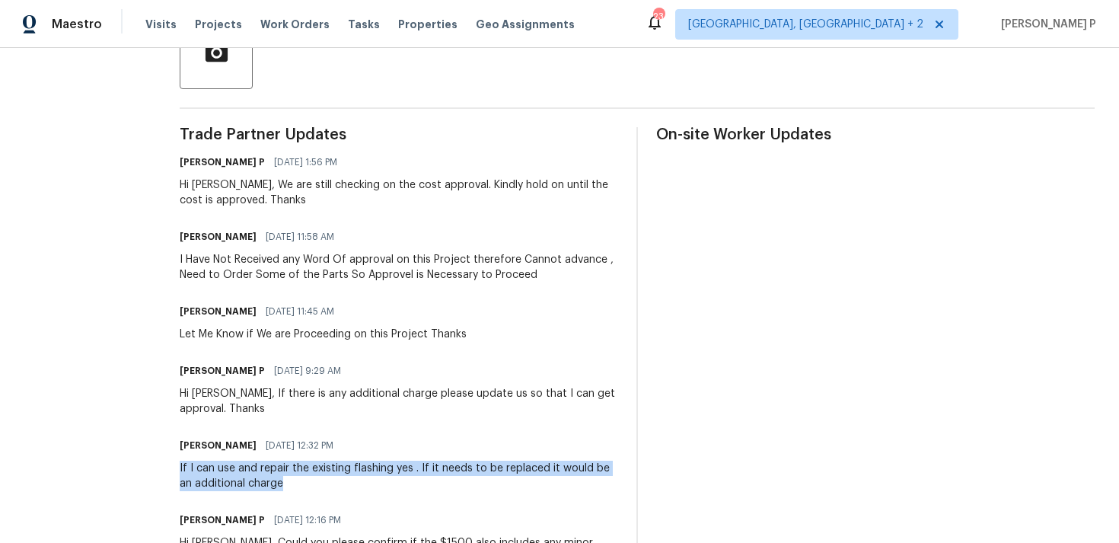
scroll to position [385, 0]
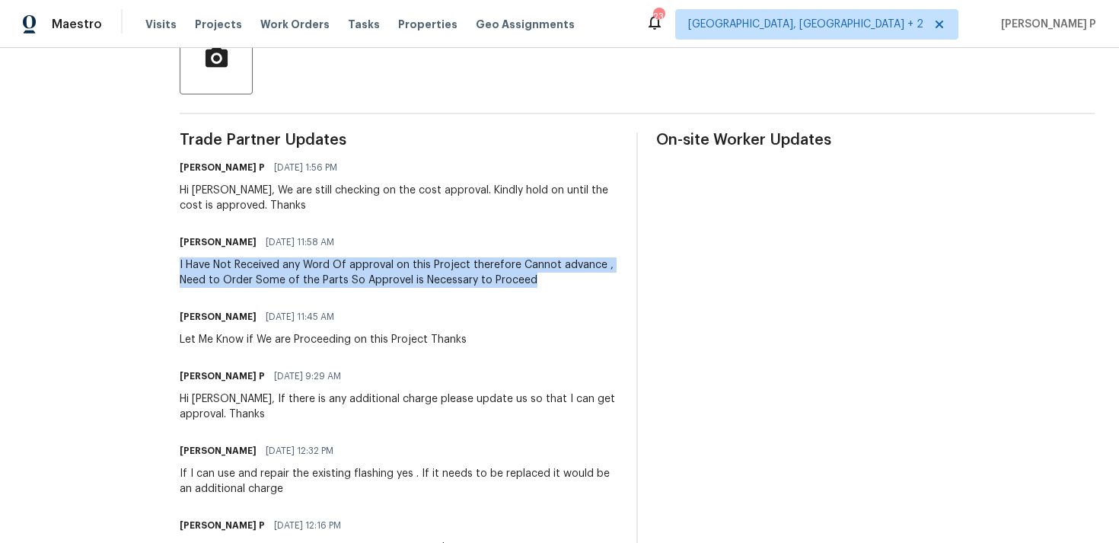
drag, startPoint x: 176, startPoint y: 263, endPoint x: 529, endPoint y: 286, distance: 354.1
click at [529, 286] on div "All work orders [STREET_ADDRESS] Home details Vendor Info JAG Painting LLC - AB…" at bounding box center [559, 265] width 1119 height 1205
copy div "I Have Not Received any Word Of approval on this Project therefore Cannot advan…"
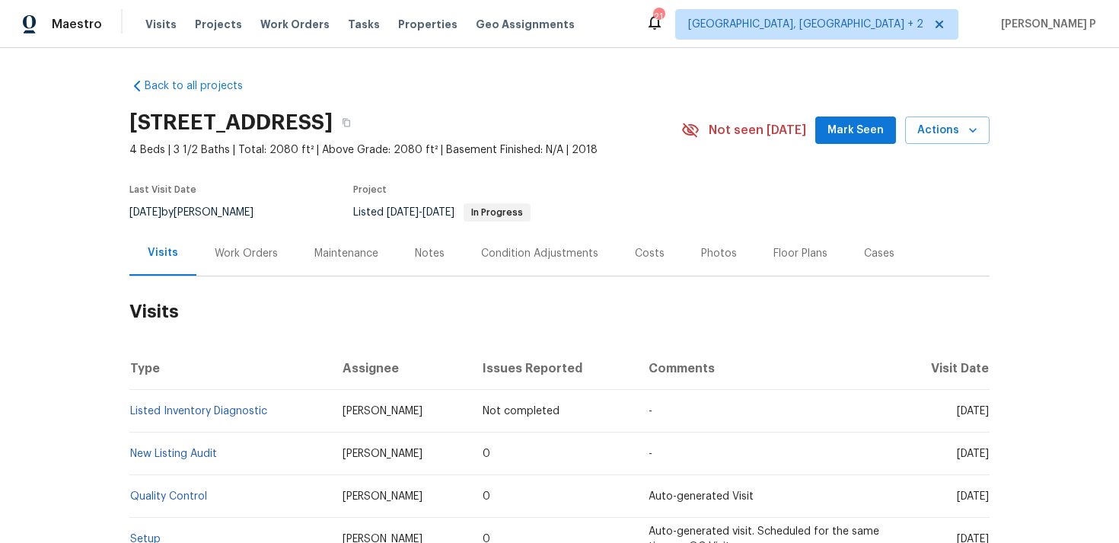
click at [223, 265] on div "Work Orders" at bounding box center [246, 253] width 100 height 45
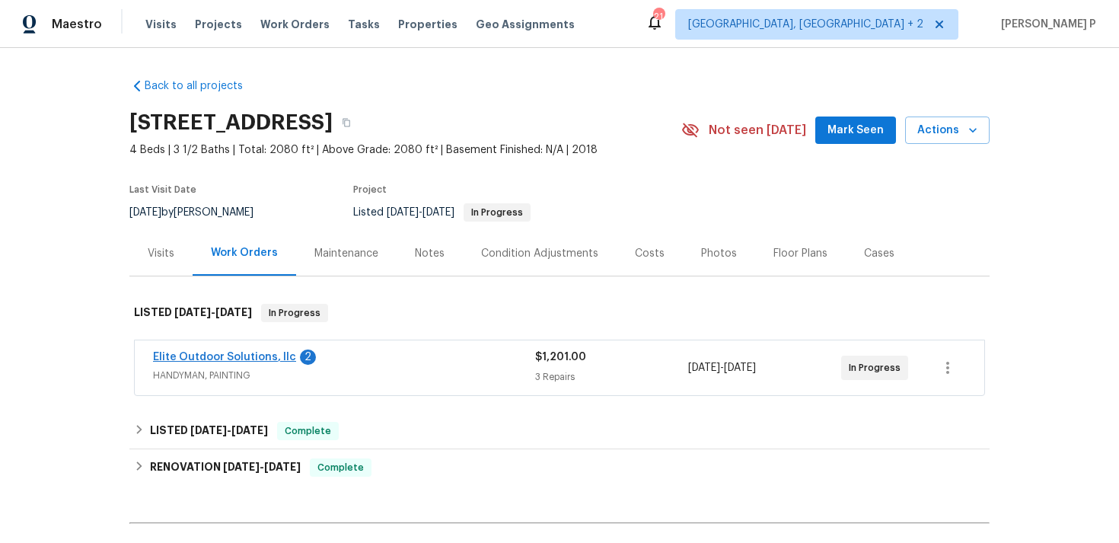
click at [204, 360] on link "Elite Outdoor Solutions, llc" at bounding box center [224, 357] width 143 height 11
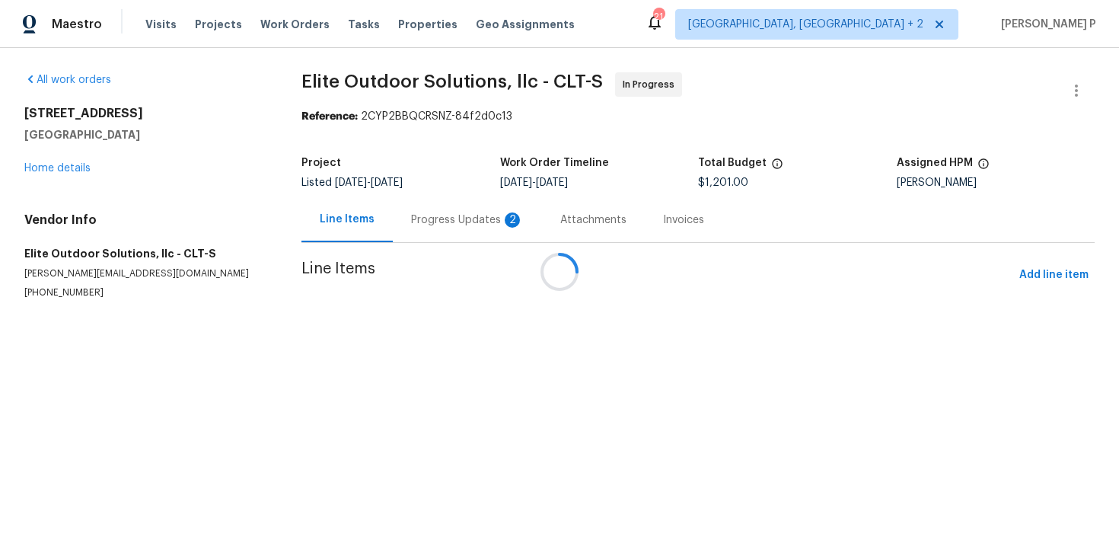
click at [417, 216] on div "Progress Updates 2" at bounding box center [467, 219] width 149 height 45
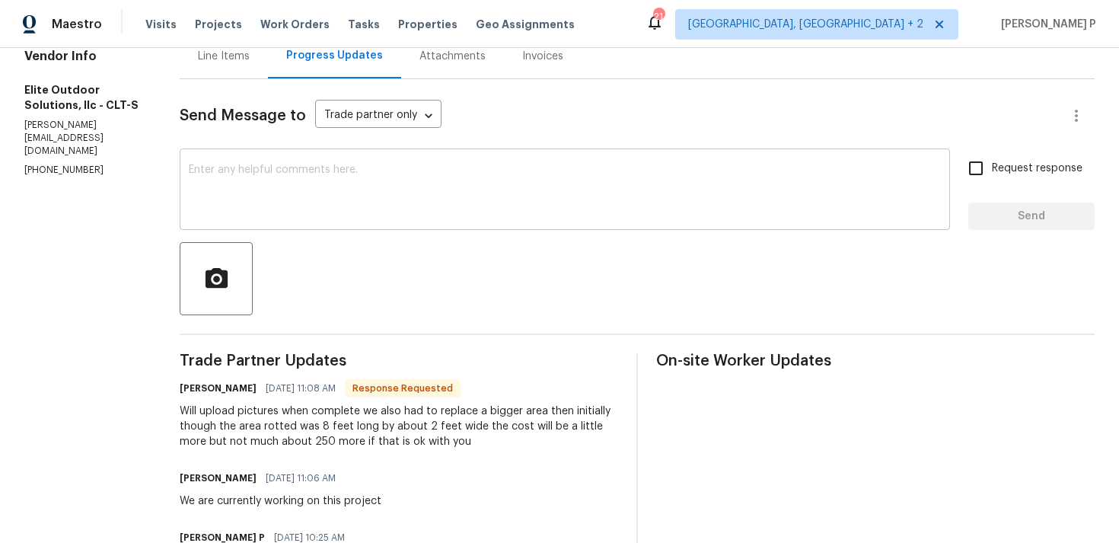
scroll to position [142, 0]
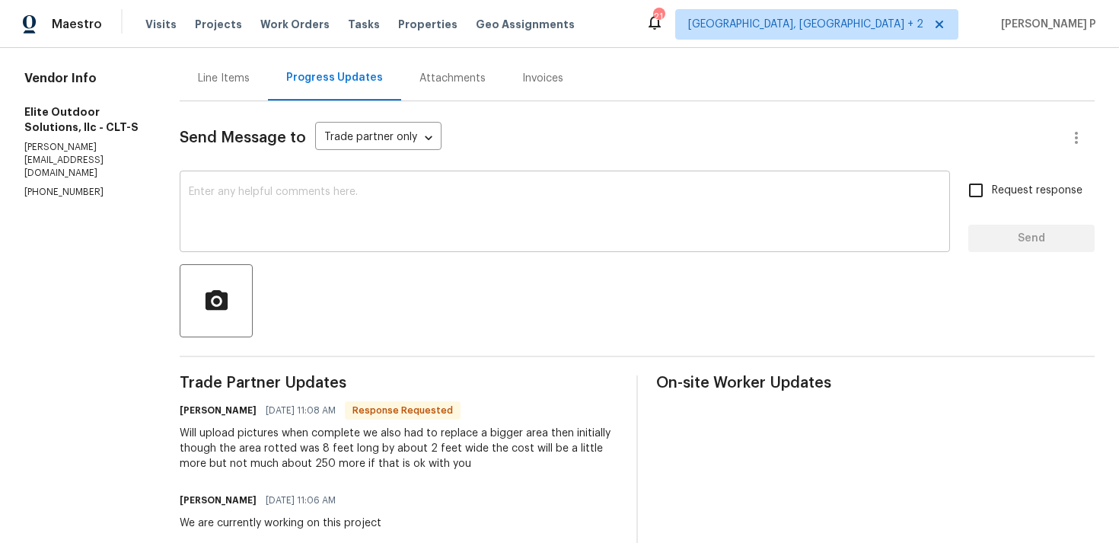
click at [318, 230] on textarea at bounding box center [565, 213] width 752 height 53
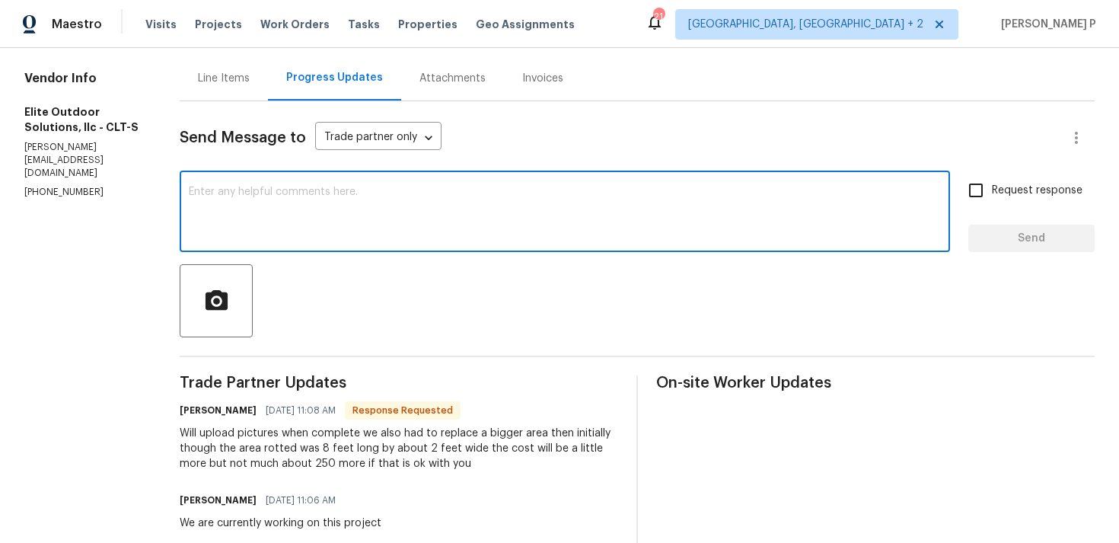
click at [181, 65] on div "Line Items" at bounding box center [224, 78] width 88 height 45
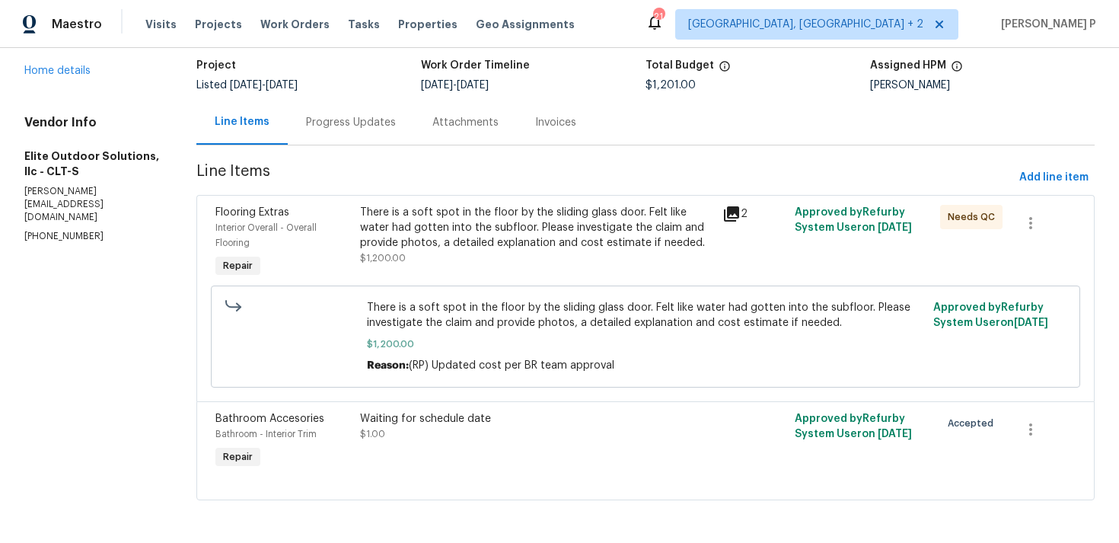
click at [526, 250] on div "There is a soft spot in the floor by the sliding glass door. Felt like water ha…" at bounding box center [536, 235] width 353 height 61
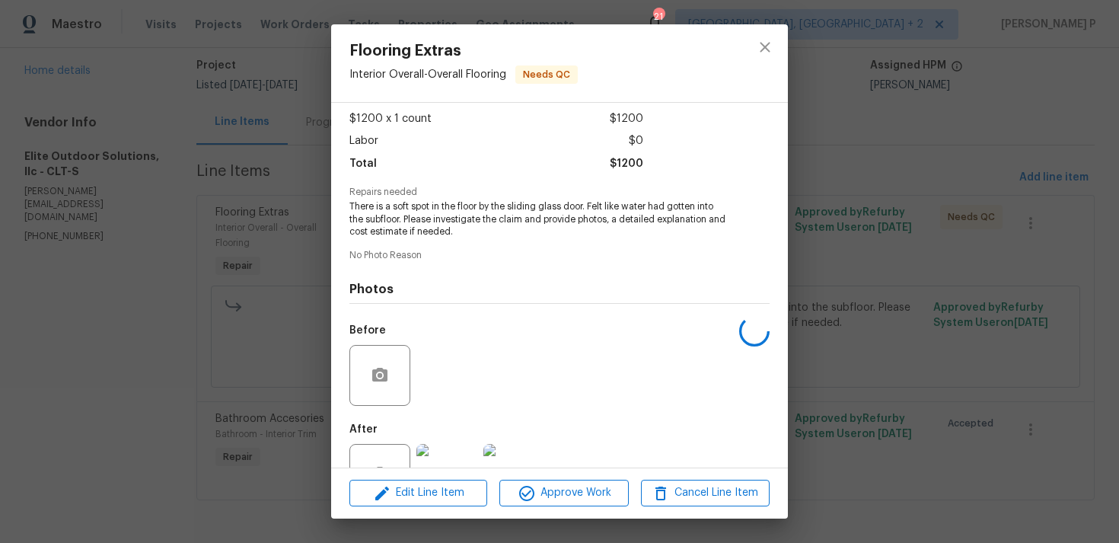
scroll to position [133, 0]
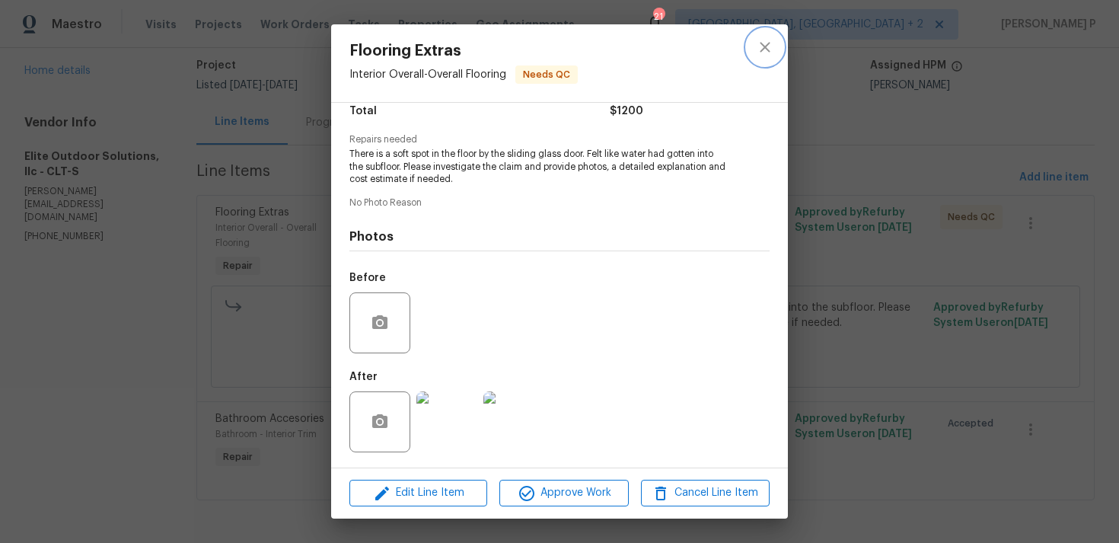
click at [758, 56] on button "close" at bounding box center [765, 47] width 37 height 37
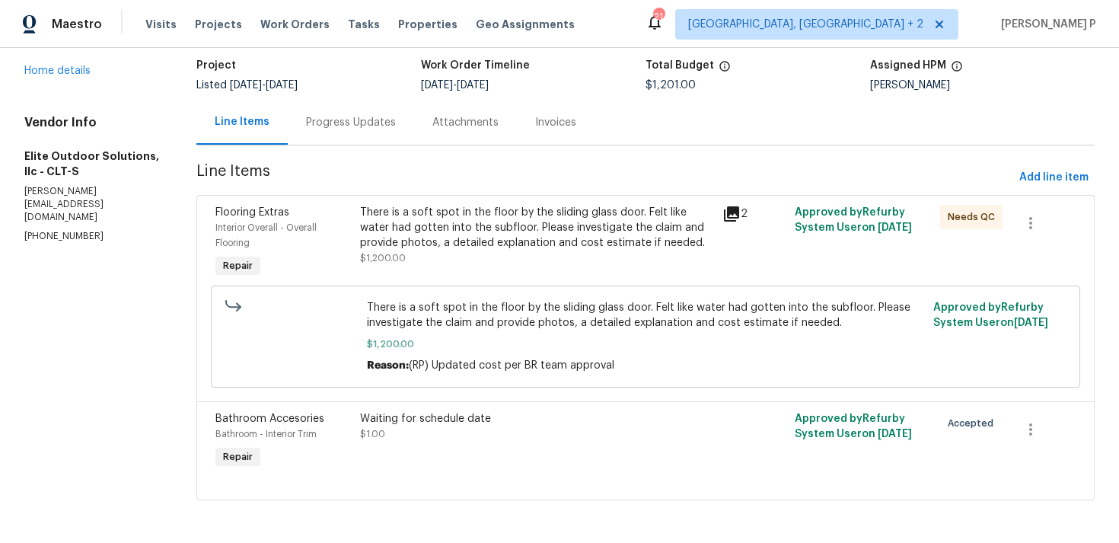
click at [368, 122] on div "Progress Updates" at bounding box center [351, 122] width 90 height 15
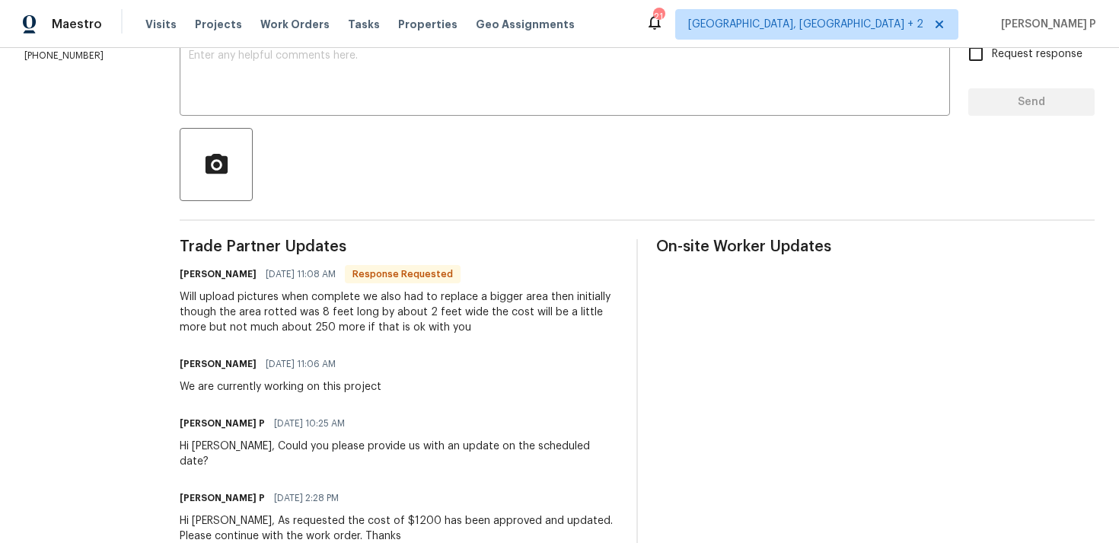
scroll to position [235, 0]
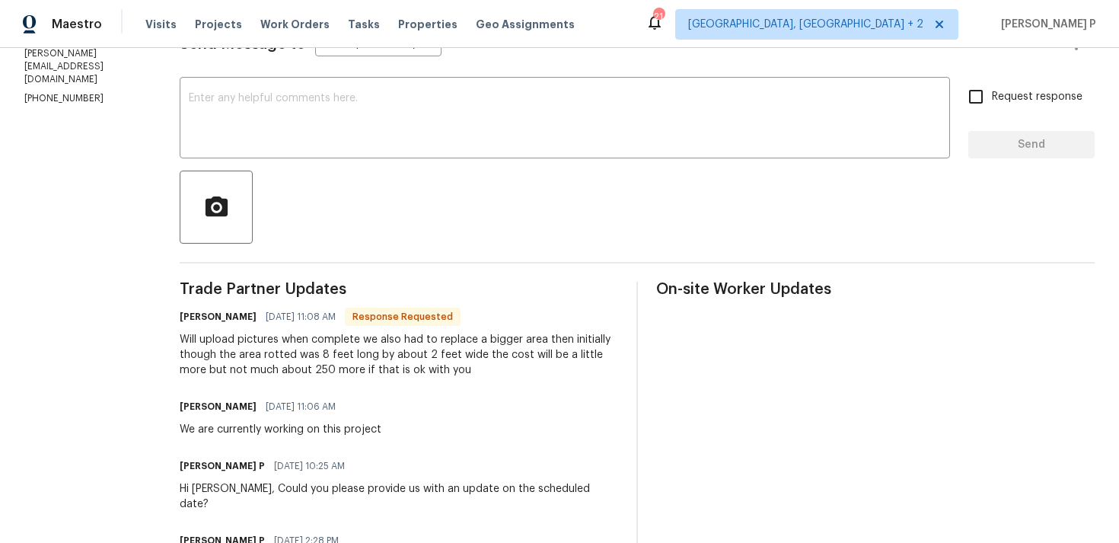
click at [349, 133] on textarea at bounding box center [565, 119] width 752 height 53
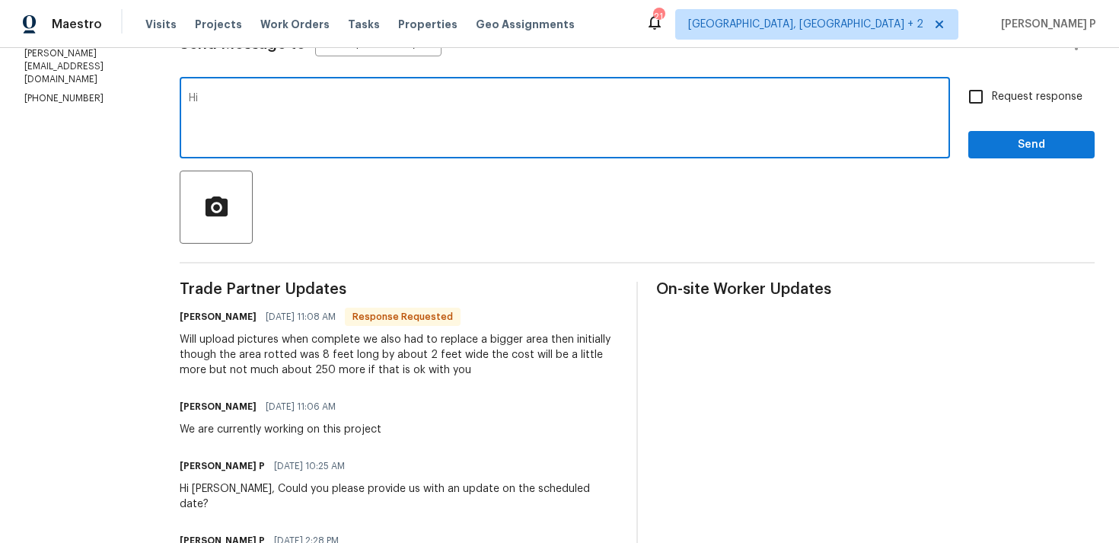
type textarea "H"
drag, startPoint x: 179, startPoint y: 94, endPoint x: 734, endPoint y: 109, distance: 555.4
click at [734, 109] on textarea "Yes, Please continue with work. If the cost goes more than $250 please reach ou…" at bounding box center [565, 119] width 752 height 53
paste textarea "proceed with the work. If the cost exceeds $250, kindly contact us first to obt…"
type textarea "Yes, Please proceed with the work. If the cost exceeds $250, kindly contact us …"
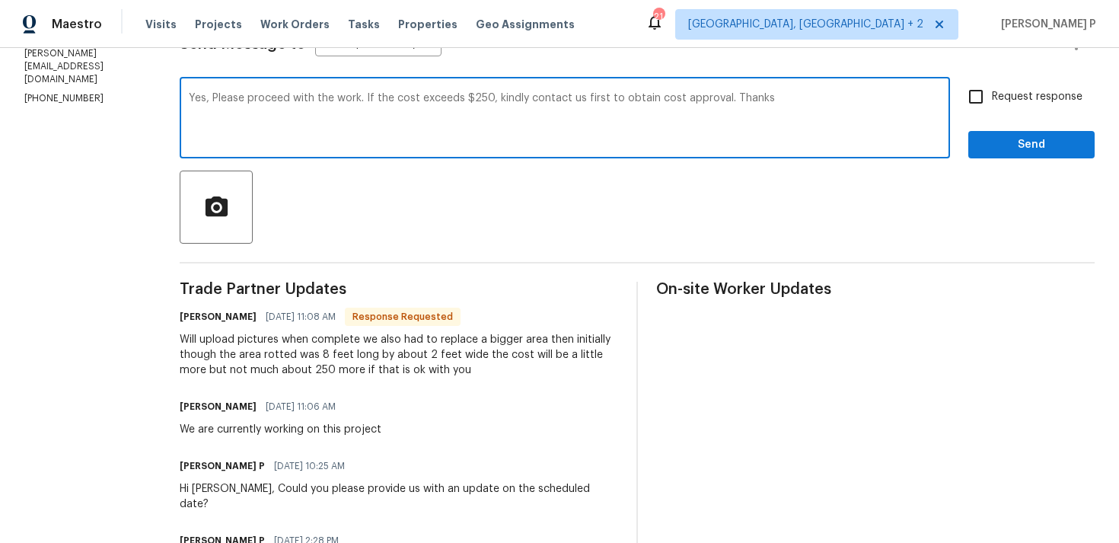
click at [956, 101] on div "Yes, Please proceed with the work. If the cost exceeds $250, kindly contact us …" at bounding box center [637, 120] width 915 height 78
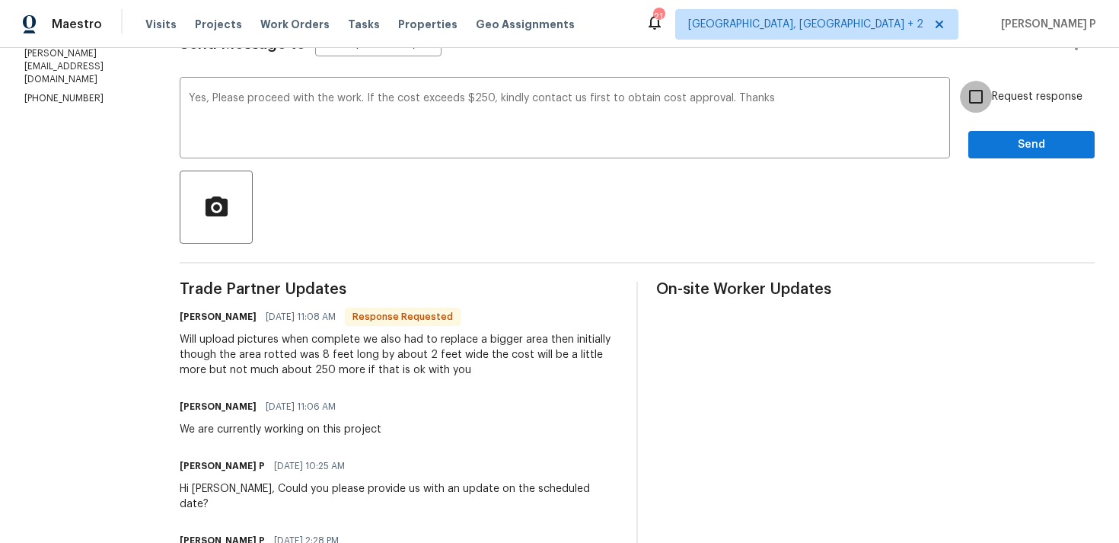
click at [990, 95] on input "Request response" at bounding box center [976, 97] width 32 height 32
checkbox input "true"
click at [990, 139] on span "Send" at bounding box center [1032, 145] width 102 height 19
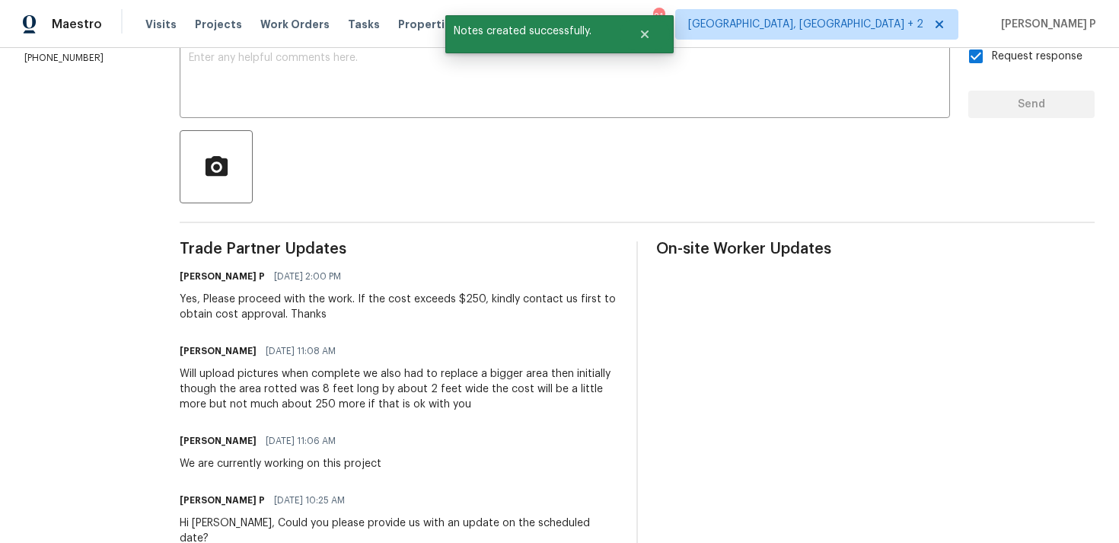
scroll to position [369, 0]
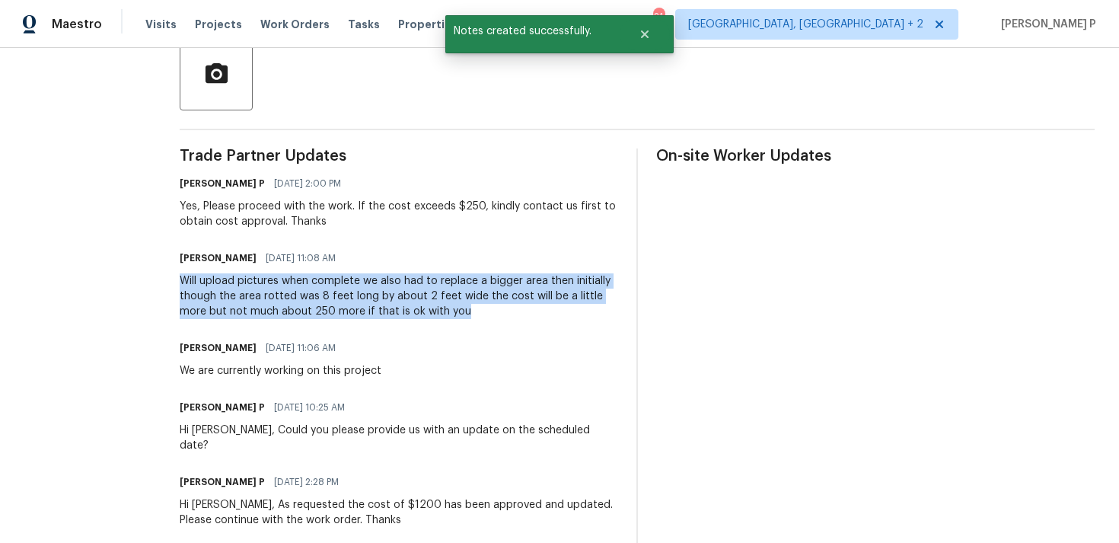
drag, startPoint x: 146, startPoint y: 283, endPoint x: 405, endPoint y: 315, distance: 260.9
click at [404, 315] on div "Will upload pictures when complete we also had to replace a bigger area then in…" at bounding box center [399, 296] width 439 height 46
copy div "Will upload pictures when complete we also had to replace a bigger area then in…"
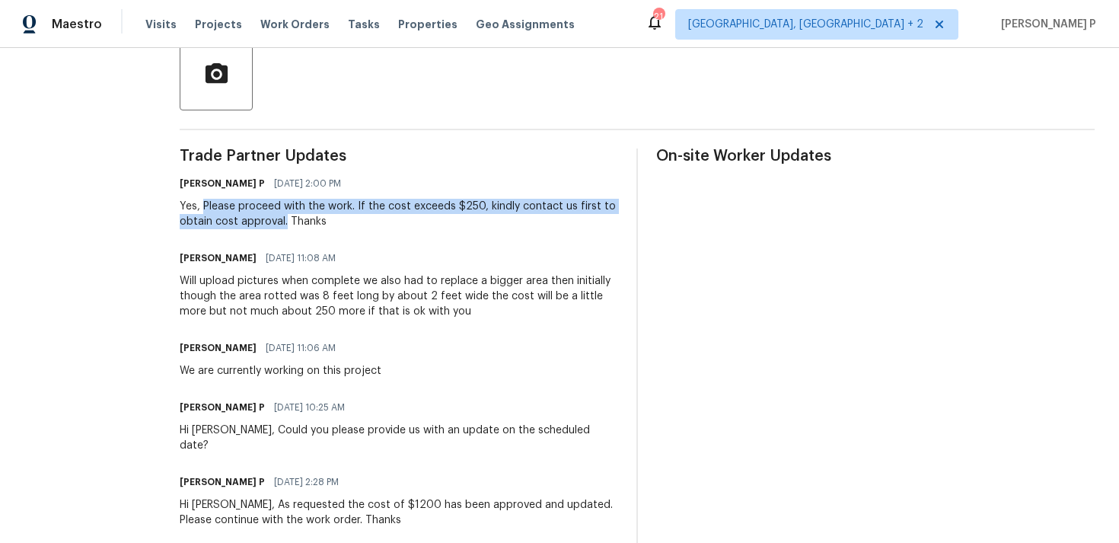
drag, startPoint x: 171, startPoint y: 205, endPoint x: 250, endPoint y: 221, distance: 80.8
click at [250, 221] on div "Yes, Please proceed with the work. If the cost exceeds $250, kindly contact us …" at bounding box center [399, 214] width 439 height 30
copy div "Please proceed with the work. If the cost exceeds $250, kindly contact us first…"
